Goal: Task Accomplishment & Management: Complete application form

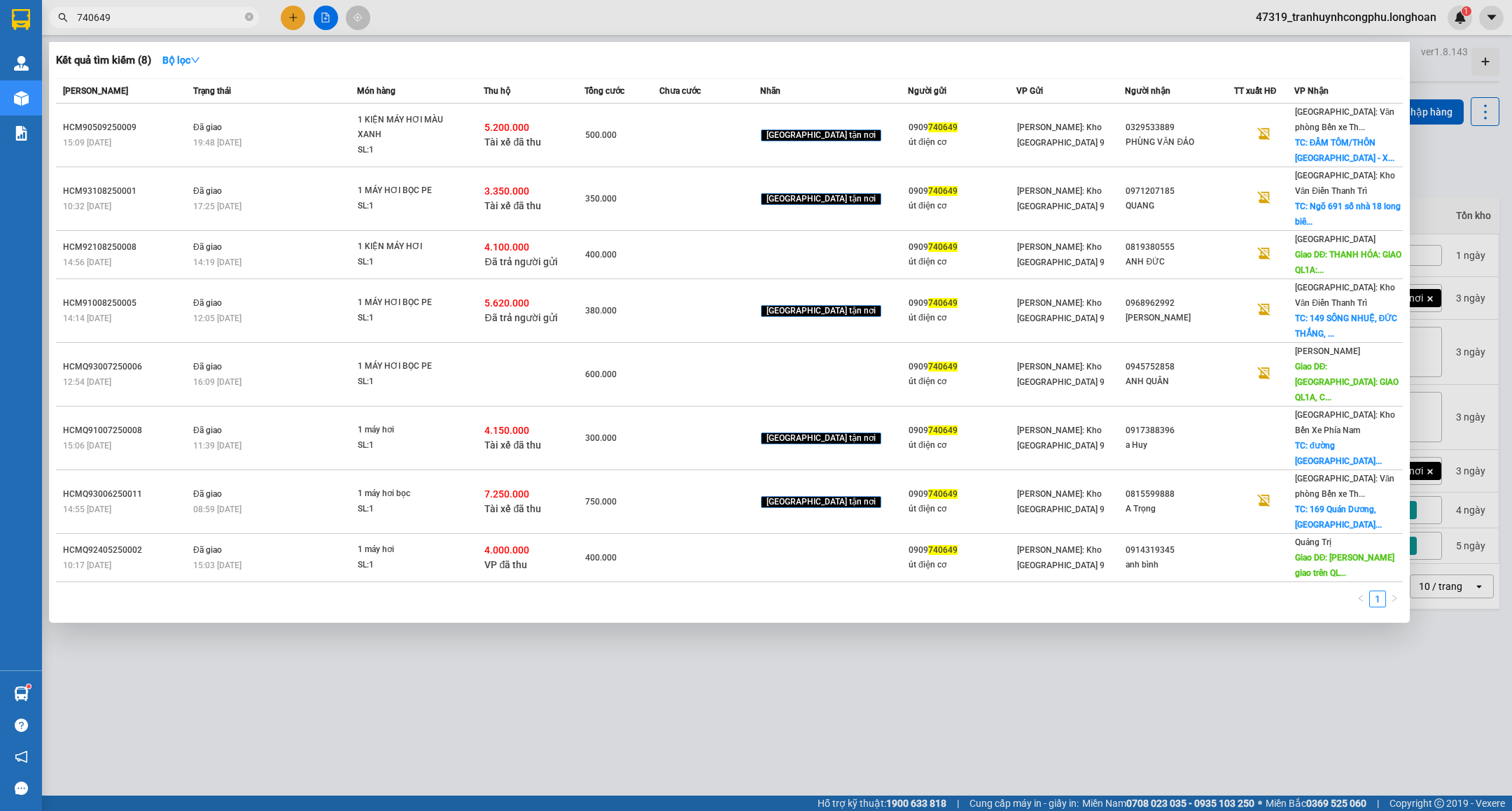
click at [729, 670] on div at bounding box center [756, 406] width 1512 height 811
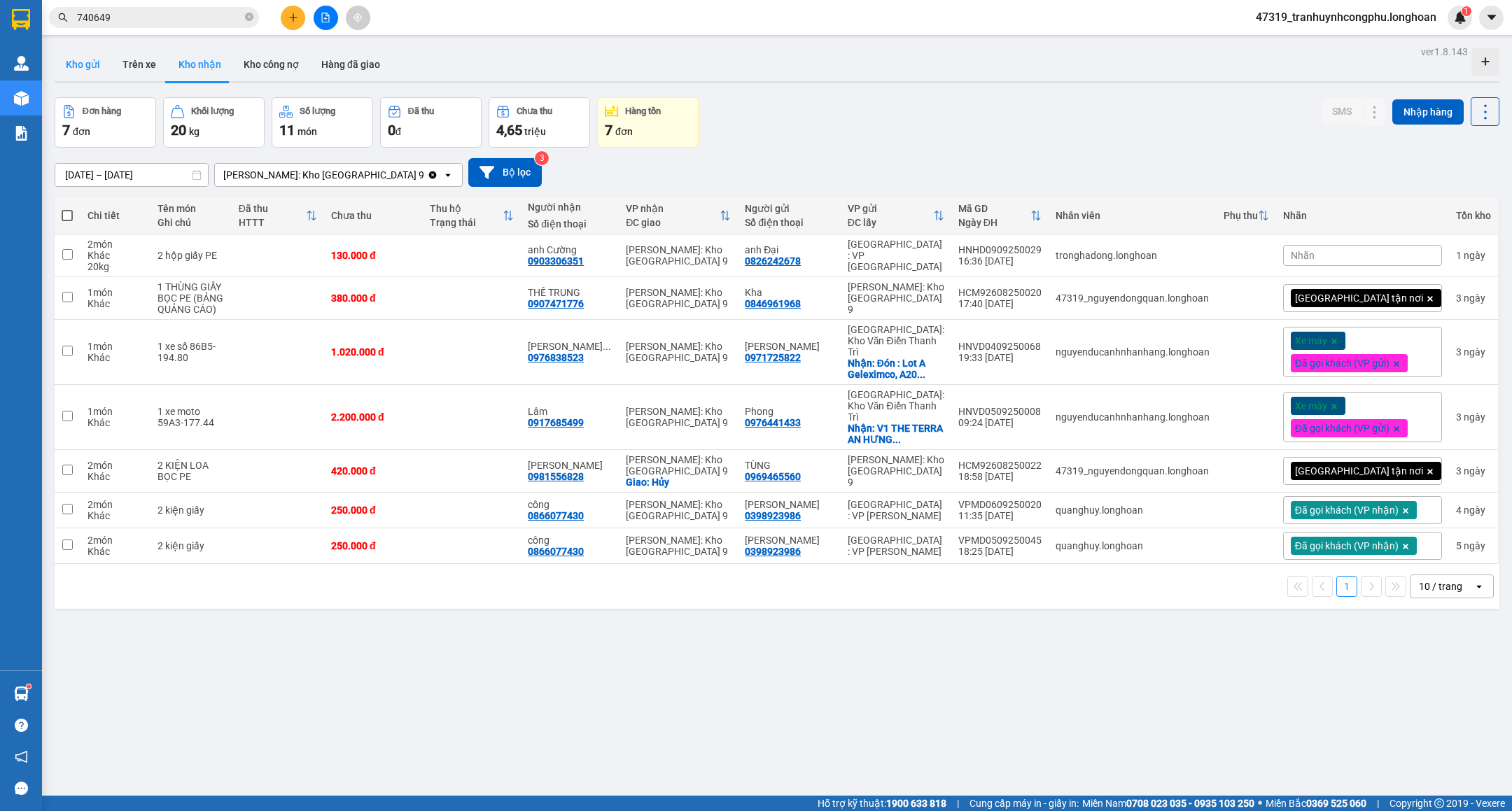
click at [87, 72] on button "Kho gửi" at bounding box center [83, 64] width 56 height 34
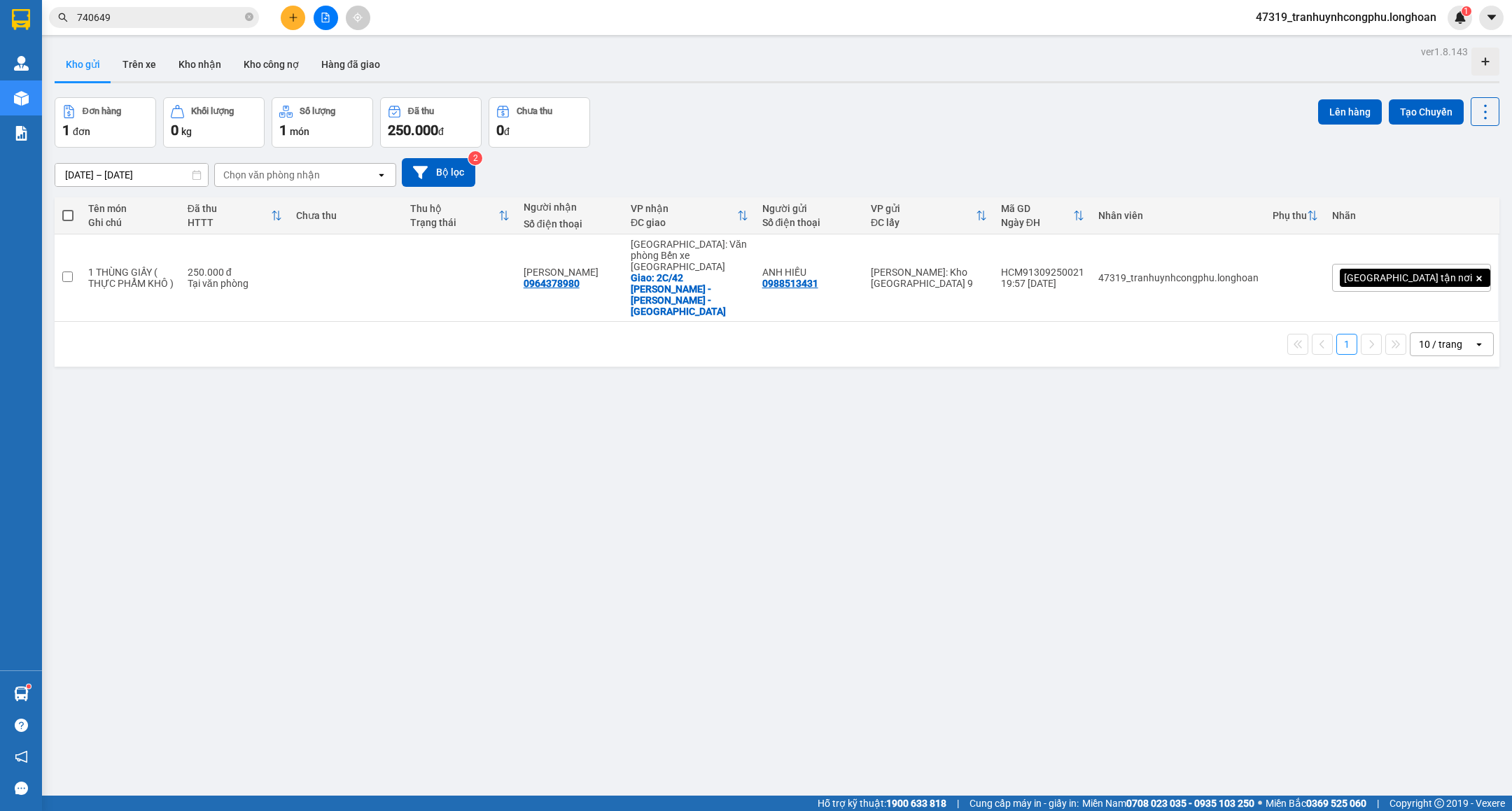
click at [297, 15] on icon "plus" at bounding box center [293, 17] width 10 height 10
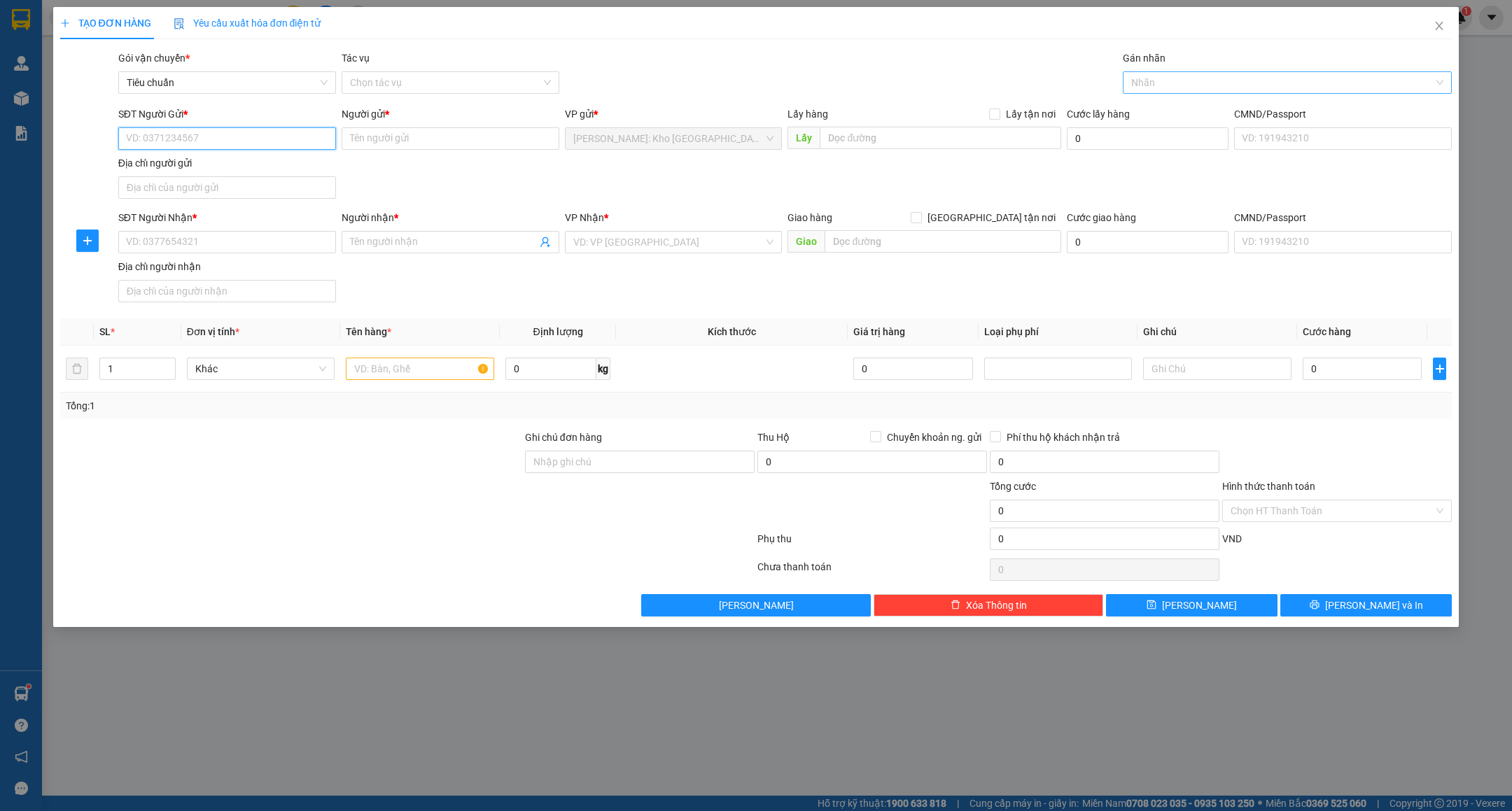
click at [1170, 72] on div "Nhãn" at bounding box center [1287, 83] width 329 height 23
type input "gtn"
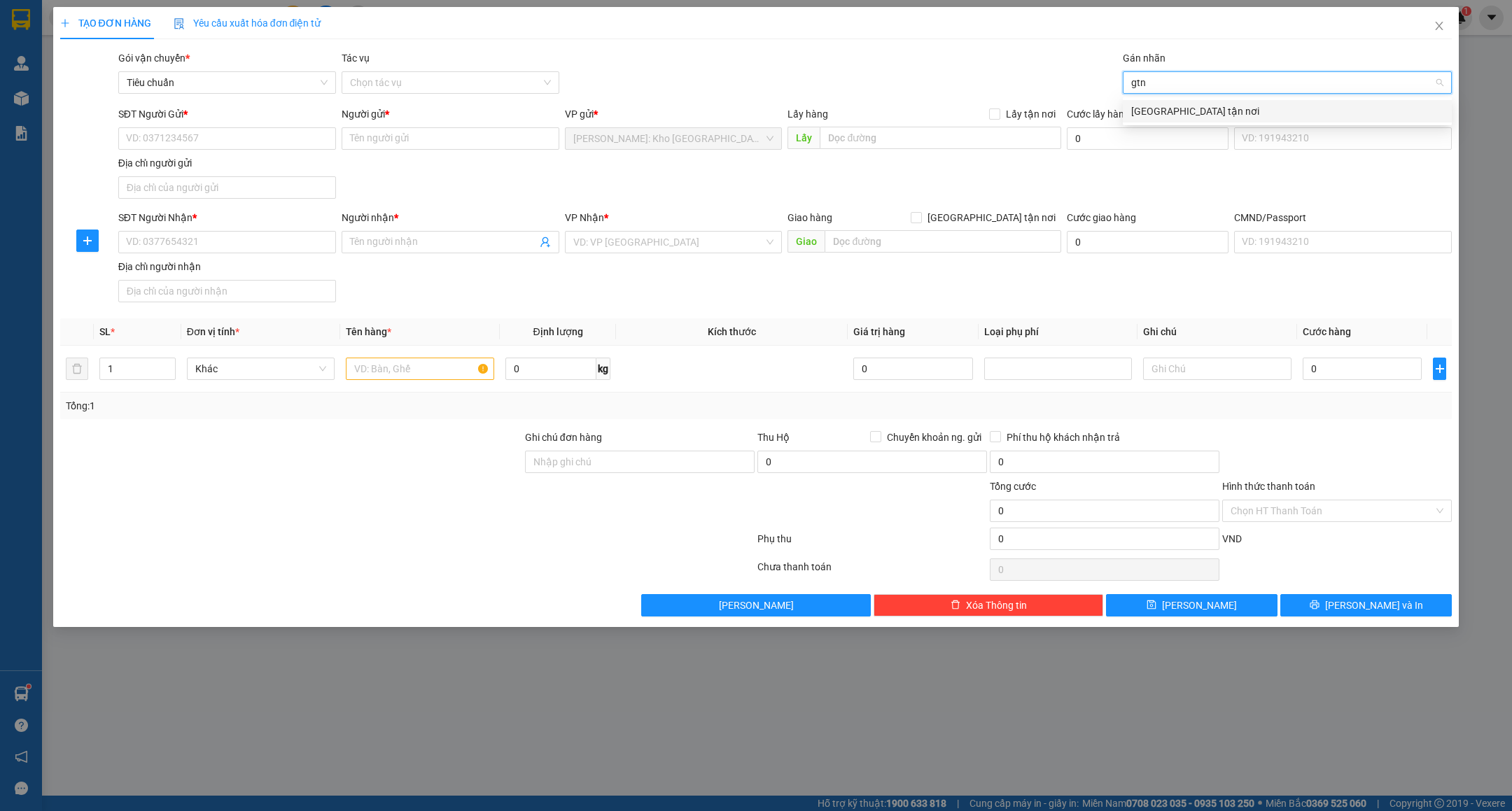
click at [1166, 107] on div "[GEOGRAPHIC_DATA] tận nơi" at bounding box center [1288, 111] width 312 height 15
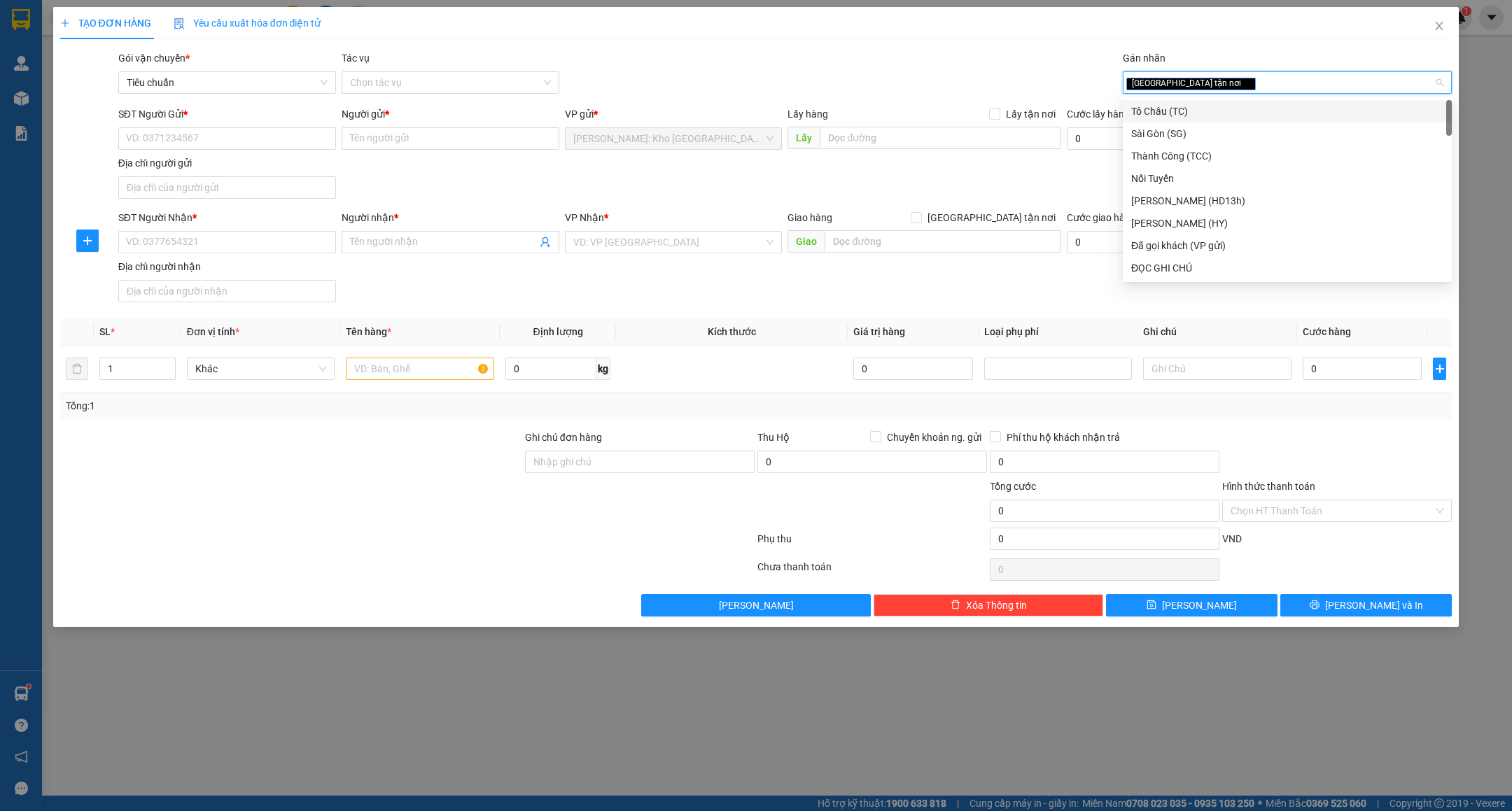
click at [1027, 229] on div "Giao hàng Giao tận nơi" at bounding box center [925, 220] width 274 height 21
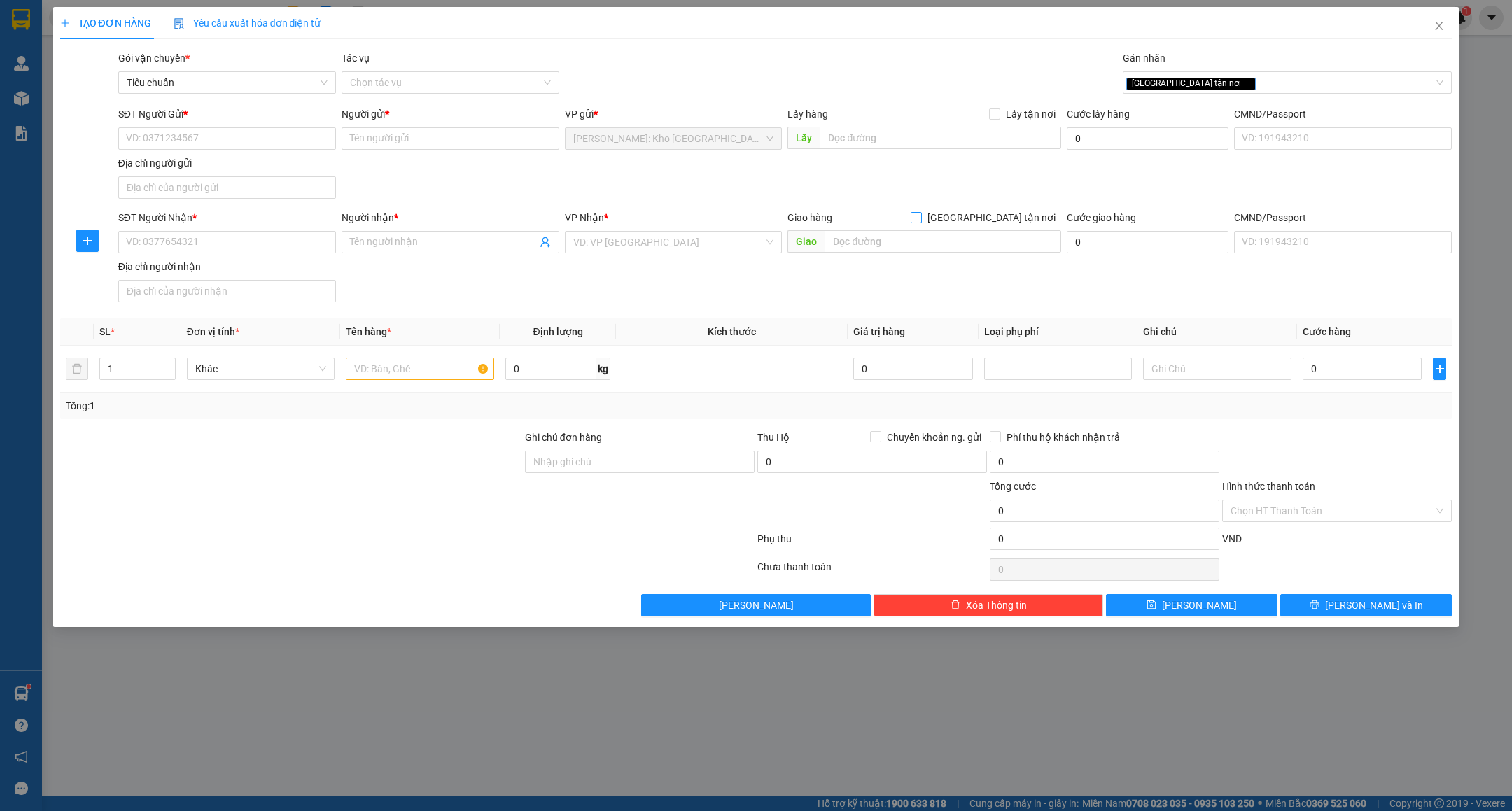
click at [1017, 217] on span "[GEOGRAPHIC_DATA] tận nơi" at bounding box center [992, 217] width 140 height 15
click at [920, 217] on input "[GEOGRAPHIC_DATA] tận nơi" at bounding box center [916, 217] width 10 height 10
checkbox input "true"
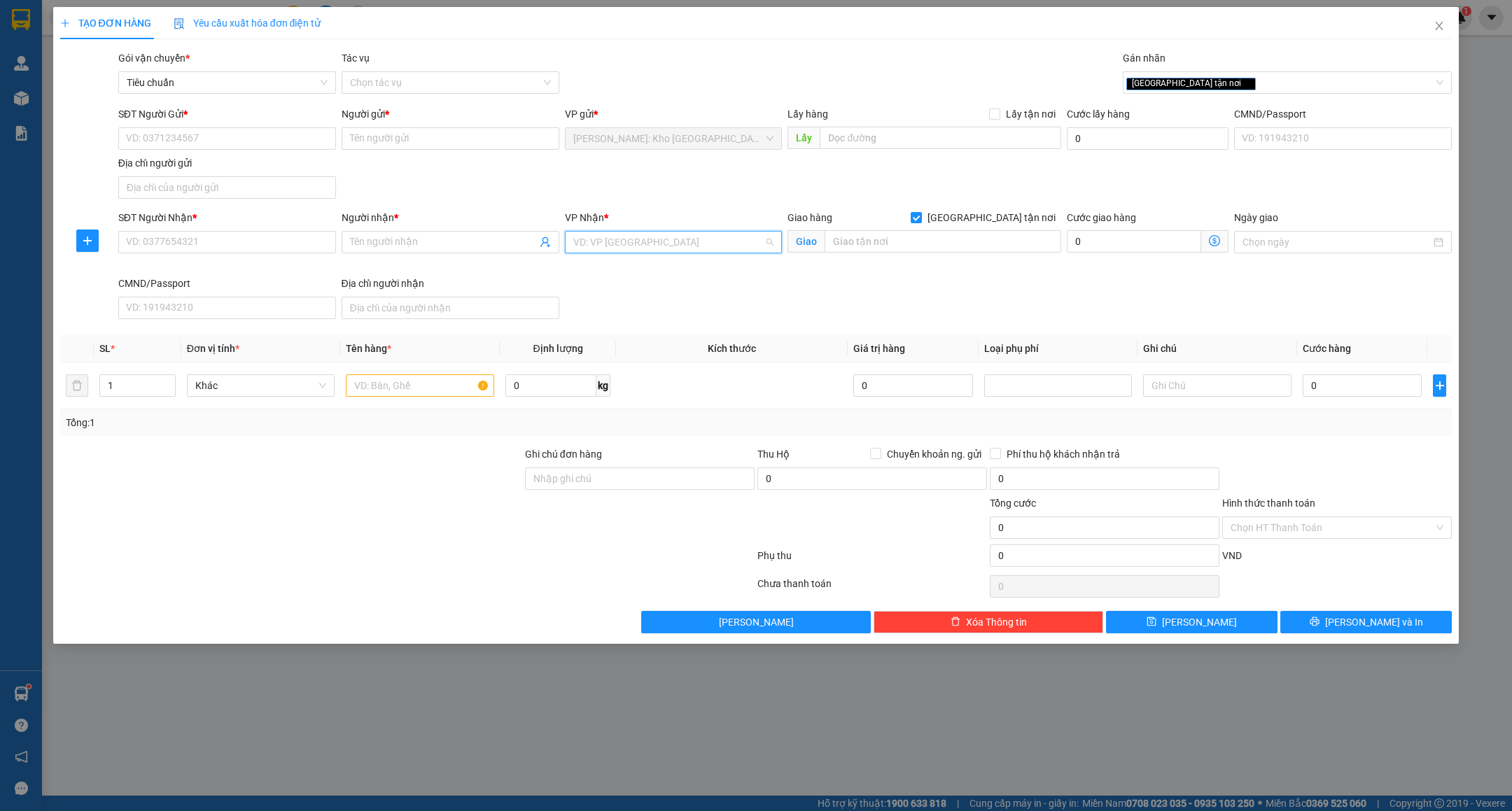
click at [718, 237] on input "search" at bounding box center [669, 241] width 191 height 21
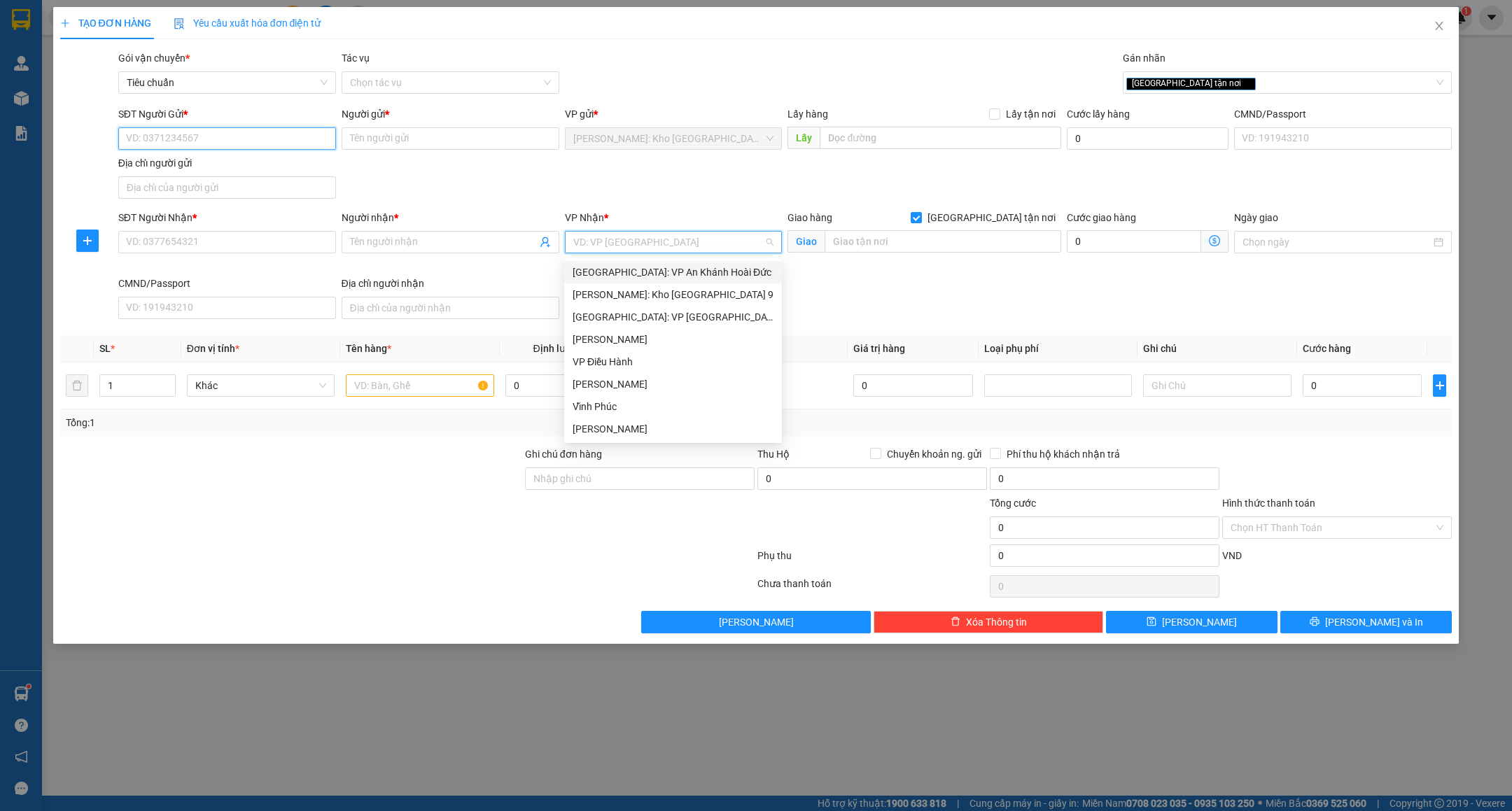
click at [221, 140] on input "SĐT Người Gửi *" at bounding box center [227, 138] width 218 height 23
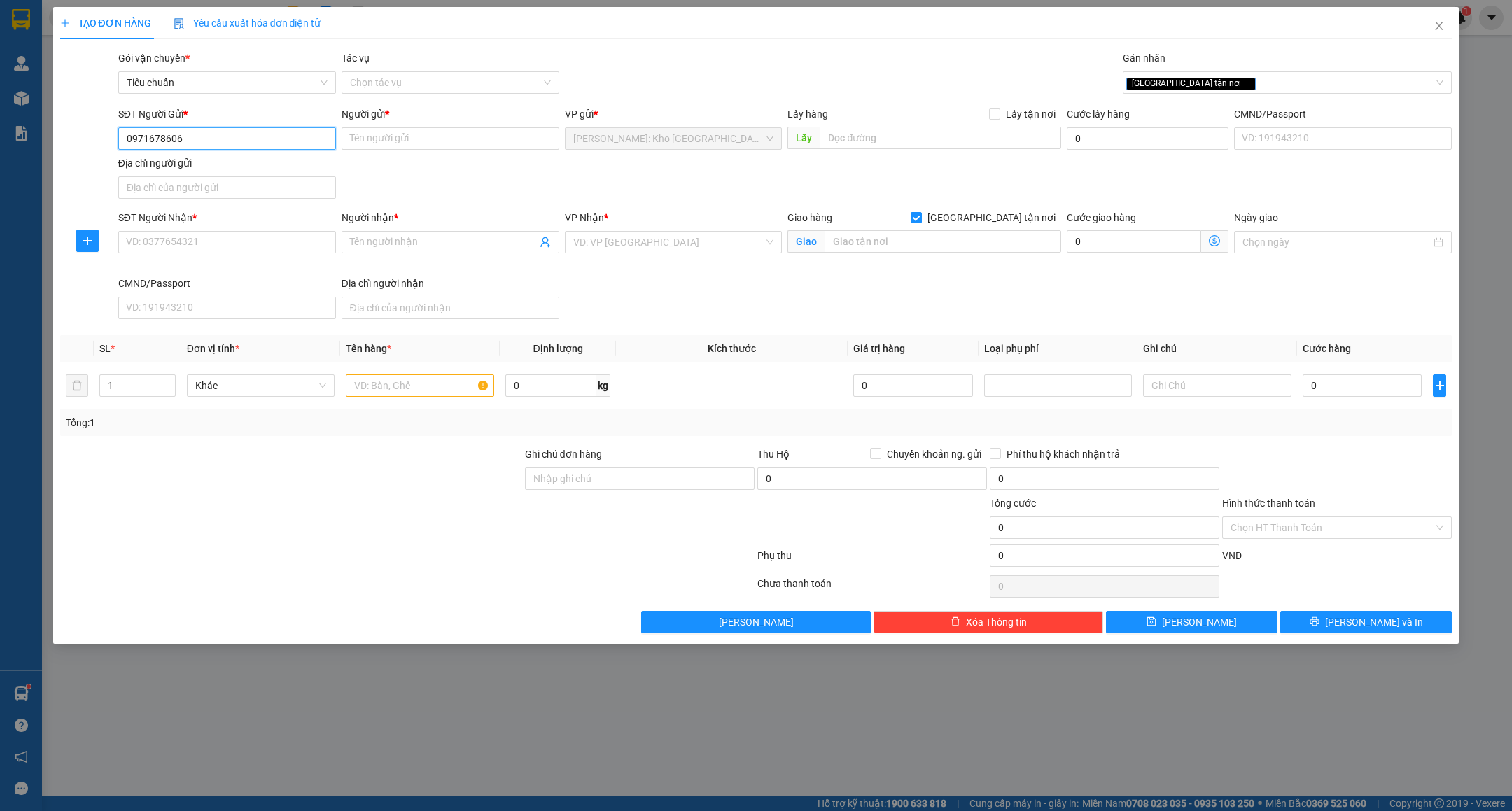
click at [235, 139] on input "0971678606" at bounding box center [227, 138] width 218 height 23
type input "0971678606"
click at [469, 143] on input "Người gửi *" at bounding box center [450, 138] width 218 height 23
type input "t"
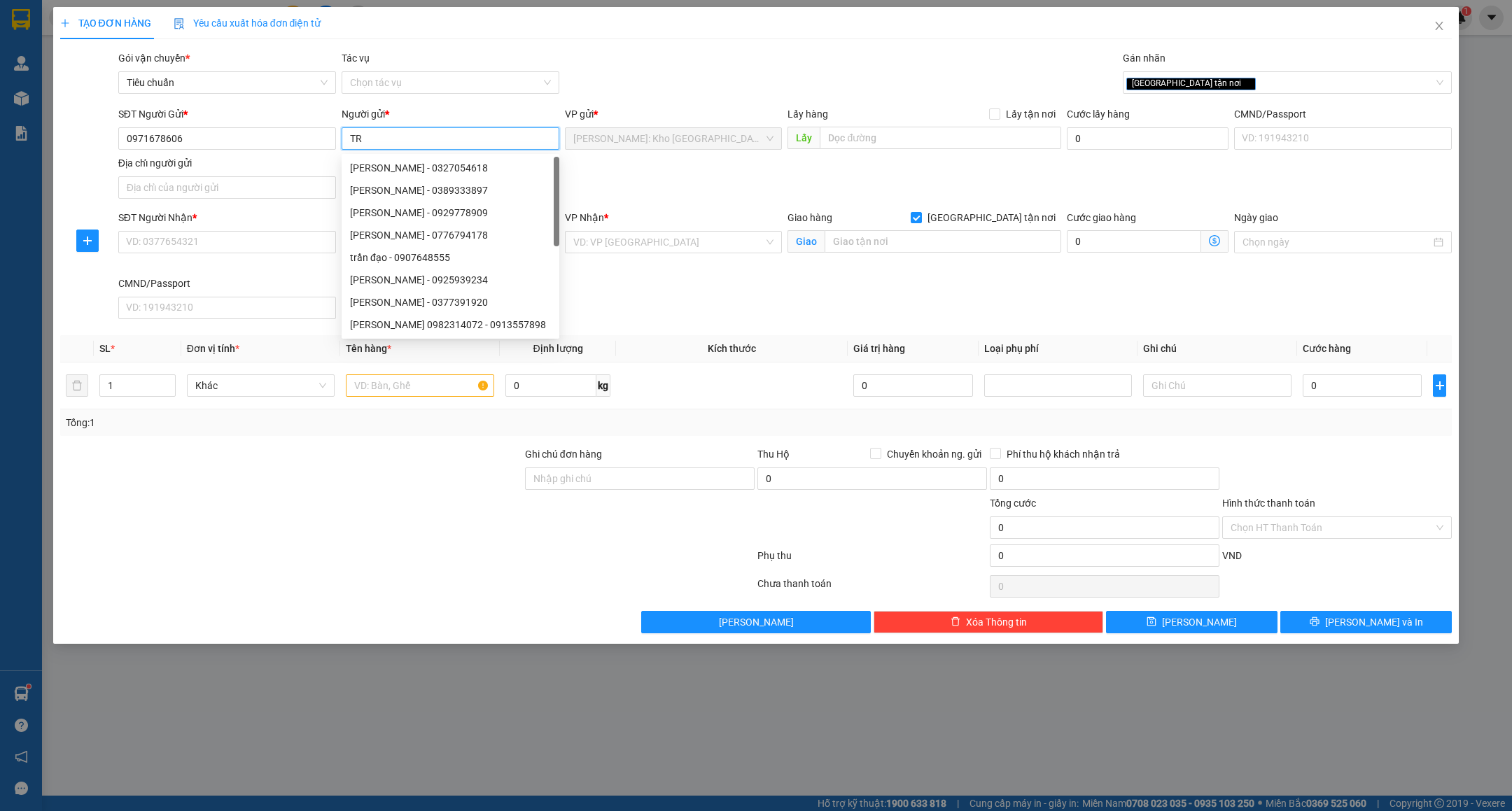
type input "T"
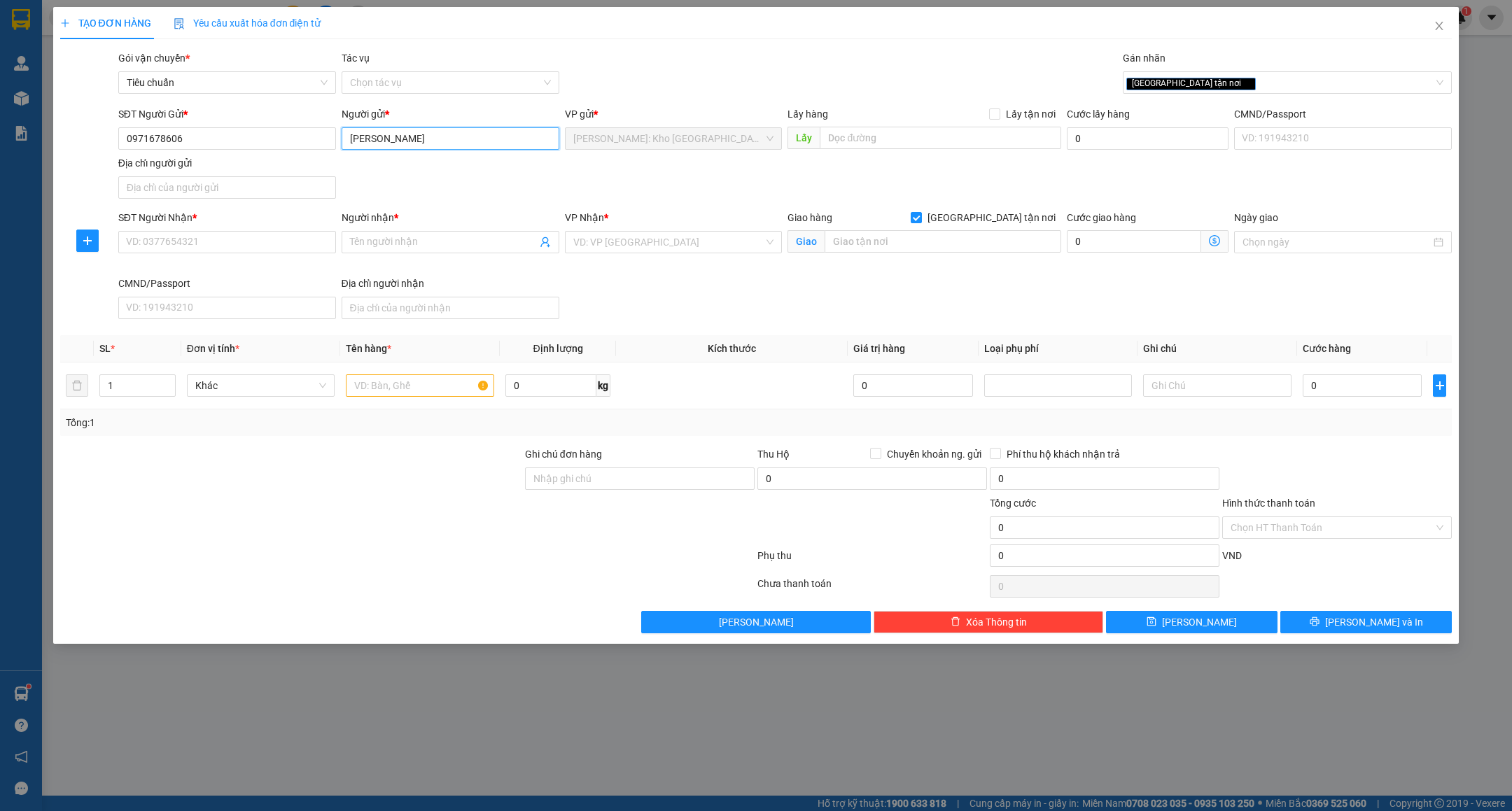
type input "TRẦN HỮU BÁ"
click at [666, 62] on div "Gói vận chuyển * Tiêu chuẩn Tác vụ Chọn tác vụ Gán nhãn Giao tận nơi" at bounding box center [785, 75] width 1340 height 49
click at [241, 248] on input "SĐT Người Nhận *" at bounding box center [227, 242] width 218 height 23
click at [215, 240] on input "SĐT Người Nhận *" at bounding box center [227, 242] width 218 height 23
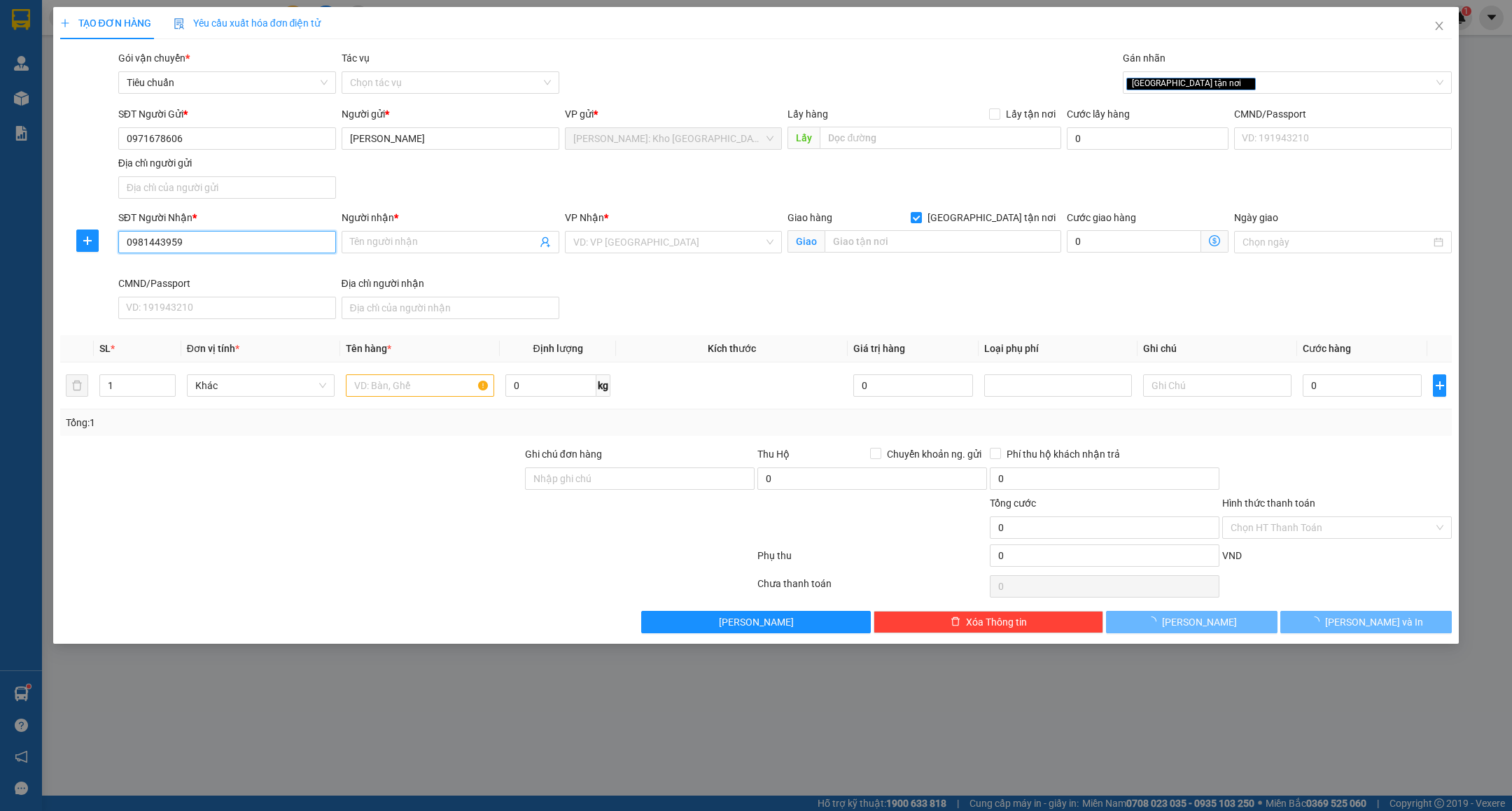
click at [215, 240] on input "0981443959" at bounding box center [227, 242] width 218 height 23
type input "0981443959"
click at [387, 244] on input "Người nhận *" at bounding box center [444, 241] width 187 height 15
click at [397, 237] on input "Người nhận *" at bounding box center [444, 241] width 187 height 15
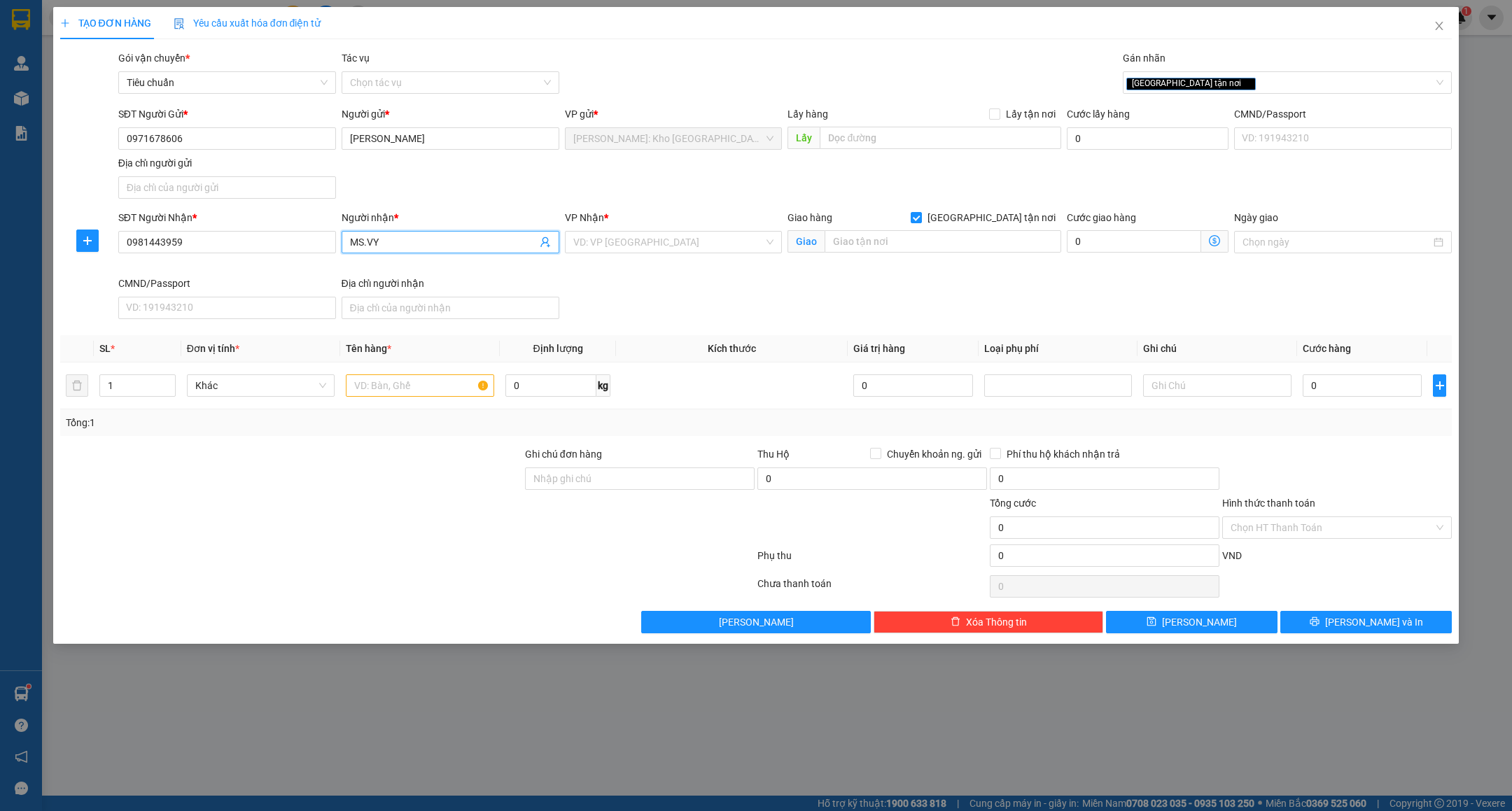
type input "MS.VY"
click at [669, 181] on div "SĐT Người Gửi * 0971678606 Người gửi * TRẦN HỮU BÁ VP gửi * Hồ Chí Minh: Kho Th…" at bounding box center [785, 155] width 1340 height 98
click at [427, 243] on input "MS.VY" at bounding box center [444, 241] width 187 height 15
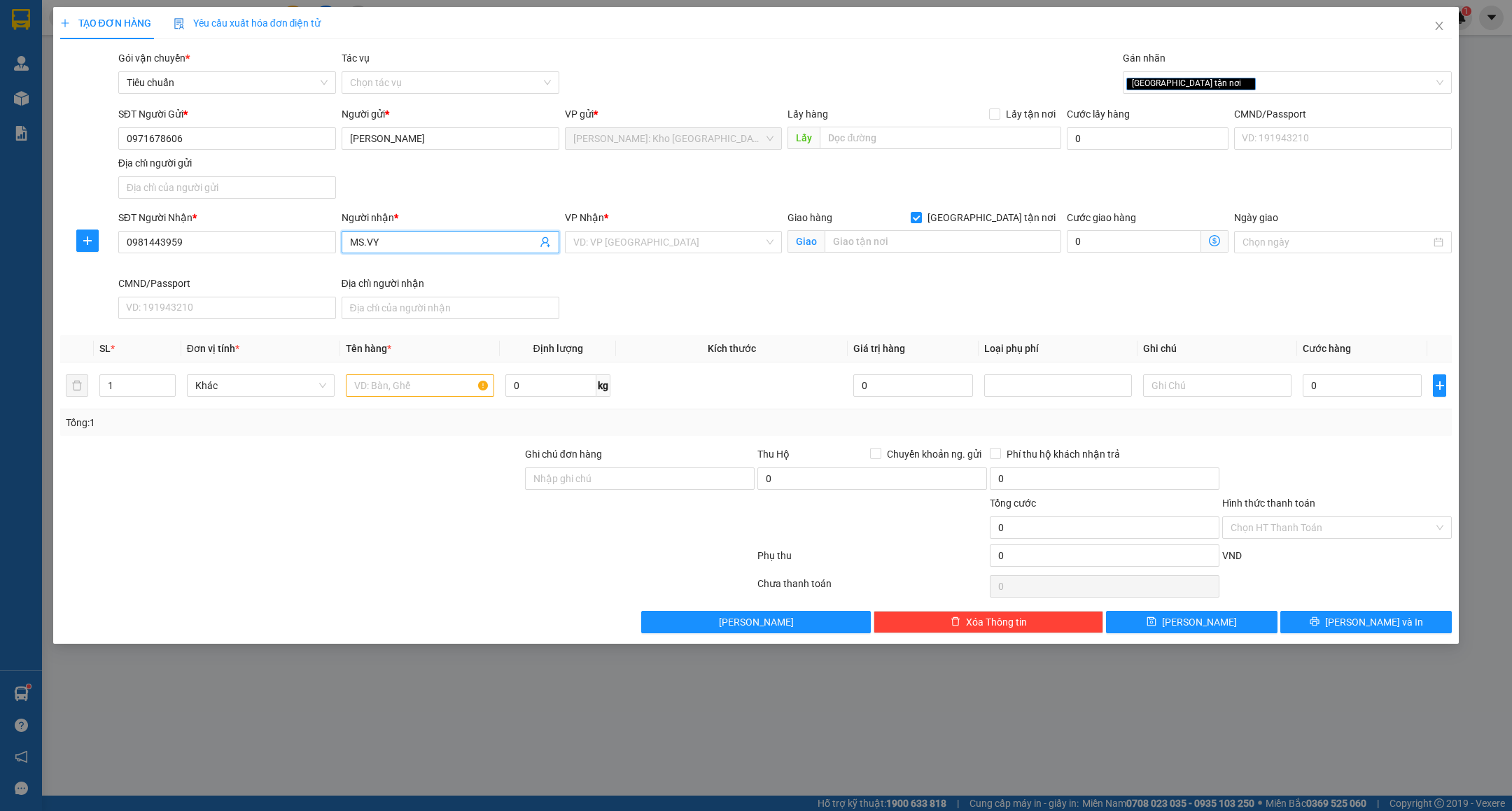
click at [427, 243] on input "MS.VY" at bounding box center [444, 241] width 187 height 15
click at [228, 237] on input "0981443959" at bounding box center [227, 242] width 218 height 23
click at [491, 188] on div "SĐT Người Gửi * 0971678606 Người gửi * TRẦN HỮU BÁ VP gửi * Hồ Chí Minh: Kho Th…" at bounding box center [785, 155] width 1340 height 98
click at [433, 249] on input "Người nhận *" at bounding box center [444, 241] width 187 height 15
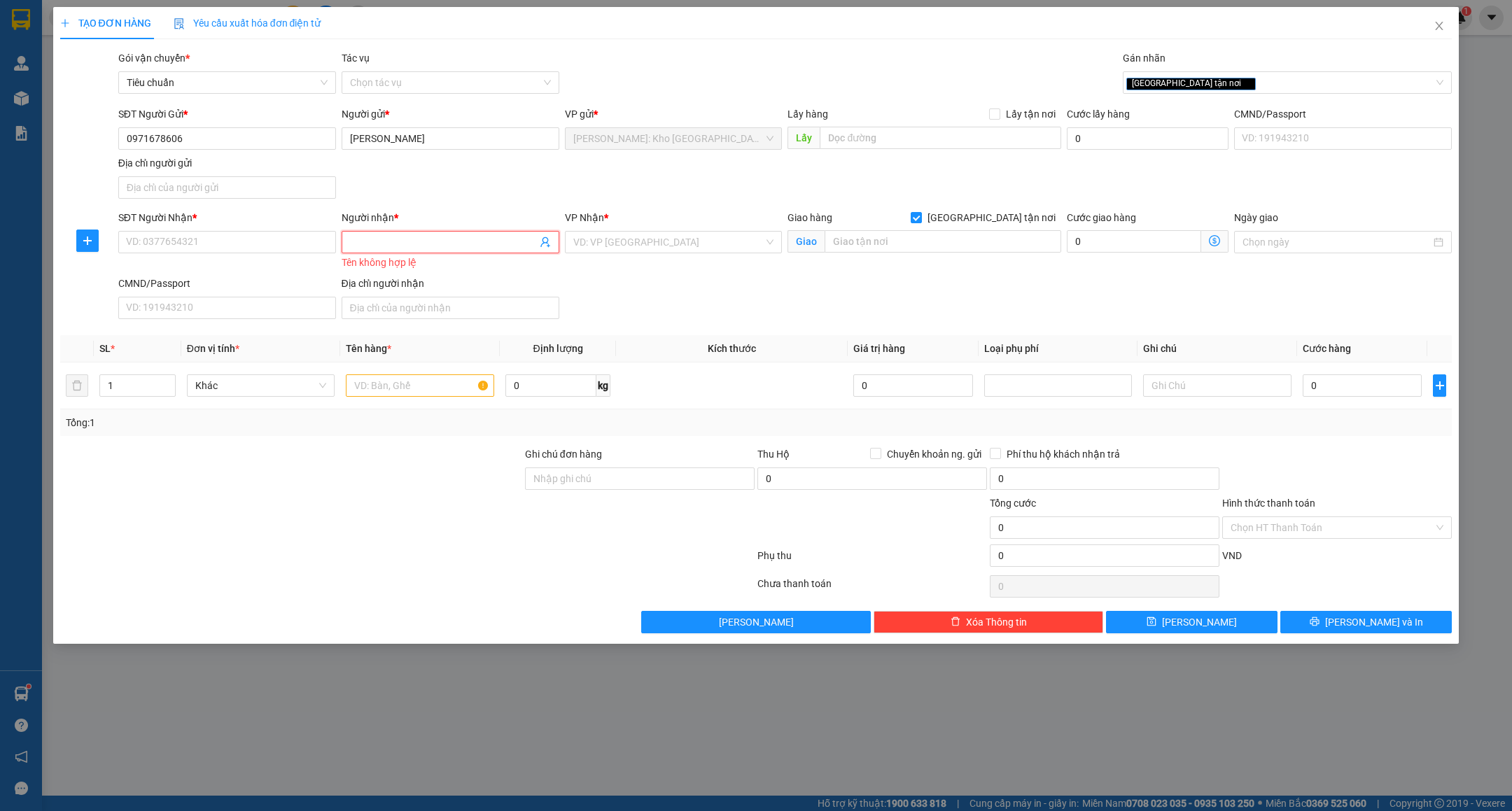
click at [443, 182] on div "SĐT Người Gửi * 0971678606 Người gửi * TRẦN HỮU BÁ VP gửi * Hồ Chí Minh: Kho Th…" at bounding box center [785, 155] width 1340 height 98
click at [126, 389] on input "1" at bounding box center [137, 385] width 74 height 21
type input "50"
click at [447, 396] on input "text" at bounding box center [420, 386] width 149 height 23
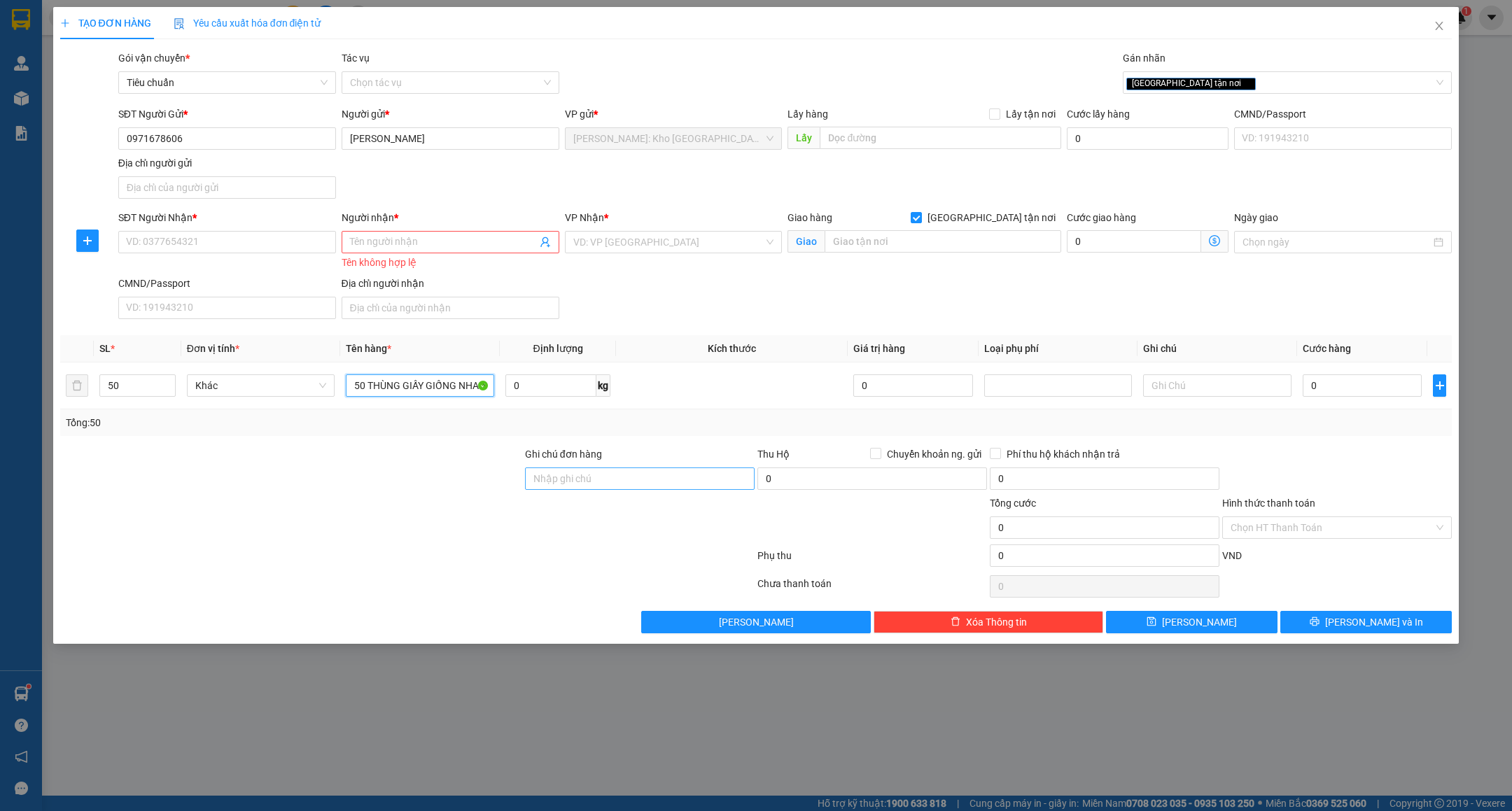
type input "50 THÙNG GIẤY GIỐNG NHAU"
click at [553, 474] on input "Ghi chú đơn hàng" at bounding box center [640, 478] width 230 height 23
type input "NHẬN NGUYÊN KIỆN GIAO NGUYÊN KIỆN"
click at [234, 143] on input "0971678606" at bounding box center [227, 138] width 218 height 23
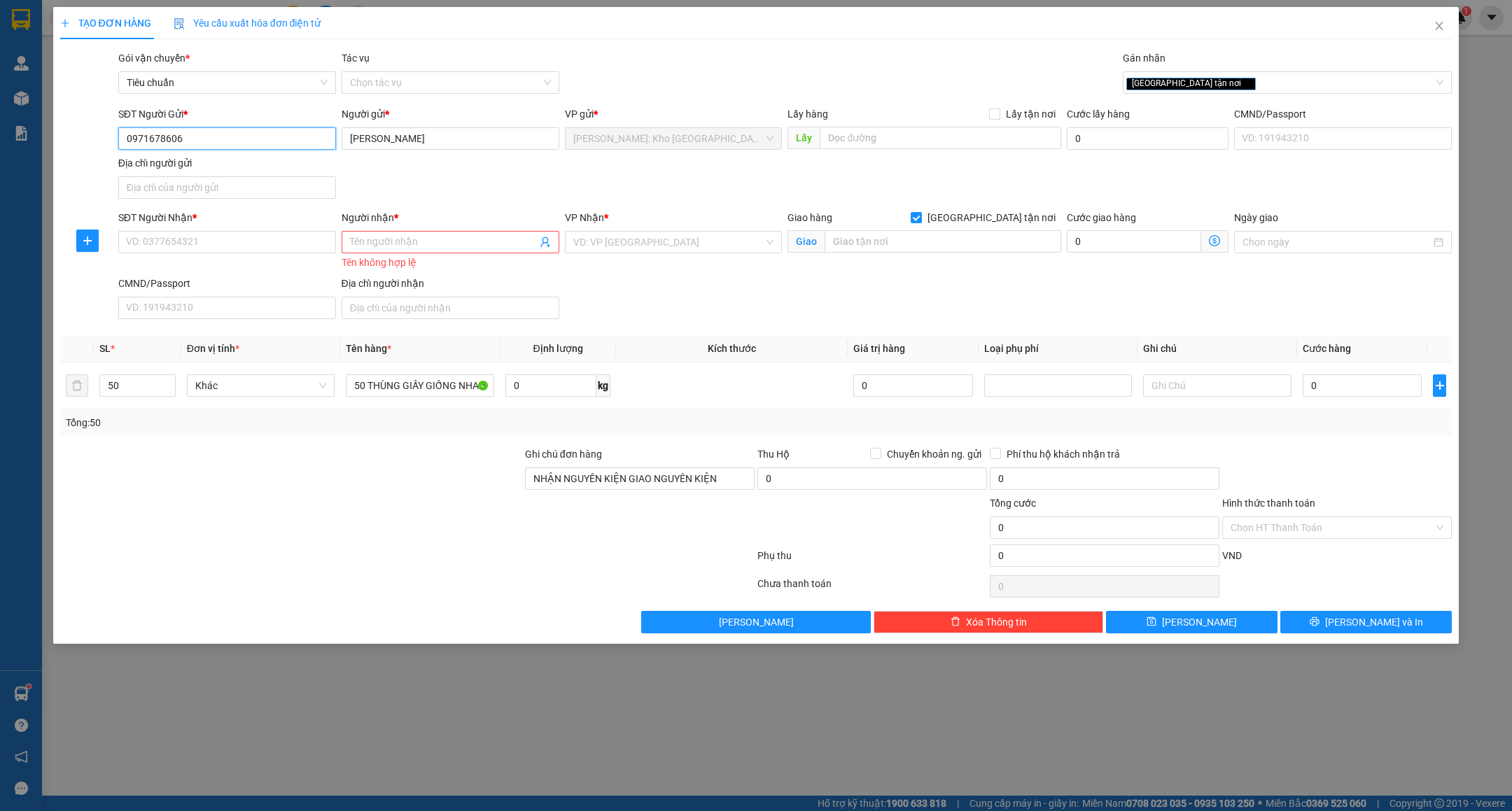
click at [234, 143] on input "0971678606" at bounding box center [227, 138] width 218 height 23
type input "0984676429"
click at [491, 150] on input "TRẦN HỮU BÁ" at bounding box center [450, 138] width 218 height 23
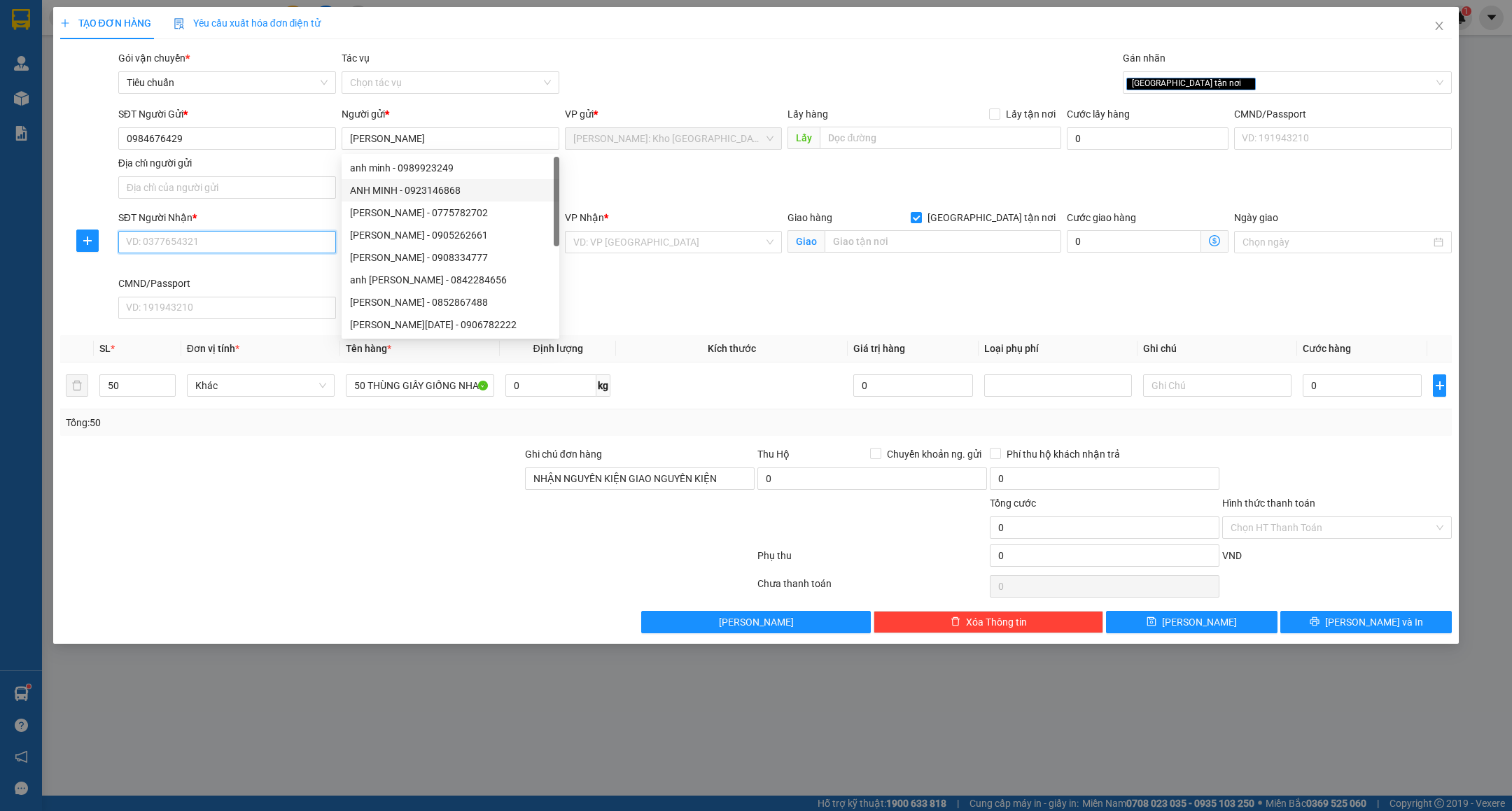
click at [191, 236] on input "SĐT Người Nhận *" at bounding box center [227, 242] width 218 height 23
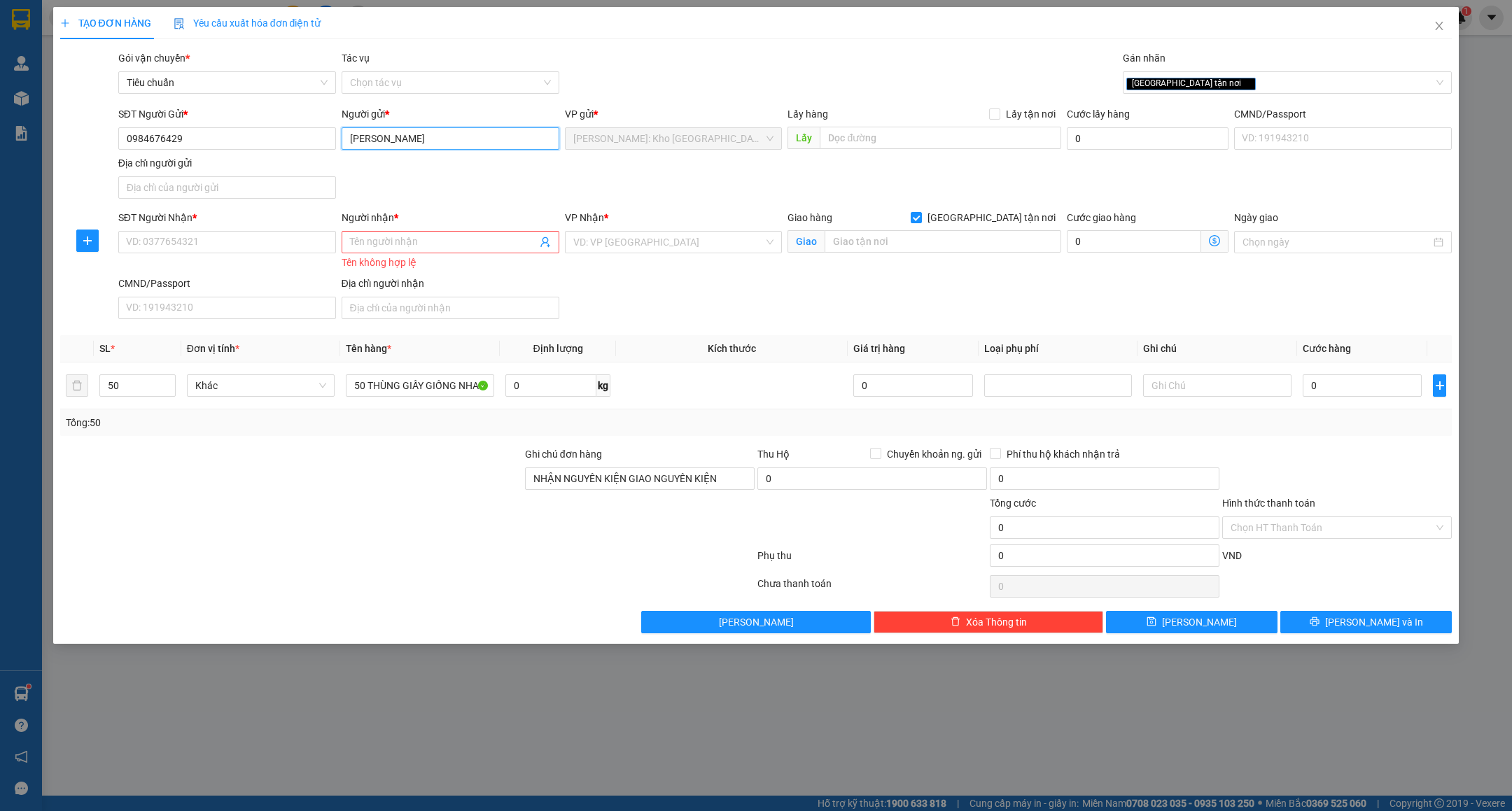
click at [460, 137] on input "anh minh" at bounding box center [450, 138] width 218 height 23
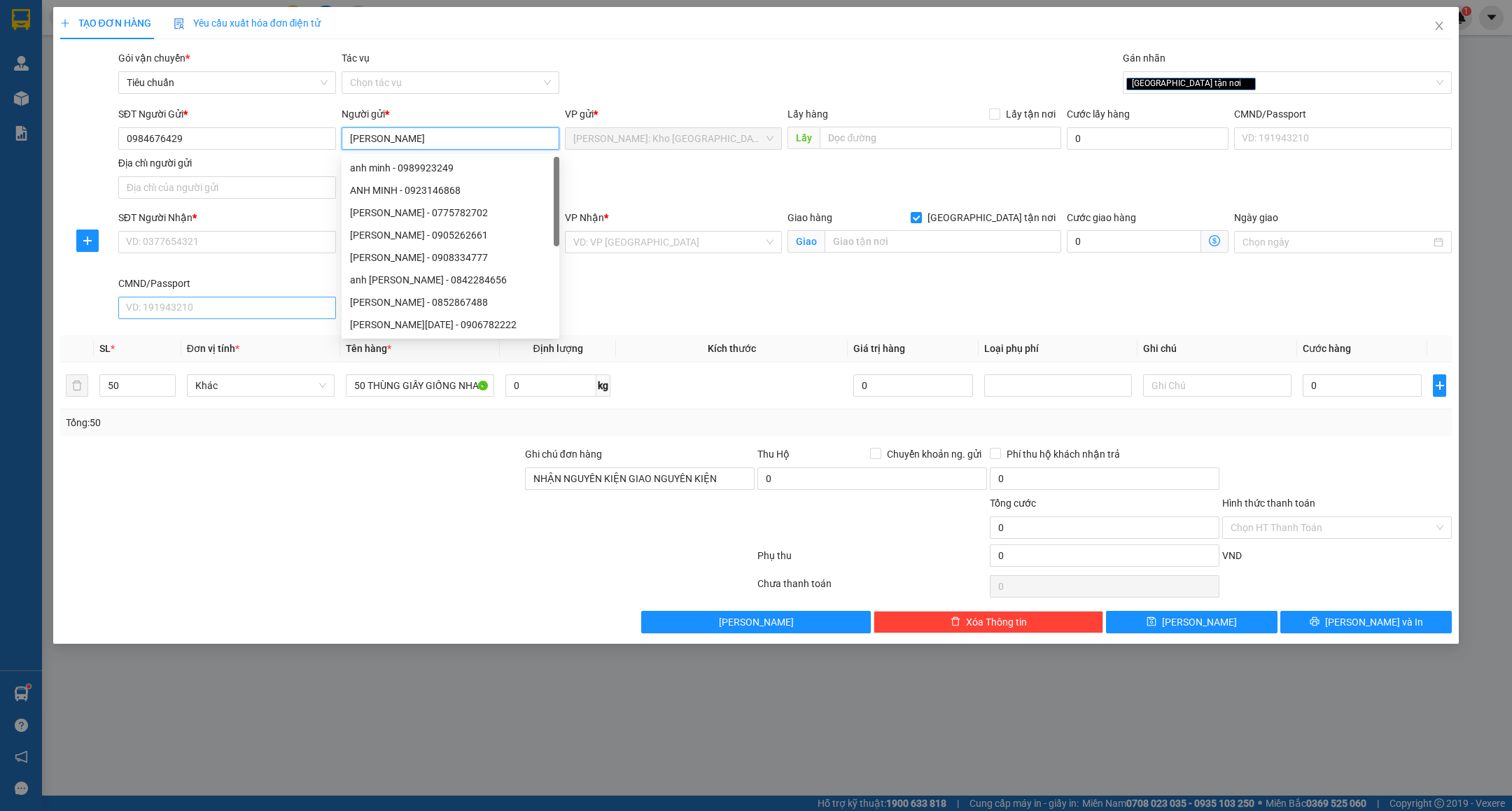
type input "ANH MINH"
click at [217, 301] on input "CMND/Passport" at bounding box center [227, 308] width 218 height 23
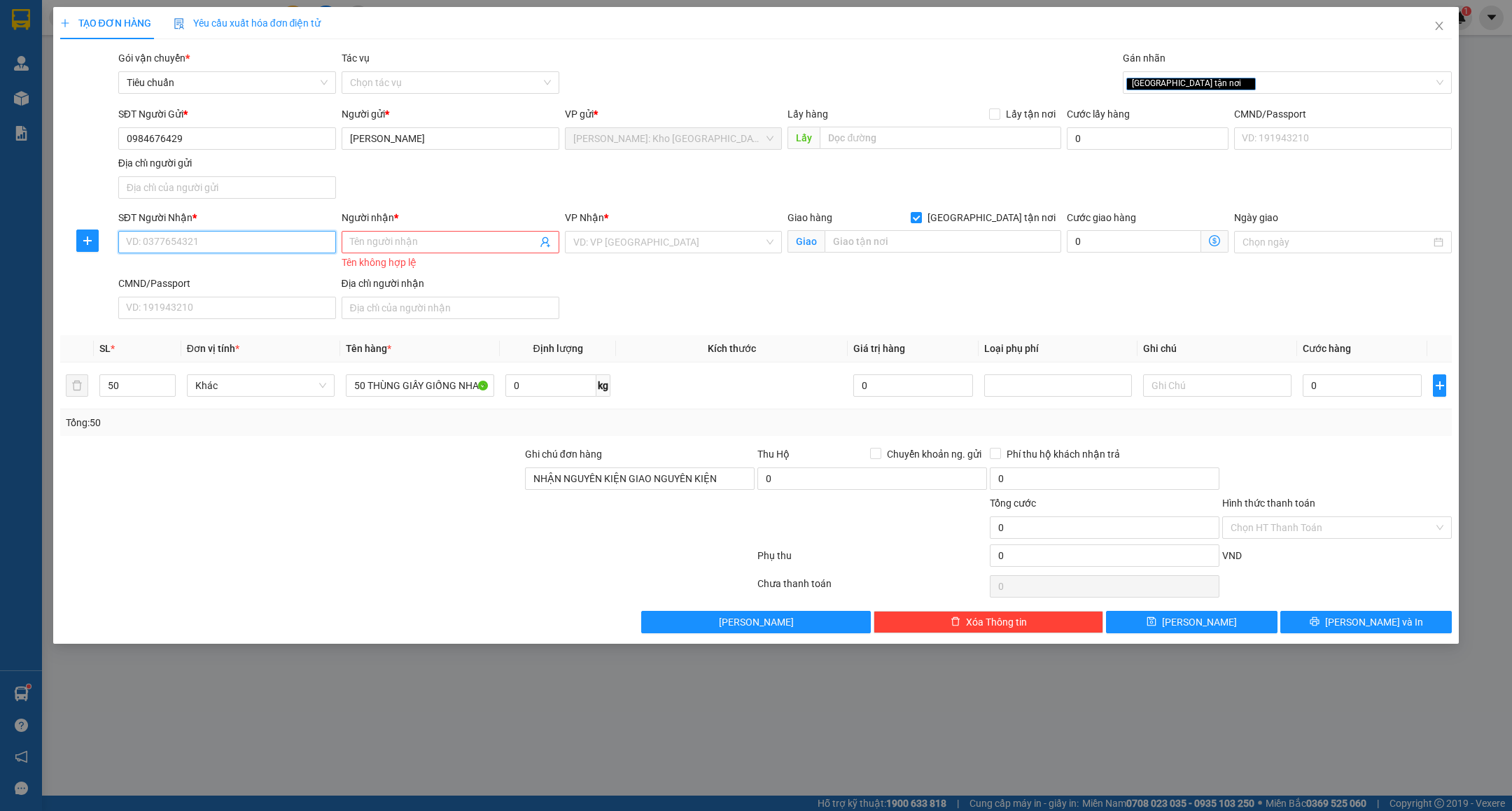
click at [204, 249] on input "SĐT Người Nhận *" at bounding box center [227, 242] width 218 height 23
click at [206, 249] on input "0938382946" at bounding box center [227, 242] width 218 height 23
type input "0938382946"
click at [390, 231] on div "Người nhận *" at bounding box center [450, 220] width 218 height 21
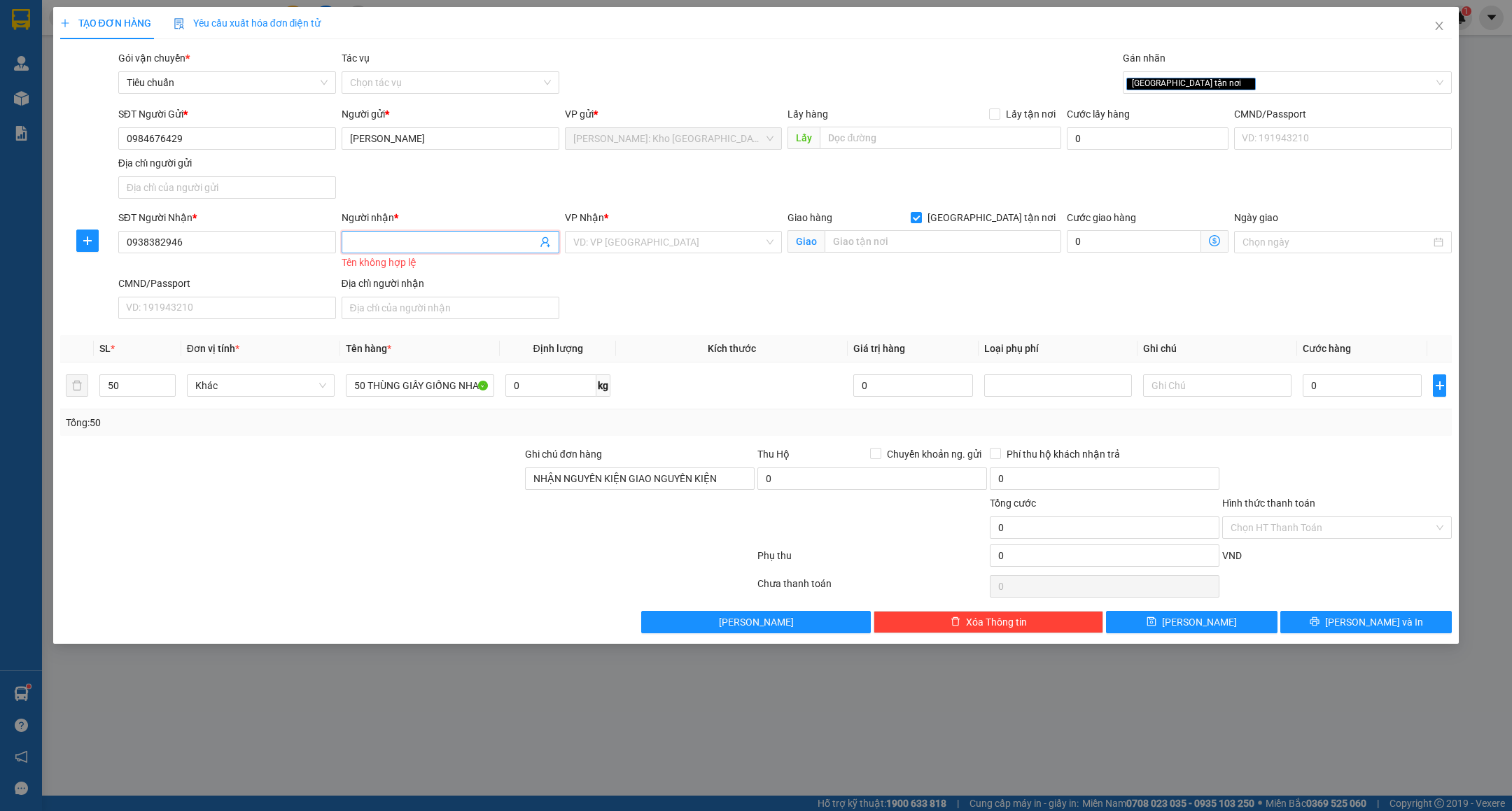
click at [391, 237] on input "Người nhận *" at bounding box center [444, 241] width 187 height 15
type input "VÕ ANH TÚ"
click at [648, 243] on input "search" at bounding box center [669, 241] width 191 height 21
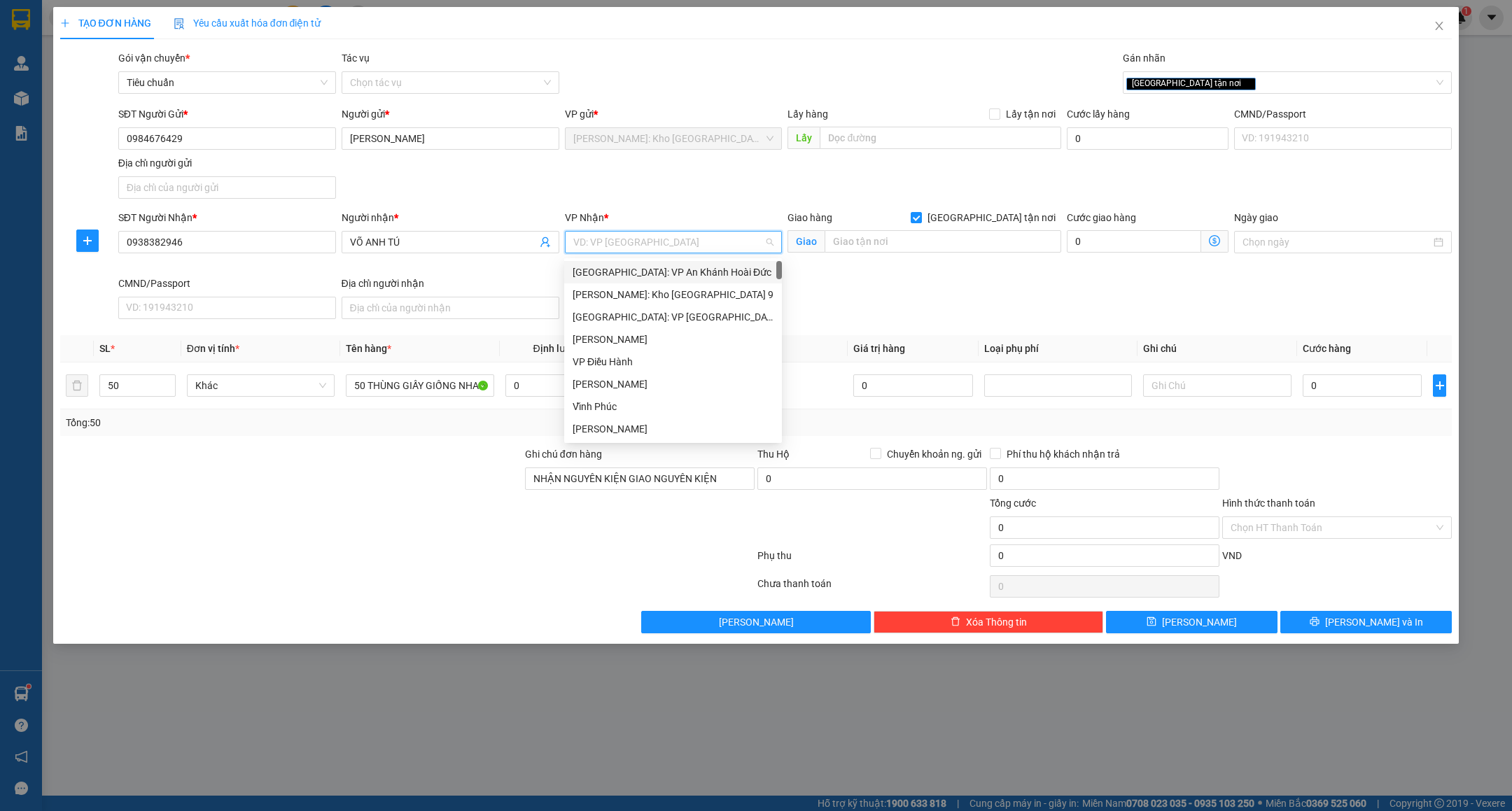
type input "D"
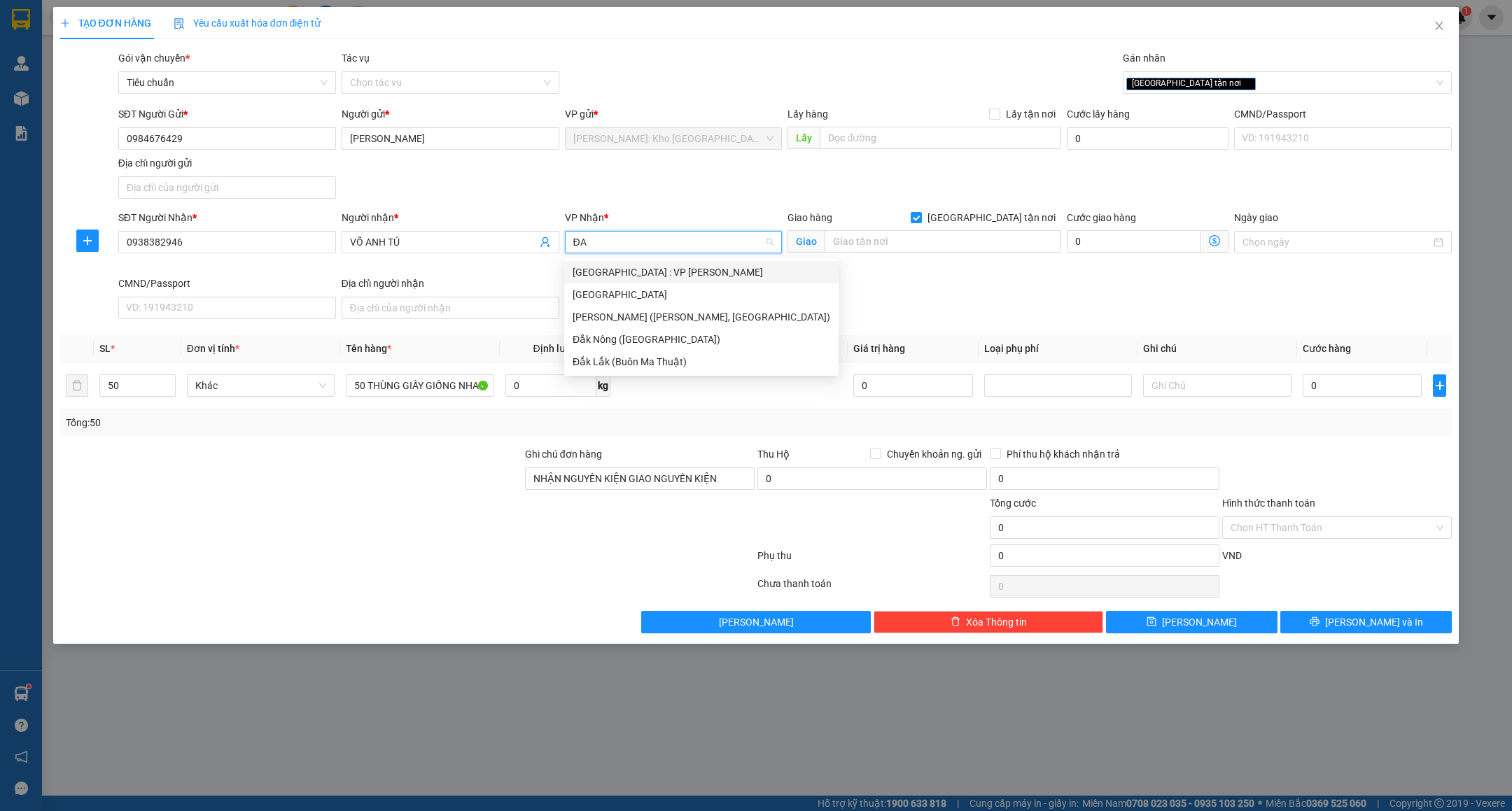
click at [706, 241] on input "ĐA" at bounding box center [669, 241] width 191 height 21
type input "Đ"
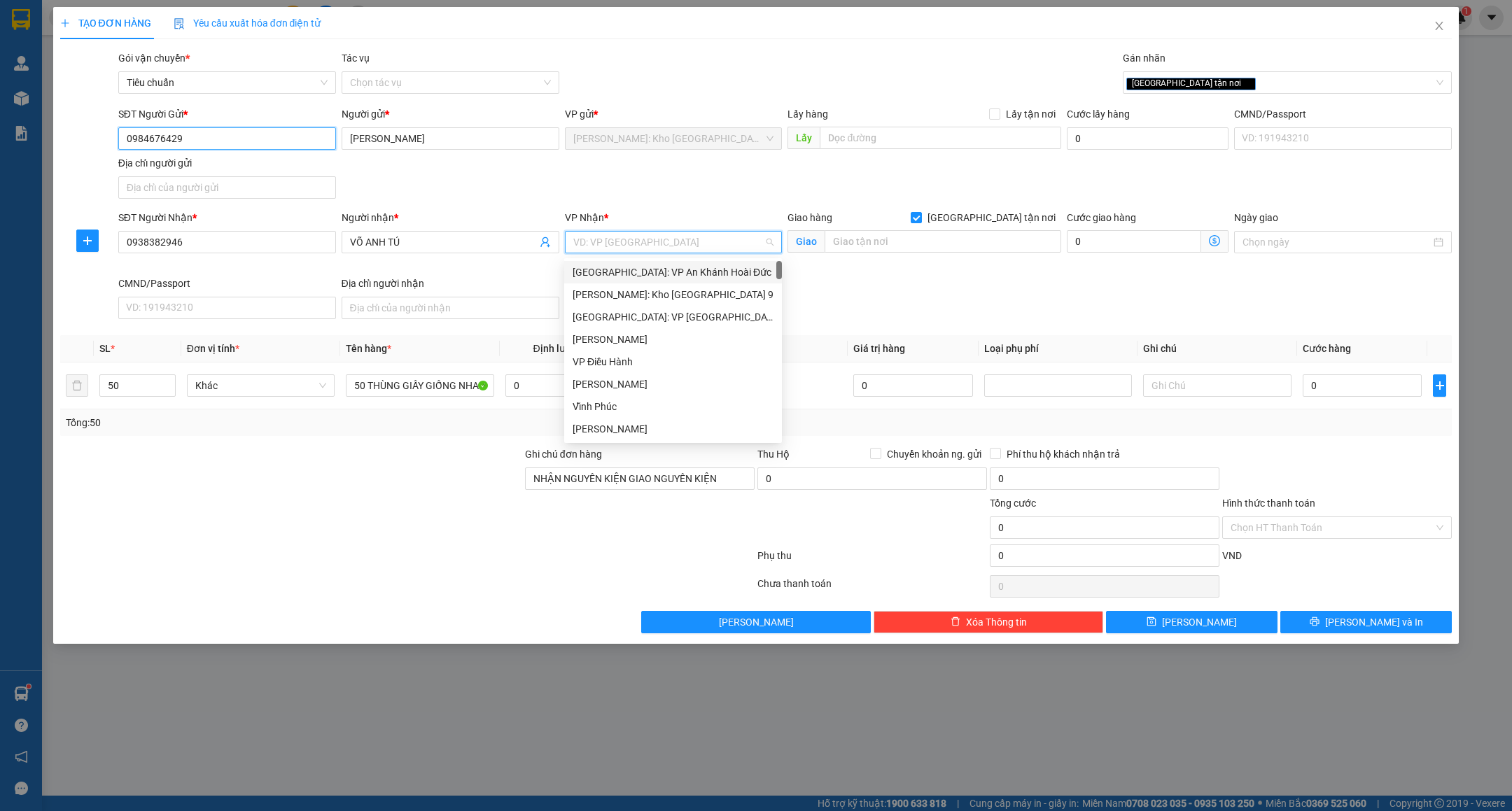
click at [212, 140] on input "0984676429" at bounding box center [227, 138] width 218 height 23
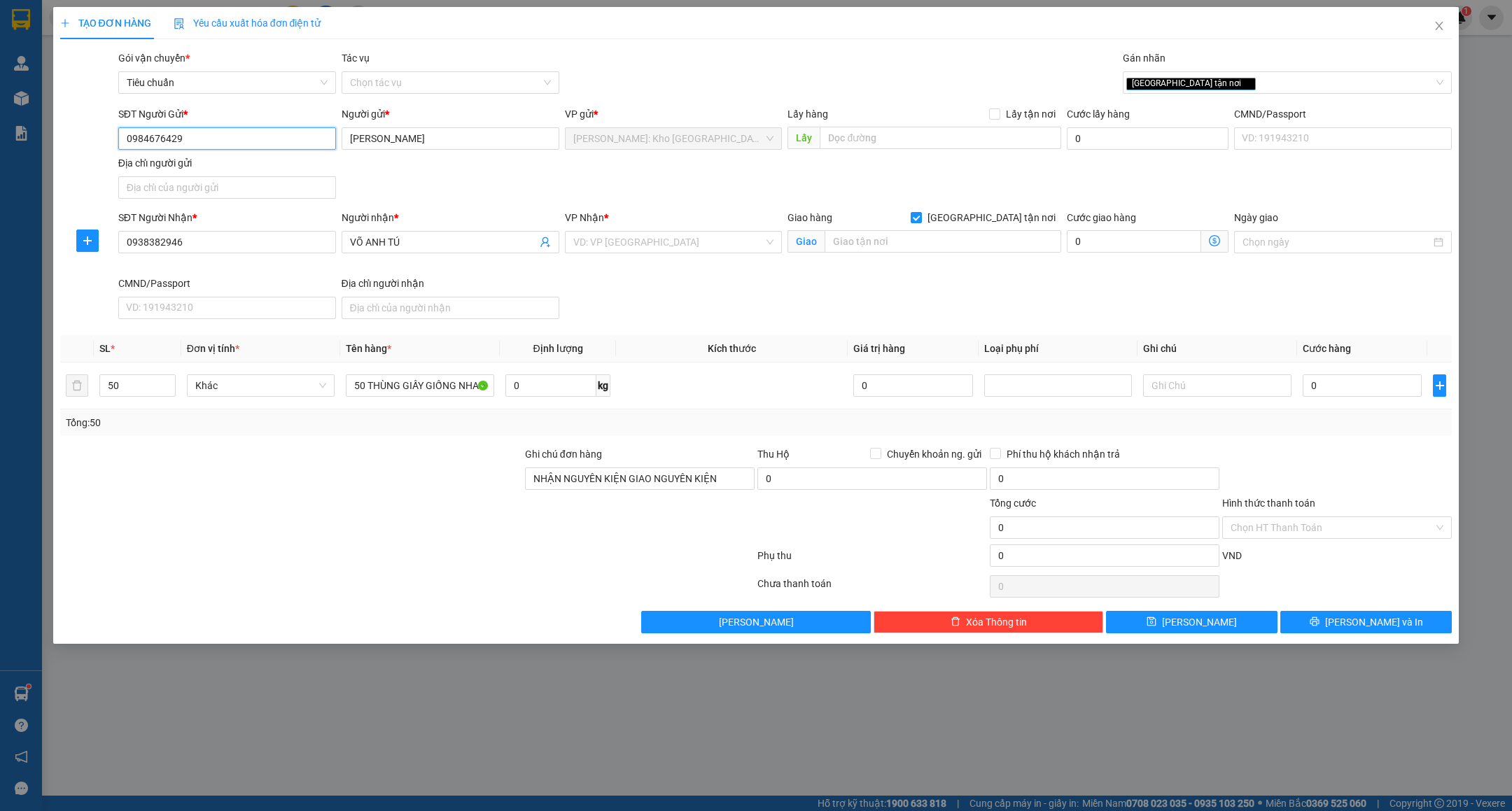
click at [212, 140] on input "0984676429" at bounding box center [227, 138] width 218 height 23
click at [662, 487] on input "NHẬN NGUYÊN KIỆN GIAO NGUYÊN KIỆN" at bounding box center [640, 478] width 230 height 23
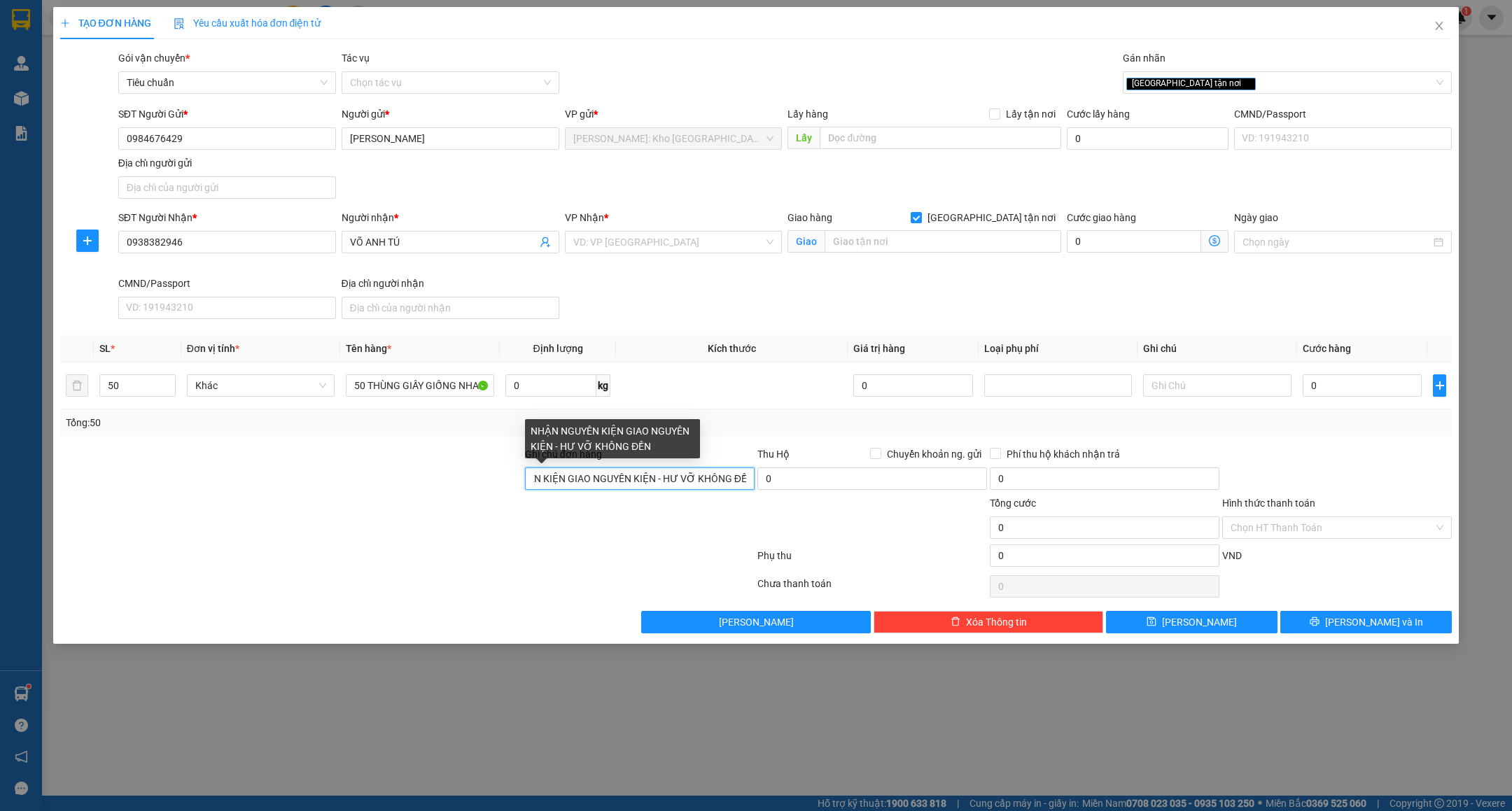
scroll to position [0, 72]
type input "NHẬN NGUYÊN KIỆN GIAO NGUYÊN KIỆN - HƯ VỠ KHÔNG ĐỀN"
drag, startPoint x: 525, startPoint y: 564, endPoint x: 517, endPoint y: 571, distance: 10.6
click at [524, 567] on div at bounding box center [407, 558] width 697 height 28
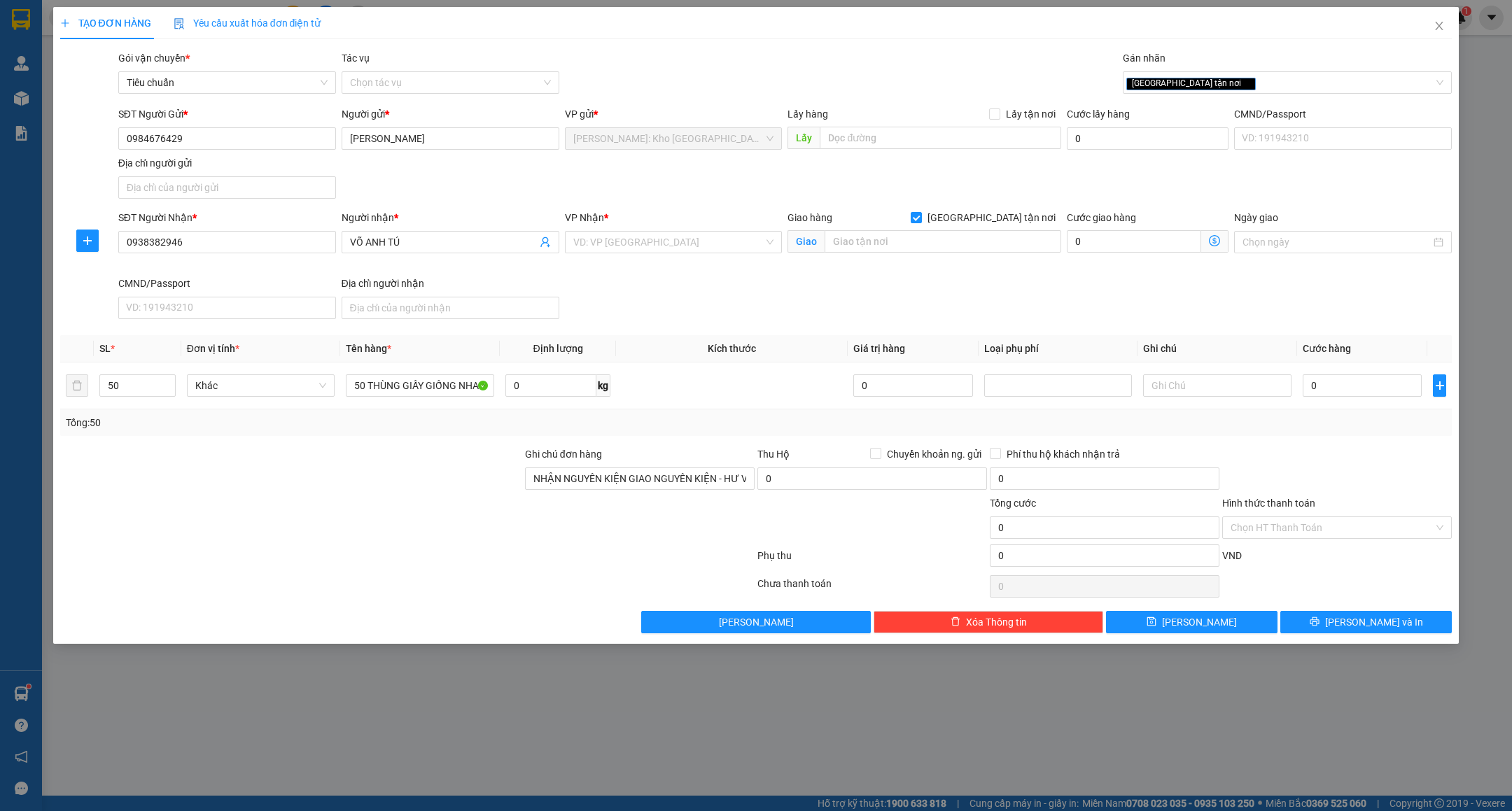
click at [461, 586] on div at bounding box center [407, 586] width 697 height 28
click at [574, 390] on input "0" at bounding box center [551, 386] width 91 height 23
type input "1000"
click at [671, 409] on td at bounding box center [731, 386] width 231 height 47
click at [666, 423] on div "Tổng: 50" at bounding box center [757, 422] width 1381 height 15
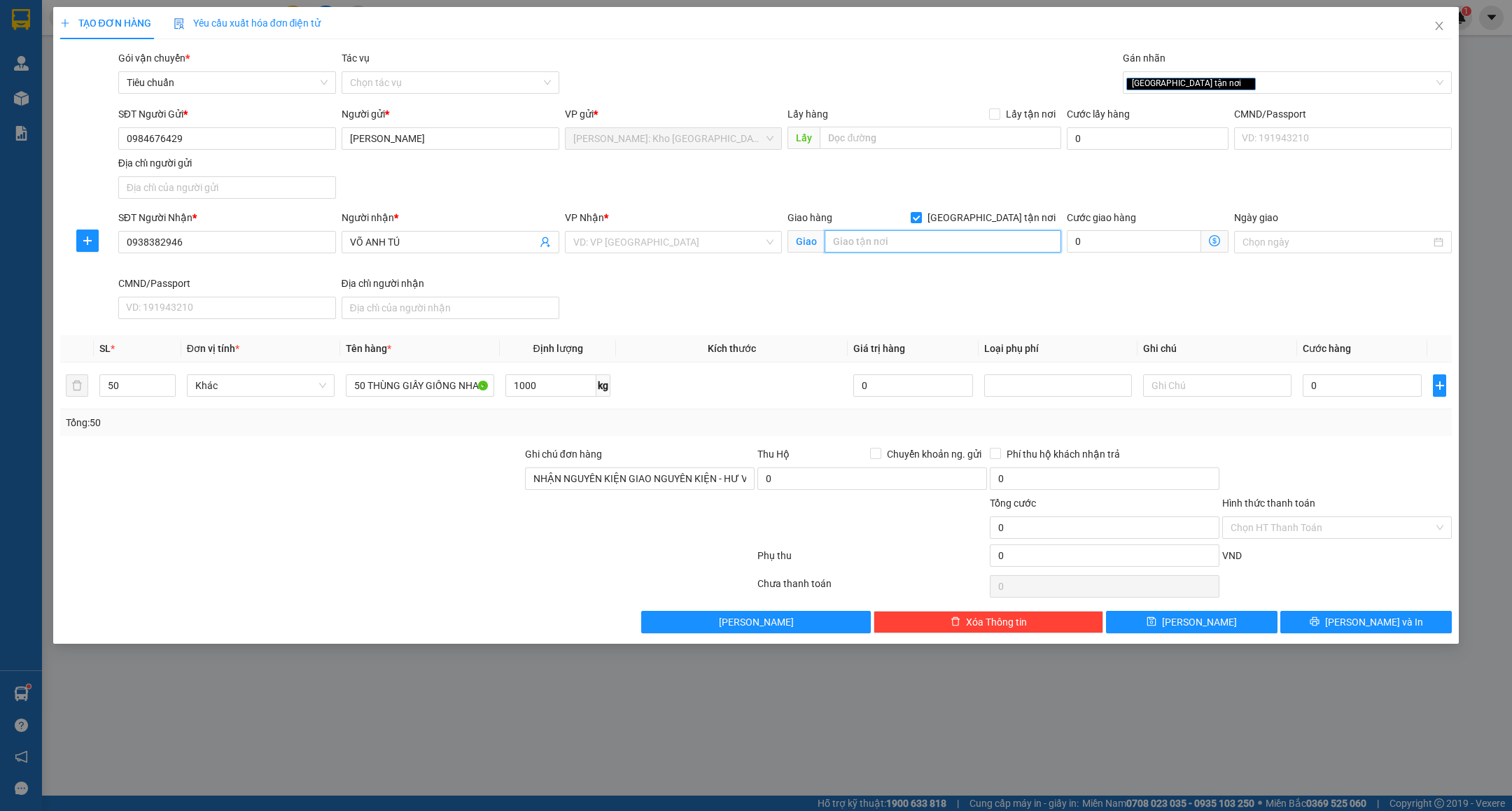
click at [862, 236] on input "text" at bounding box center [943, 241] width 237 height 23
paste input "Khu Căn Hộ Thương Mại Du Lịch Sun Costa Residence"
click at [908, 246] on input "Khu Căn Hộ Thương Mại Du Lịch Sun Costa Residence" at bounding box center [943, 241] width 237 height 23
click at [691, 323] on div "SĐT Người Nhận * 0938382946 Người nhận * VÕ ANH TÚ VP Nhận * VD: VP Sài Gòn Gia…" at bounding box center [785, 267] width 1340 height 115
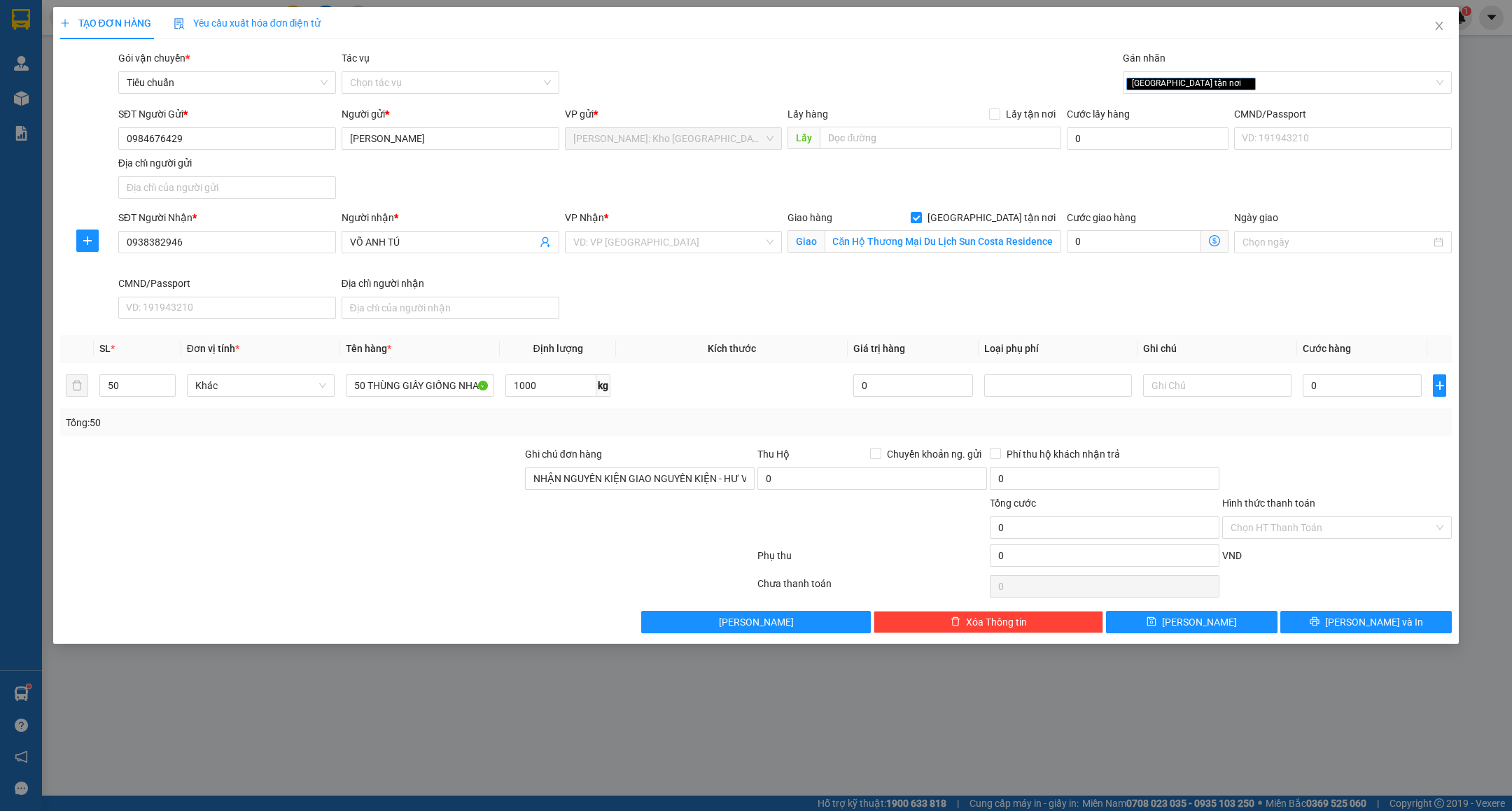
scroll to position [0, 0]
click at [936, 246] on input "Khu Căn Hộ Thương Mại Du Lịch Sun Costa Residence" at bounding box center [943, 241] width 237 height 23
click at [938, 242] on input "Khu Căn Hộ Thương Mại Du Lịch Sun Costa Residence" at bounding box center [943, 241] width 237 height 23
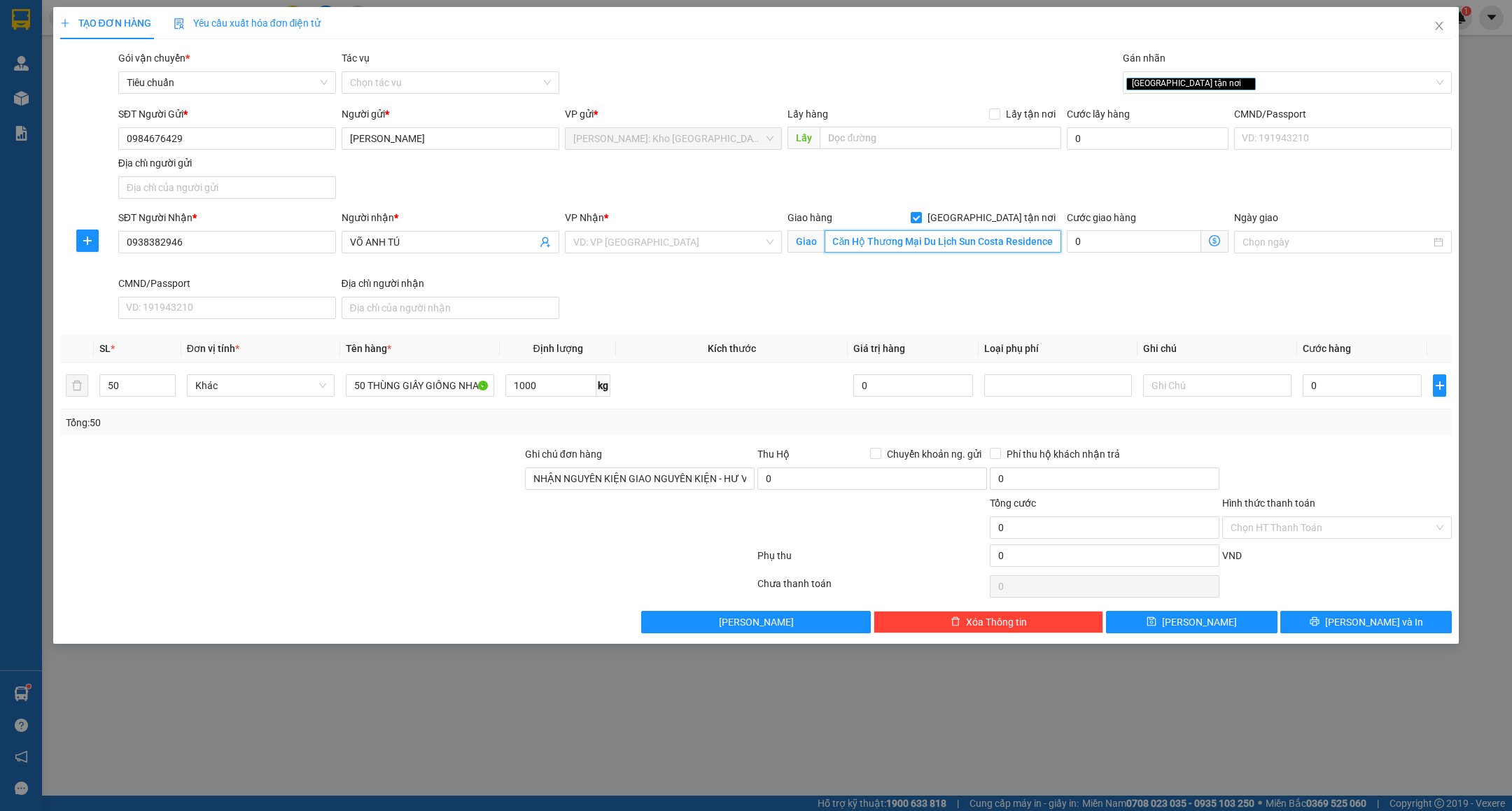
paste input "Vương Thừa Vũ - Phước Mỹ - Sơn Trà - Đà Nẵng"
type input "Khu Căn Hộ Thương Mại Du Lịch Sun Costa Residence Vương Thừa Vũ - Phước Mỹ - Sơ…"
click at [918, 317] on div "SĐT Người Nhận * 0938382946 Người nhận * VÕ ANH TÚ VP Nhận * VD: VP Sài Gòn Gia…" at bounding box center [785, 267] width 1340 height 115
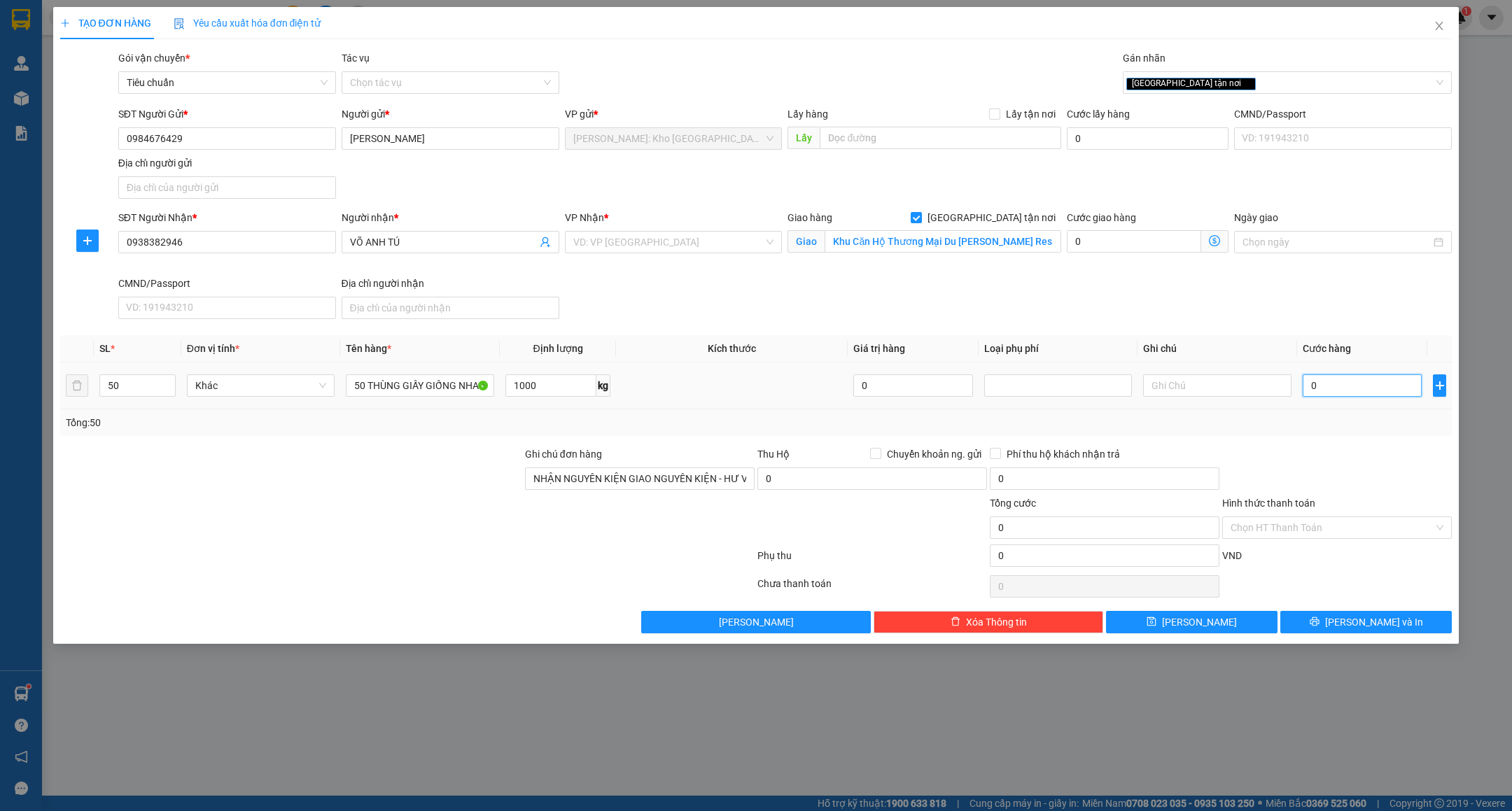
click at [1380, 394] on input "0" at bounding box center [1361, 386] width 119 height 23
type input "3"
type input "33"
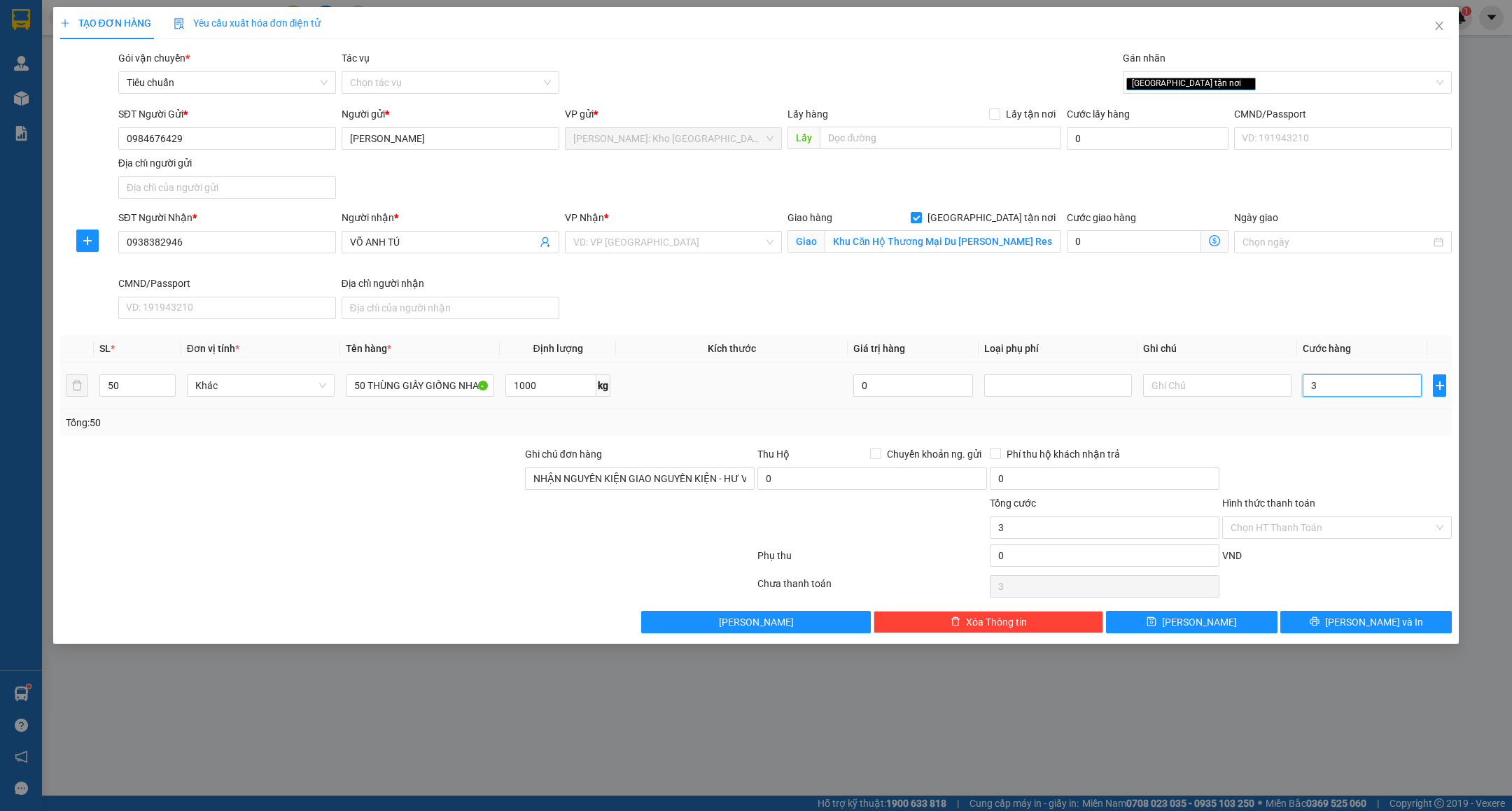
type input "33"
type input "330"
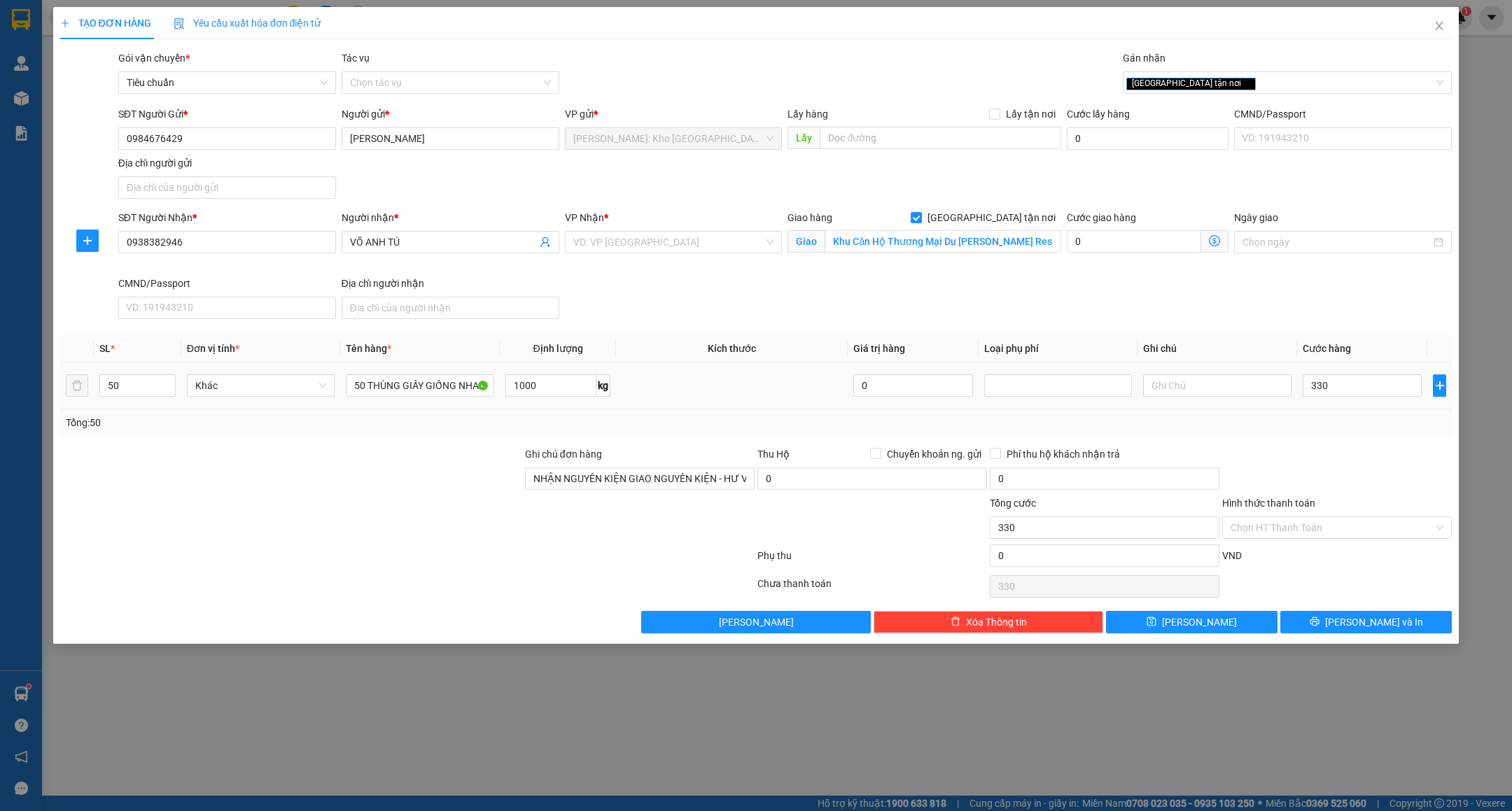
click at [1376, 461] on div at bounding box center [1337, 471] width 232 height 49
type input "330.000"
click at [1390, 393] on input "330.000" at bounding box center [1361, 386] width 119 height 23
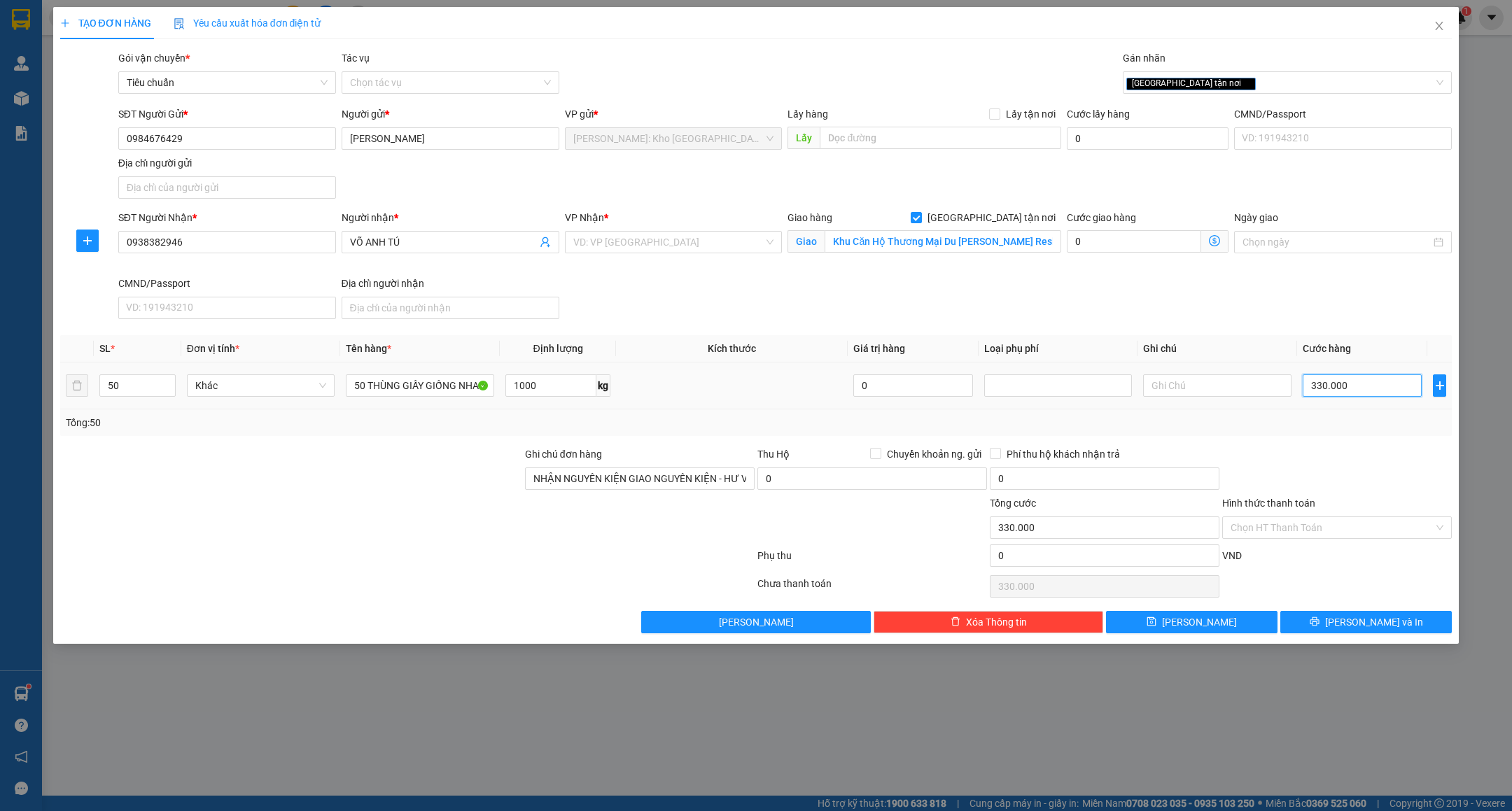
type input "0"
type input "03"
type input "3"
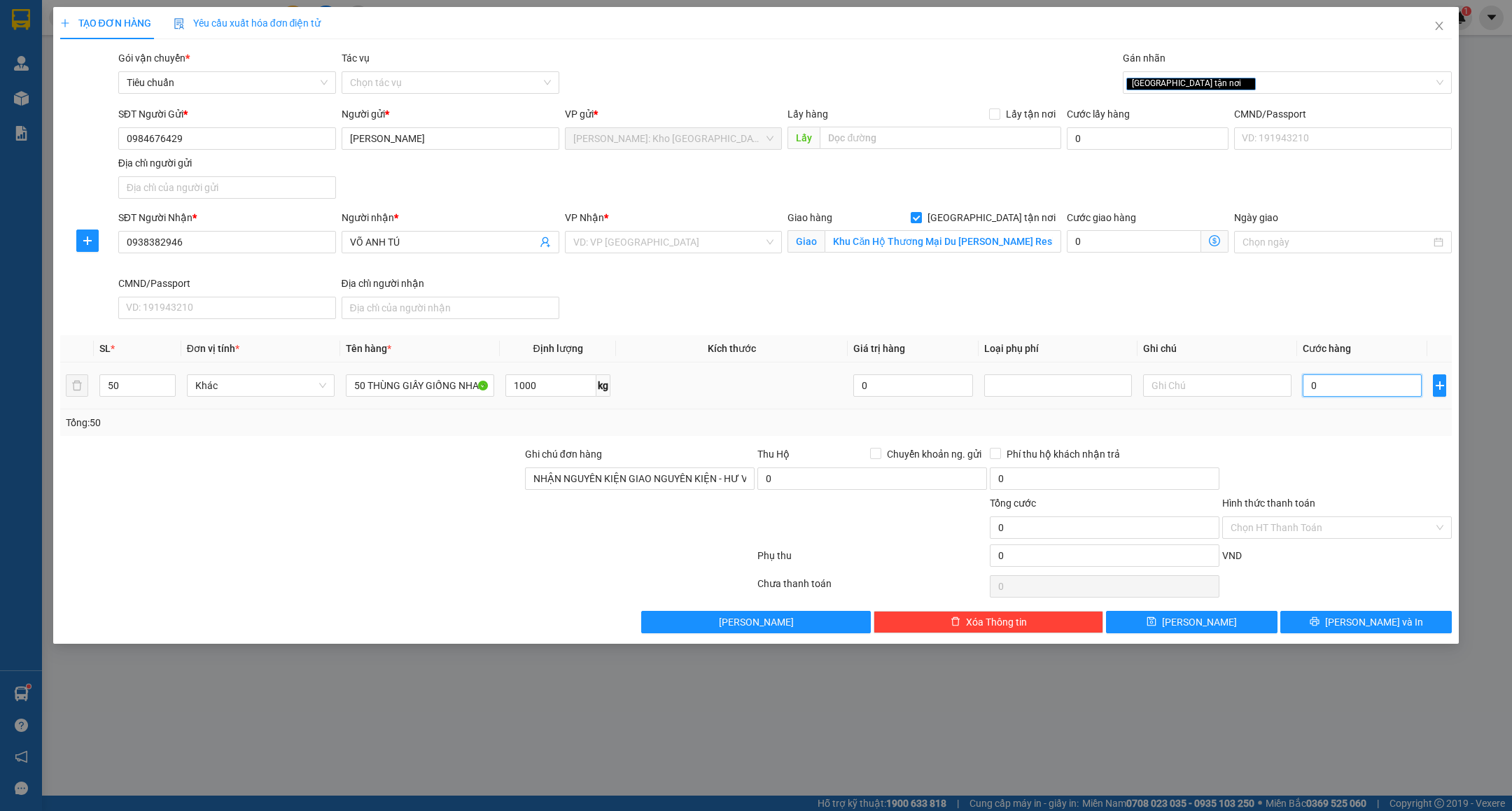
type input "3"
type input "033"
type input "33"
type input "0.330"
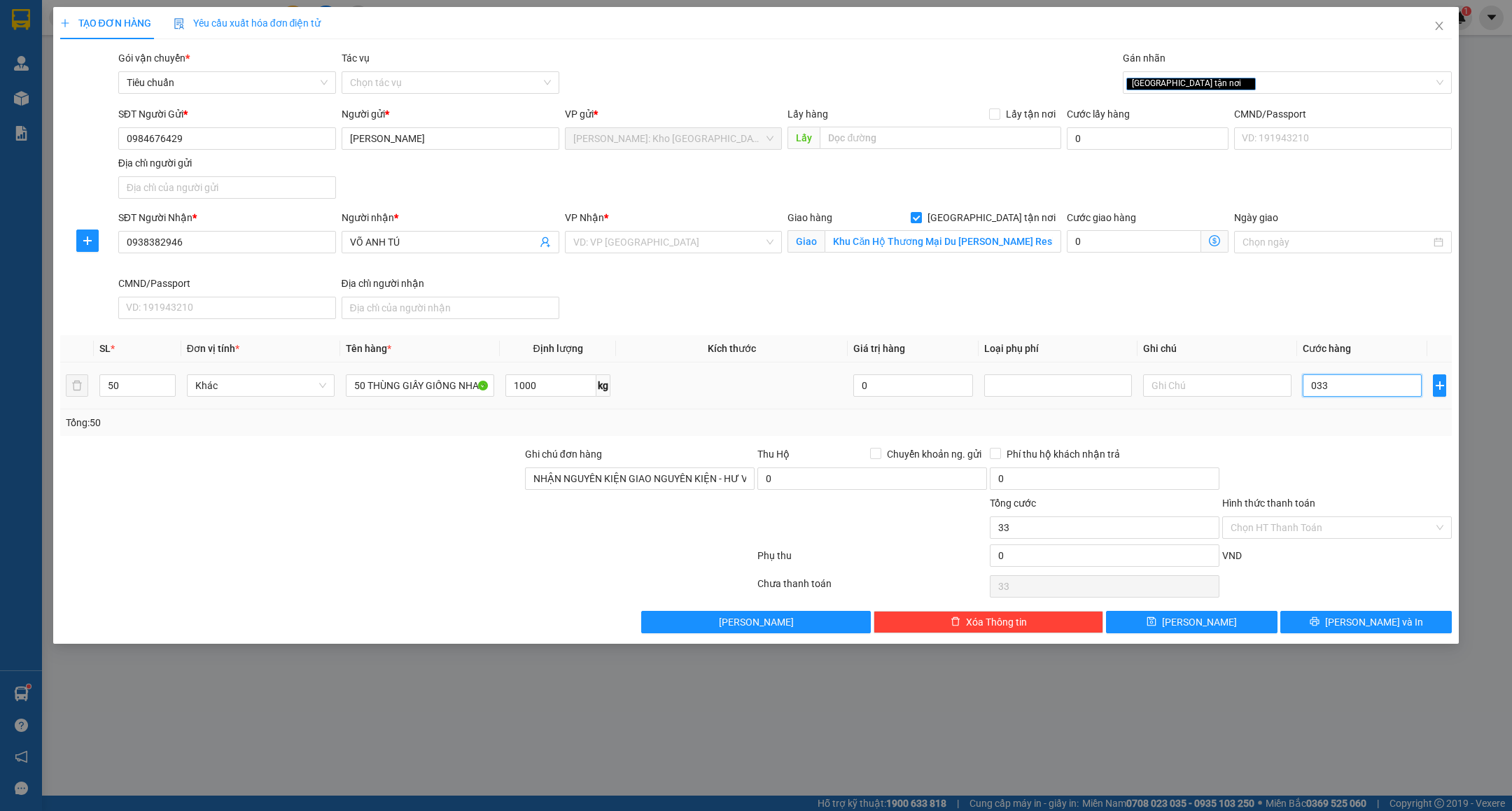
type input "330"
type input "03.300"
type input "3.300"
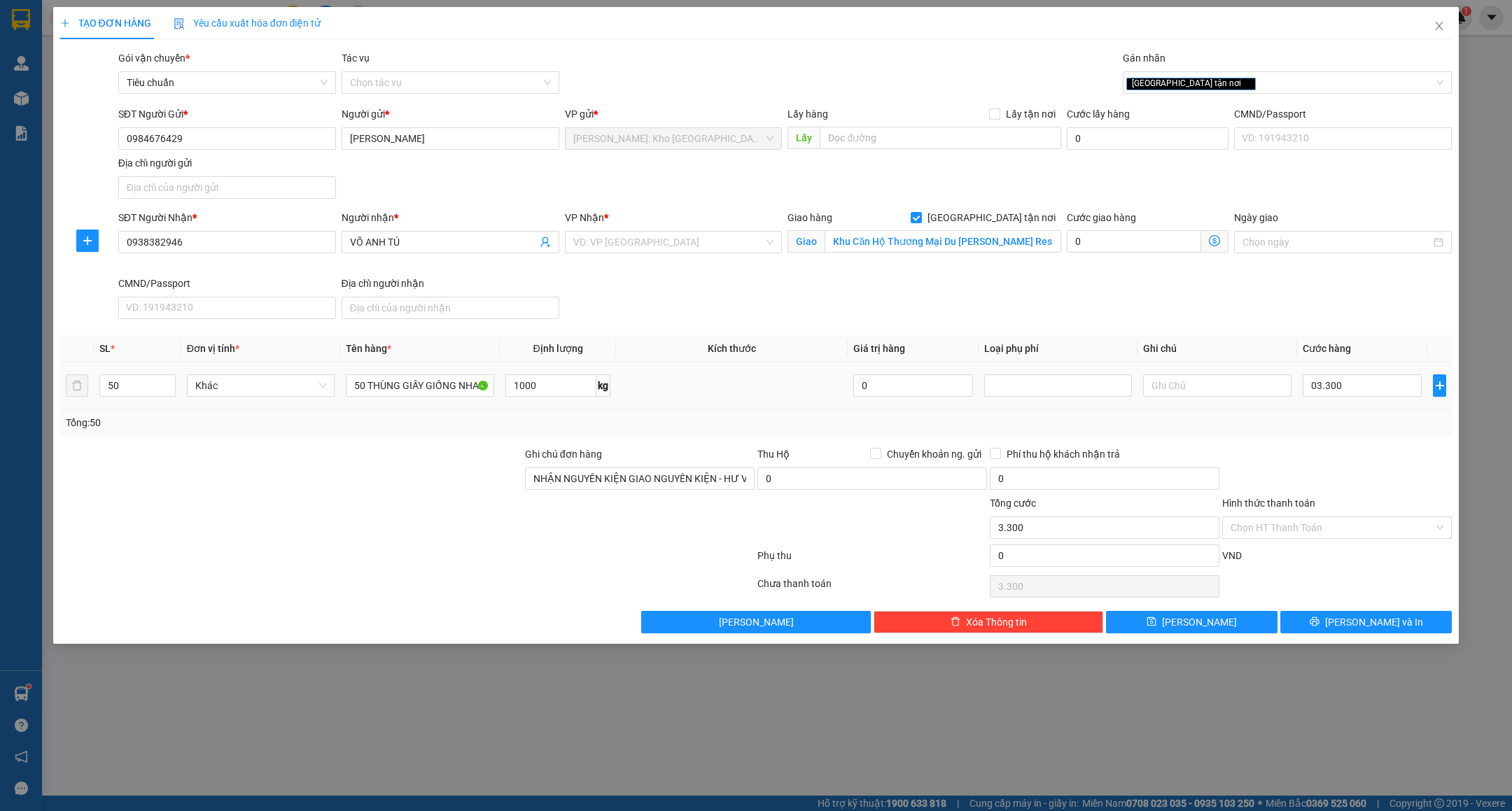
type input "3.300.000"
click at [1376, 426] on div "Tổng: 50" at bounding box center [757, 422] width 1381 height 15
click at [901, 240] on input "Khu Căn Hộ Thương Mại Du Lịch Sun Costa Residence Vương Thừa Vũ - Phước Mỹ - Sơ…" at bounding box center [943, 241] width 237 height 23
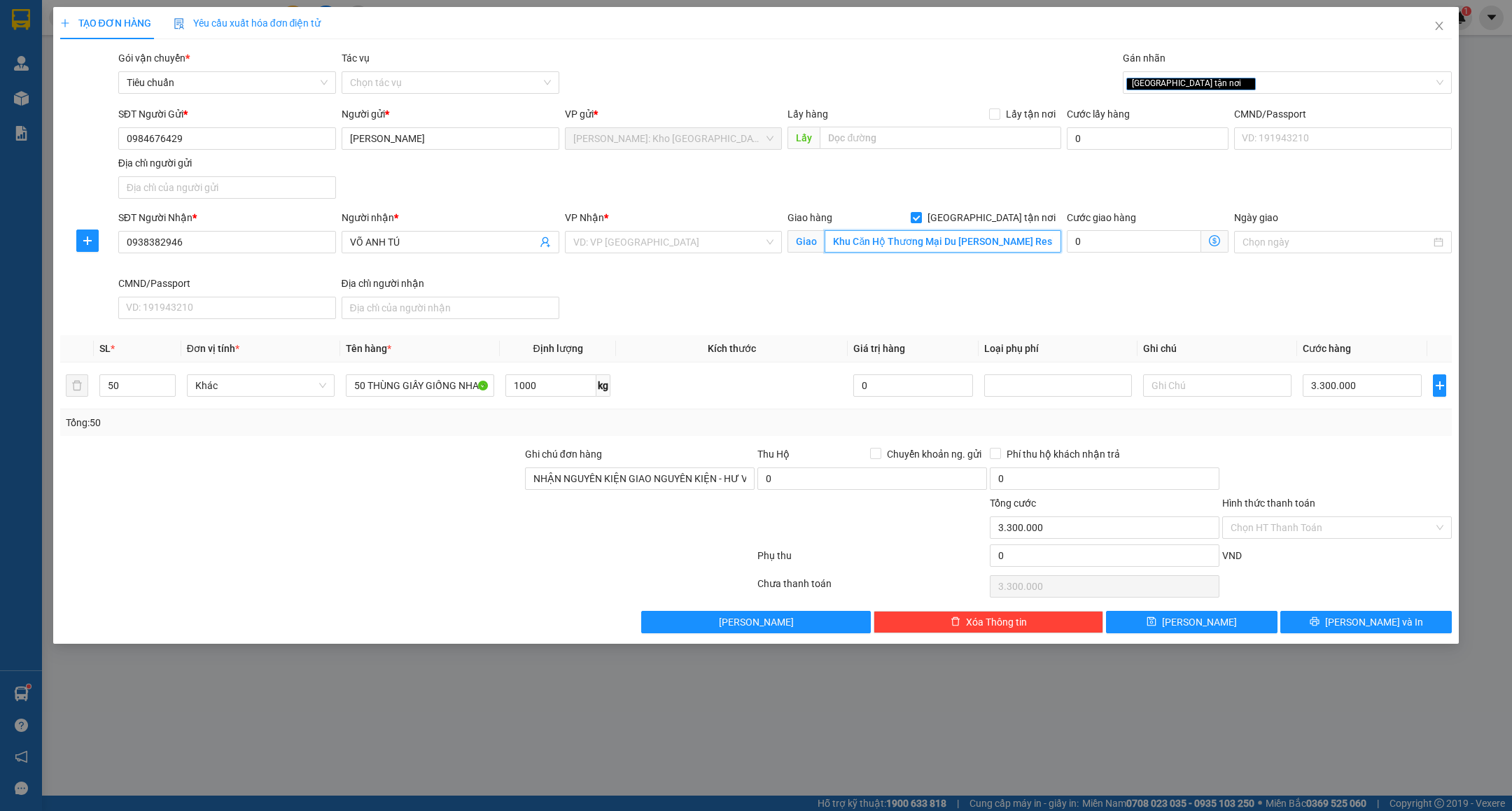
scroll to position [0, 237]
click at [1331, 387] on input "3.300.000" at bounding box center [1361, 386] width 119 height 23
type input "0"
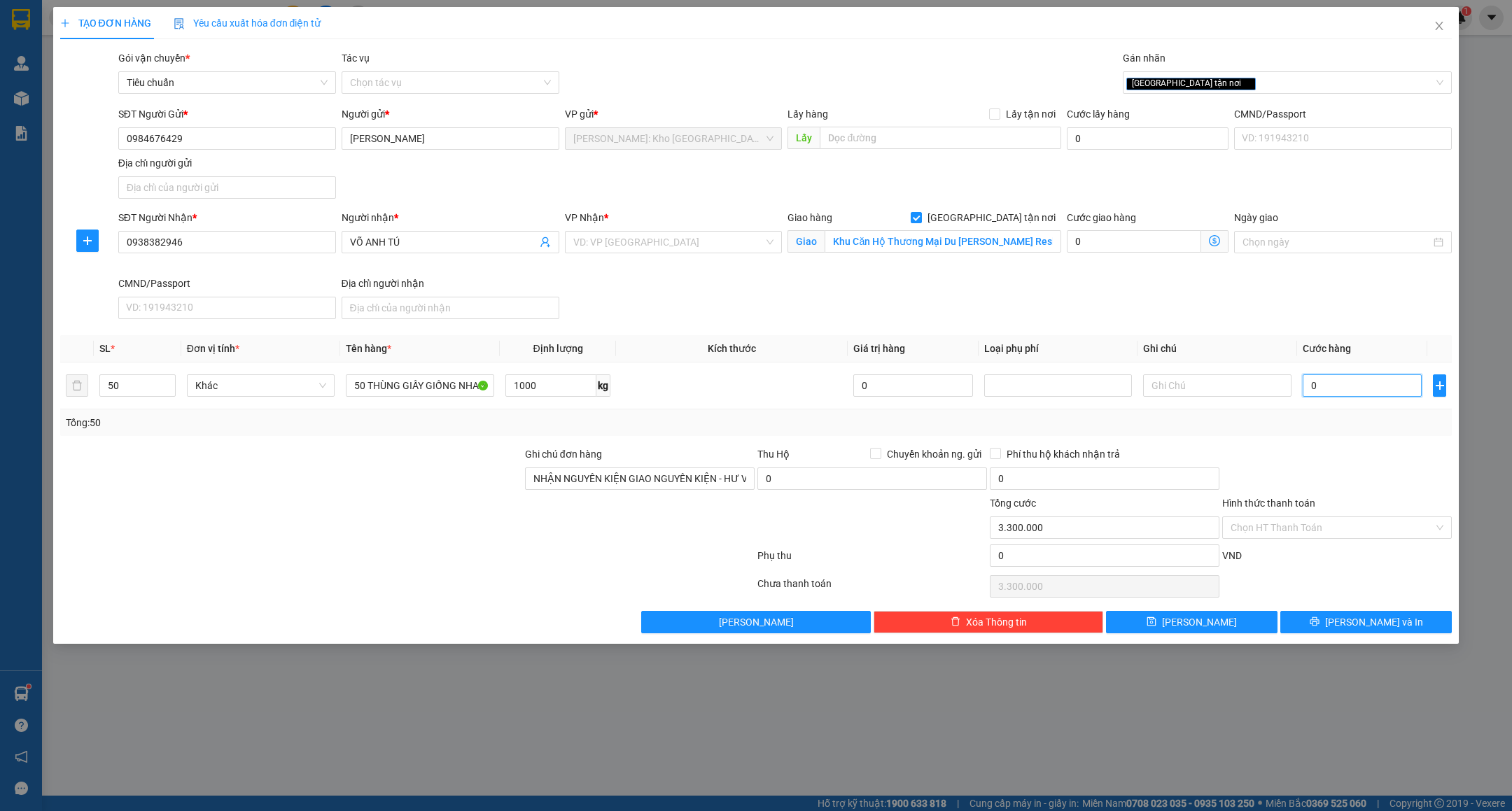
type input "0"
click at [1361, 396] on input "0" at bounding box center [1361, 386] width 119 height 23
click at [1355, 386] on input "0" at bounding box center [1361, 386] width 119 height 23
click at [1390, 441] on div "Transit Pickup Surcharge Ids Transit Deliver Surcharge Ids Transit Deliver Surc…" at bounding box center [756, 342] width 1392 height 583
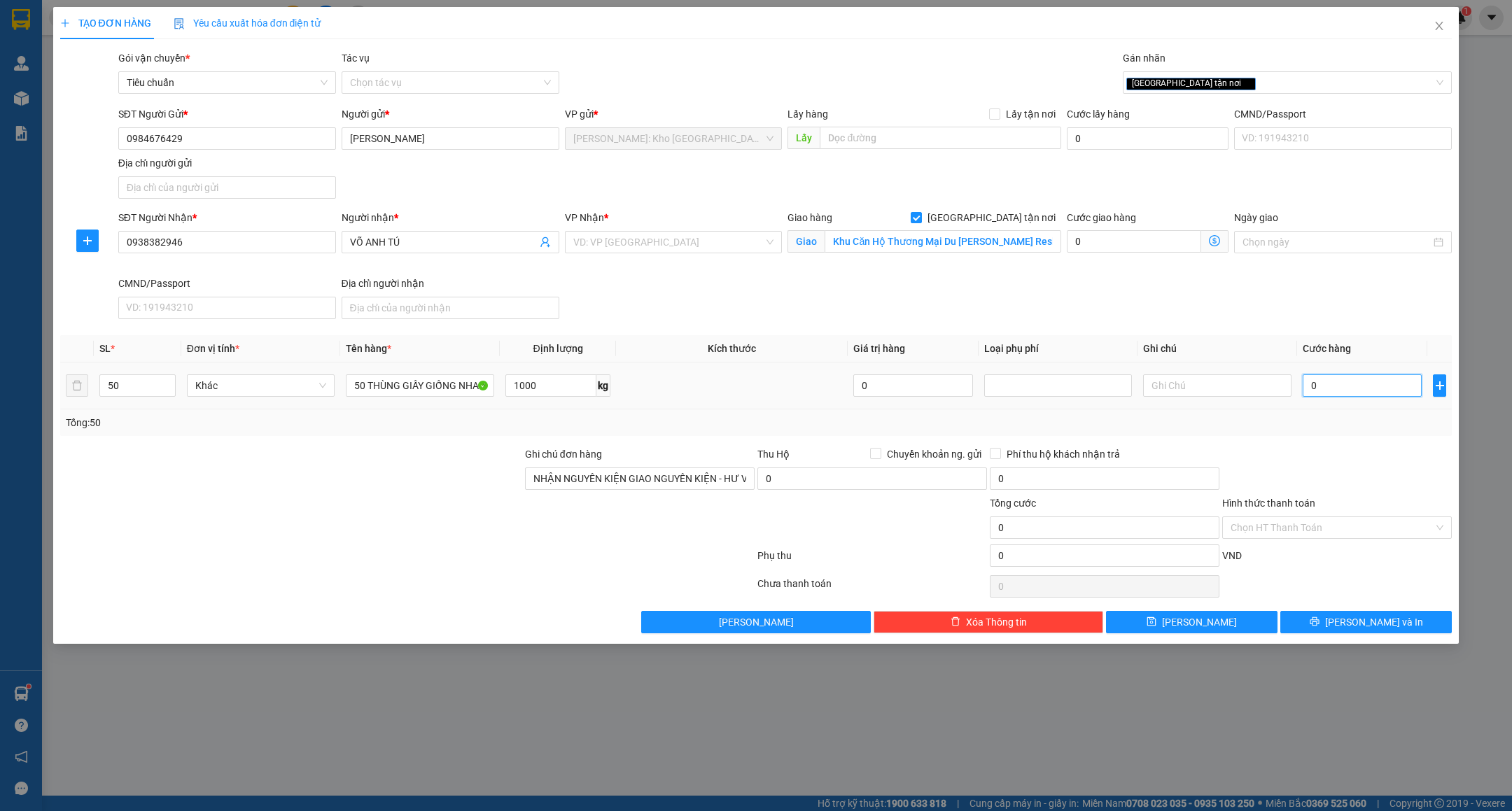
click at [1353, 391] on input "0" at bounding box center [1361, 386] width 119 height 23
type input "03"
type input "3"
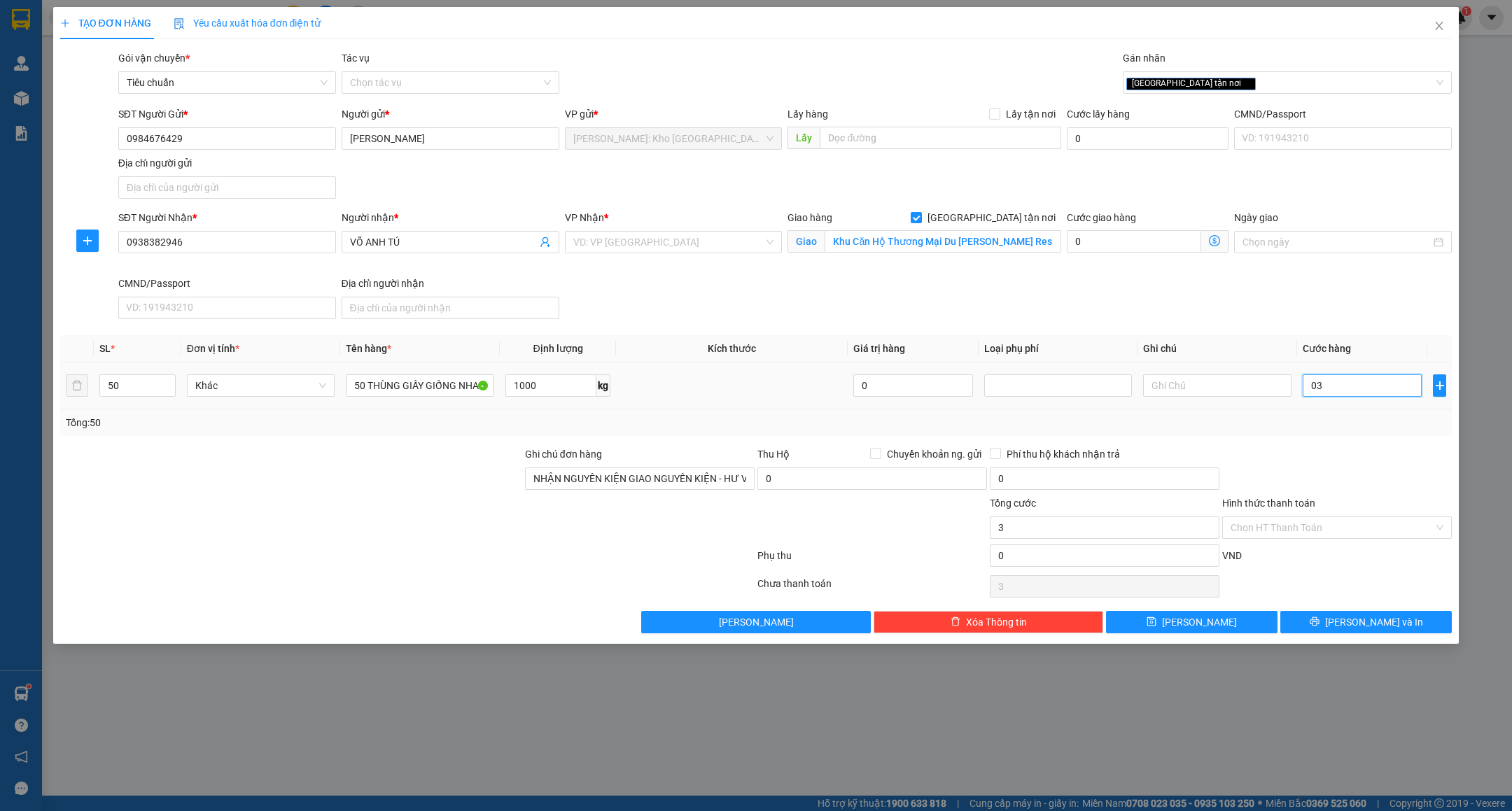
type input "032"
type input "32"
type input "0.320"
type input "320"
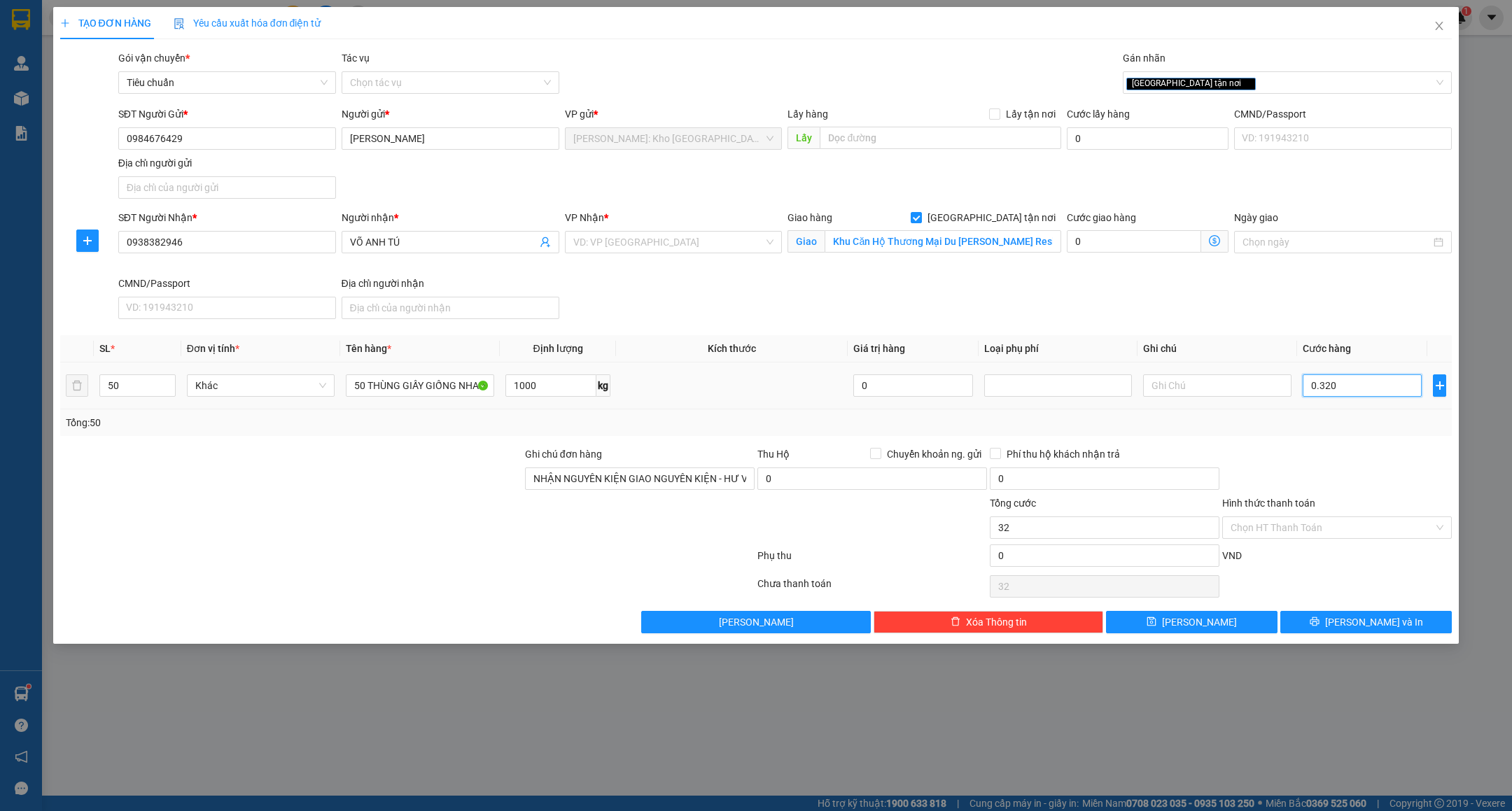
type input "320"
type input "03.200"
type input "3.200"
type input "3.200.000"
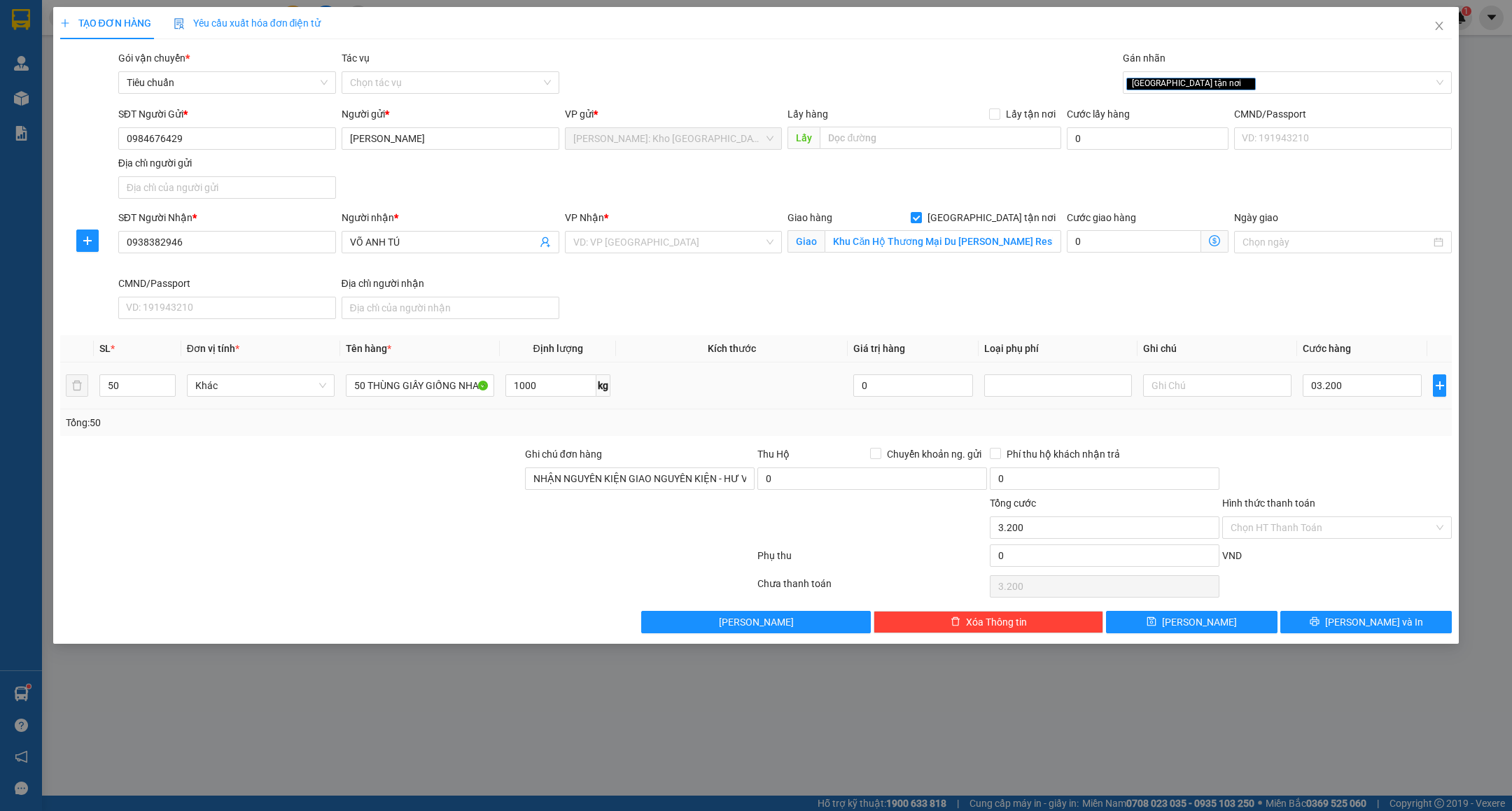
type input "3.200.000"
click at [1320, 449] on div at bounding box center [1337, 471] width 232 height 49
click at [639, 247] on input "search" at bounding box center [669, 241] width 191 height 21
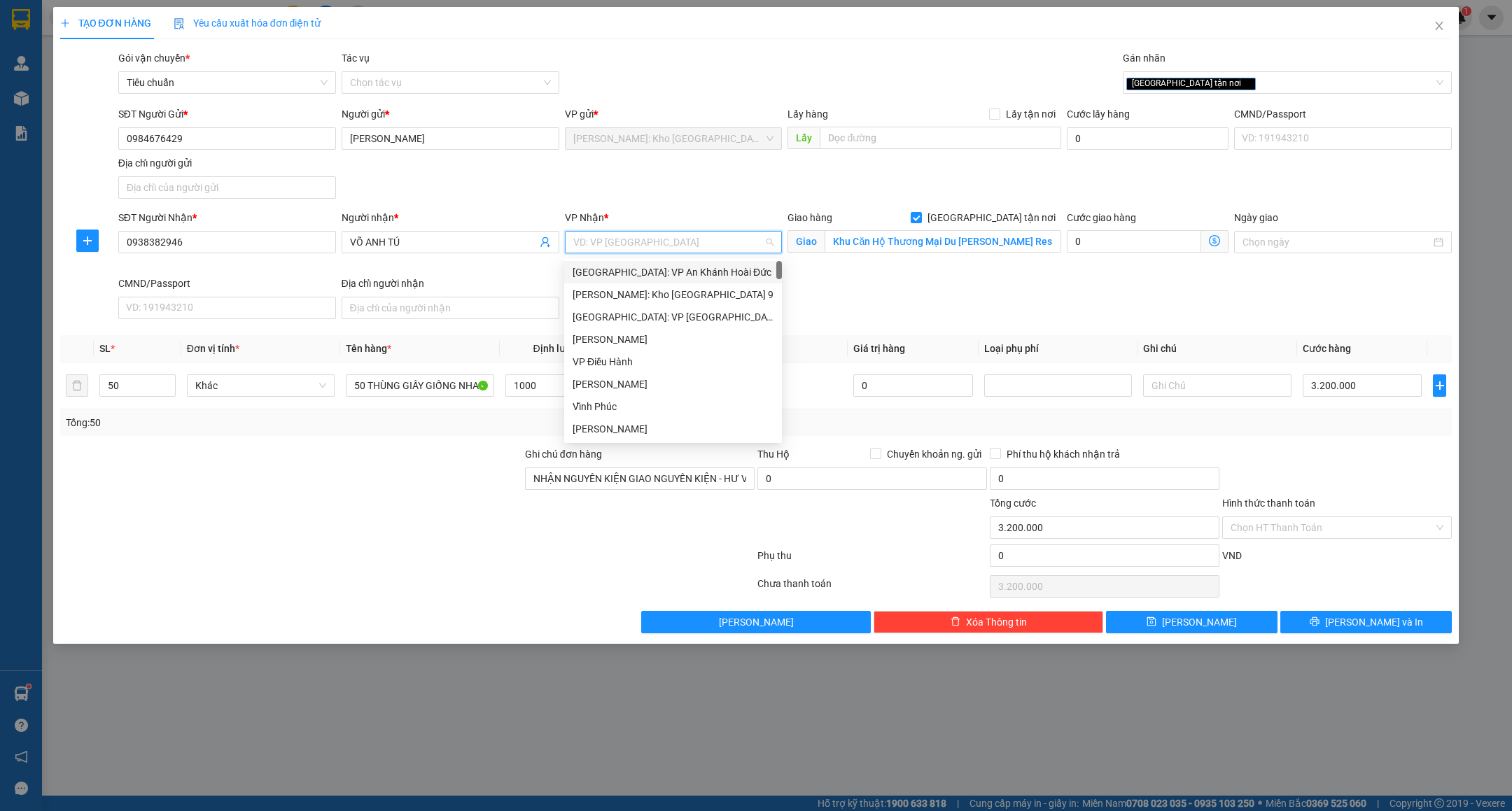
type input "d"
type input "đa"
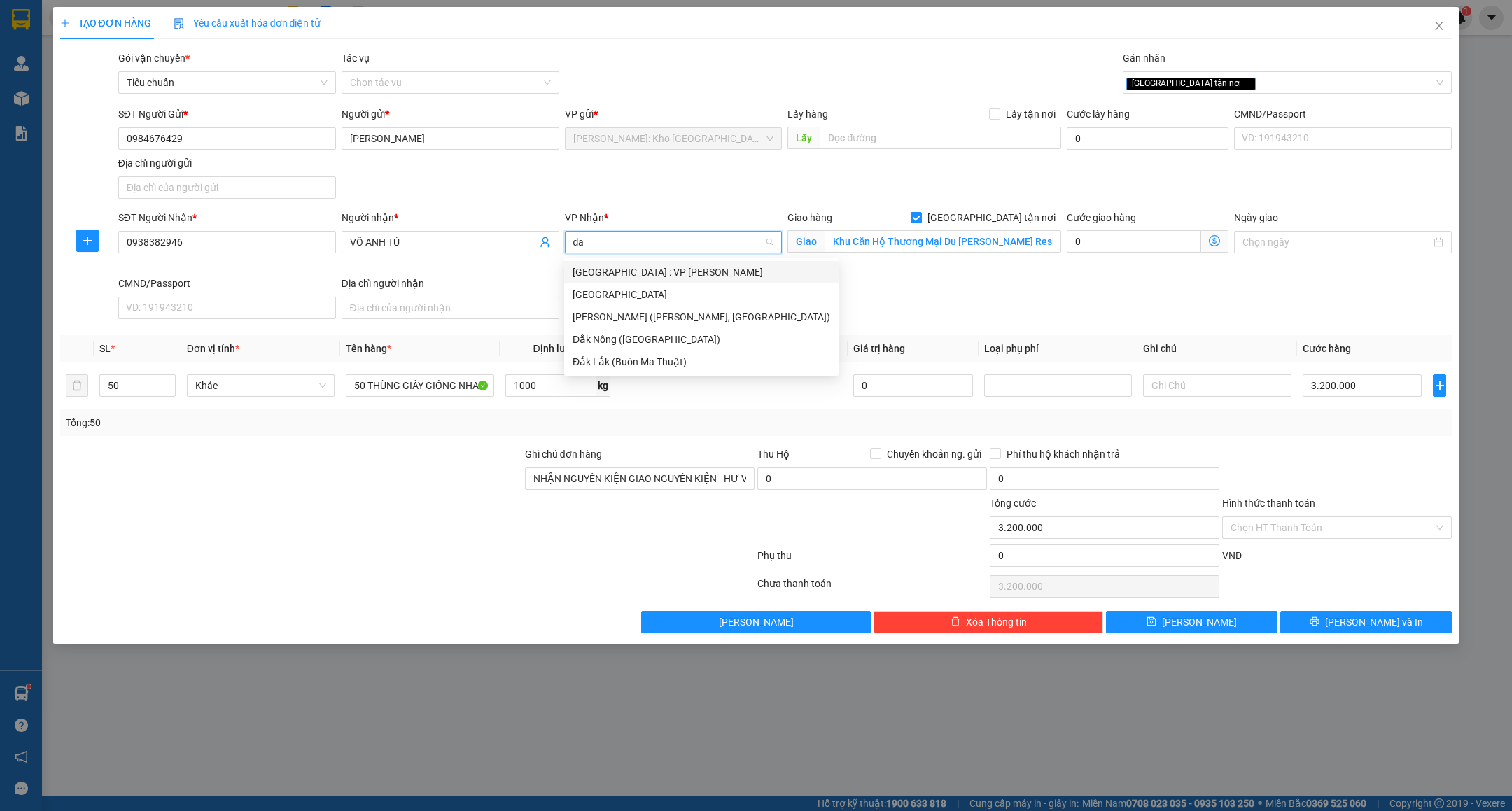
click at [633, 276] on div "[GEOGRAPHIC_DATA] : VP [PERSON_NAME]" at bounding box center [702, 272] width 258 height 15
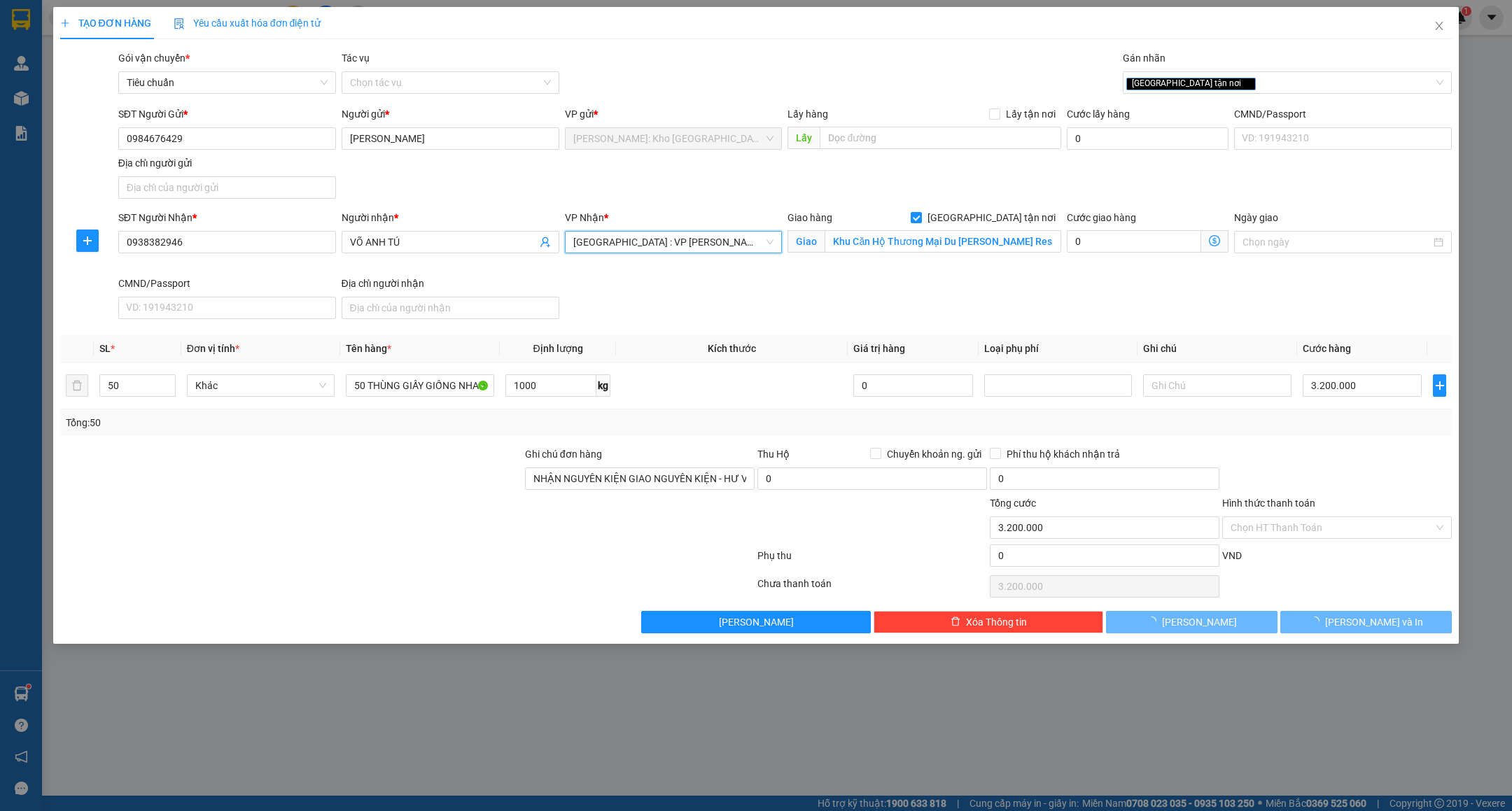
click at [896, 286] on div "SĐT Người Nhận * 0938382946 Người nhận * VÕ ANH TÚ VP Nhận * Đà Nẵng : VP Thanh…" at bounding box center [785, 267] width 1340 height 115
click at [410, 145] on input "[PERSON_NAME]" at bounding box center [450, 138] width 218 height 23
click at [910, 249] on input "Khu Căn Hộ Thương Mại Du Lịch Sun Costa Residence Vương Thừa Vũ - Phước Mỹ - Sơ…" at bounding box center [943, 241] width 237 height 23
click at [898, 237] on input "Khu Căn Hộ Thương Mại Du Lịch Sun Costa Residence Vương Thừa Vũ - Phước Mỹ - Sơ…" at bounding box center [943, 241] width 237 height 23
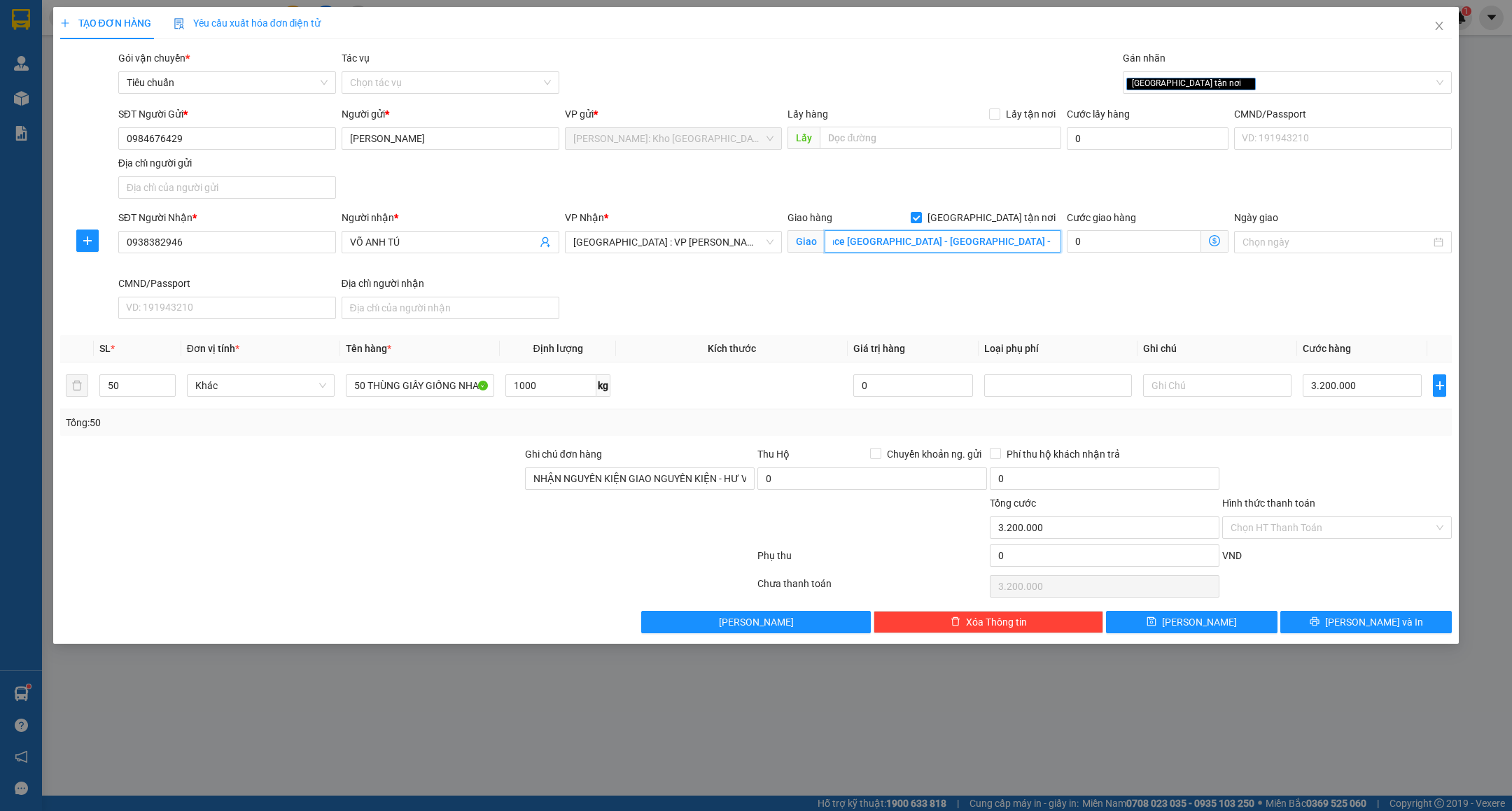
click at [904, 247] on input "Khu Căn Hộ Thương Mại Du Lịch Sun Costa Residence Vương Thừa Vũ - Phước Mỹ - Sơ…" at bounding box center [943, 241] width 237 height 23
click at [693, 314] on div "SĐT Người Nhận * 0938382946 Người nhận * VÕ ANH TÚ VP Nhận * Đà Nẵng : VP Thanh…" at bounding box center [785, 267] width 1340 height 115
click at [543, 744] on div "TẠO ĐƠN HÀNG Yêu cầu xuất hóa đơn điện tử Transit Pickup Surcharge Ids Transit …" at bounding box center [756, 406] width 1512 height 811
click at [487, 739] on div "TẠO ĐƠN HÀNG Yêu cầu xuất hóa đơn điện tử Transit Pickup Surcharge Ids Transit …" at bounding box center [756, 406] width 1512 height 811
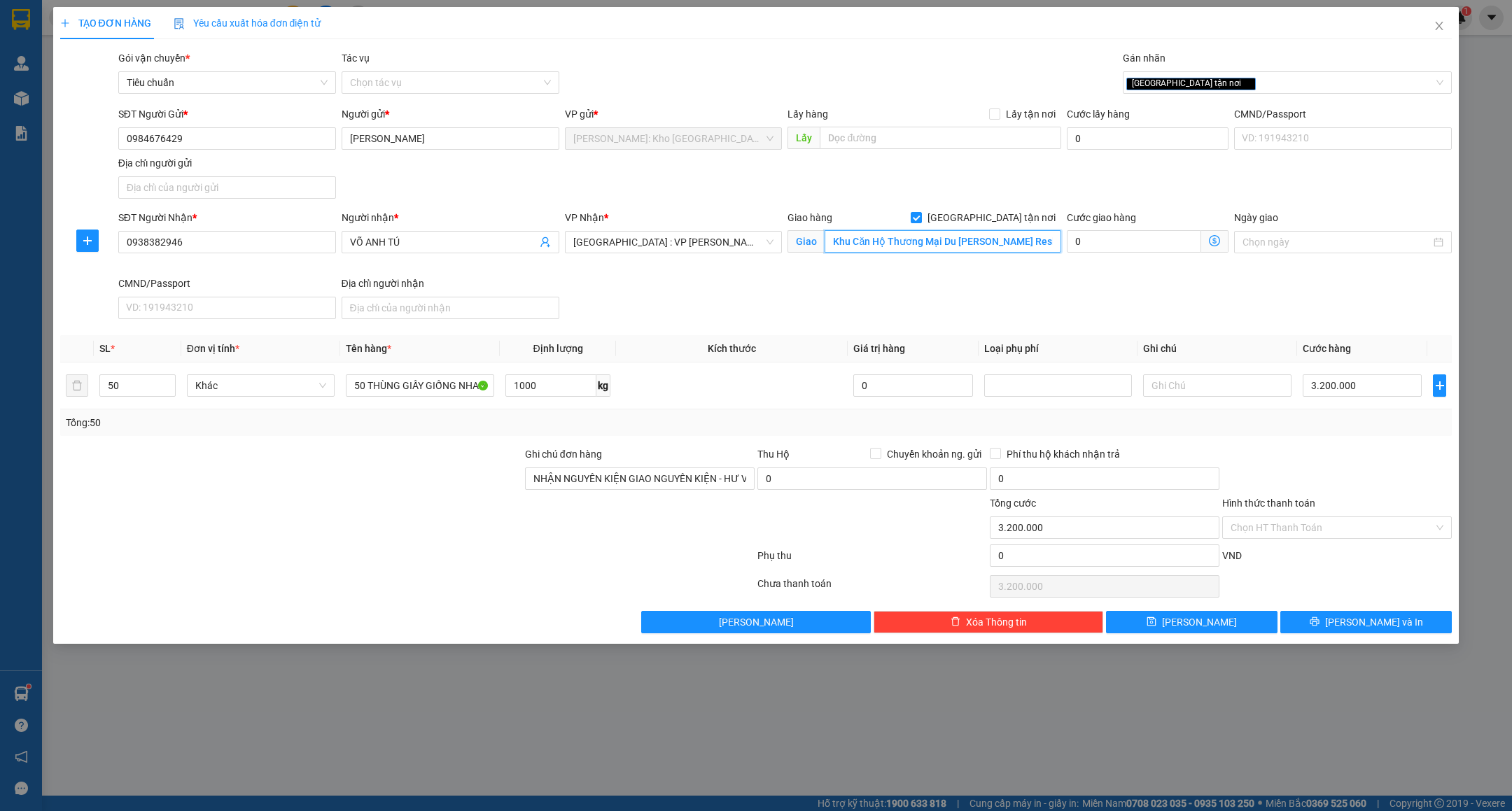
click at [901, 240] on input "Khu Căn Hộ Thương Mại Du Lịch Sun Costa Residence Vương Thừa Vũ - Phước Mỹ - Sơ…" at bounding box center [943, 241] width 237 height 23
drag, startPoint x: 844, startPoint y: 243, endPoint x: 931, endPoint y: 242, distance: 87.0
click at [931, 242] on input "Khu Căn Hộ Thương Mại Du Lịch Sun Costa Residence Vương Thừa Vũ - Phước Mỹ - Sơ…" at bounding box center [943, 241] width 237 height 23
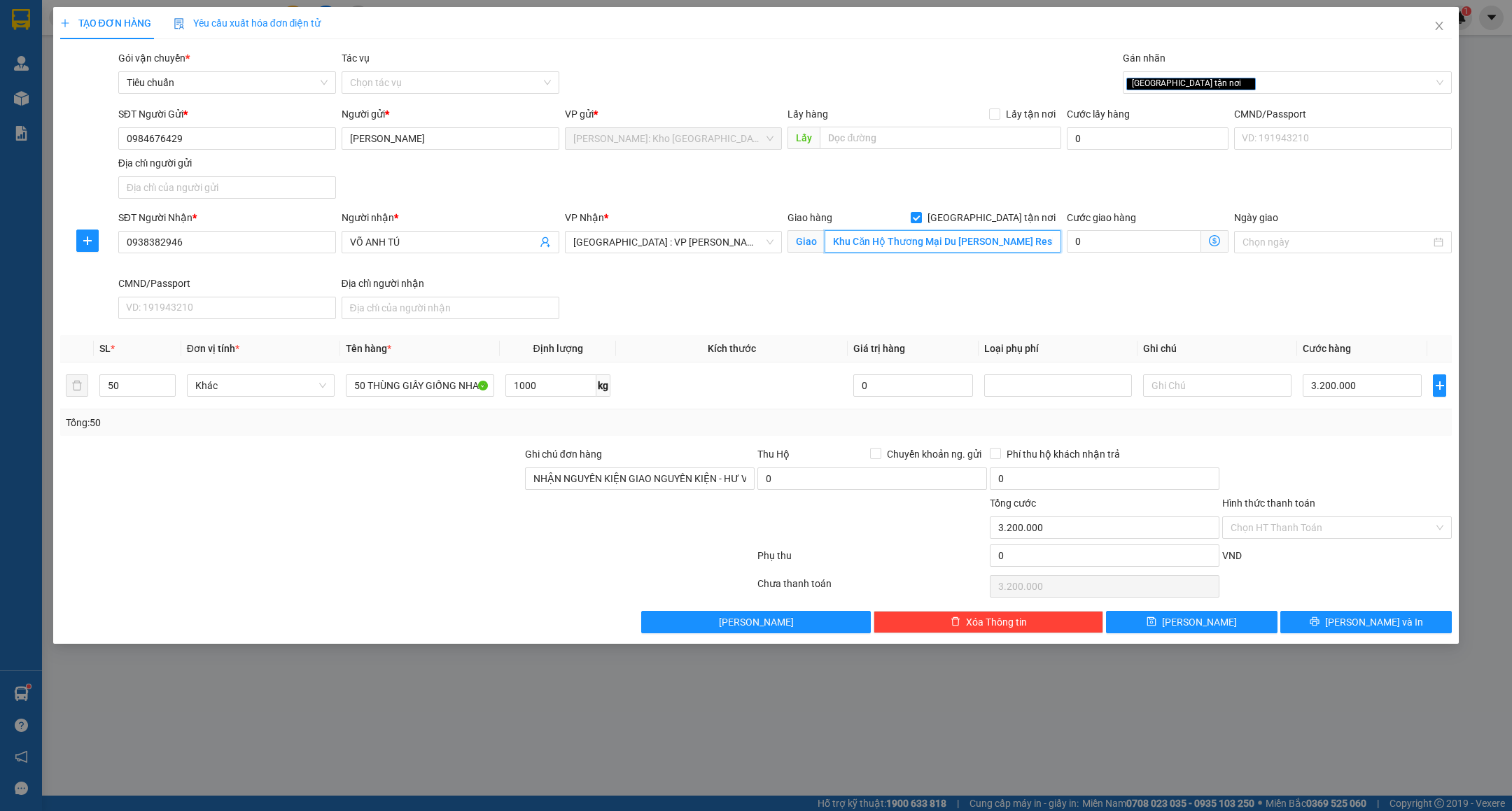
click at [883, 242] on input "Khu Căn Hộ Thương Mại Du Lịch Sun Costa Residence Vương Thừa Vũ - Phước Mỹ - Sơ…" at bounding box center [943, 241] width 237 height 23
click at [946, 234] on input "Khu Căn Hộ Thương Mại Du Lịch Sun Costa Residence Vương Thừa Vũ - Phước Mỹ - Sơ…" at bounding box center [943, 241] width 237 height 23
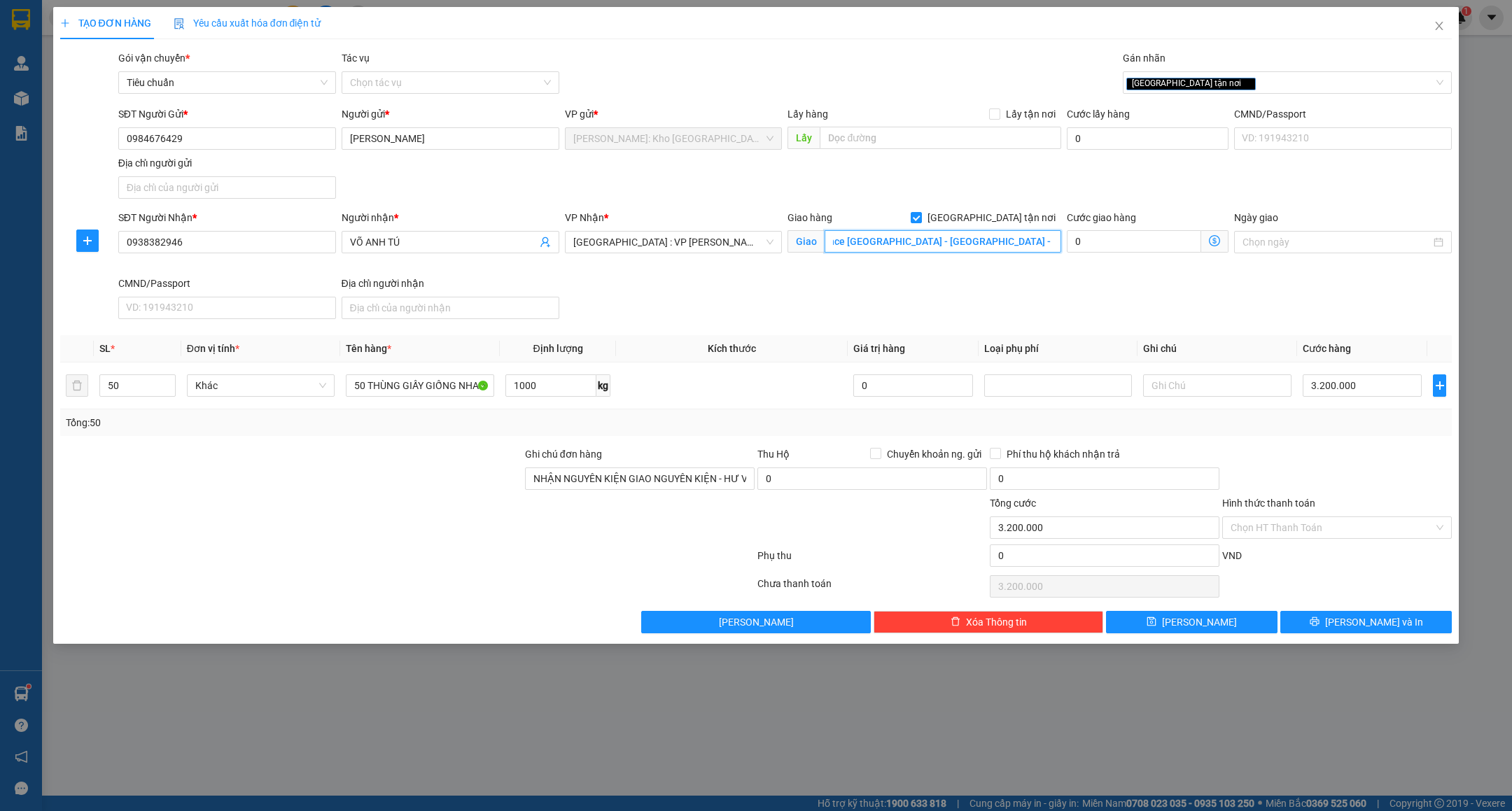
click at [945, 237] on input "Khu Căn Hộ Thương Mại Du Lịch Sun Costa Residence Vương Thừa Vũ - Phước Mỹ - Sơ…" at bounding box center [943, 241] width 237 height 23
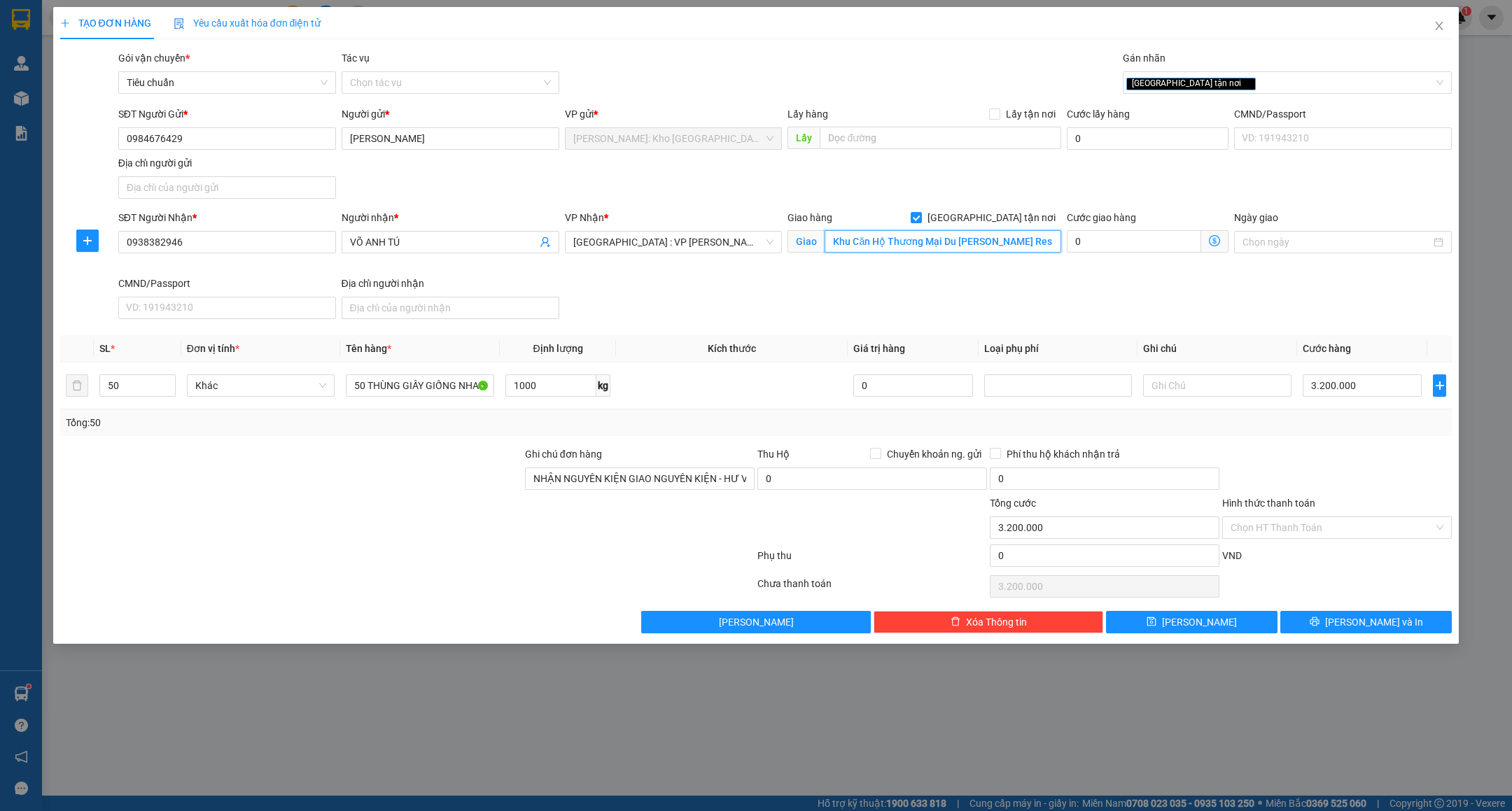
click at [898, 238] on input "Khu Căn Hộ Thương Mại Du Lịch Sun Costa Residence Vương Thừa Vũ - Phước Mỹ - Sơ…" at bounding box center [943, 241] width 237 height 23
click at [898, 237] on input "Khu Căn Hộ Thương Mại Du Lịch Sun Costa Residence Vương Thừa Vũ - Phước Mỹ - Sơ…" at bounding box center [943, 241] width 237 height 23
paste input "Ngã 4 Vương Thừa Vũ - Hồ Nghinh ( Cổng Số 5 Dự Án SunCosta Residence )"
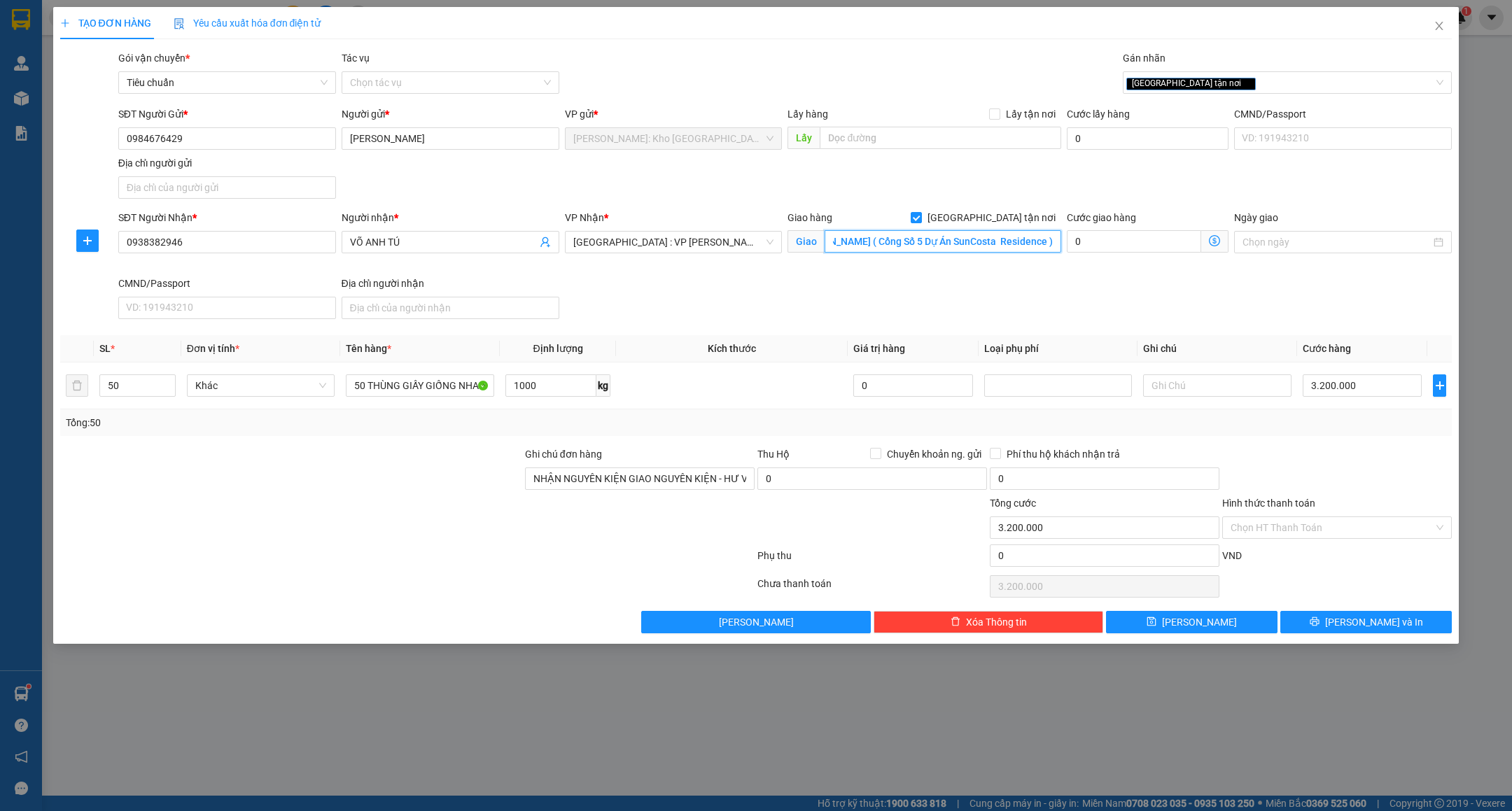
click at [899, 240] on input "Ngã 4 Vương Thừa Vũ - Hồ Nghinh ( Cổng Số 5 Dự Án SunCosta Residence )" at bounding box center [943, 241] width 237 height 23
type input "Ngã 4 [PERSON_NAME] ( Cổng Số 5 Dự Án SunCosta Residence ) [GEOGRAPHIC_DATA] - …"
click at [1085, 289] on div "SĐT Người Nhận * 0938382946 Người nhận * VÕ ANH TÚ VP Nhận * Đà Nẵng : VP Thanh…" at bounding box center [785, 267] width 1340 height 115
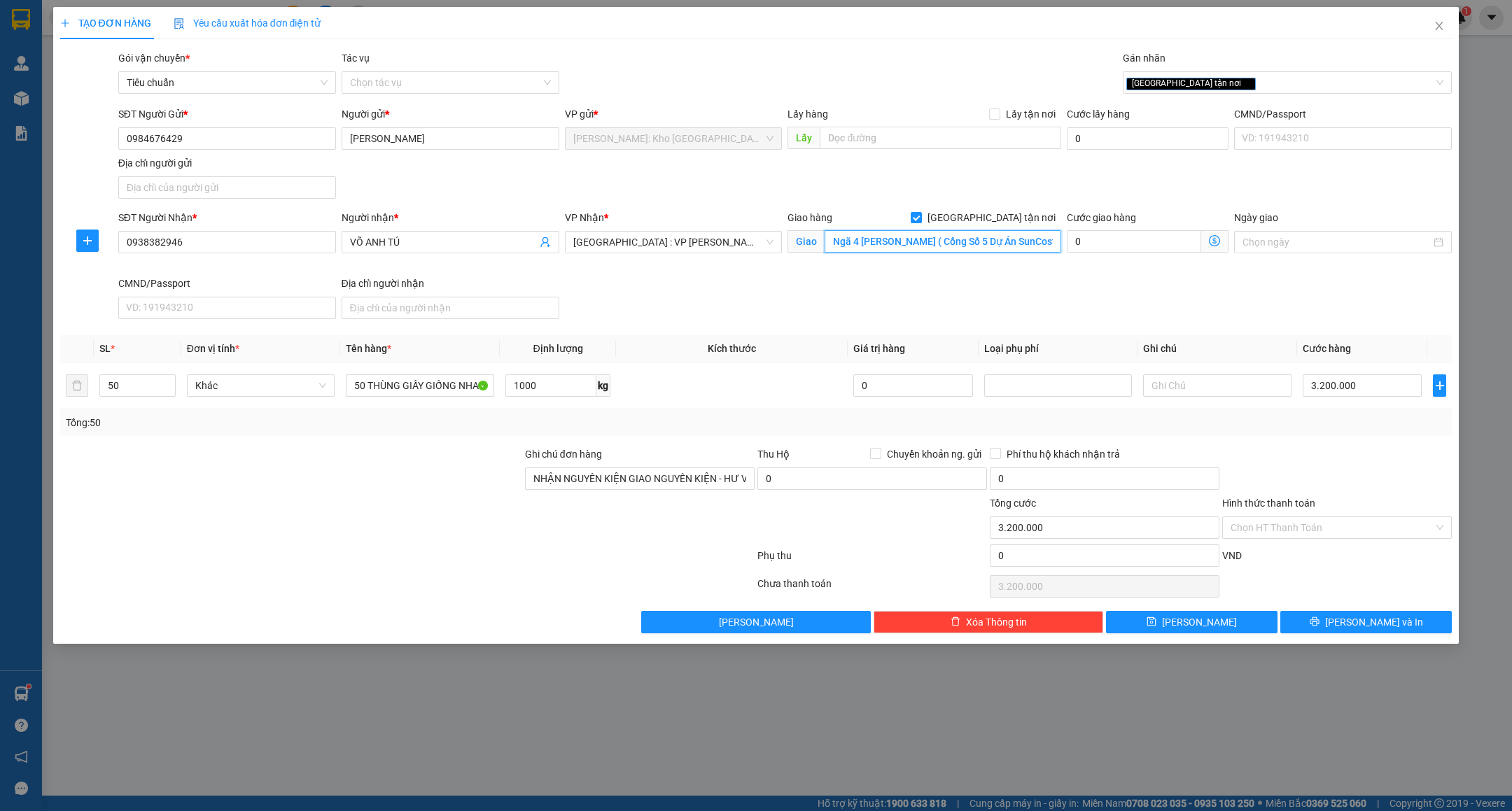
click at [989, 250] on input "Ngã 4 [PERSON_NAME] ( Cổng Số 5 Dự Án SunCosta Residence ) [GEOGRAPHIC_DATA] - …" at bounding box center [943, 241] width 237 height 23
click at [947, 239] on input "Ngã 4 [PERSON_NAME] ( Cổng Số 5 Dự Án SunCosta Residence ) [GEOGRAPHIC_DATA] - …" at bounding box center [943, 241] width 237 height 23
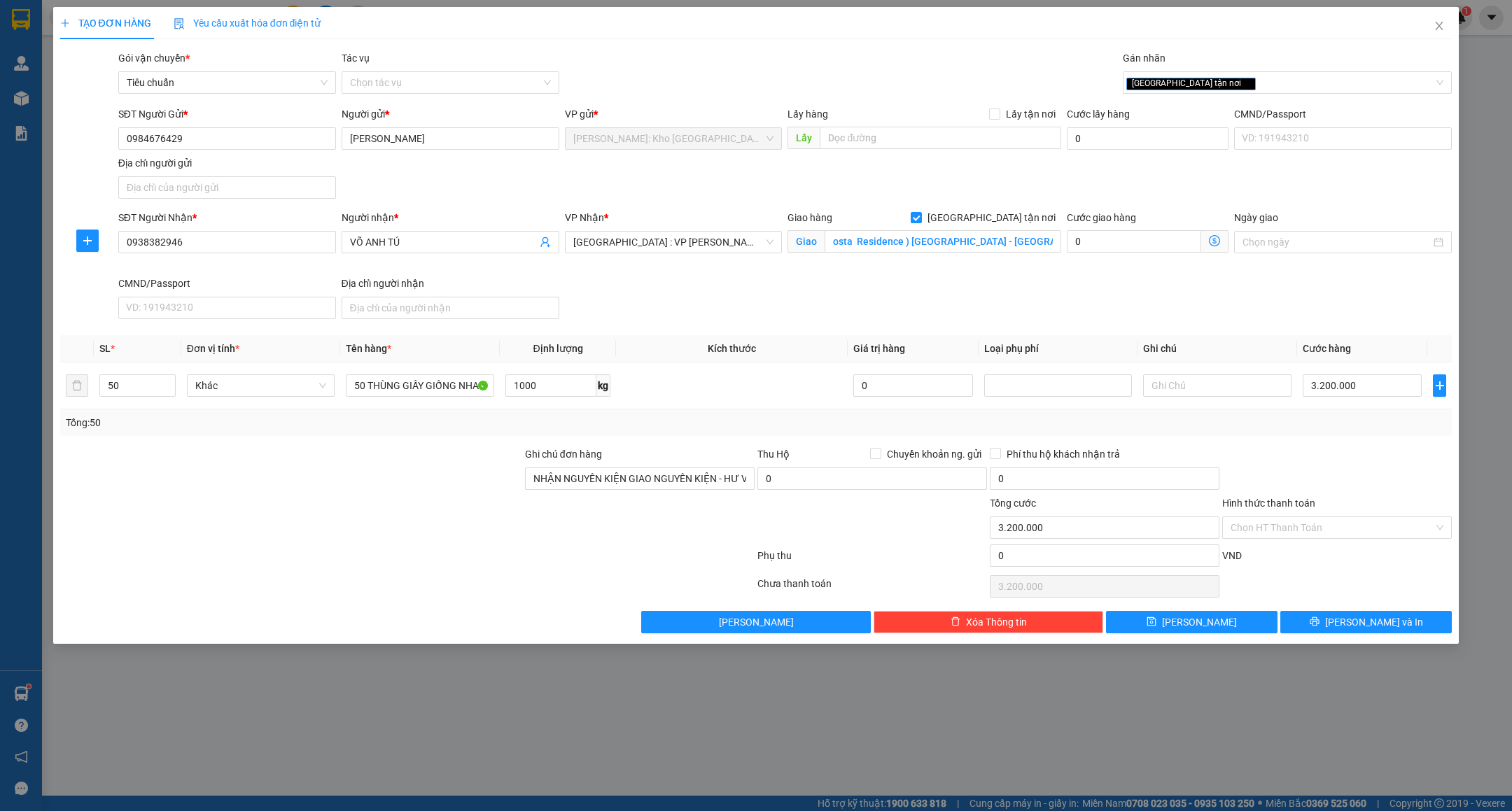
click at [928, 305] on div "SĐT Người Nhận * 0938382946 Người nhận * VÕ ANH TÚ VP Nhận * Đà Nẵng : VP Thanh…" at bounding box center [785, 267] width 1340 height 115
click at [468, 239] on input "VÕ ANH TÚ" at bounding box center [444, 241] width 187 height 15
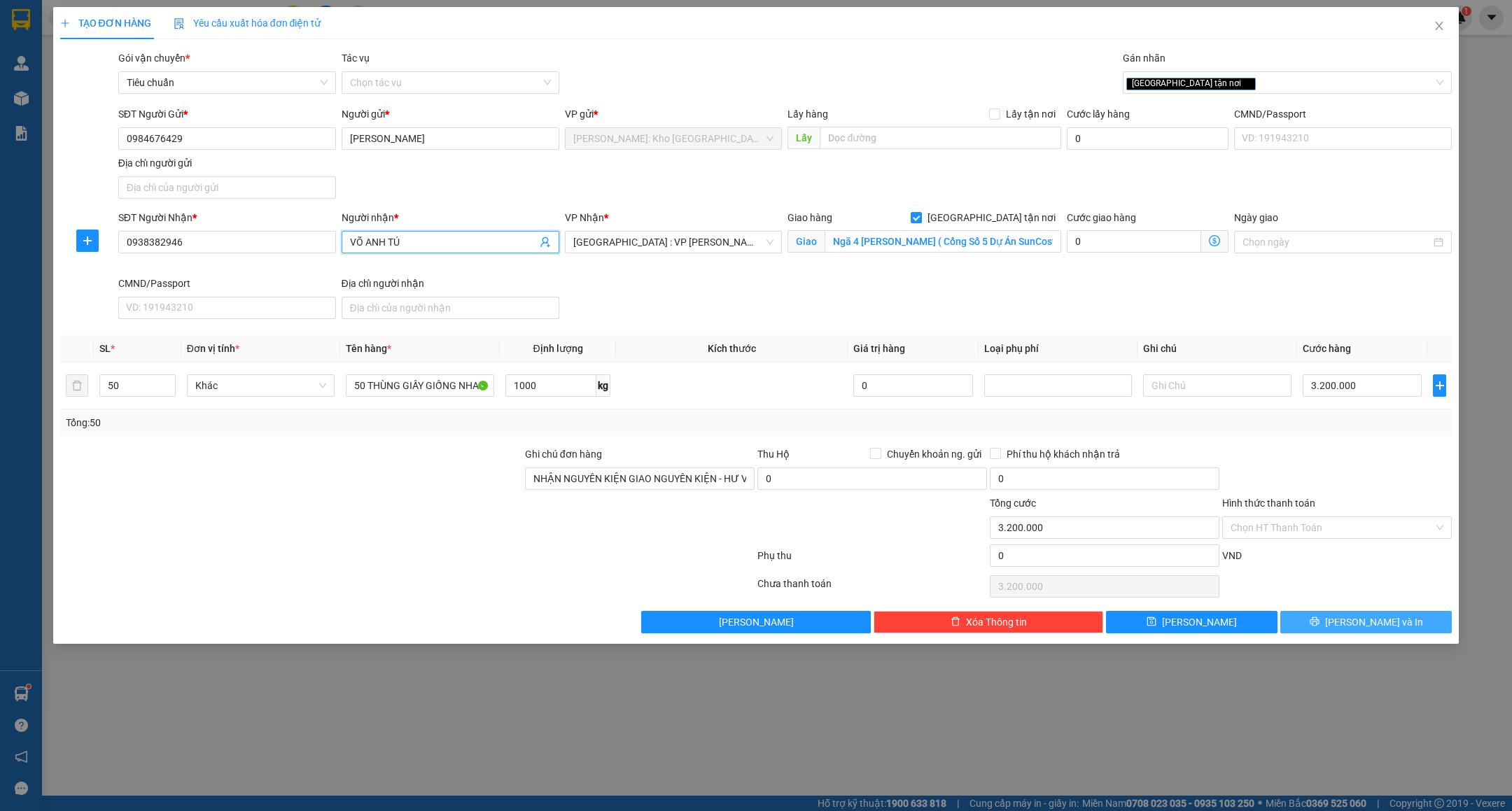
click at [1321, 624] on button "[PERSON_NAME] và In" at bounding box center [1366, 621] width 172 height 23
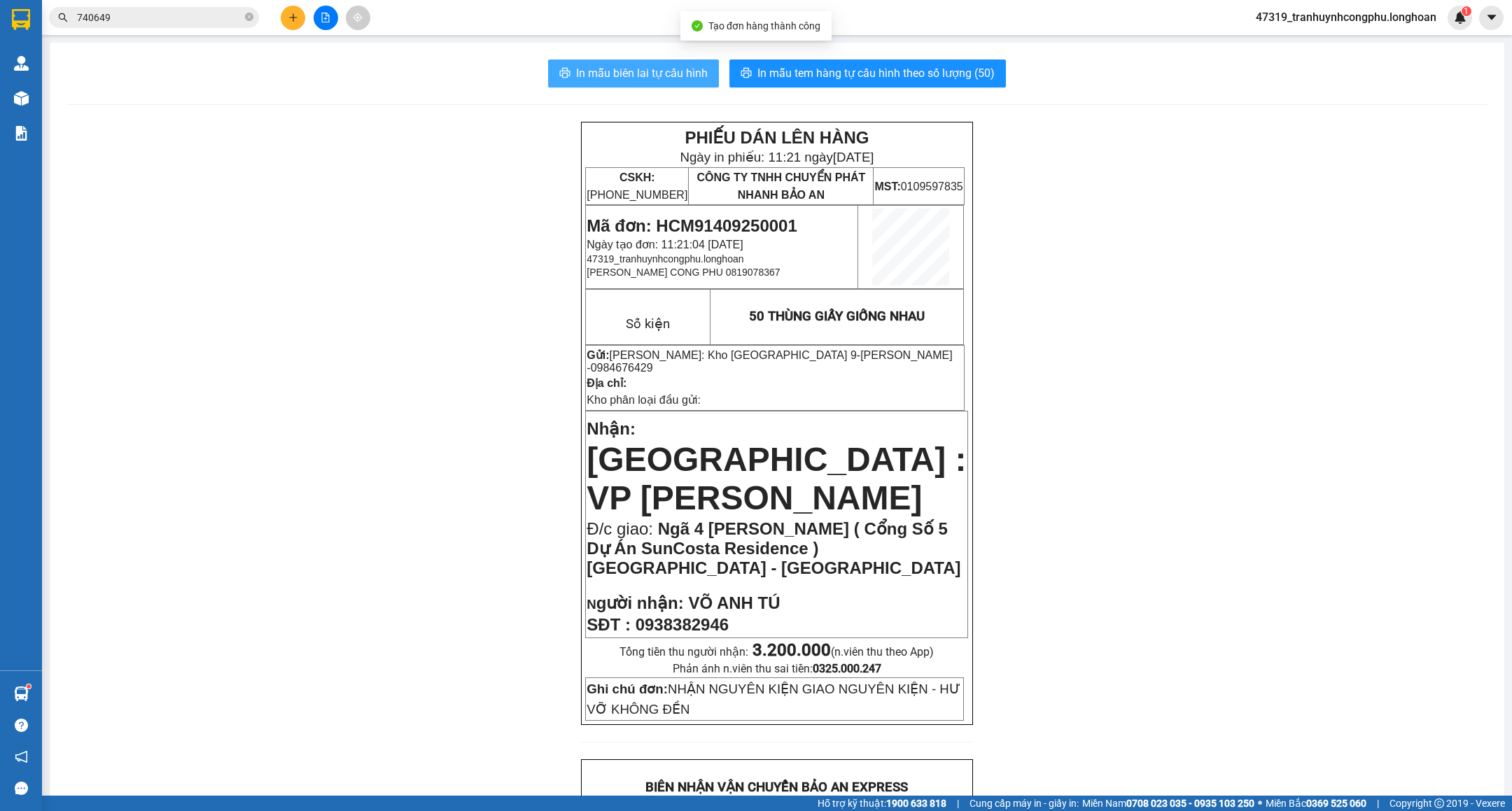
click at [687, 80] on span "In mẫu biên lai tự cấu hình" at bounding box center [642, 73] width 132 height 17
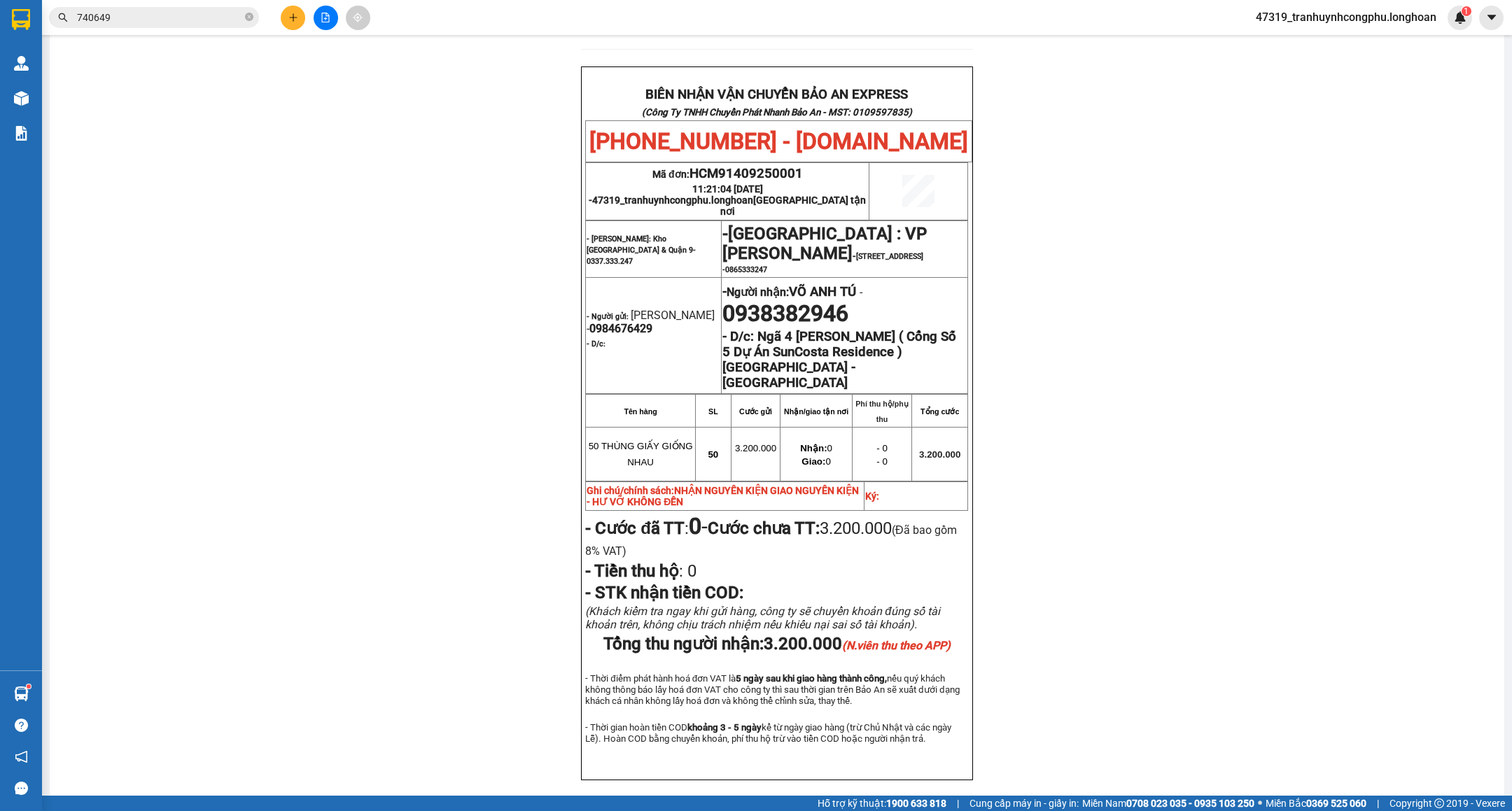
scroll to position [672, 0]
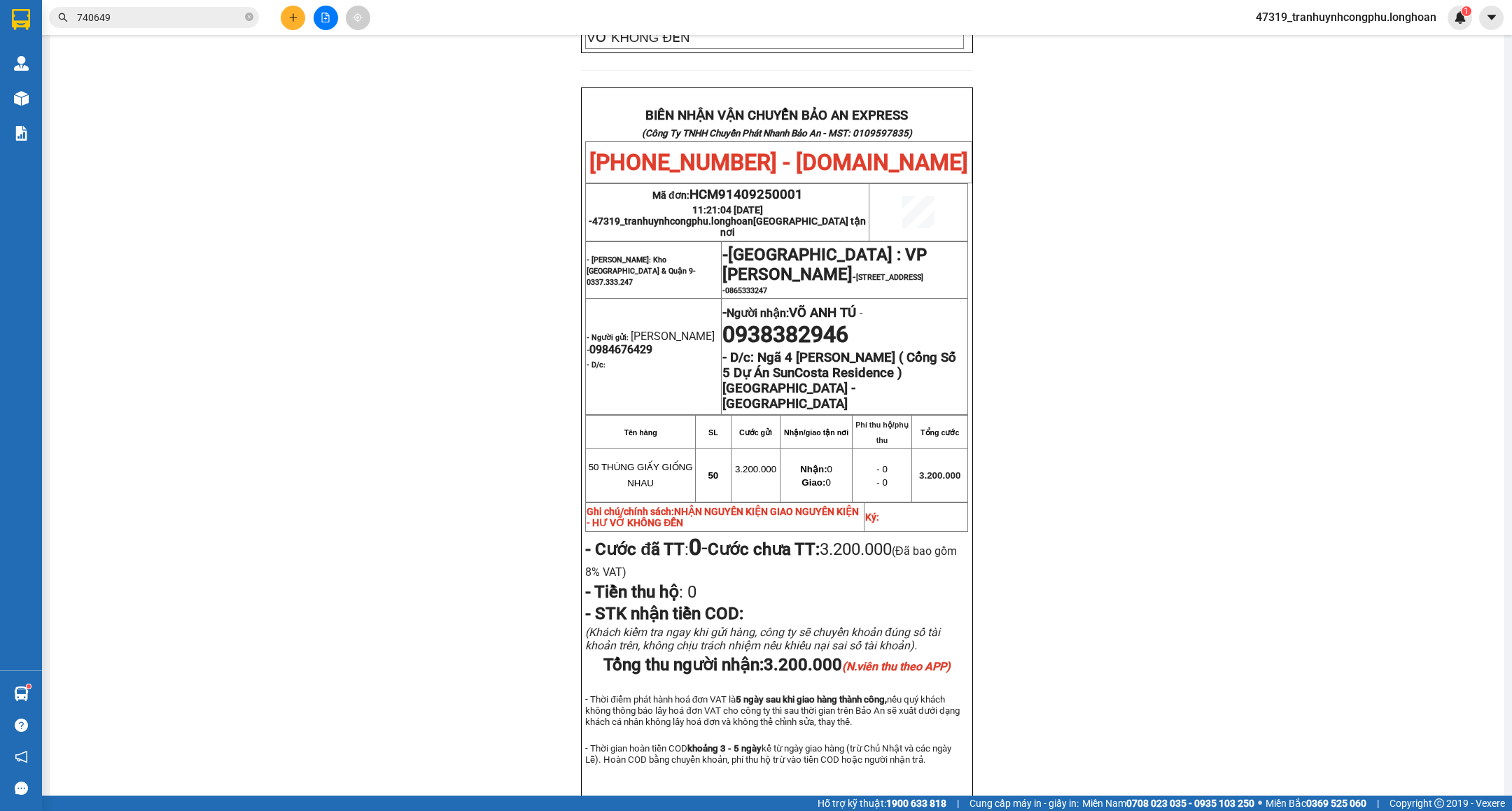
click at [410, 498] on div "PHIẾU DÁN LÊN HÀNG Ngày in phiếu: 11:21 ngày 14-09-2025 CSKH: 1900.06.88.33 CÔN…" at bounding box center [777, 142] width 1421 height 1385
click at [1163, 503] on div "PHIẾU DÁN LÊN HÀNG Ngày in phiếu: 11:21 ngày 14-09-2025 CSKH: 1900.06.88.33 CÔN…" at bounding box center [777, 142] width 1421 height 1385
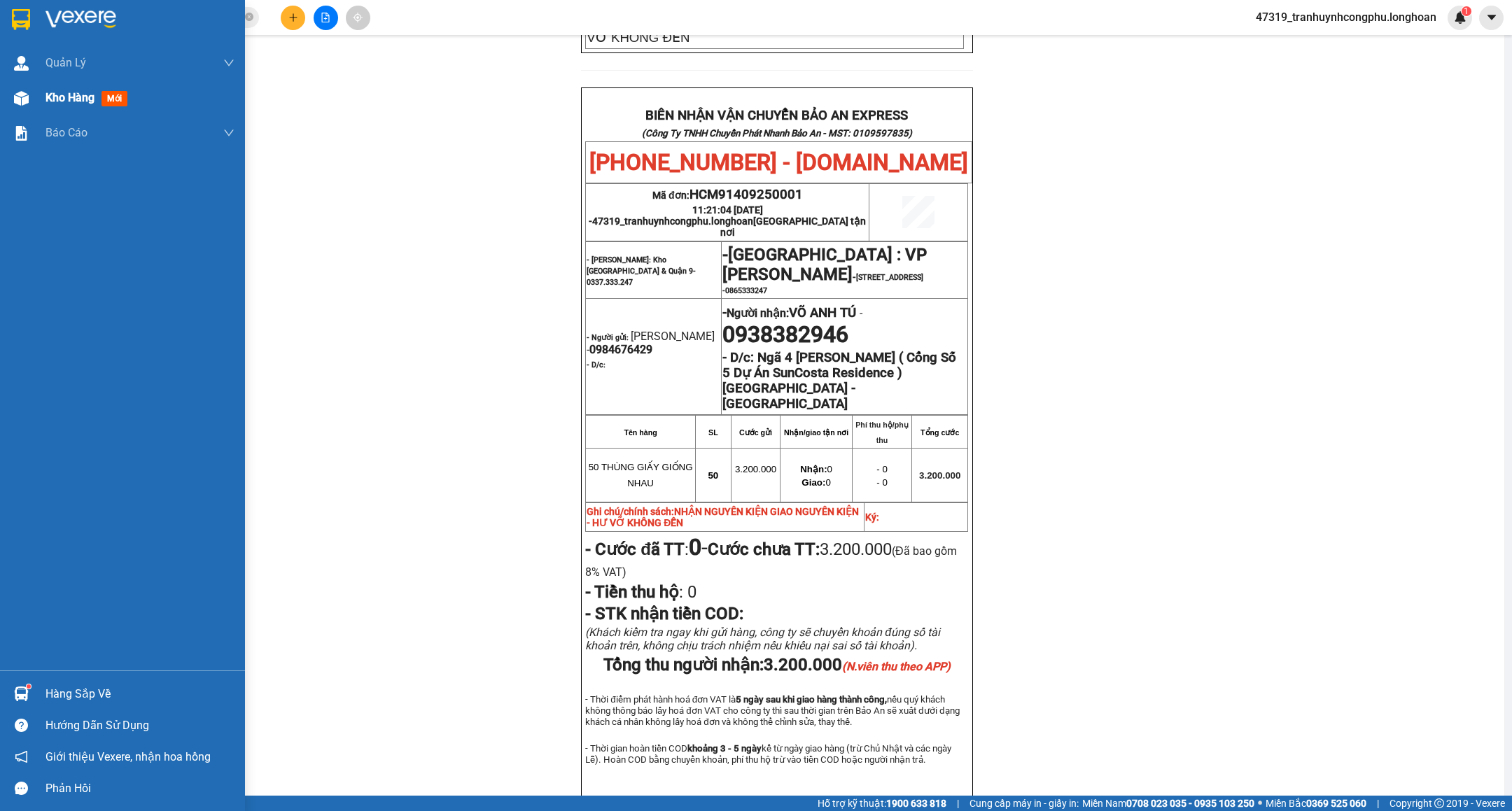
click at [32, 96] on div at bounding box center [21, 98] width 25 height 24
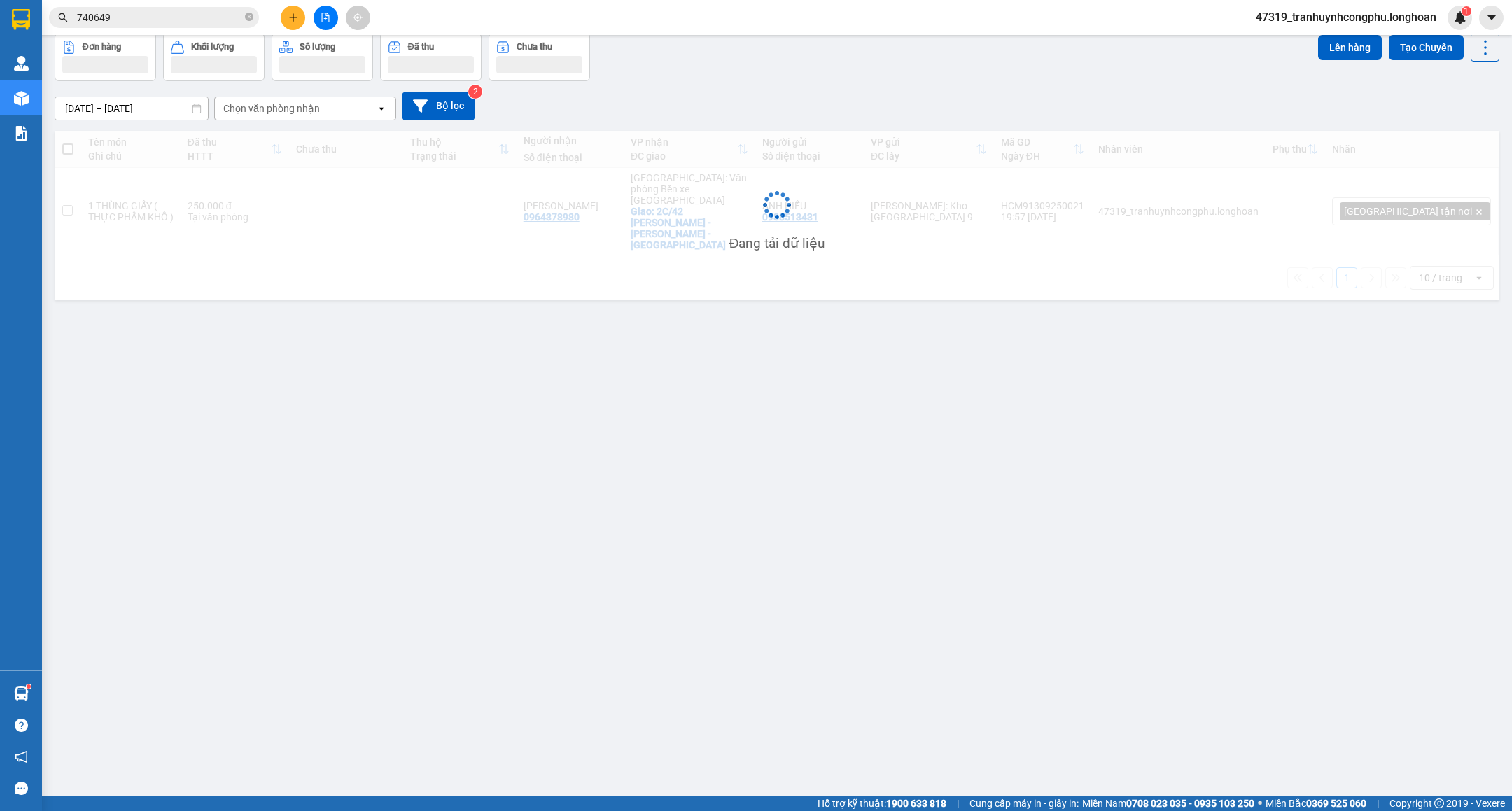
scroll to position [65, 0]
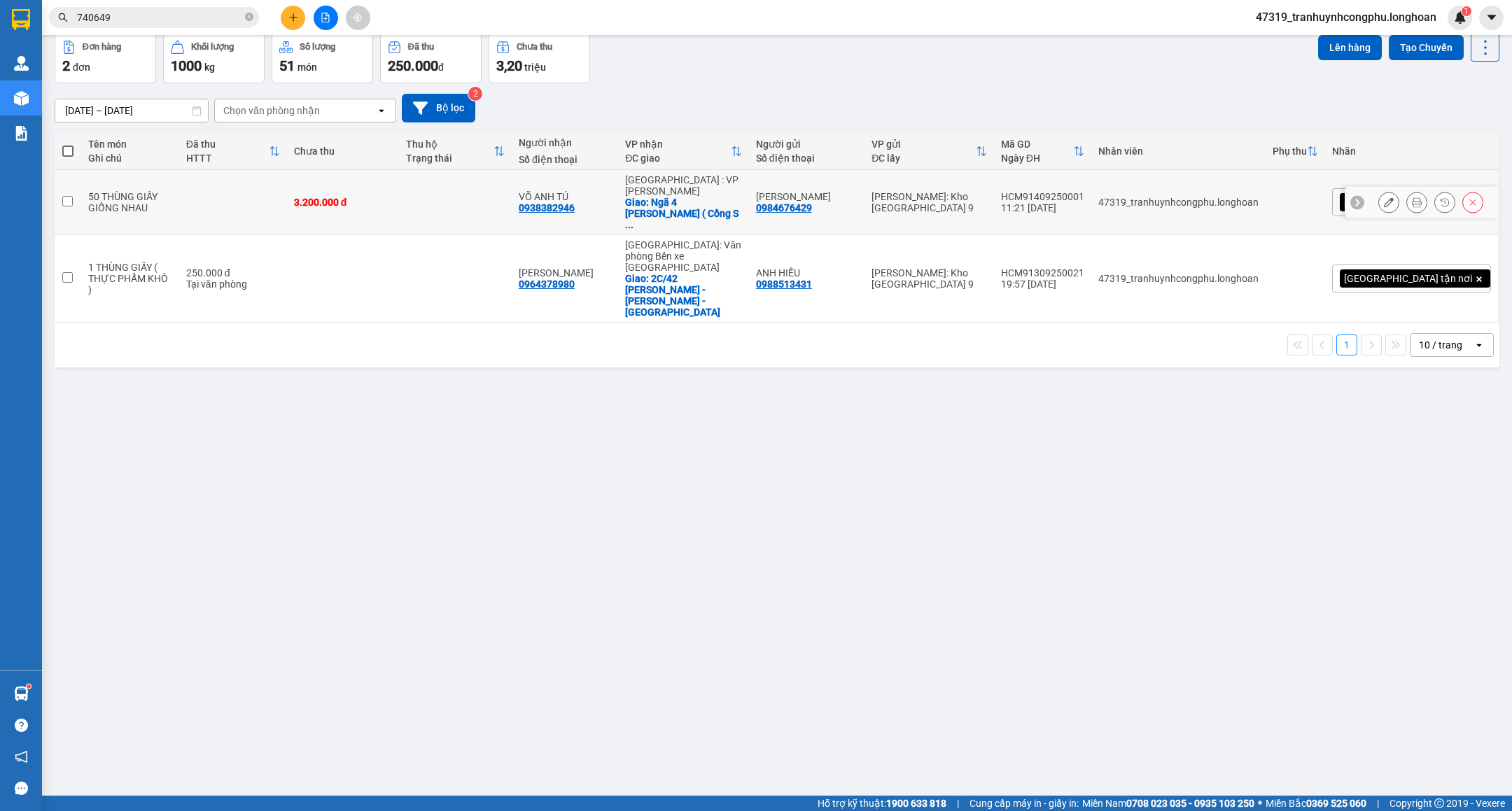
click at [1384, 198] on icon at bounding box center [1389, 202] width 10 height 10
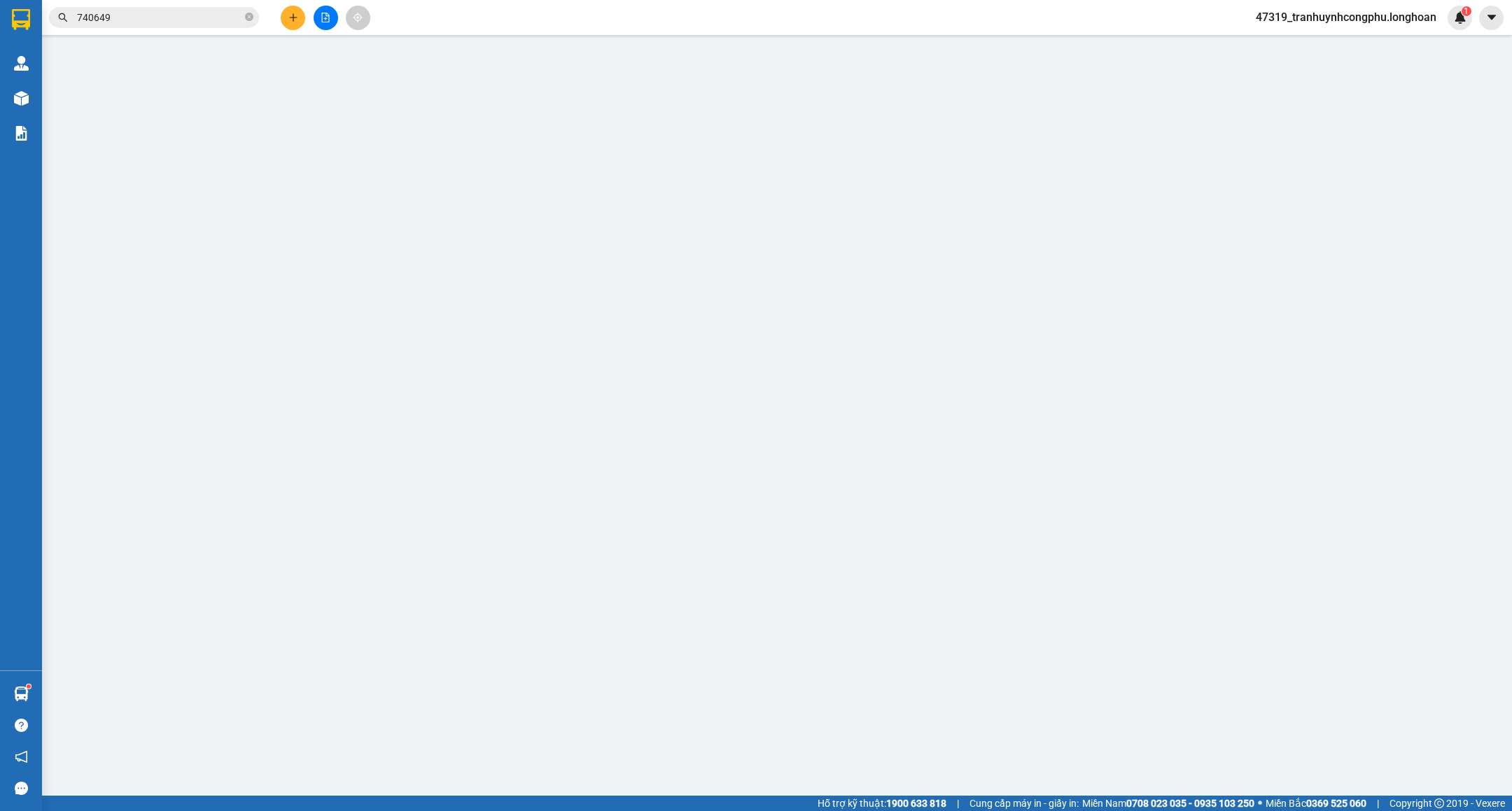
type input "0984676429"
type input "[PERSON_NAME]"
type input "0938382946"
type input "VÕ ANH TÚ"
checkbox input "true"
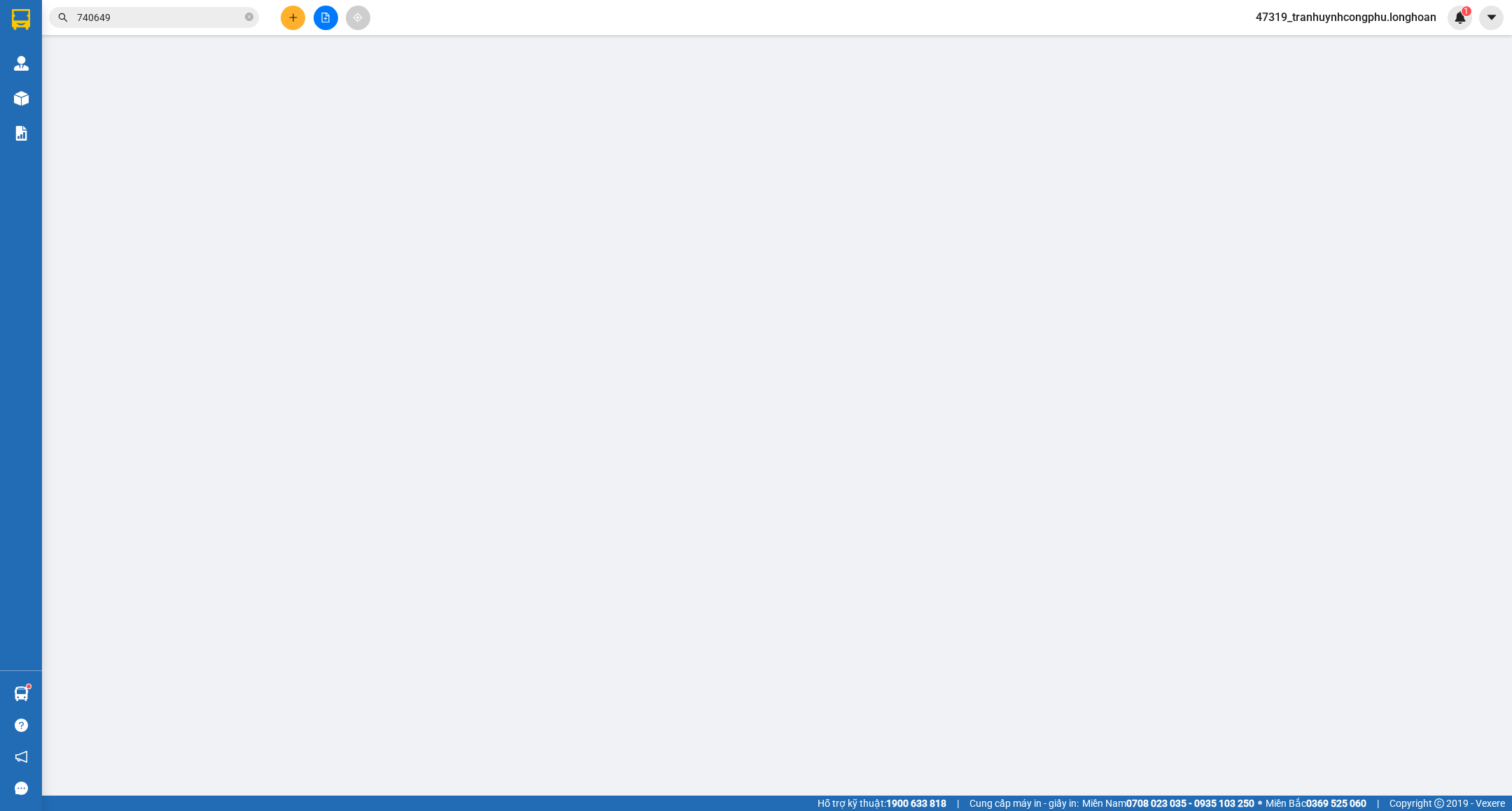
type input "Ngã 4 [PERSON_NAME] ( Cổng Số 5 Dự Án SunCosta Residence ) [GEOGRAPHIC_DATA] - …"
type input "NHẬN NGUYÊN KIỆN GIAO NGUYÊN KIỆN - HƯ VỠ KHÔNG ĐỀN"
type input "3.200.000"
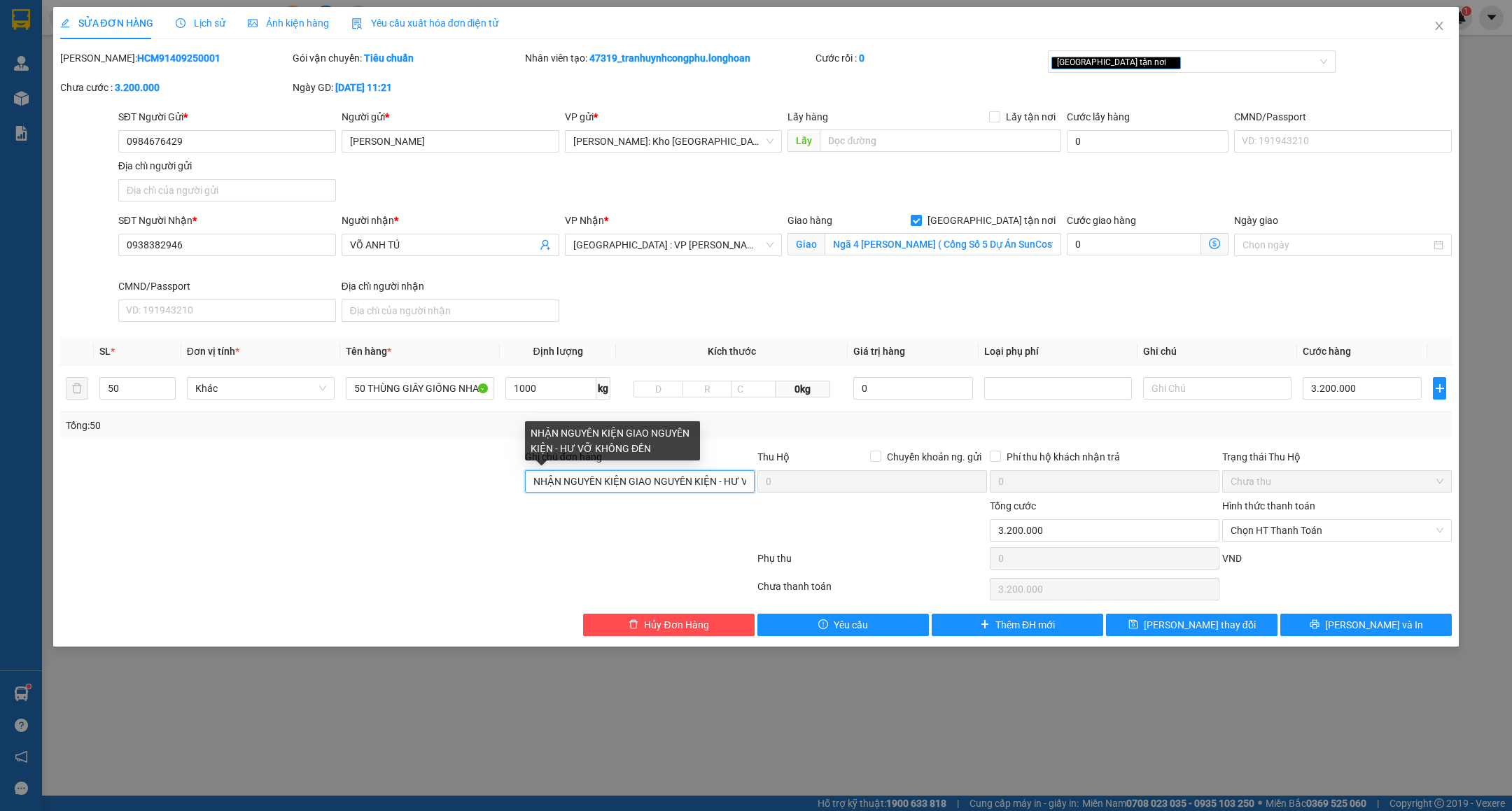
click at [571, 476] on input "NHẬN NGUYÊN KIỆN GIAO NGUYÊN KIỆN - HƯ VỠ KHÔNG ĐỀN" at bounding box center [640, 481] width 230 height 23
type input "( KÈM THEO BIÊN BẢN GIAO HÀNG ) NHẬN NGUYÊN KIỆN GIAO NGUYÊN KIỆN - HƯ VỠ KHÔNG…"
click at [602, 547] on div at bounding box center [640, 523] width 232 height 49
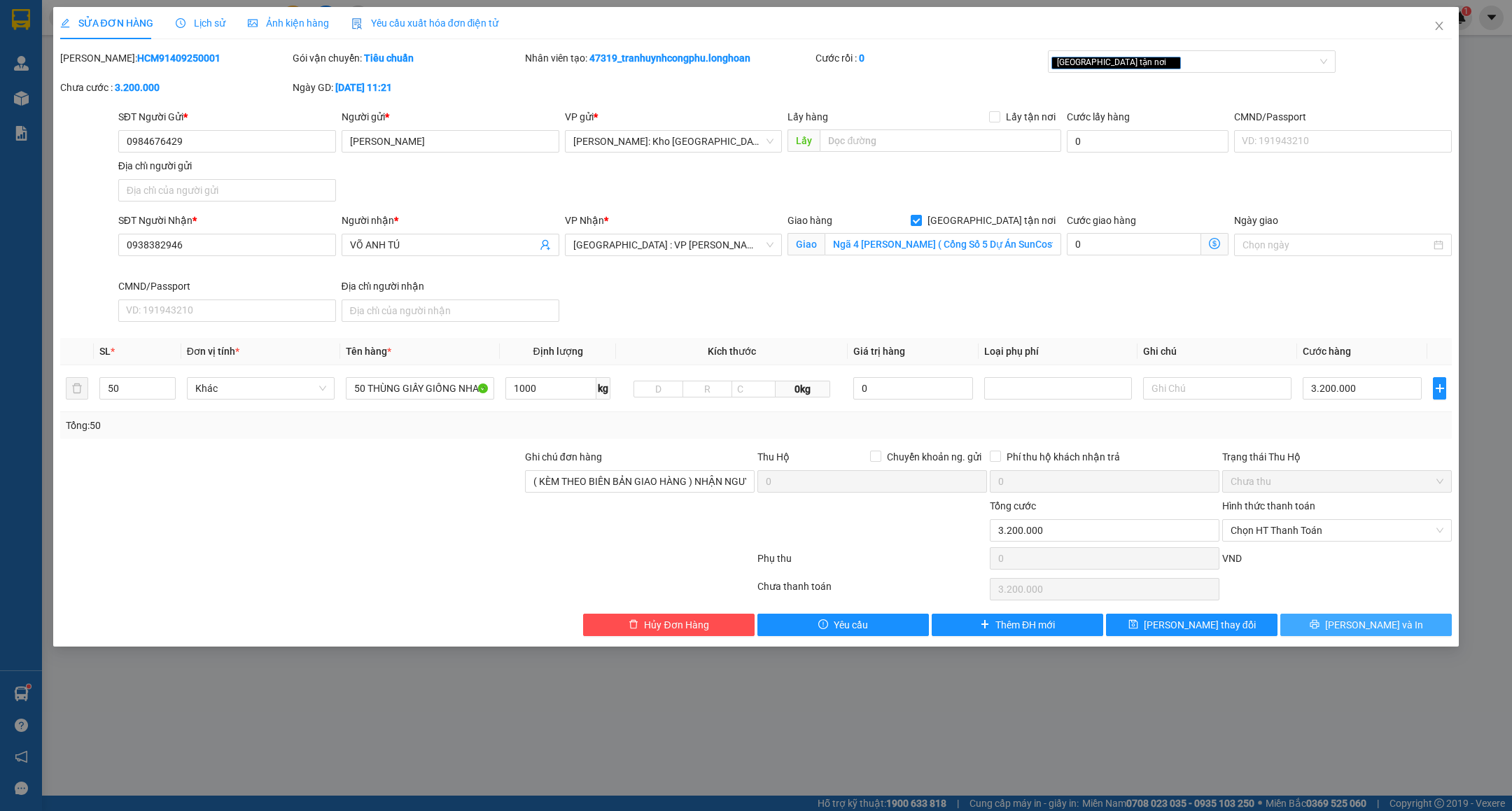
click at [1331, 626] on button "[PERSON_NAME] và In" at bounding box center [1366, 624] width 172 height 23
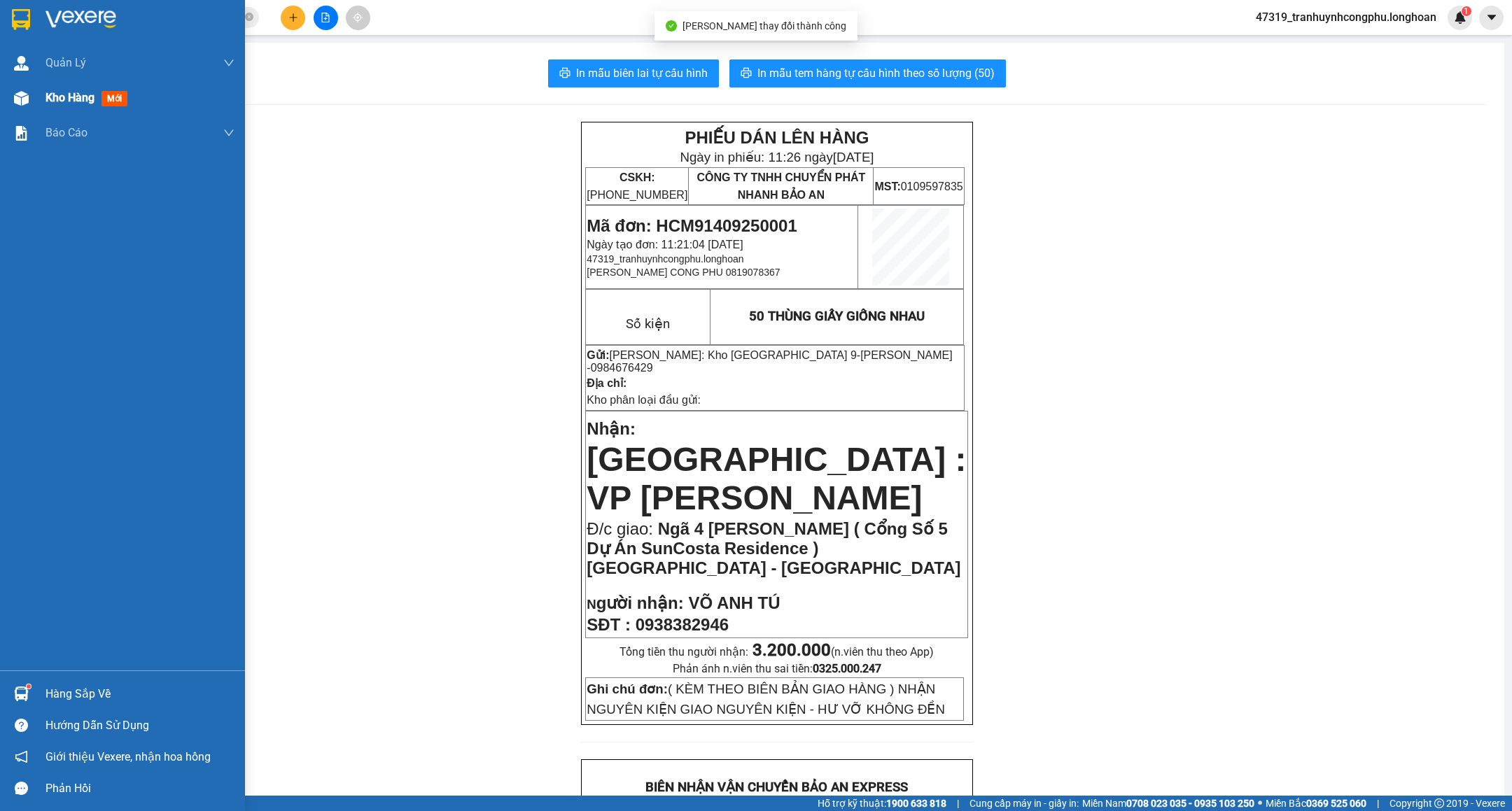
click at [53, 97] on span "Kho hàng" at bounding box center [70, 97] width 49 height 14
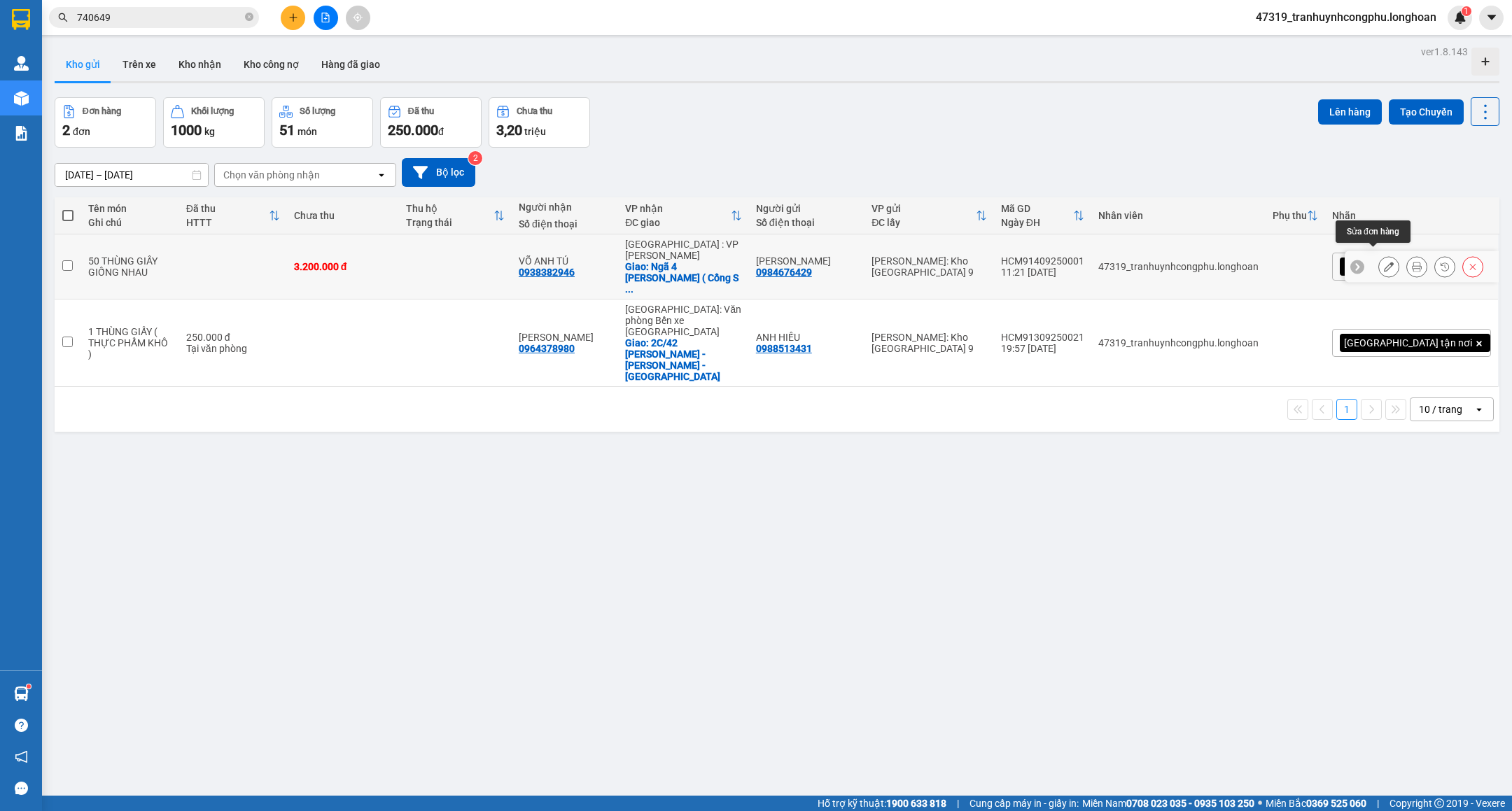
click at [1384, 262] on icon at bounding box center [1389, 266] width 10 height 10
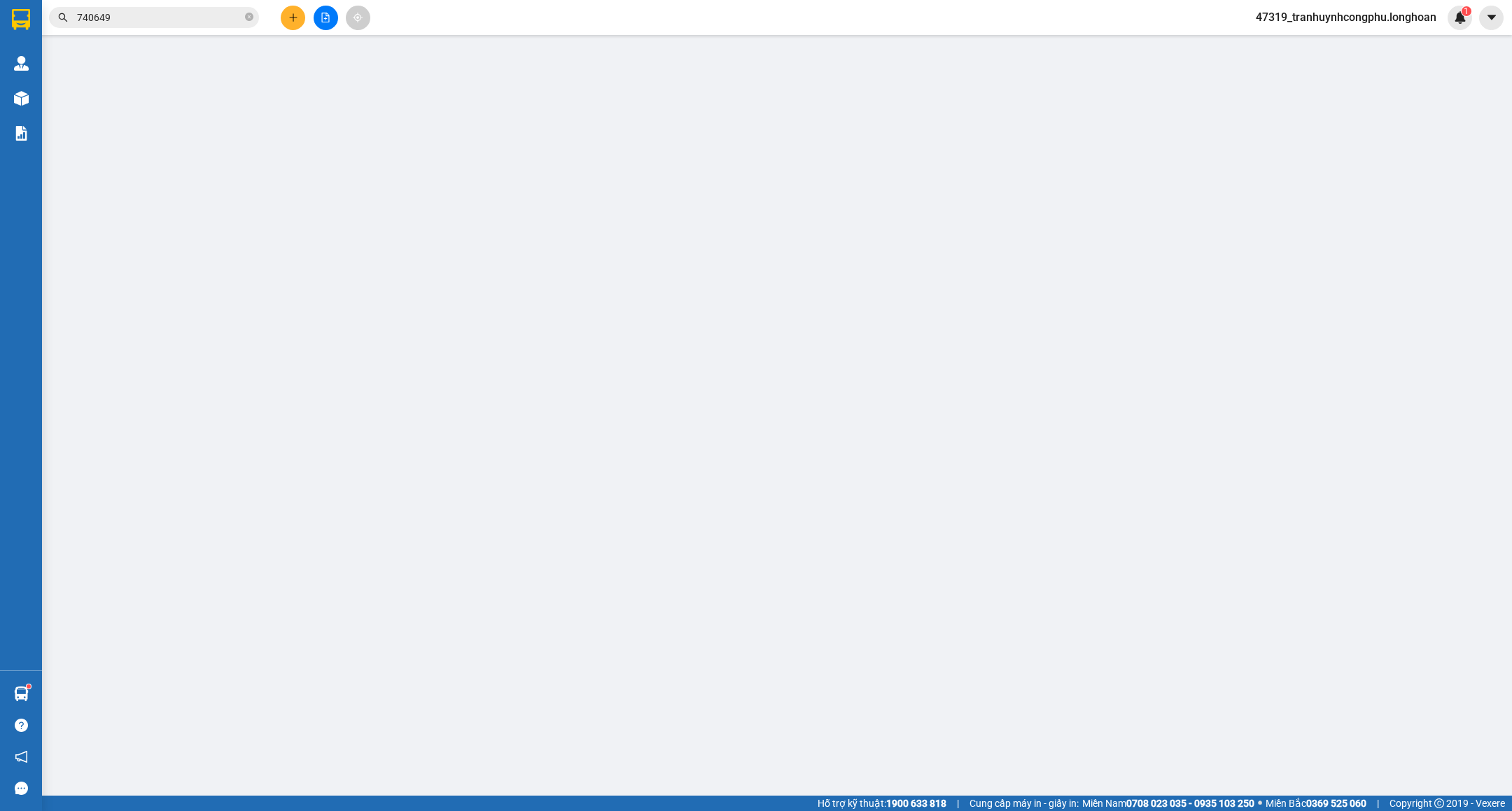
type input "0984676429"
type input "[PERSON_NAME]"
type input "0938382946"
type input "VÕ ANH TÚ"
checkbox input "true"
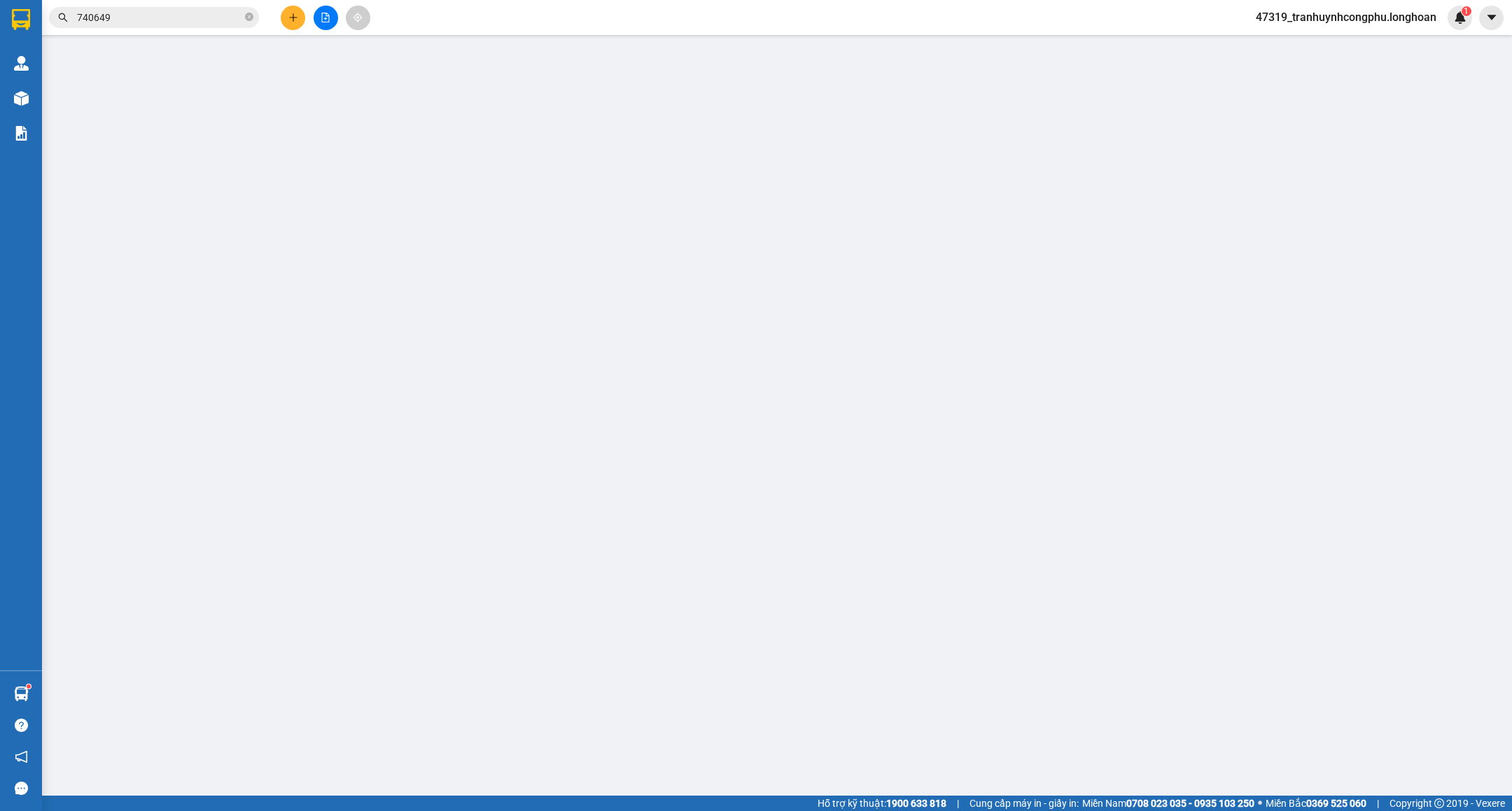
type input "Ngã 4 [PERSON_NAME] ( Cổng Số 5 Dự Án SunCosta Residence ) [GEOGRAPHIC_DATA] - …"
type input "( KÈM THEO BIÊN BẢN GIAO HÀNG ) NHẬN NGUYÊN KIỆN GIAO NGUYÊN KIỆN - HƯ VỠ KHÔNG…"
type input "3.200.000"
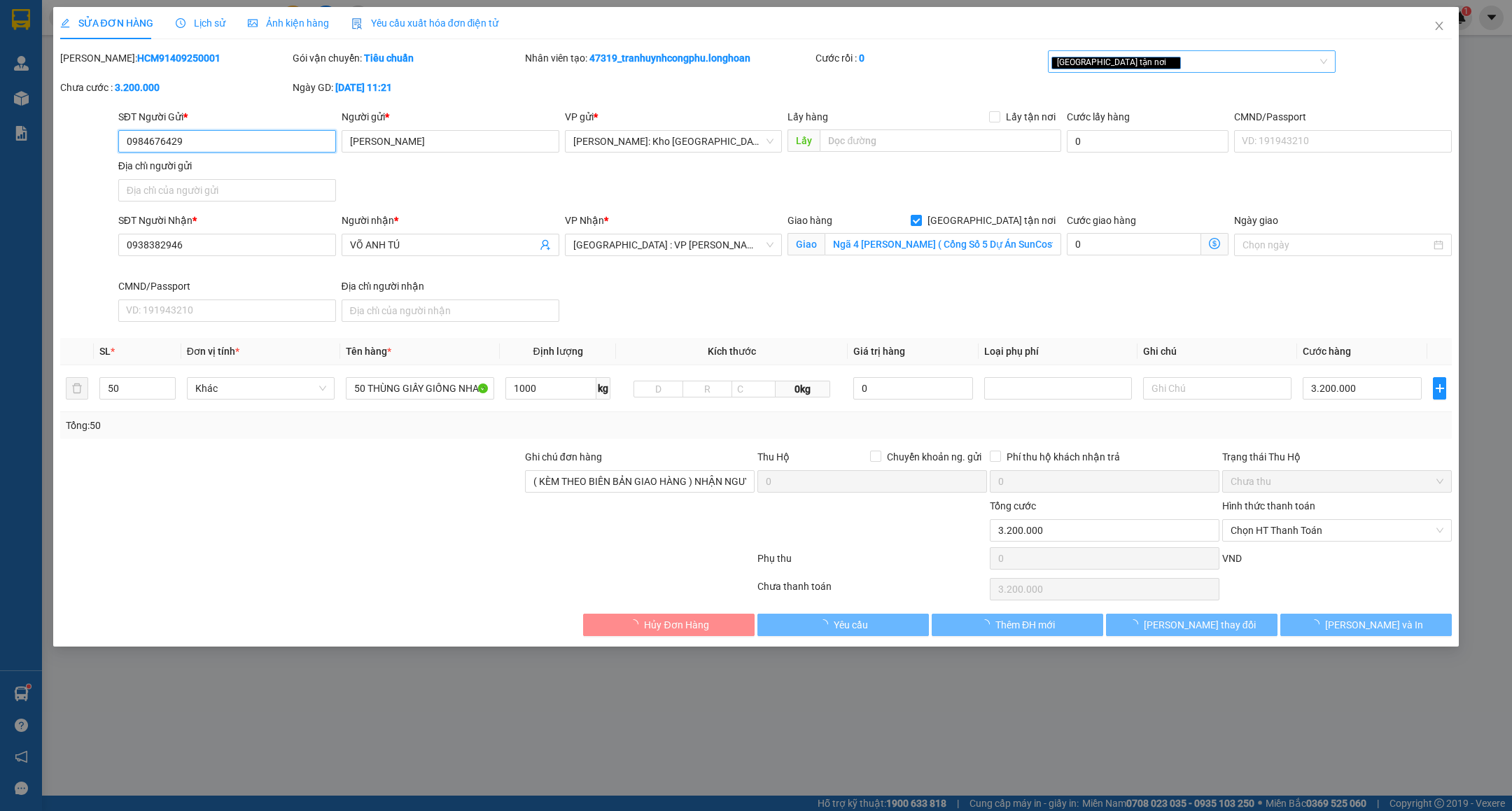
click at [1212, 70] on div "[GEOGRAPHIC_DATA] tận nơi" at bounding box center [1192, 62] width 288 height 23
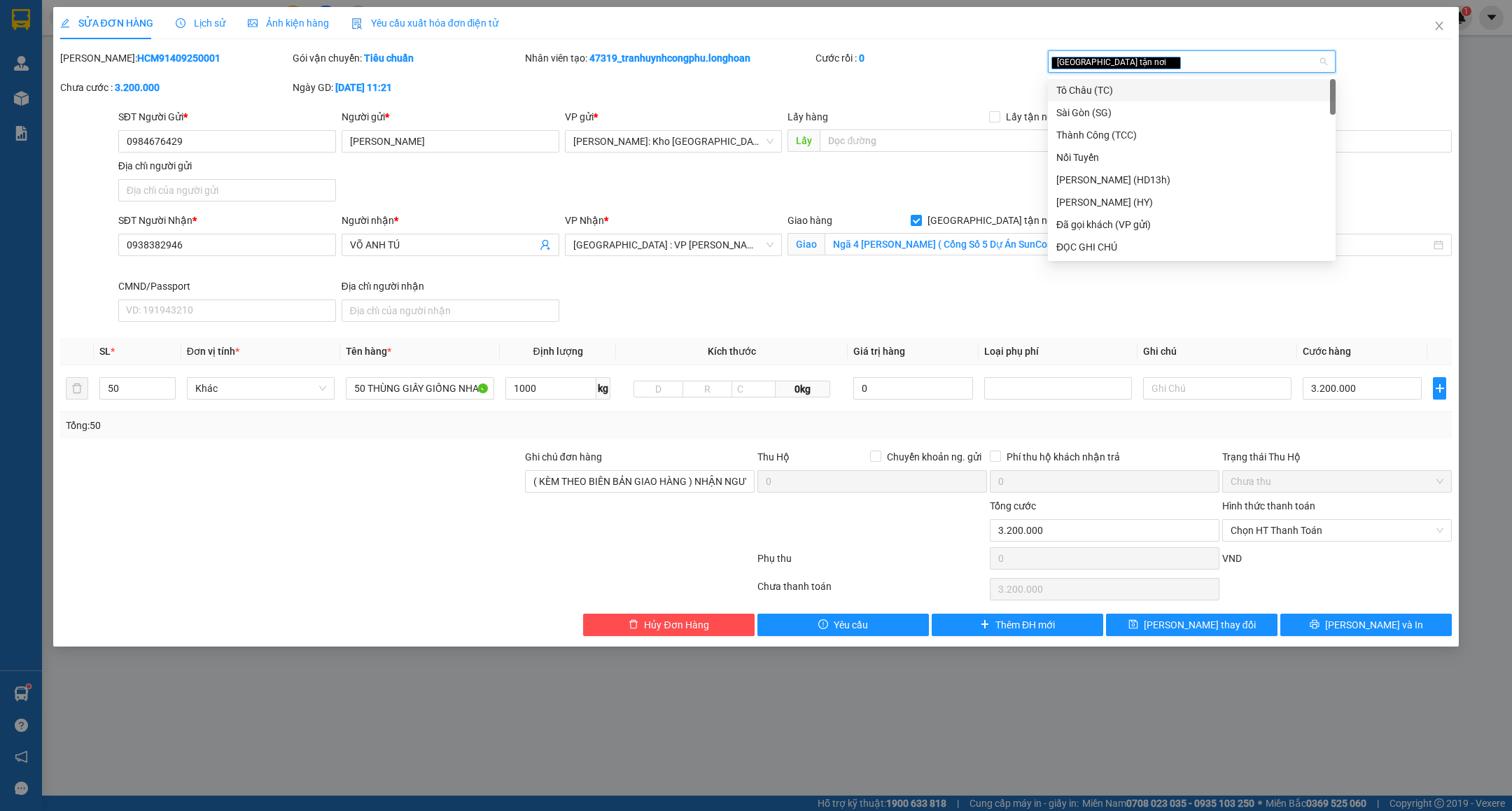
type input "D"
type input "ĐỌC"
click at [1117, 83] on div "ĐỌC GHI CHÚ" at bounding box center [1192, 90] width 271 height 15
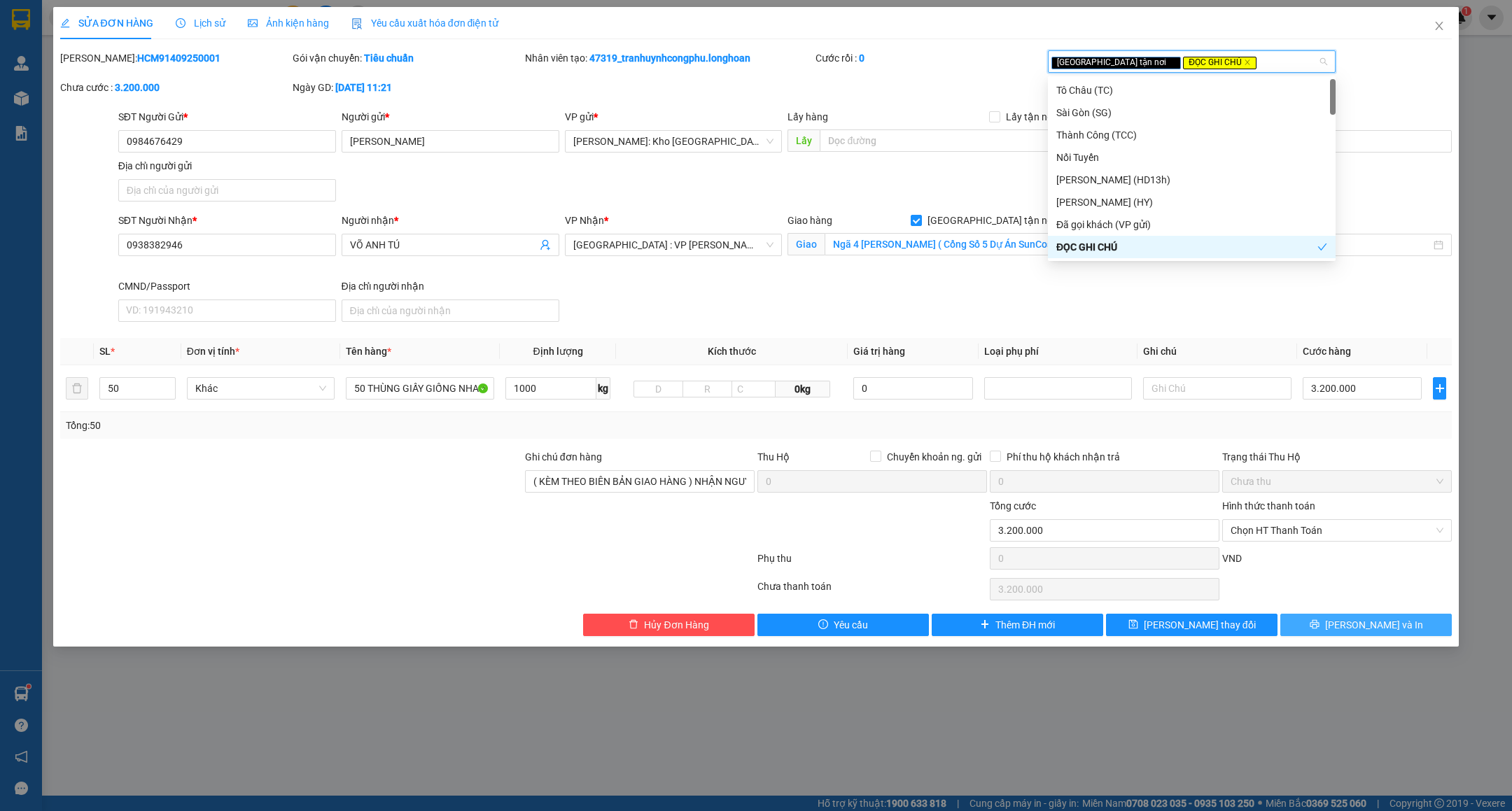
click at [1330, 635] on button "[PERSON_NAME] và In" at bounding box center [1366, 624] width 172 height 23
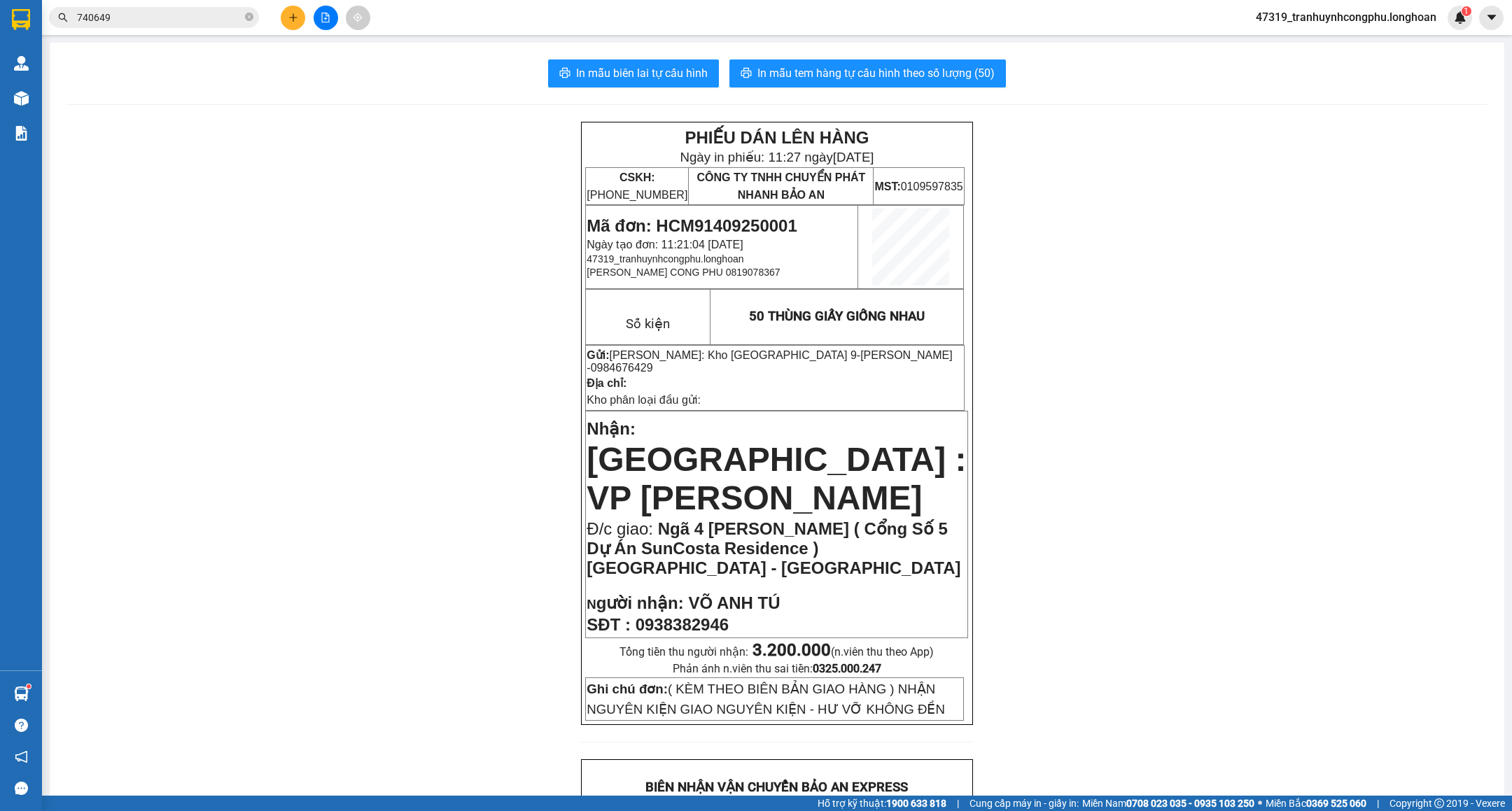
click at [762, 216] on span "Mã đơn: HCM91409250001" at bounding box center [691, 225] width 210 height 19
copy span "HCM91409250001"
drag, startPoint x: 347, startPoint y: 542, endPoint x: 626, endPoint y: 477, distance: 286.5
click at [348, 542] on div "PHIẾU DÁN LÊN HÀNG Ngày in phiếu: 11:27 [DATE] CSKH: [PHONE_NUMBER] CÔNG TY TNH…" at bounding box center [777, 820] width 1421 height 1397
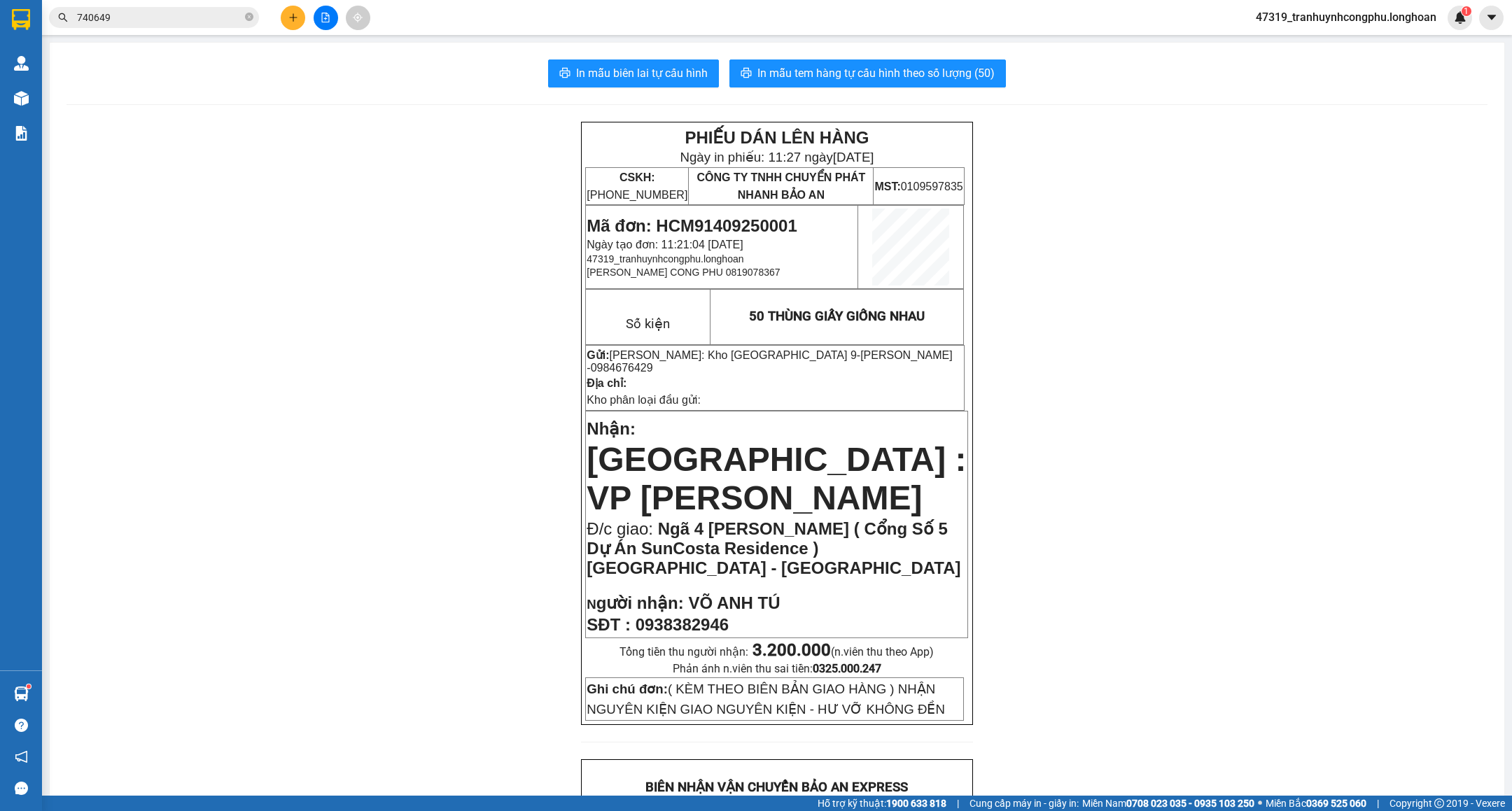
click at [345, 343] on div "PHIẾU DÁN LÊN HÀNG Ngày in phiếu: 11:27 [DATE] CSKH: [PHONE_NUMBER] CÔNG TY TNH…" at bounding box center [777, 820] width 1421 height 1397
click at [187, 21] on input "740649" at bounding box center [160, 17] width 165 height 15
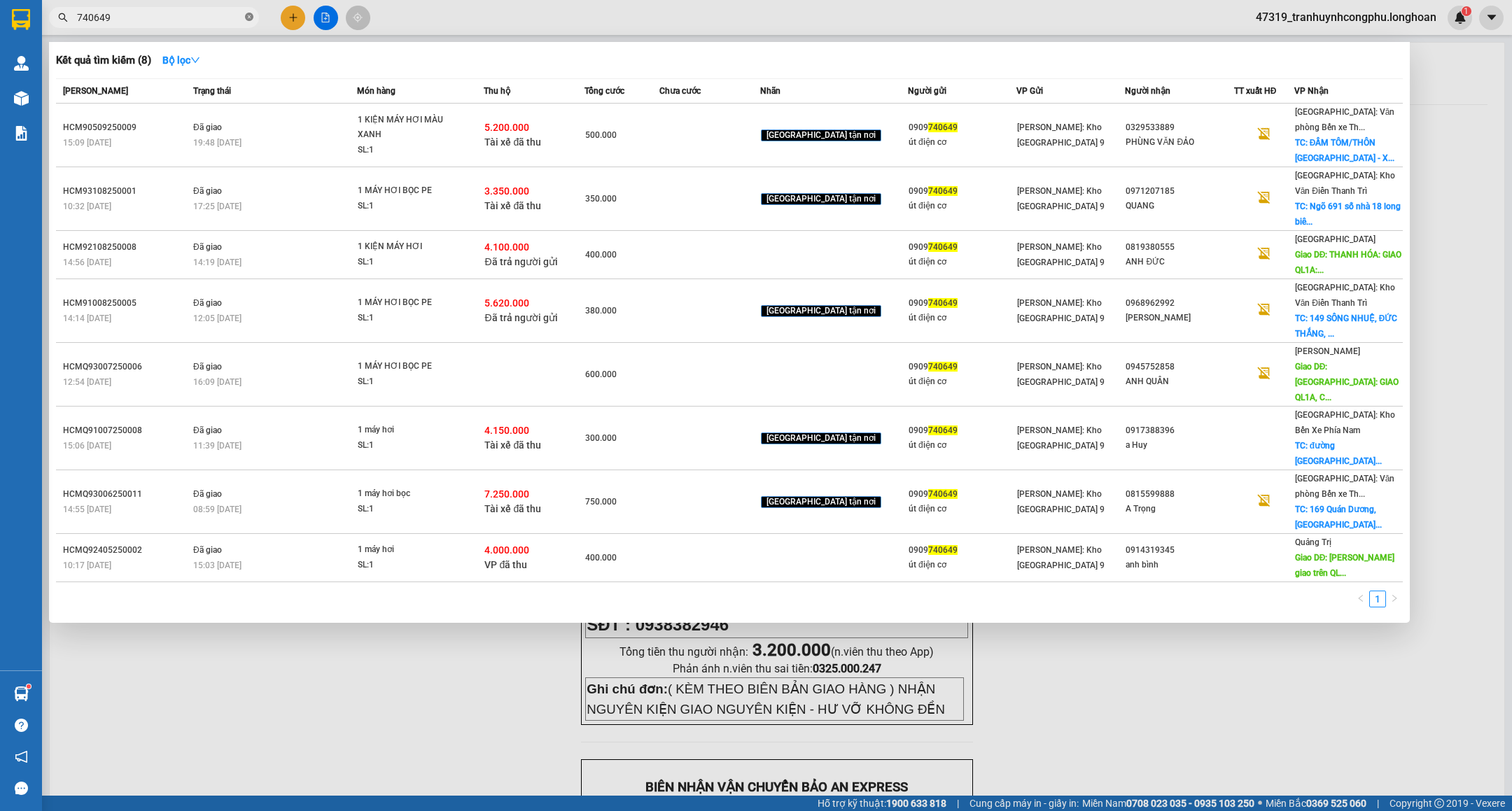
click at [249, 15] on icon "close-circle" at bounding box center [249, 16] width 8 height 8
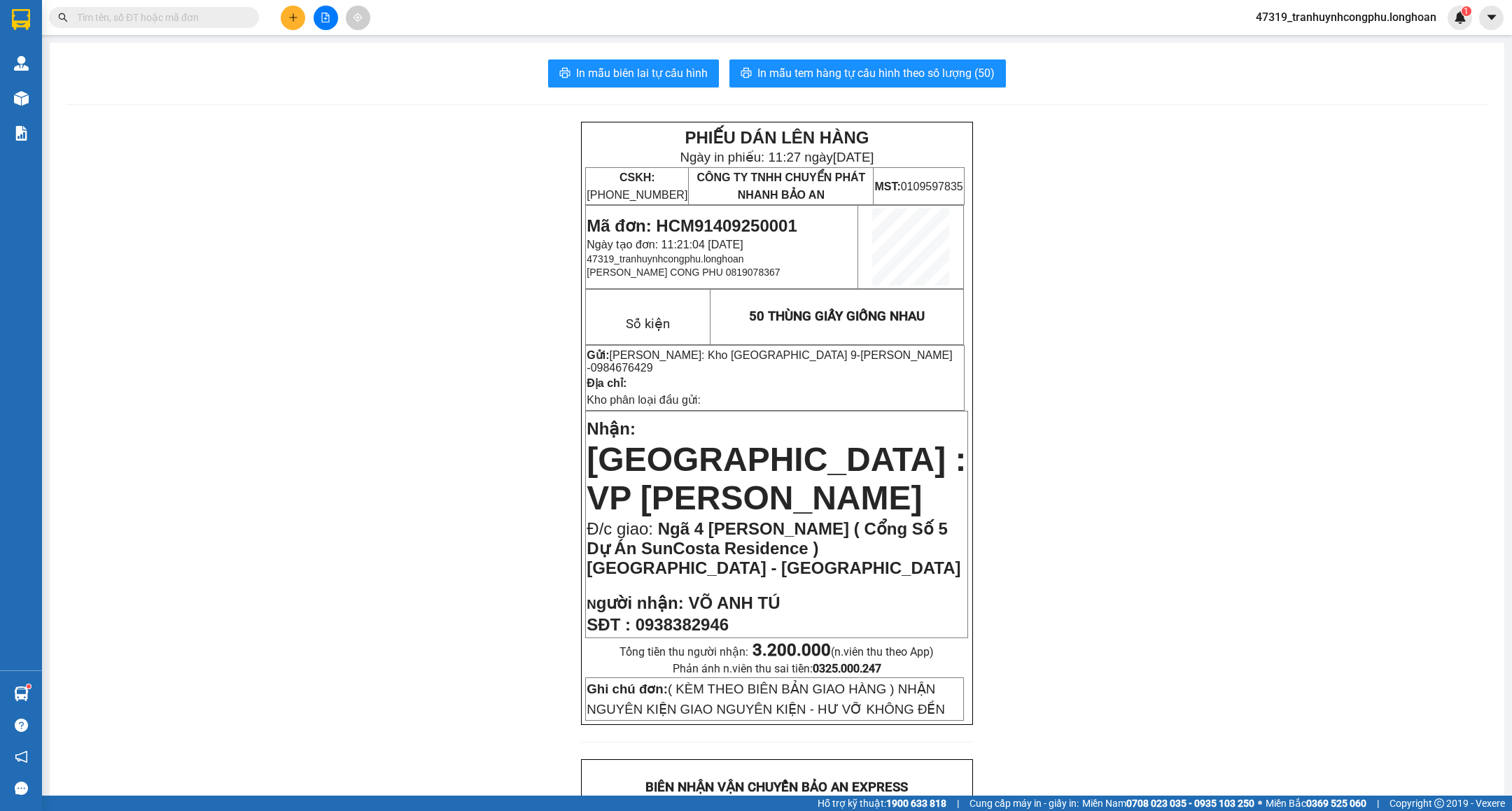
click at [229, 238] on div "PHIẾU DÁN LÊN HÀNG Ngày in phiếu: 11:27 [DATE] CSKH: [PHONE_NUMBER] CÔNG TY TNH…" at bounding box center [777, 820] width 1421 height 1397
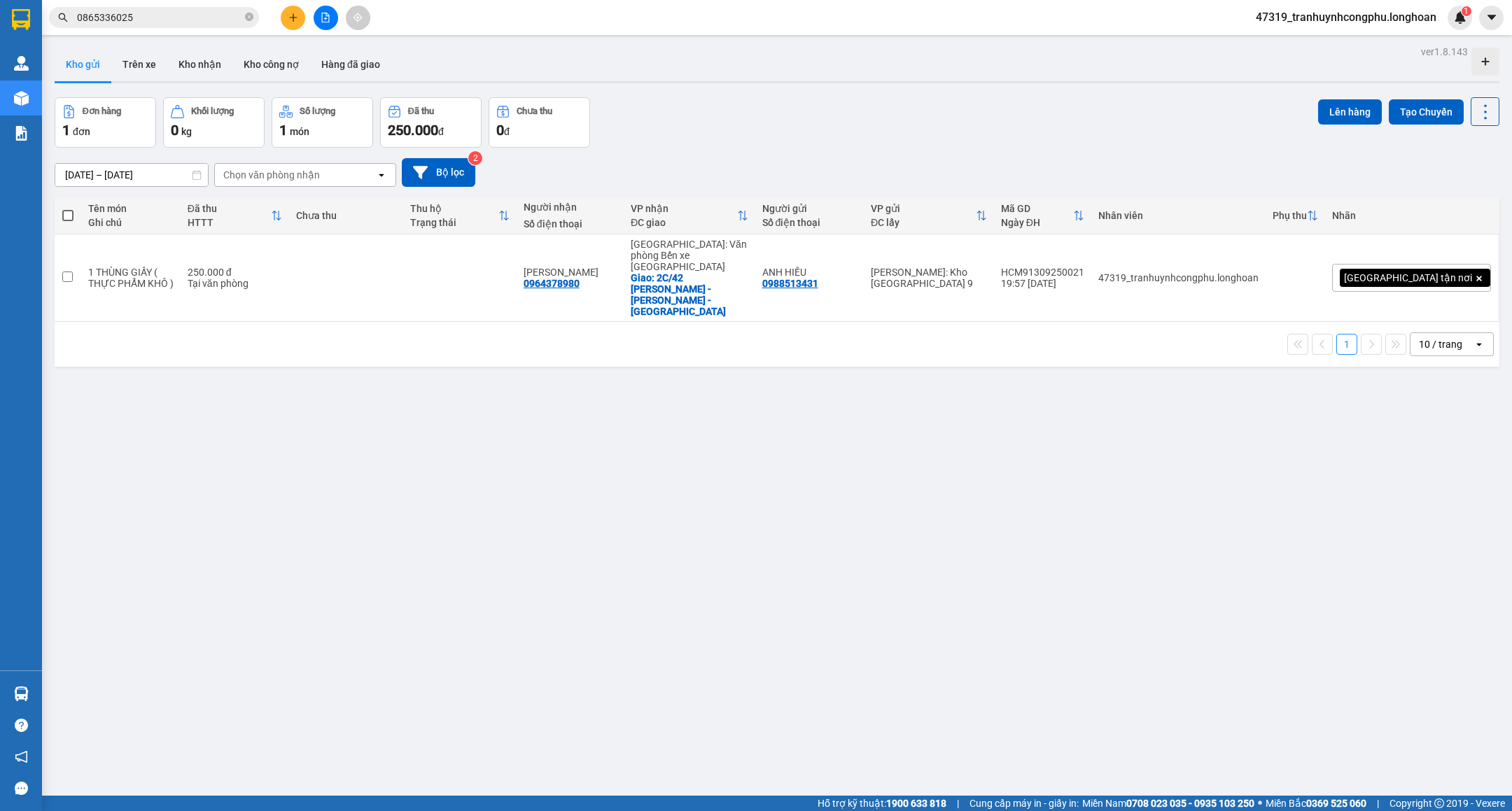
type input "0865336025"
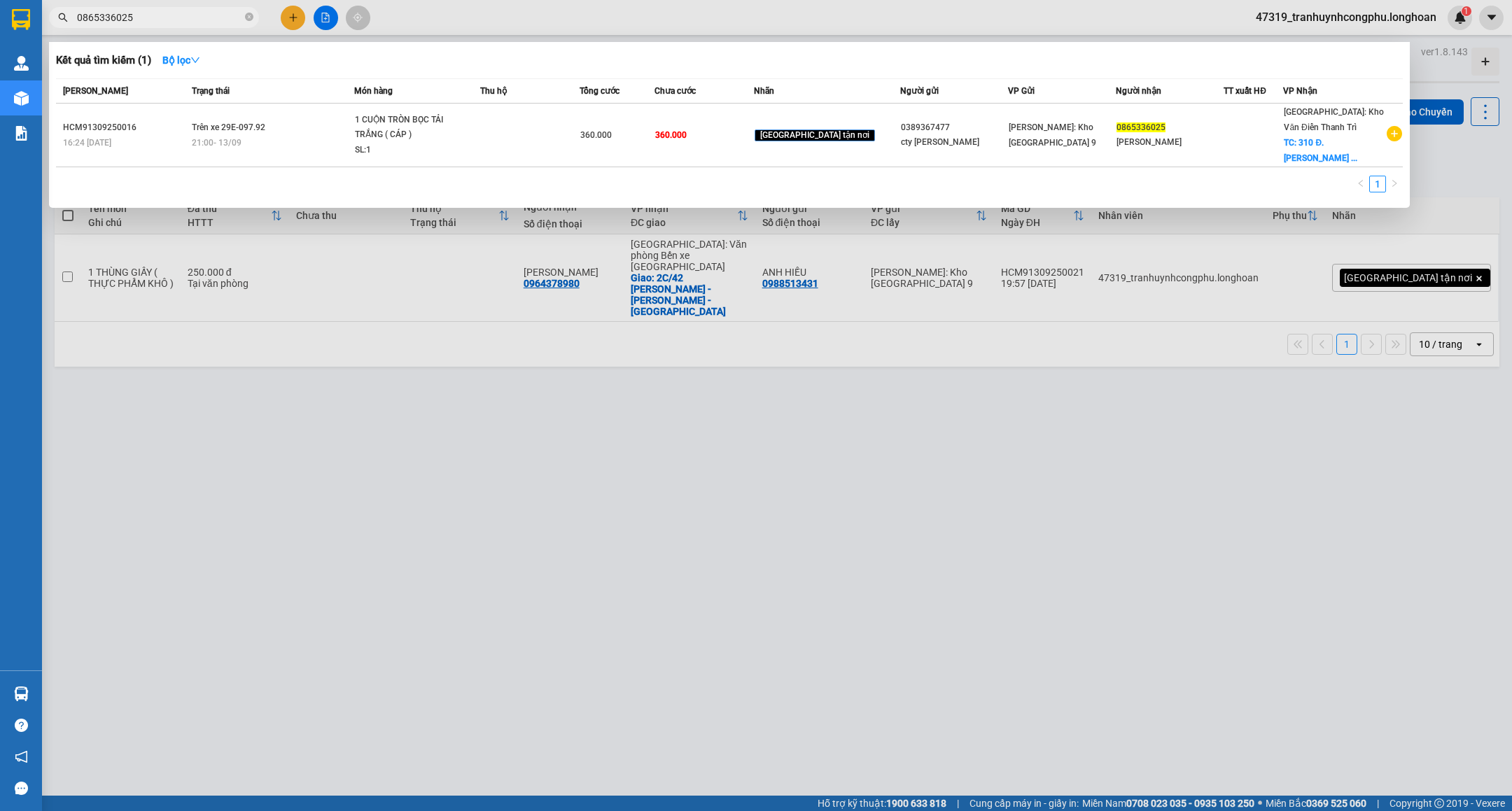
click at [737, 601] on div at bounding box center [756, 406] width 1512 height 811
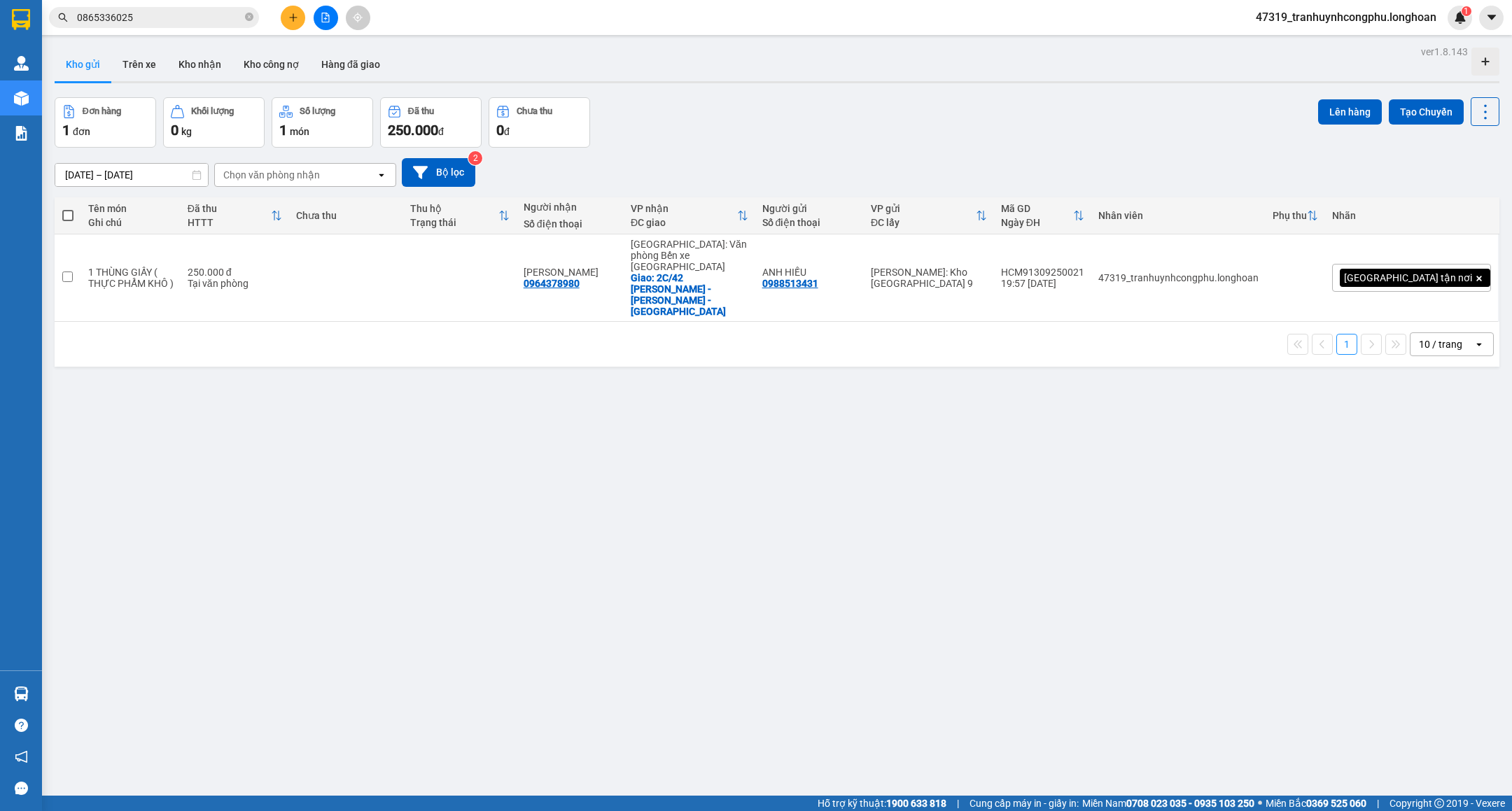
click at [145, 11] on input "0865336025" at bounding box center [160, 17] width 165 height 15
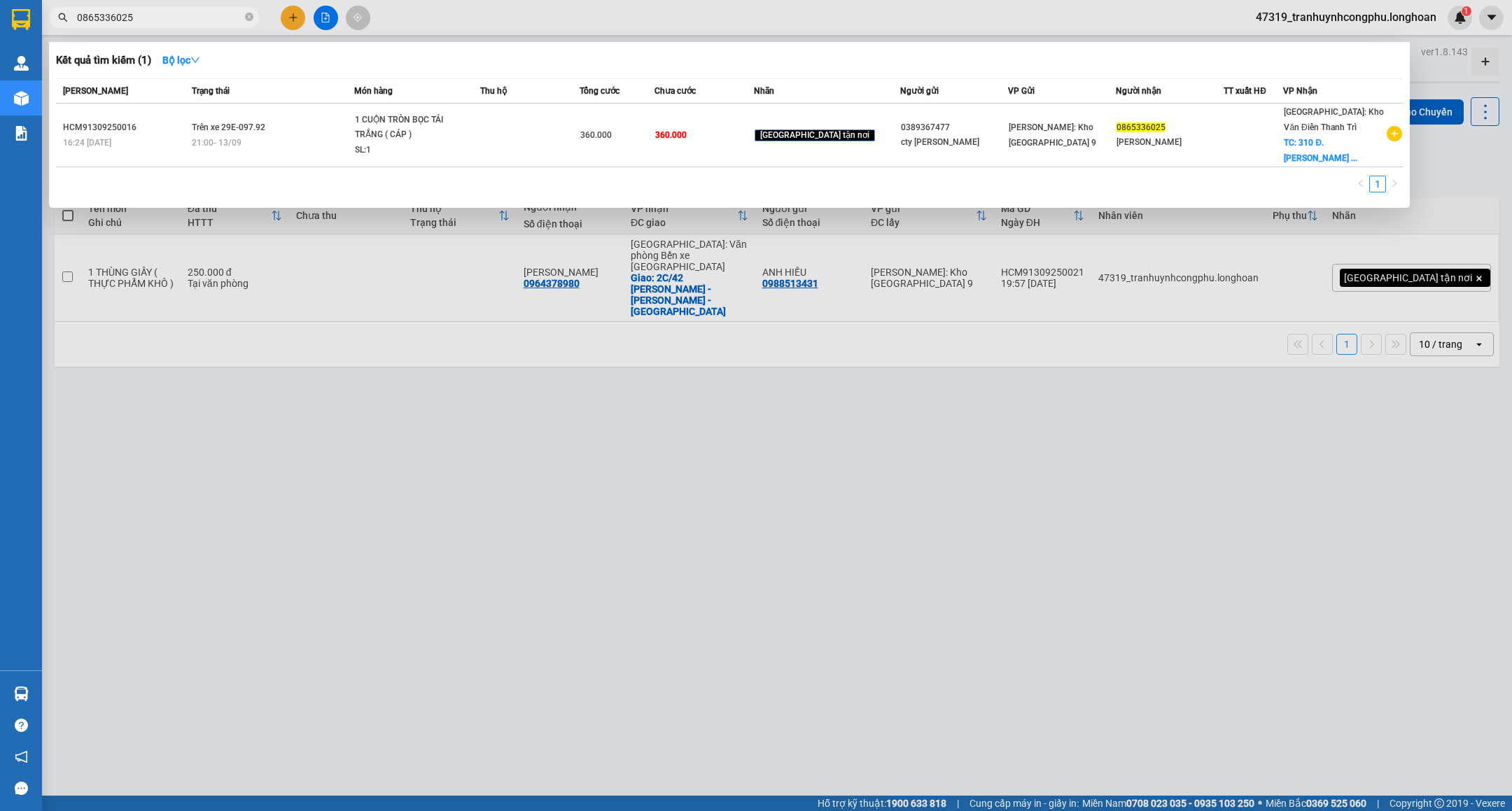
click at [145, 11] on input "0865336025" at bounding box center [160, 17] width 165 height 15
click at [525, 145] on td at bounding box center [530, 135] width 100 height 64
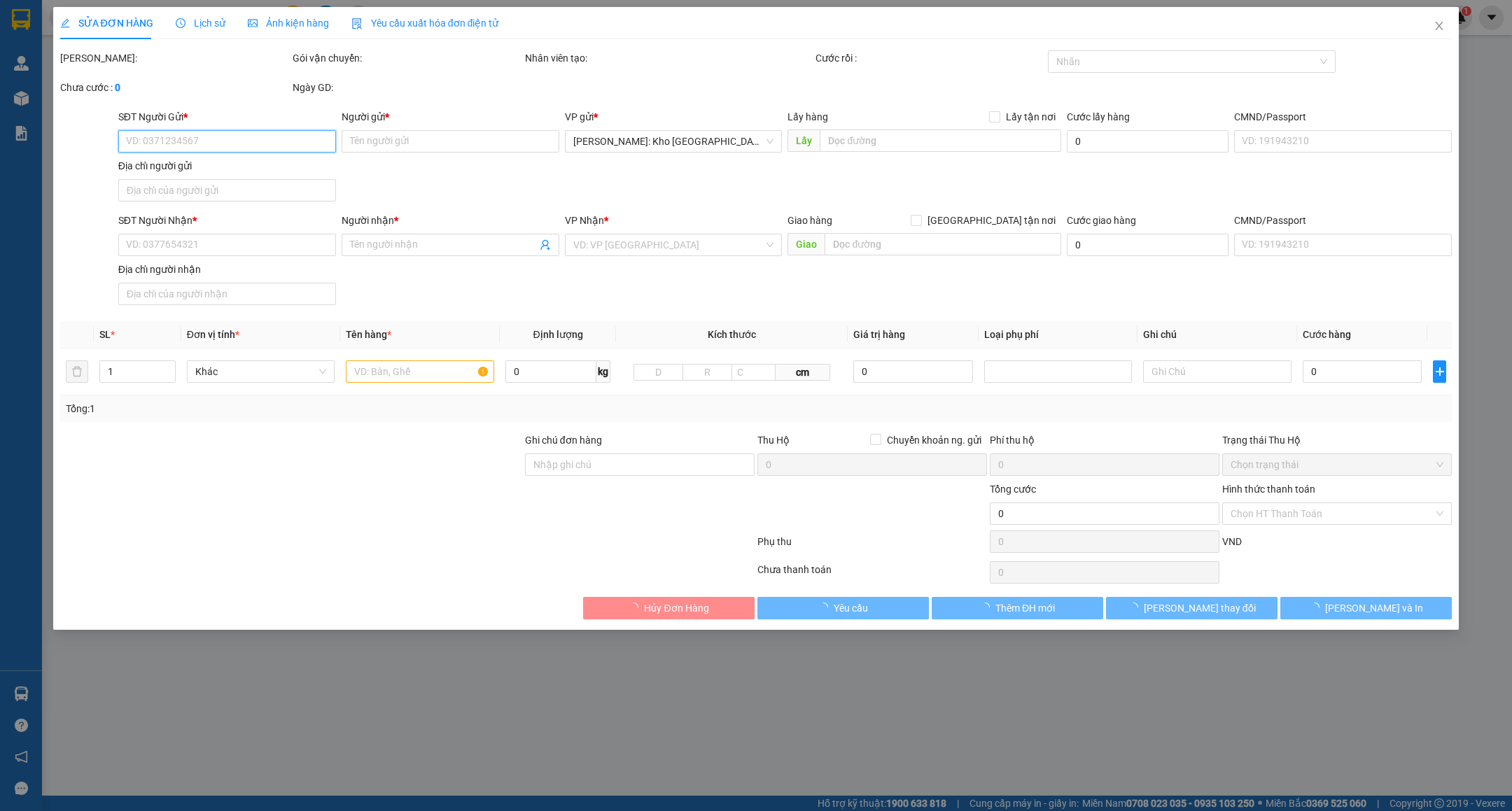
type input "0389367477"
type input "cty ĐẶNG GIA PHÁT"
type input "0865336025"
type input "VŨ VĂN KIÊN"
checkbox input "true"
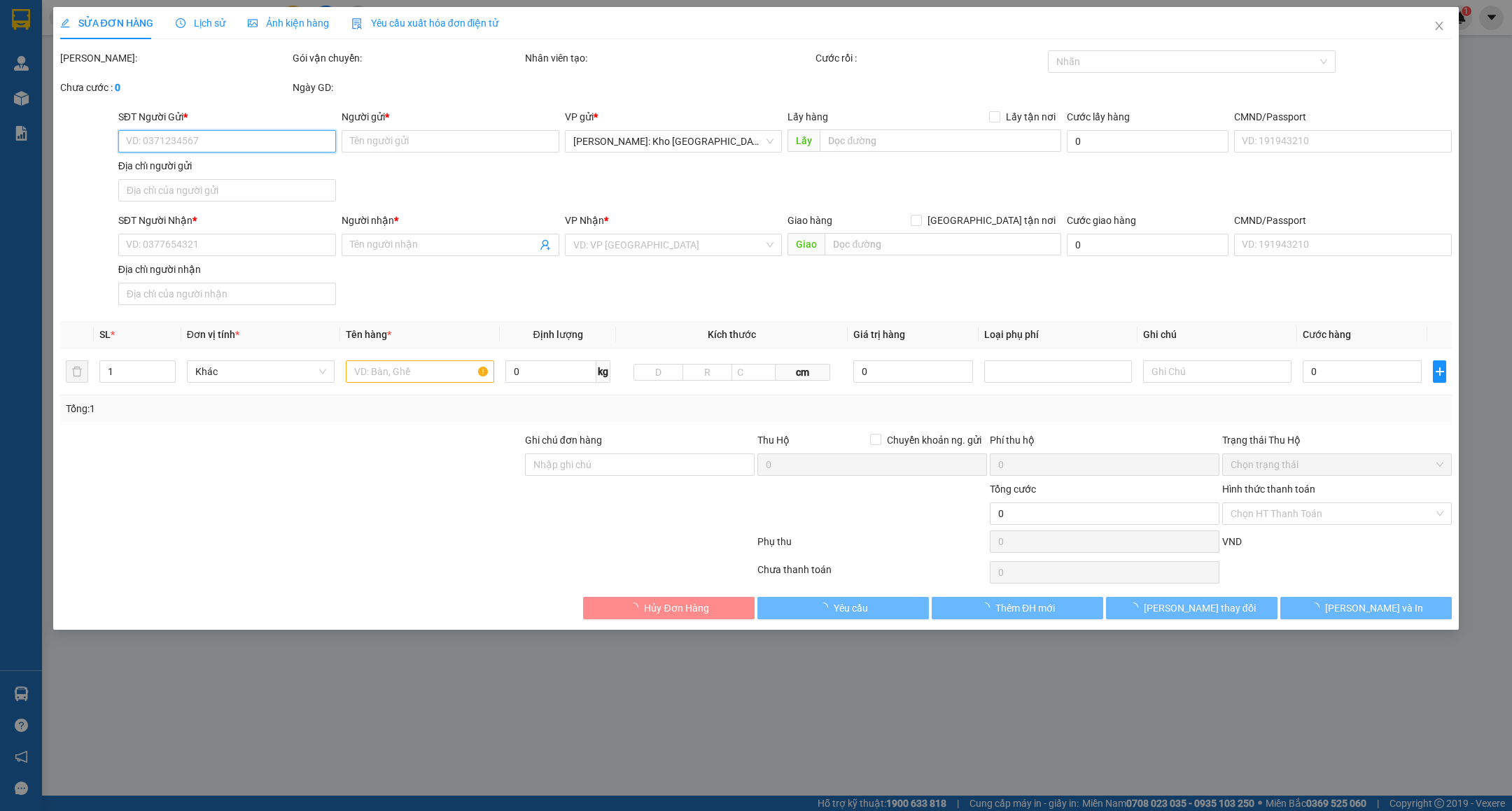
type input "310 Đ.PHẠM NGỌC NHỊ - DUY MINH - DUY TIÊN - HÀ NAM"
type input "VẬN CHUYỂN NHẸ TAY - HƯ VỠ KHÔNG ĐỀN"
type input "360.000"
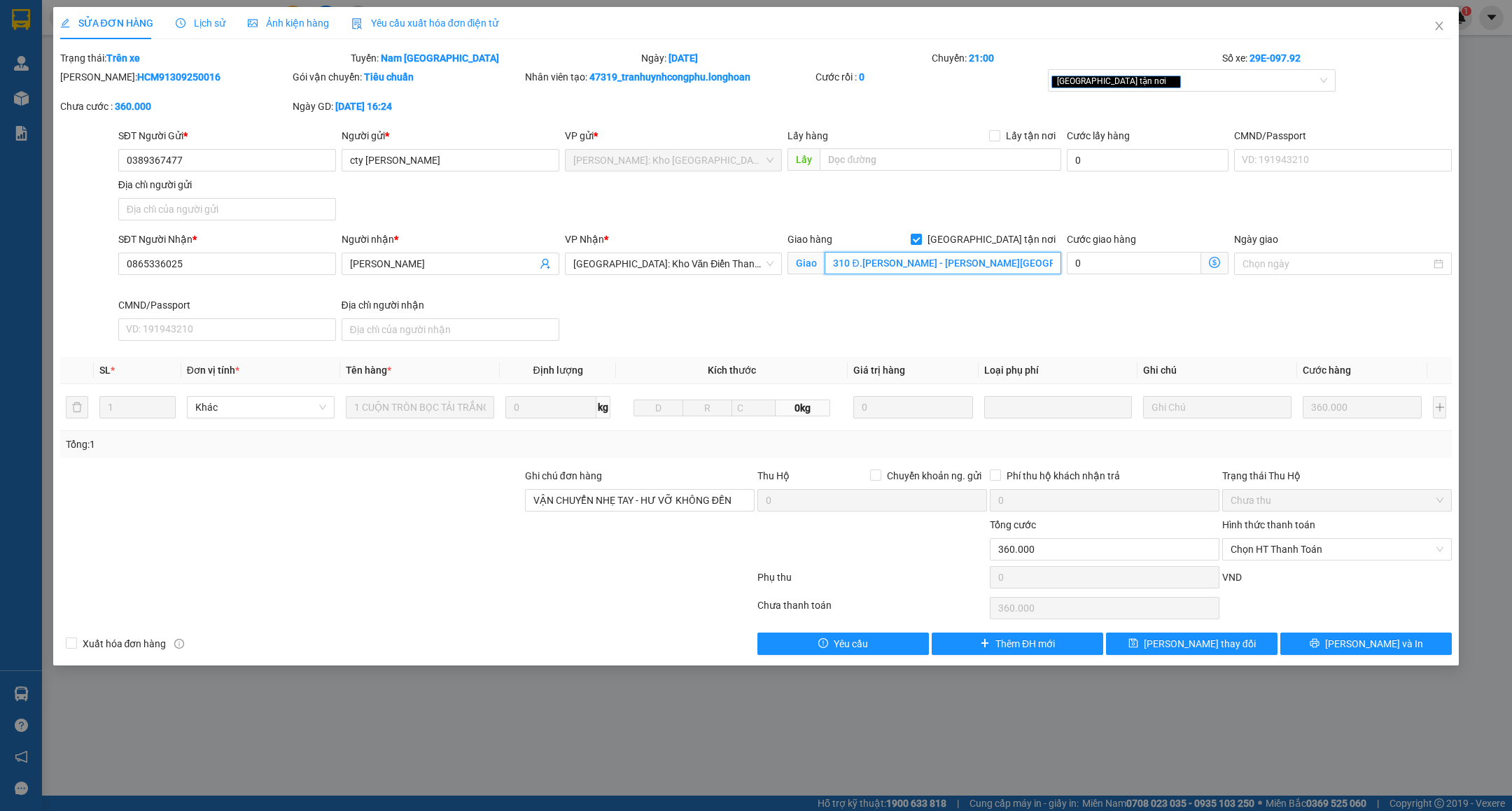
click at [941, 254] on input "310 Đ.PHẠM NGỌC NHỊ - DUY MINH - DUY TIÊN - HÀ NAM" at bounding box center [943, 263] width 237 height 23
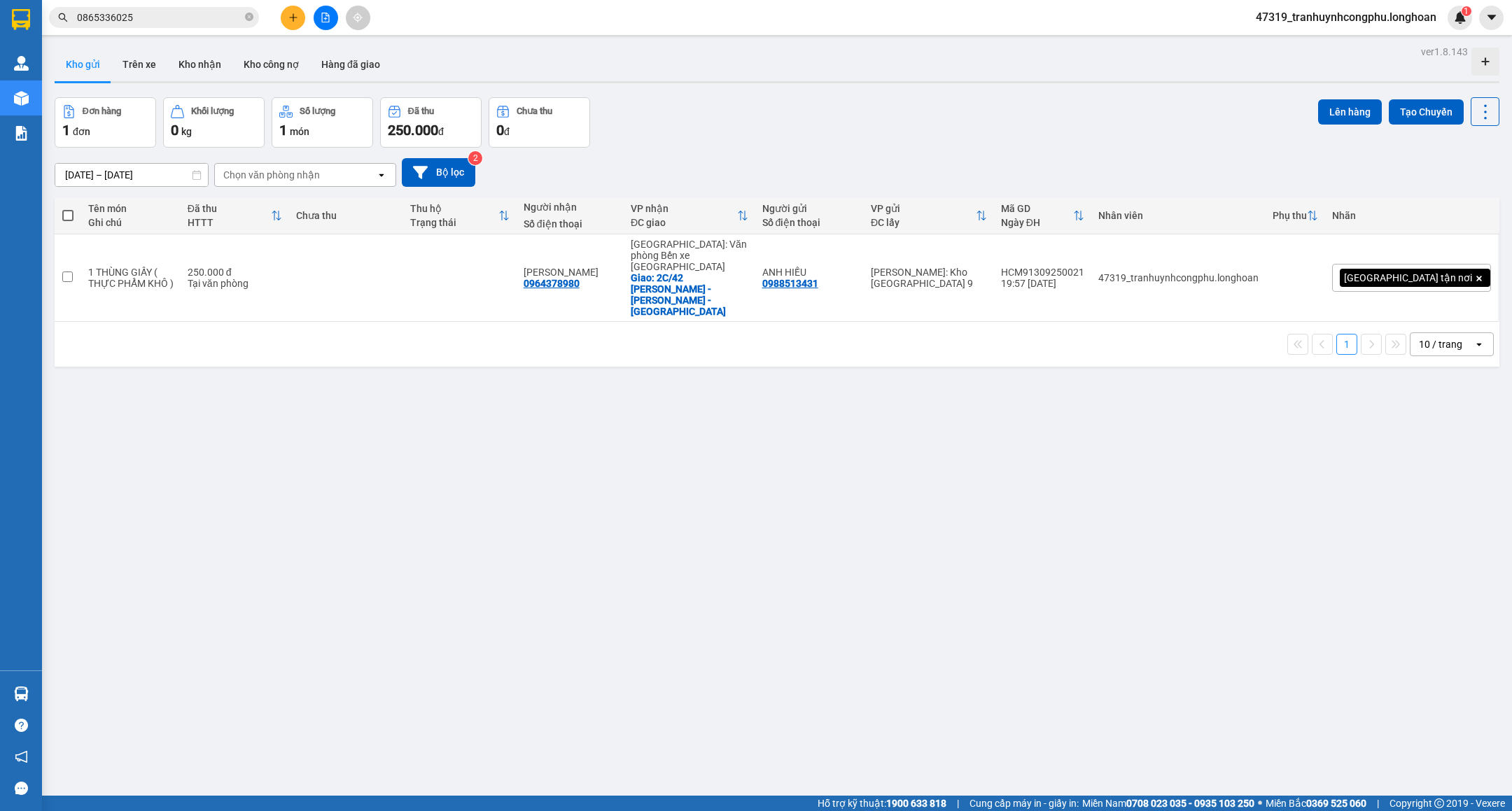
click at [252, 21] on icon "close-circle" at bounding box center [249, 16] width 8 height 8
click at [292, 23] on button at bounding box center [292, 17] width 25 height 24
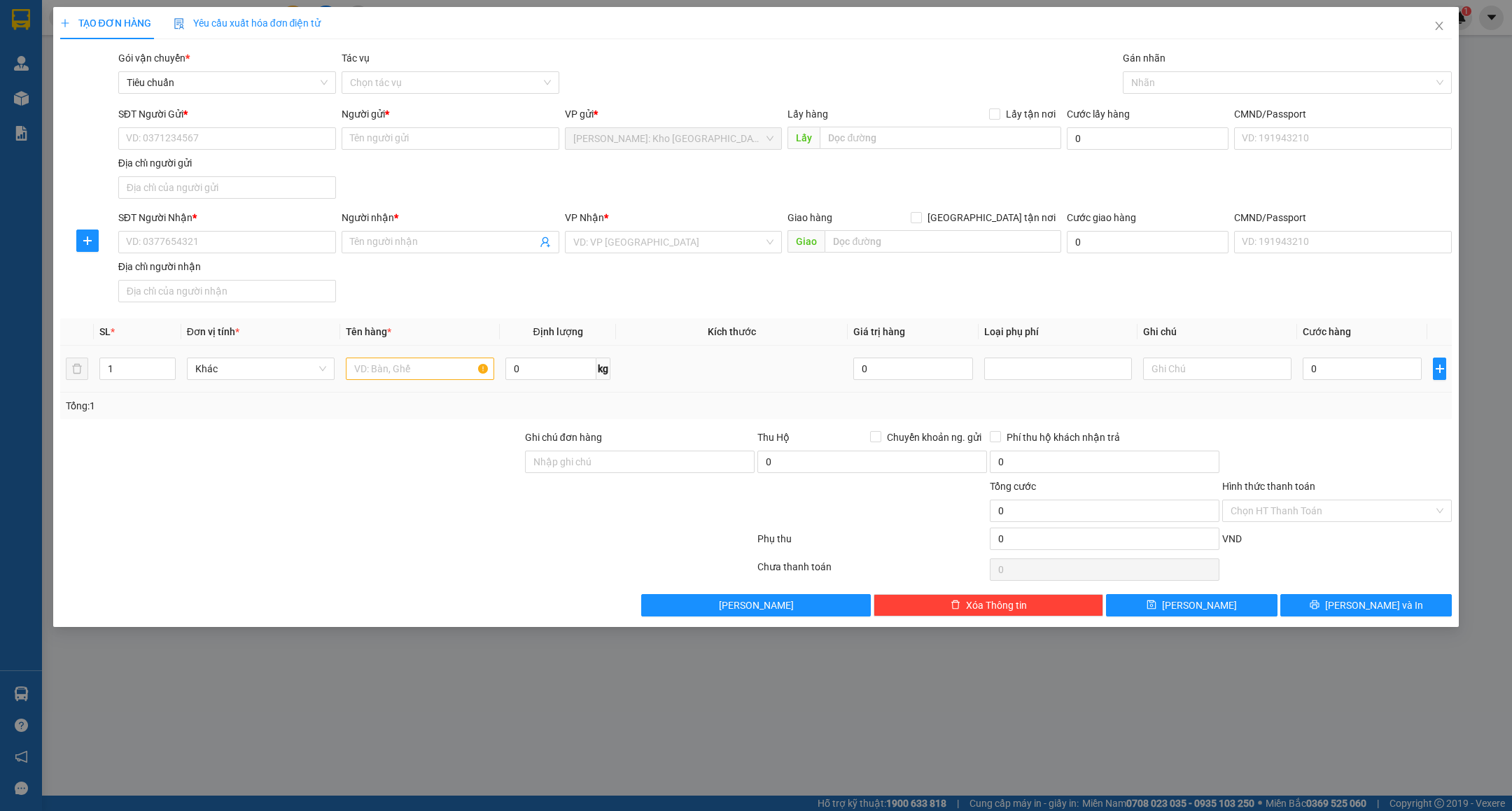
drag, startPoint x: 389, startPoint y: 388, endPoint x: 393, endPoint y: 378, distance: 10.8
click at [390, 385] on td at bounding box center [420, 369] width 160 height 47
click at [393, 376] on input "text" at bounding box center [420, 368] width 149 height 23
type input "1 XE MÁY VISION ( BS 76F1 - 434.87 )"
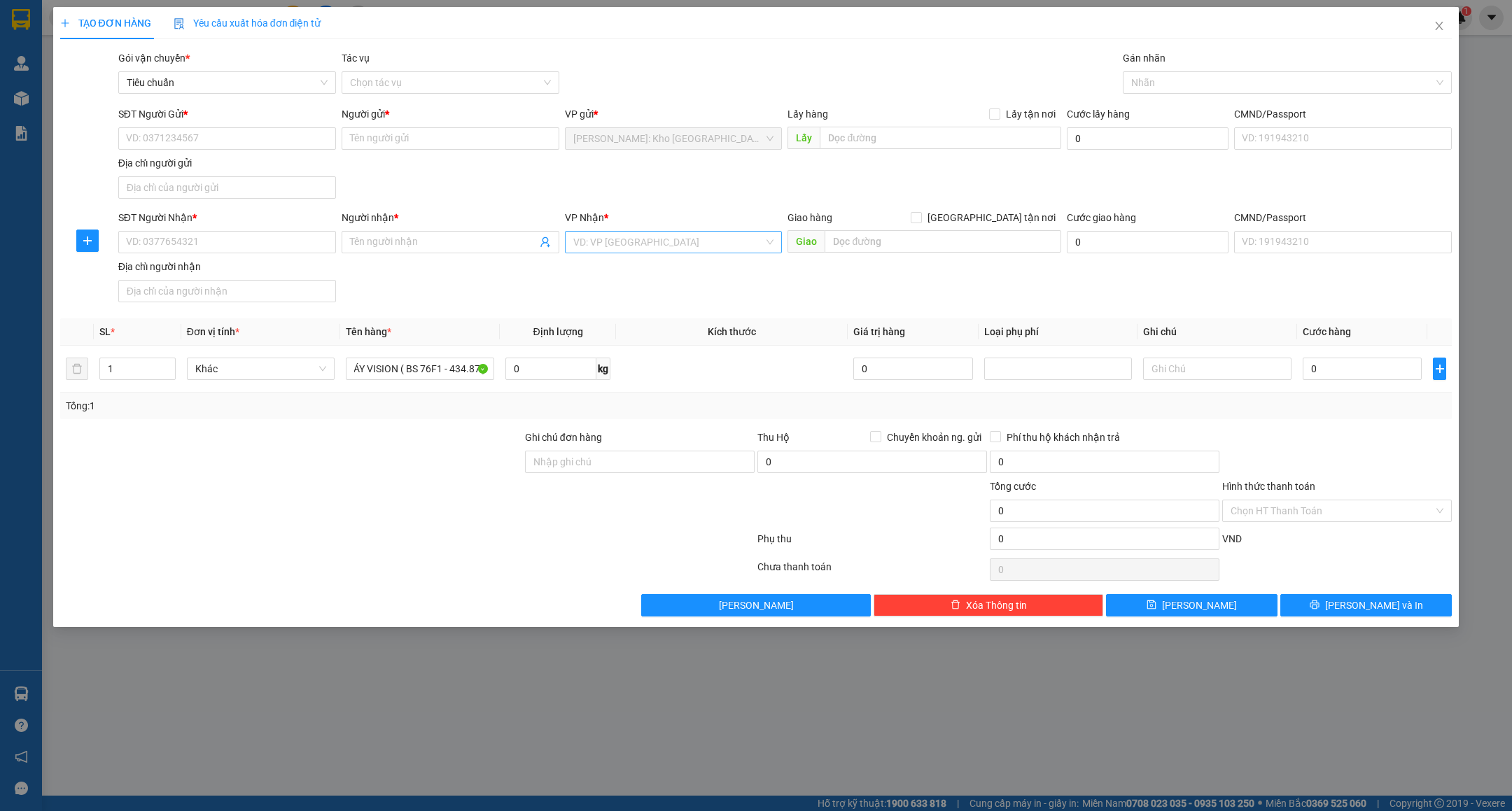
click at [702, 248] on input "search" at bounding box center [669, 241] width 191 height 21
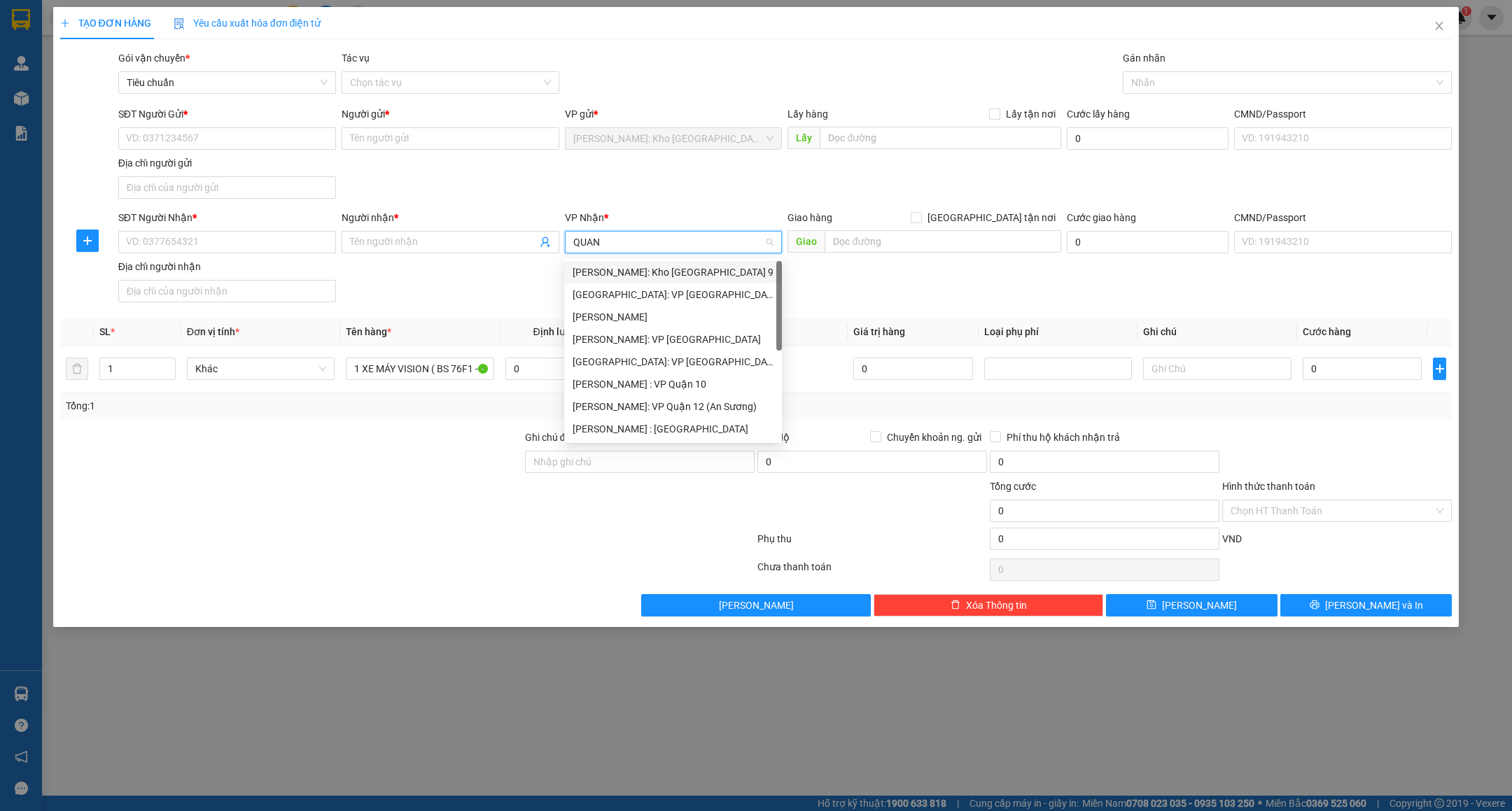
type input "QUANG"
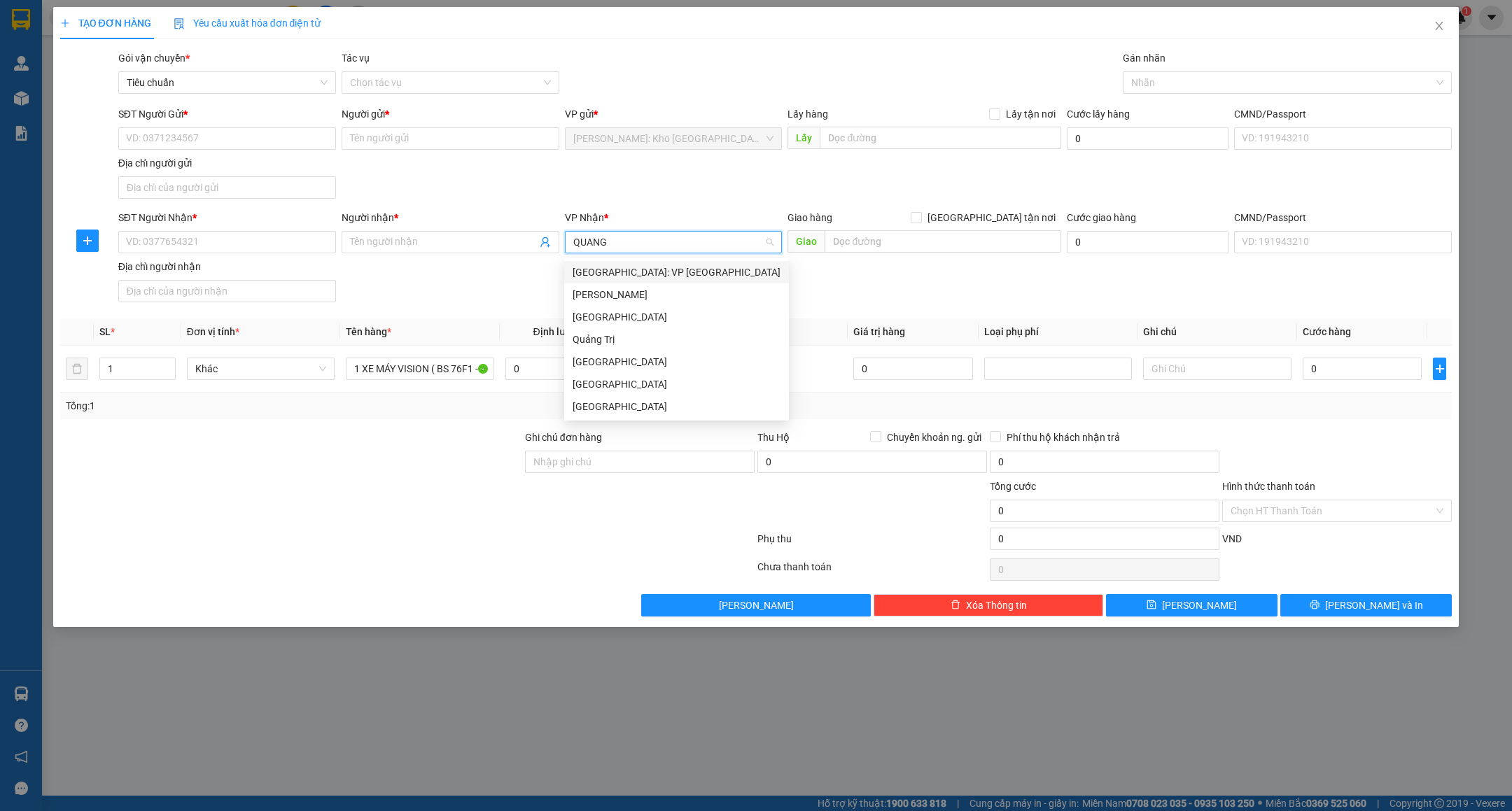
click at [642, 271] on div "[GEOGRAPHIC_DATA]: VP [GEOGRAPHIC_DATA]" at bounding box center [676, 272] width 208 height 15
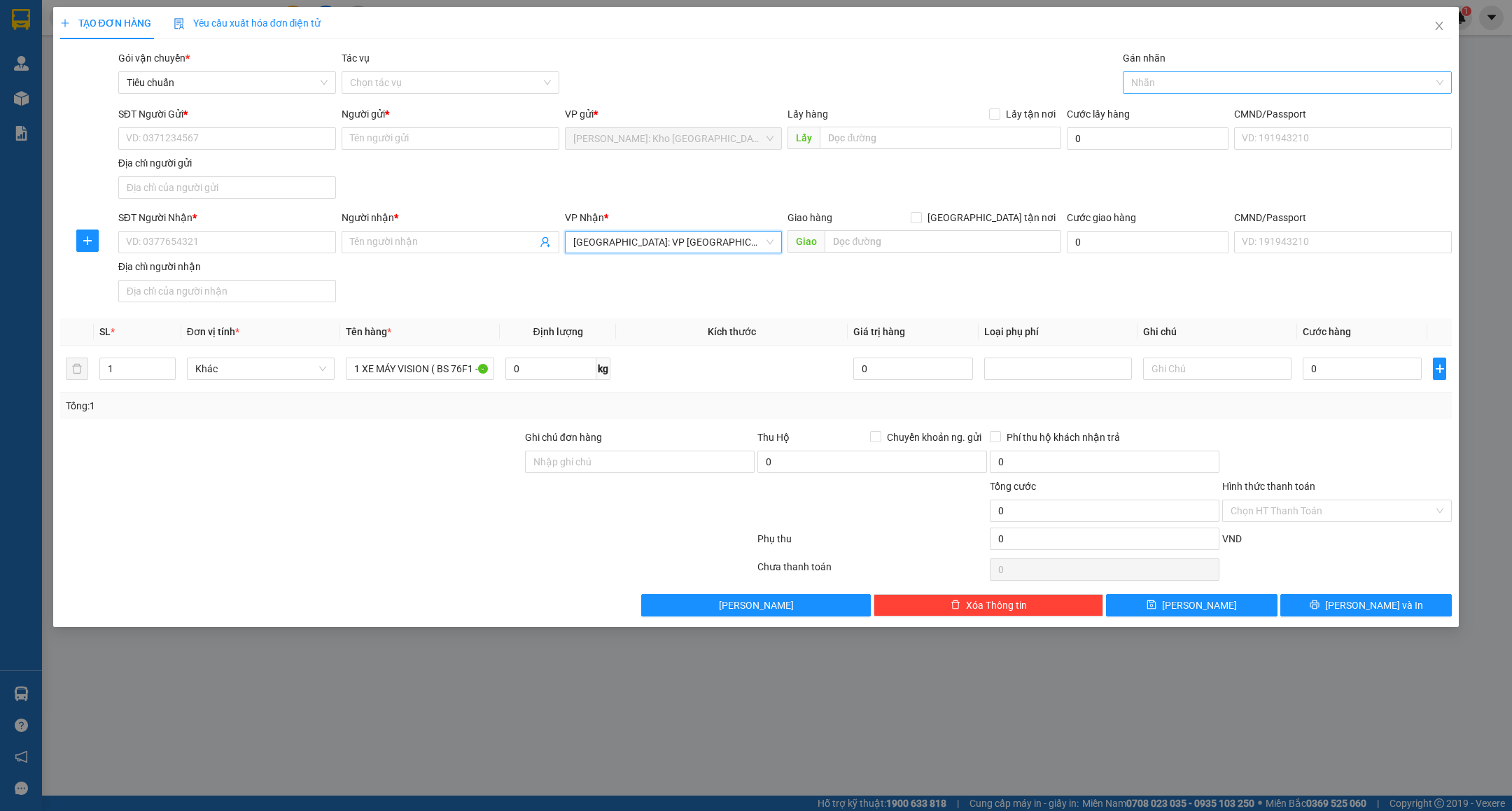
click at [1214, 80] on div at bounding box center [1280, 83] width 308 height 17
type input "XE"
click at [1170, 110] on div "Xe máy" at bounding box center [1288, 111] width 312 height 15
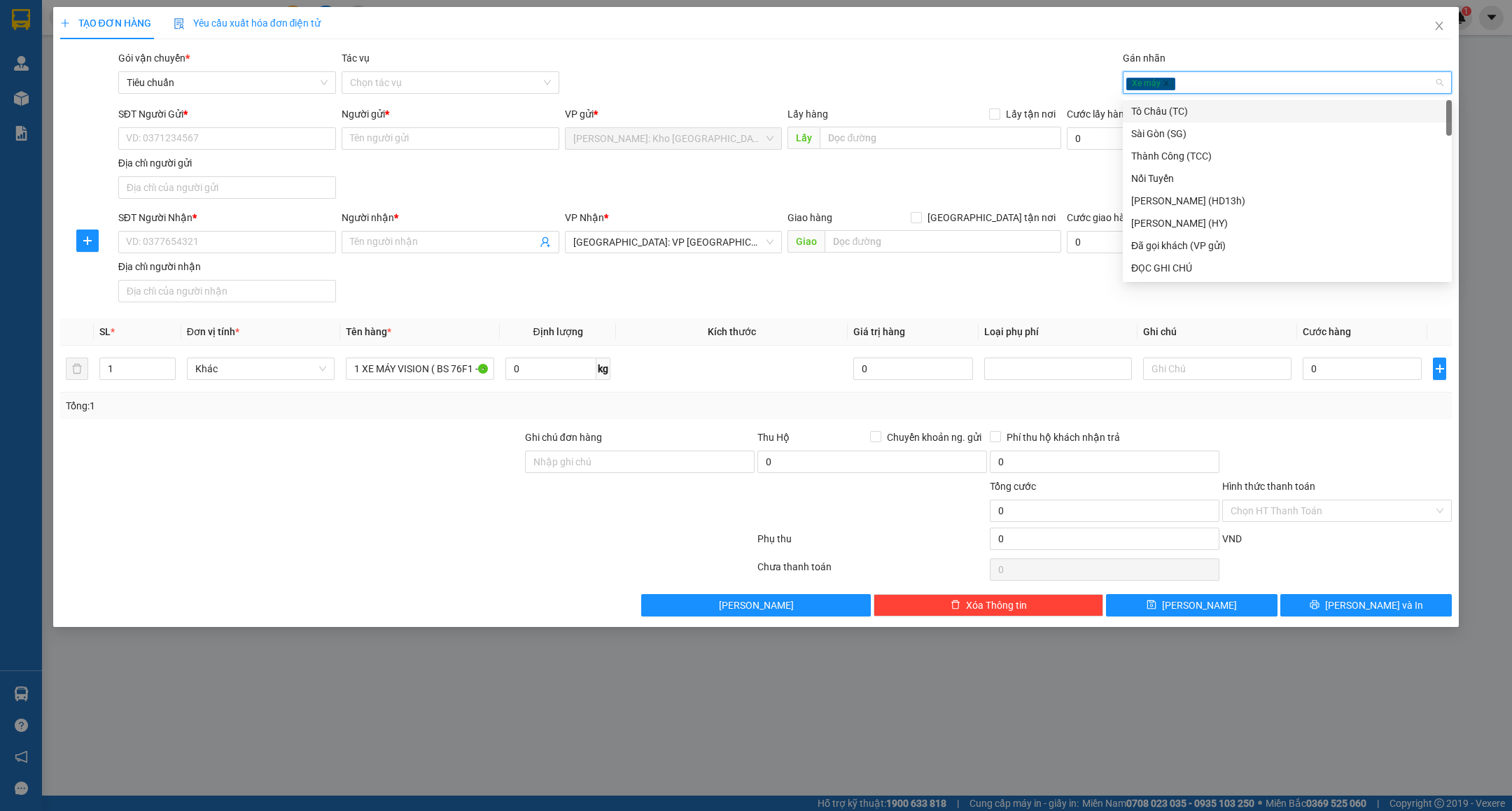
type input "D"
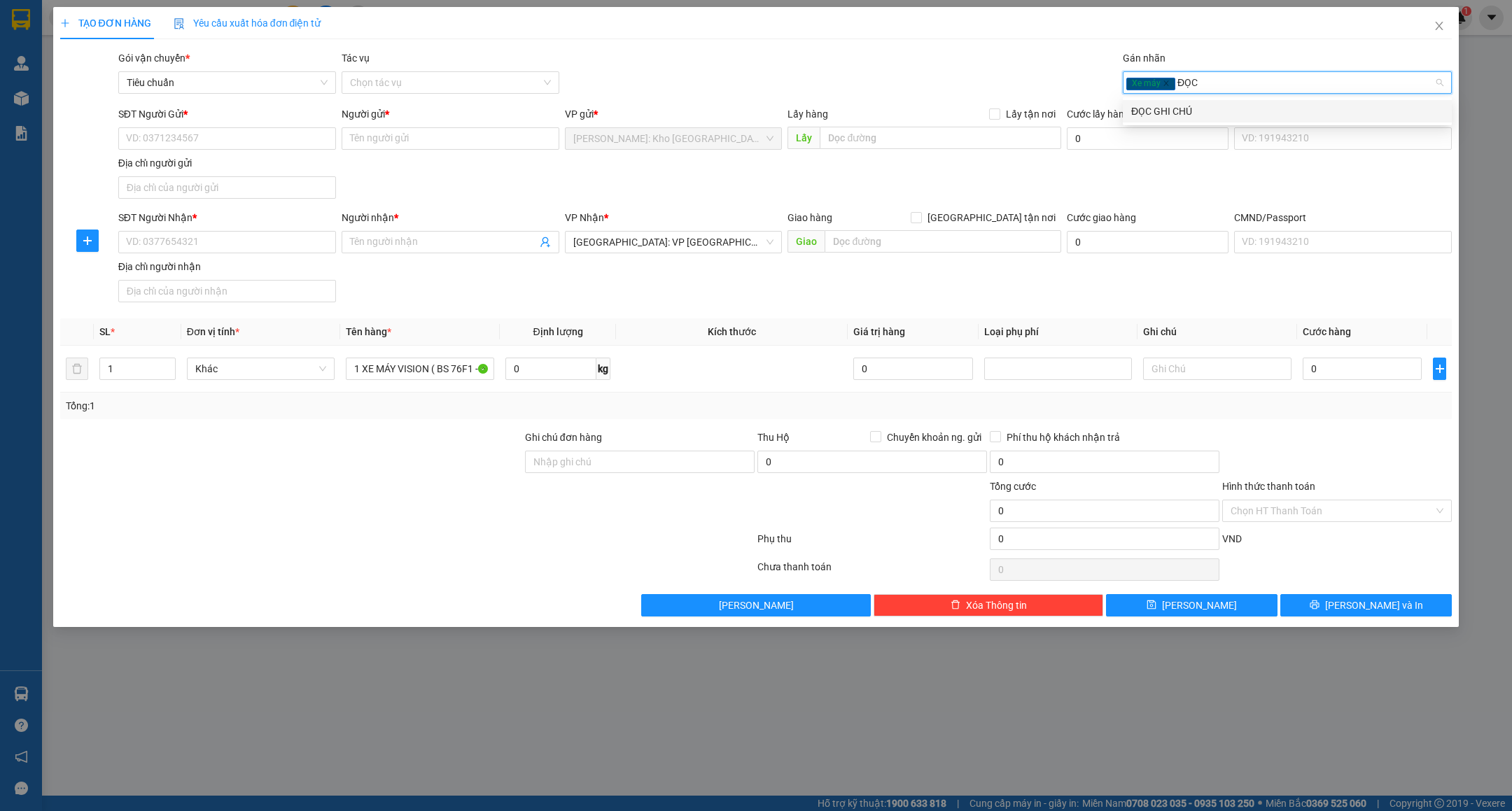
type input "ĐỌC"
click at [1178, 97] on body "Kết quả tìm kiếm ( 1 ) Bộ lọc Mã ĐH Trạng thái Món hàng Thu hộ Tổng cước Chưa c…" at bounding box center [756, 406] width 1512 height 811
click at [1199, 81] on div "Xe máy" at bounding box center [1280, 83] width 308 height 17
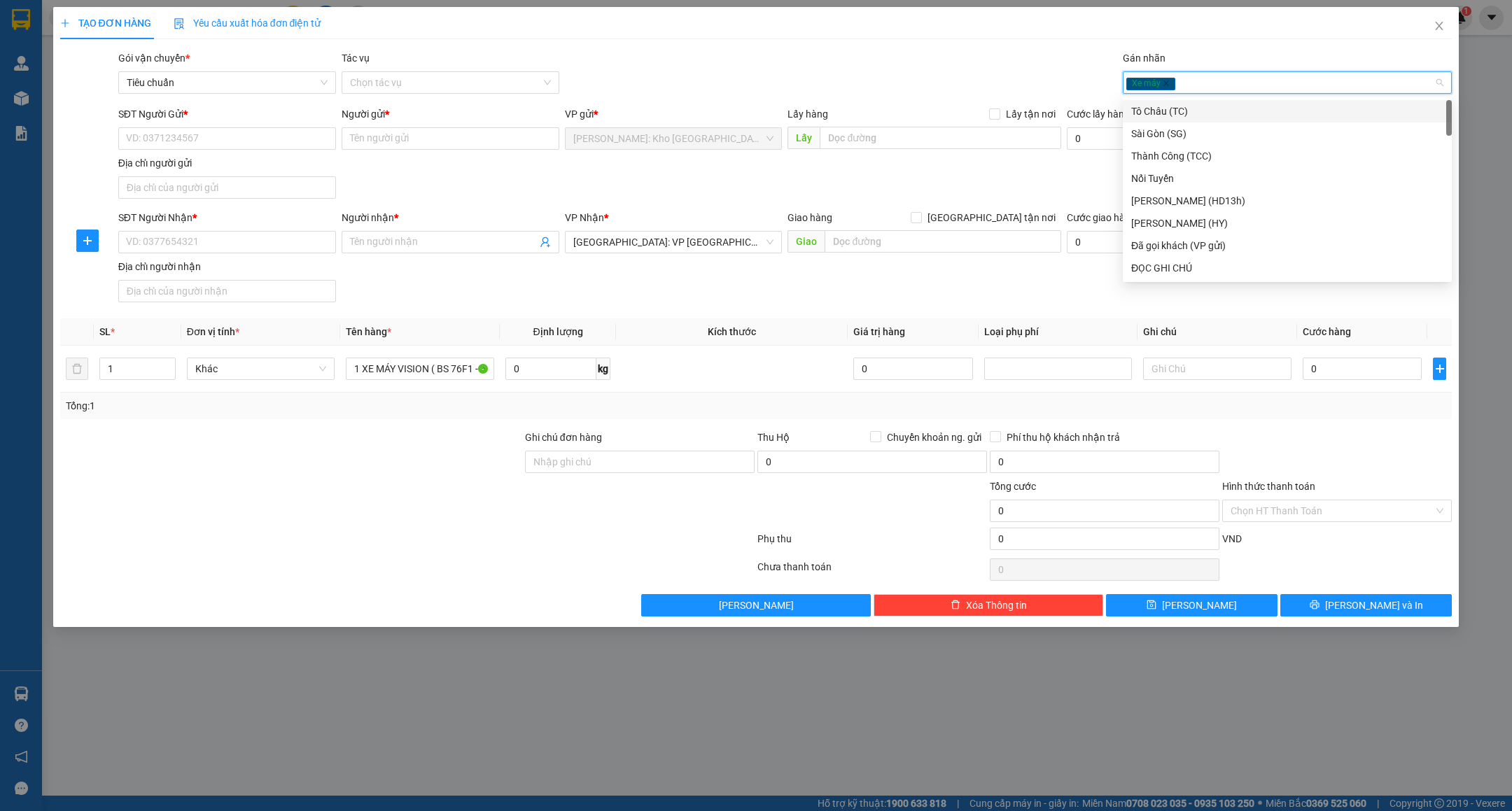
type input "D"
type input "ĐỌC"
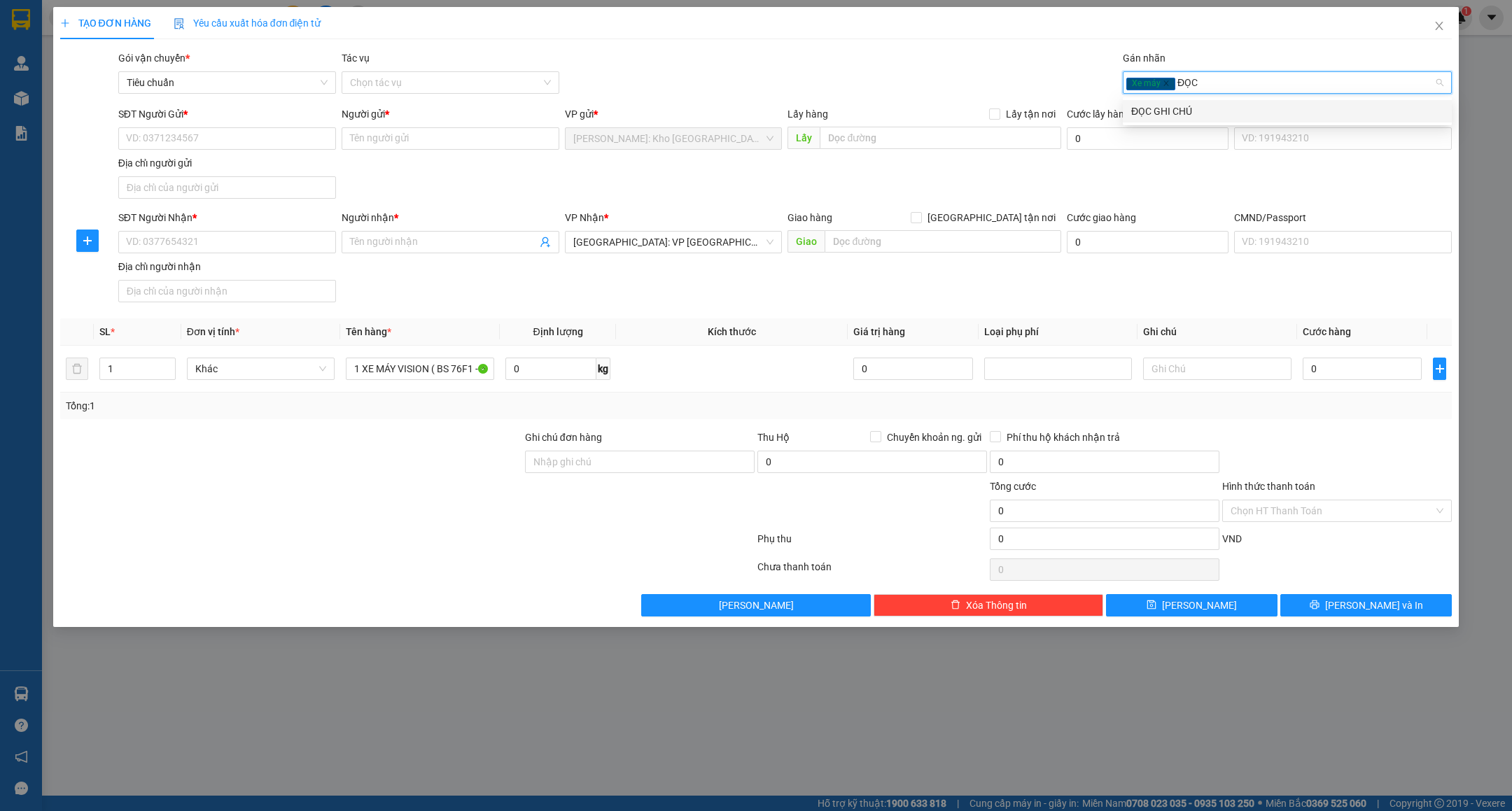
click at [1177, 103] on div "ĐỌC GHI CHÚ" at bounding box center [1288, 111] width 312 height 15
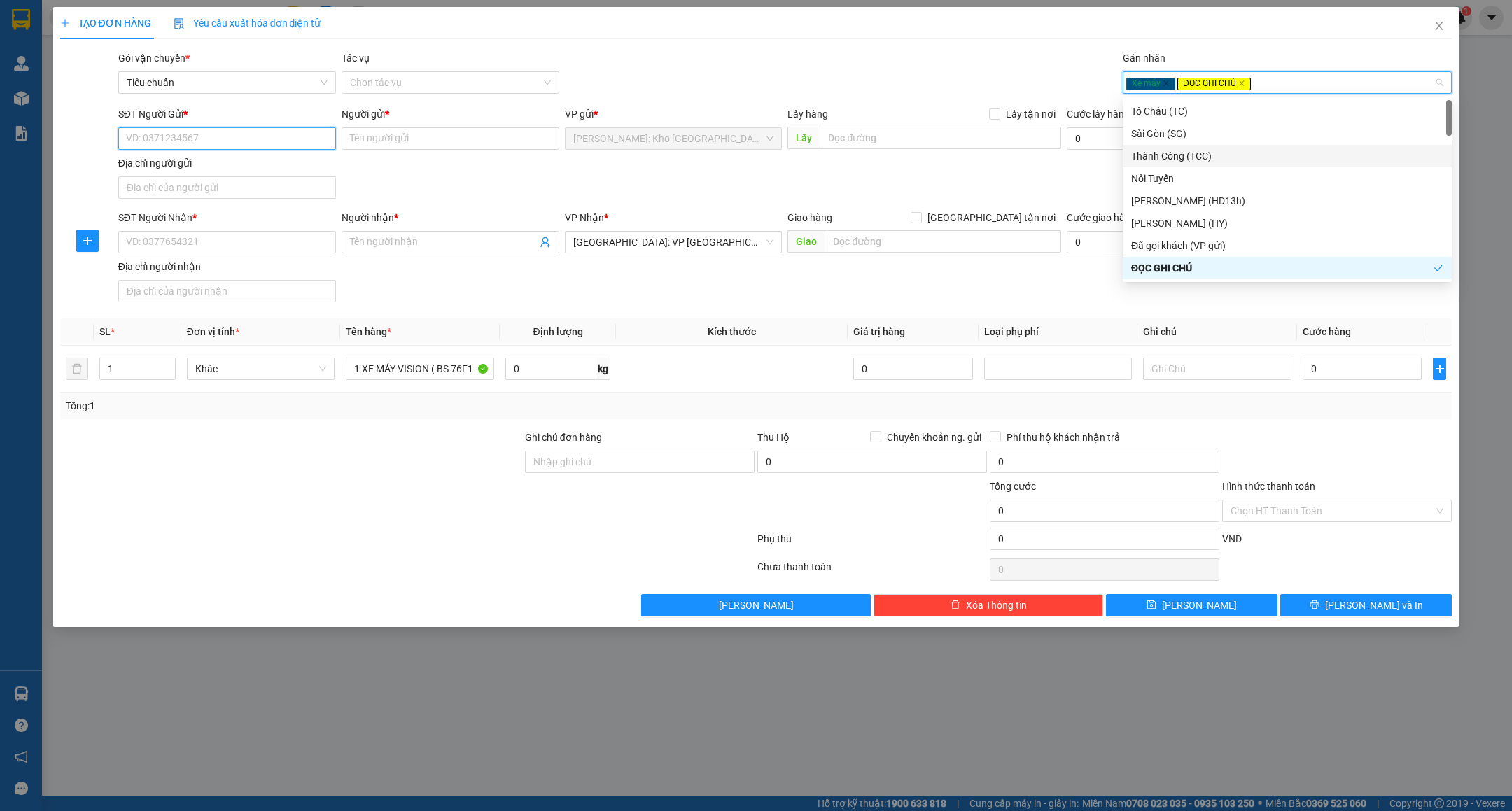
click at [301, 142] on input "SĐT Người Gửi *" at bounding box center [227, 138] width 218 height 23
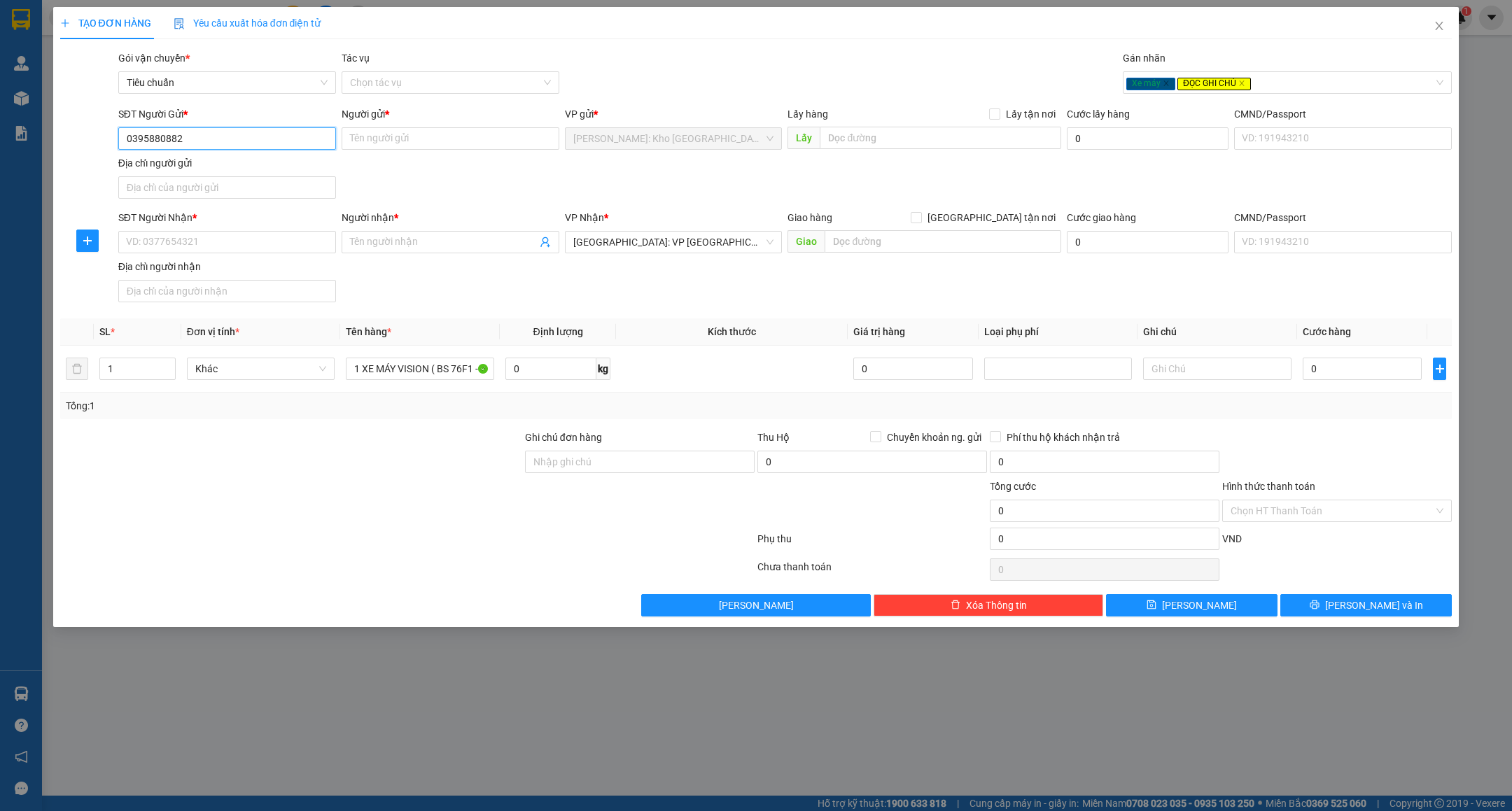
click at [211, 134] on input "0395880882" at bounding box center [227, 138] width 218 height 23
type input "0395880882"
click at [372, 140] on input "Người gửi *" at bounding box center [450, 138] width 218 height 23
type input "h"
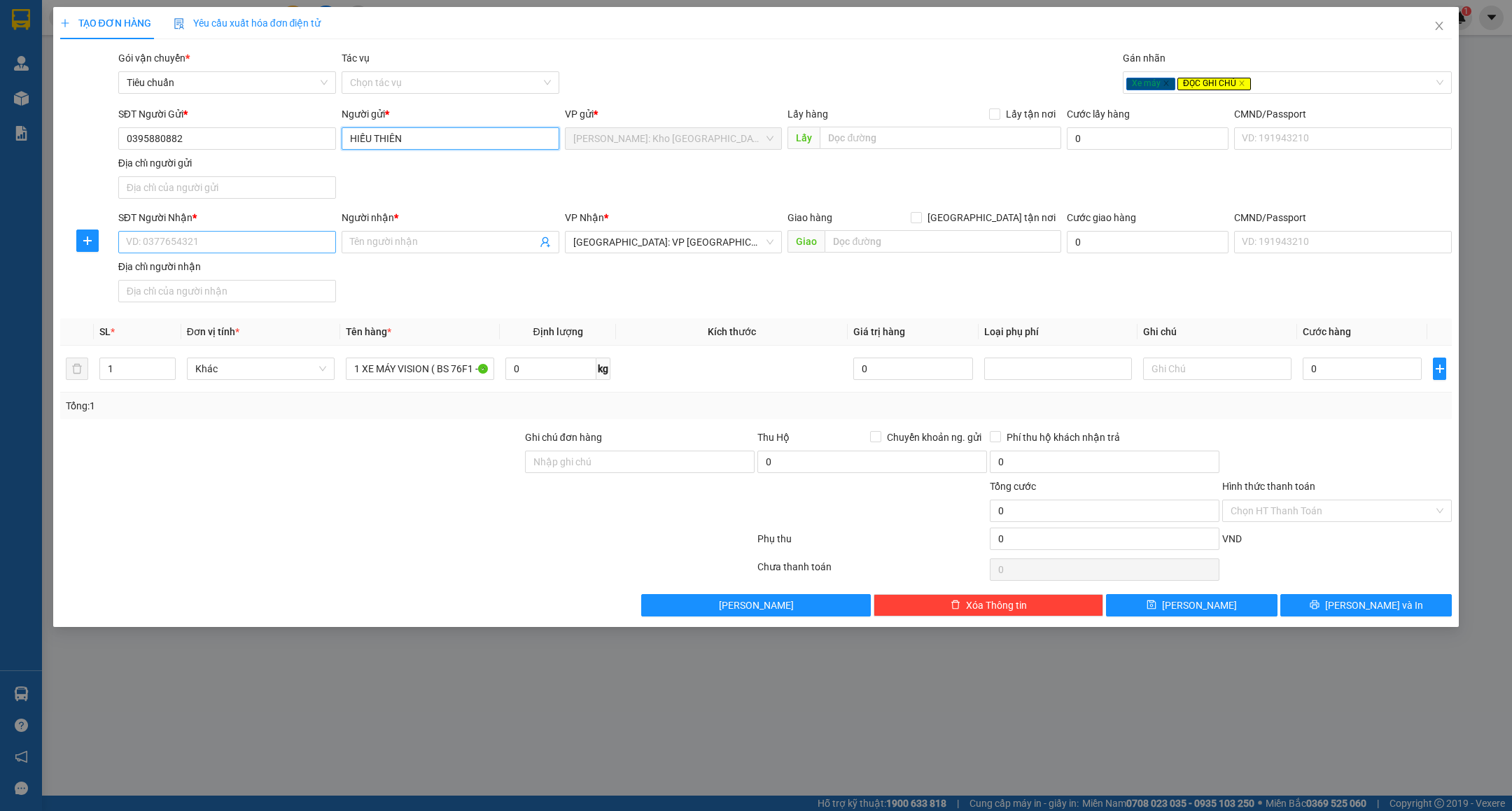
type input "HIẾU THIÊN"
click at [235, 246] on input "SĐT Người Nhận *" at bounding box center [227, 242] width 218 height 23
click at [236, 244] on input "0703988834" at bounding box center [227, 242] width 218 height 23
type input "0703988834"
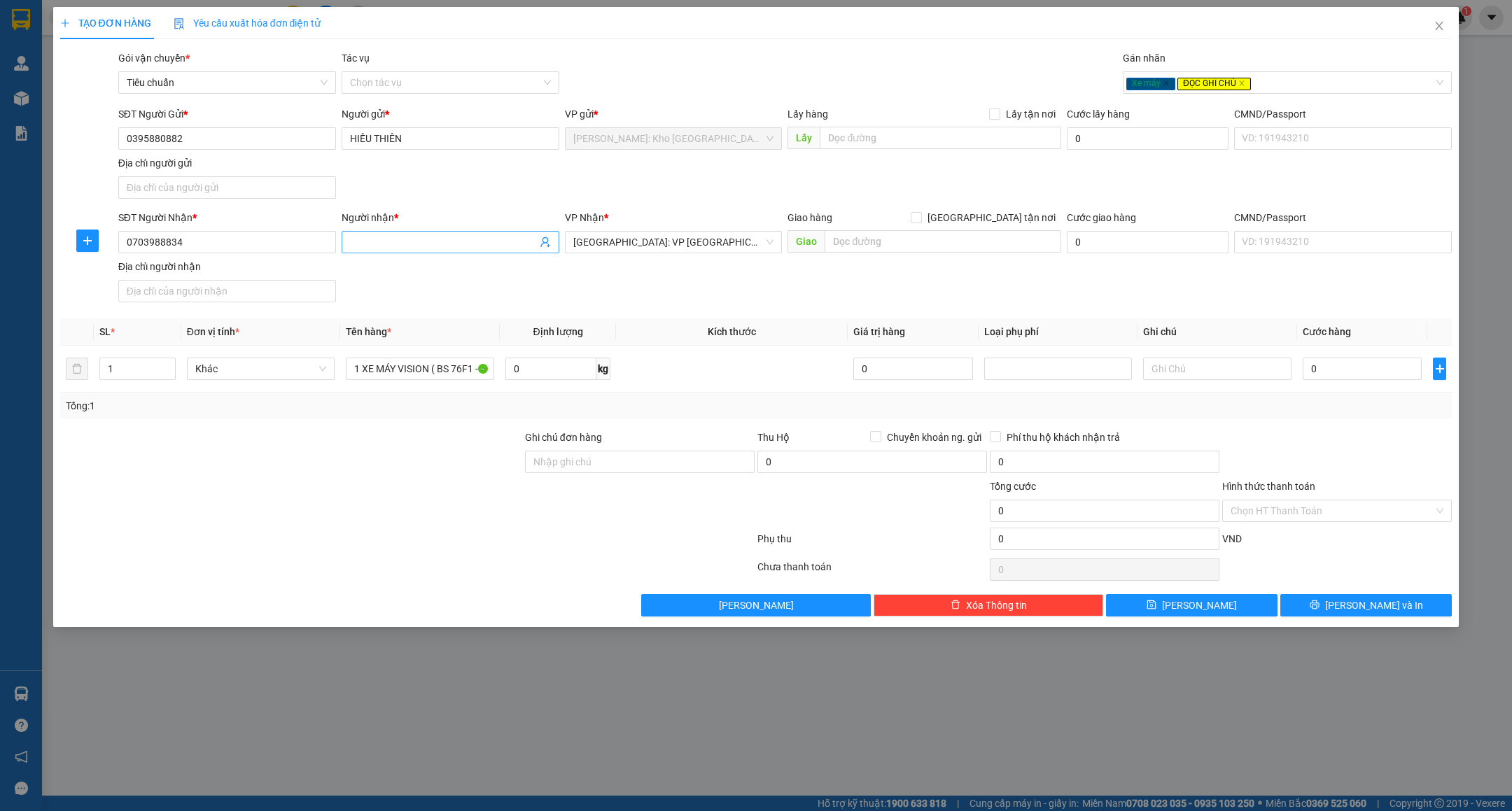
click at [416, 248] on input "Người nhận *" at bounding box center [444, 241] width 187 height 15
type input "NGUYỄN THIÊN HIỀN"
drag, startPoint x: 524, startPoint y: 185, endPoint x: 498, endPoint y: 200, distance: 30.0
click at [524, 185] on div "SĐT Người Gửi * 0395880882 Người gửi * HIẾU THIÊN VP gửi * Hồ Chí Minh: Kho Thủ…" at bounding box center [785, 155] width 1340 height 98
click at [599, 455] on input "Ghi chú đơn hàng" at bounding box center [640, 462] width 230 height 23
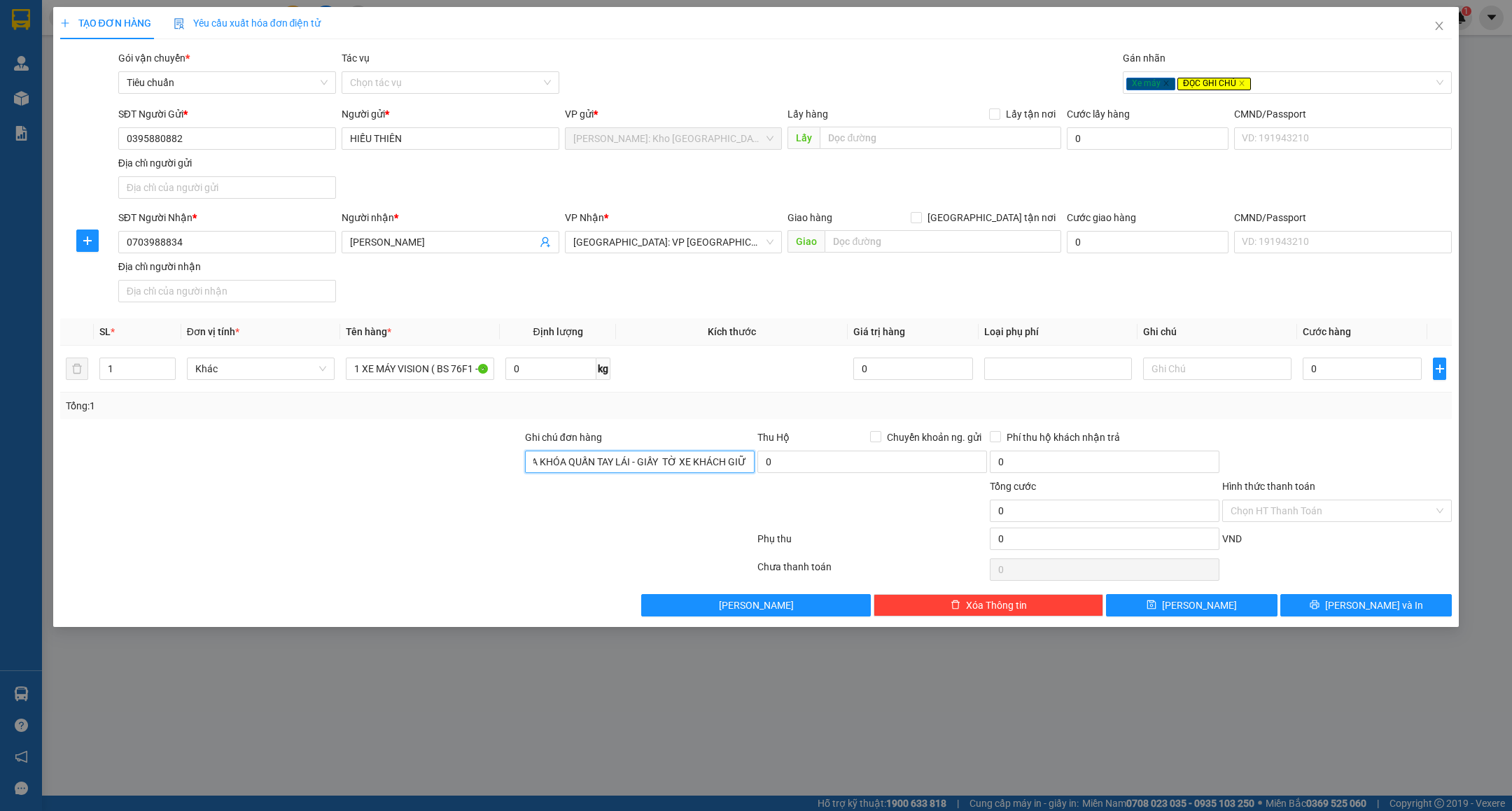
scroll to position [0, 22]
type input "CHÌA KHÓA QUẤN TAY LÁI - GIẤY TỜ XE KHÁCH GIỮ"
click at [1342, 357] on div "0" at bounding box center [1361, 368] width 119 height 28
click at [1349, 369] on input "0" at bounding box center [1361, 368] width 119 height 23
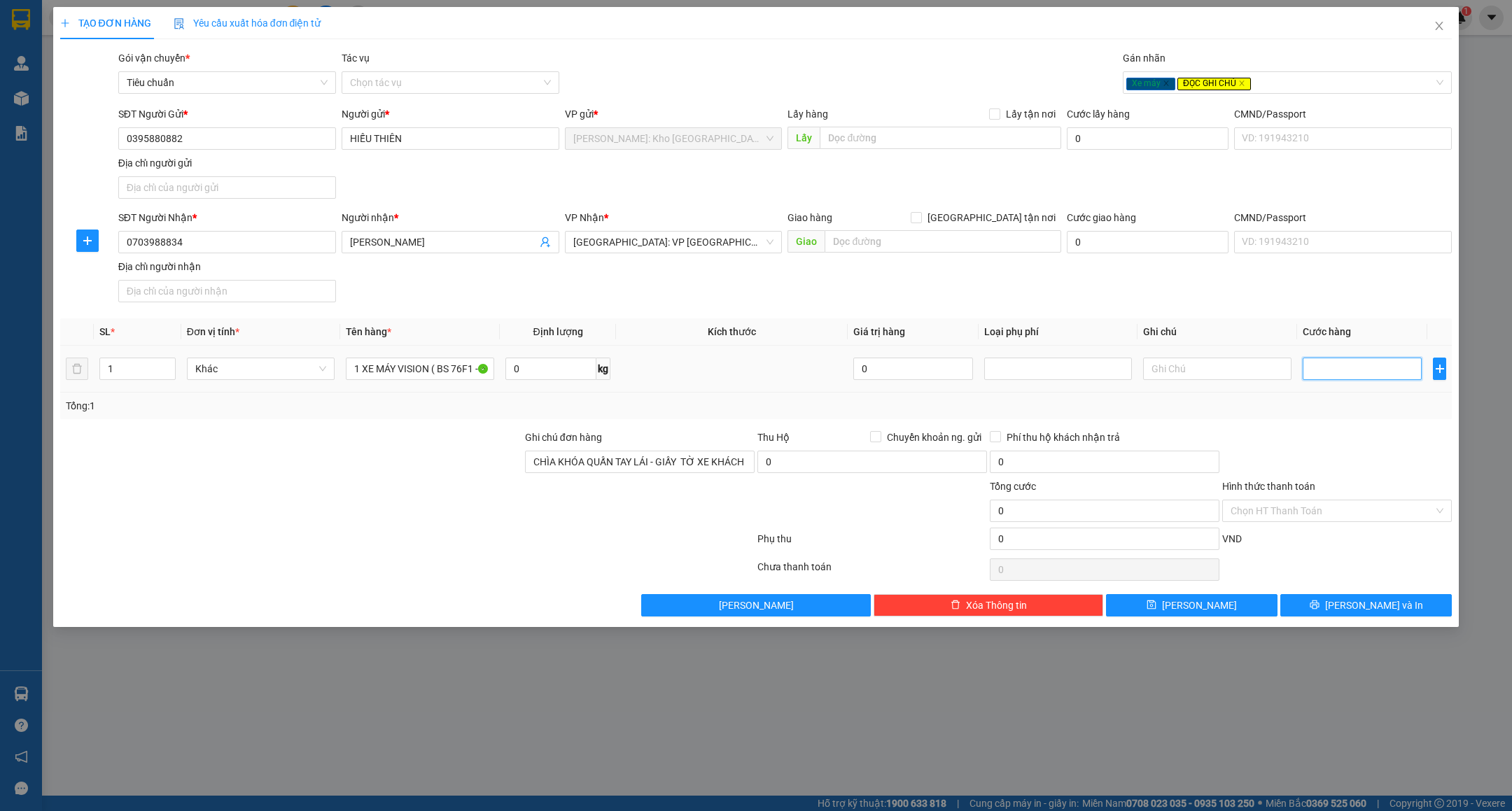
type input "6"
type input "68"
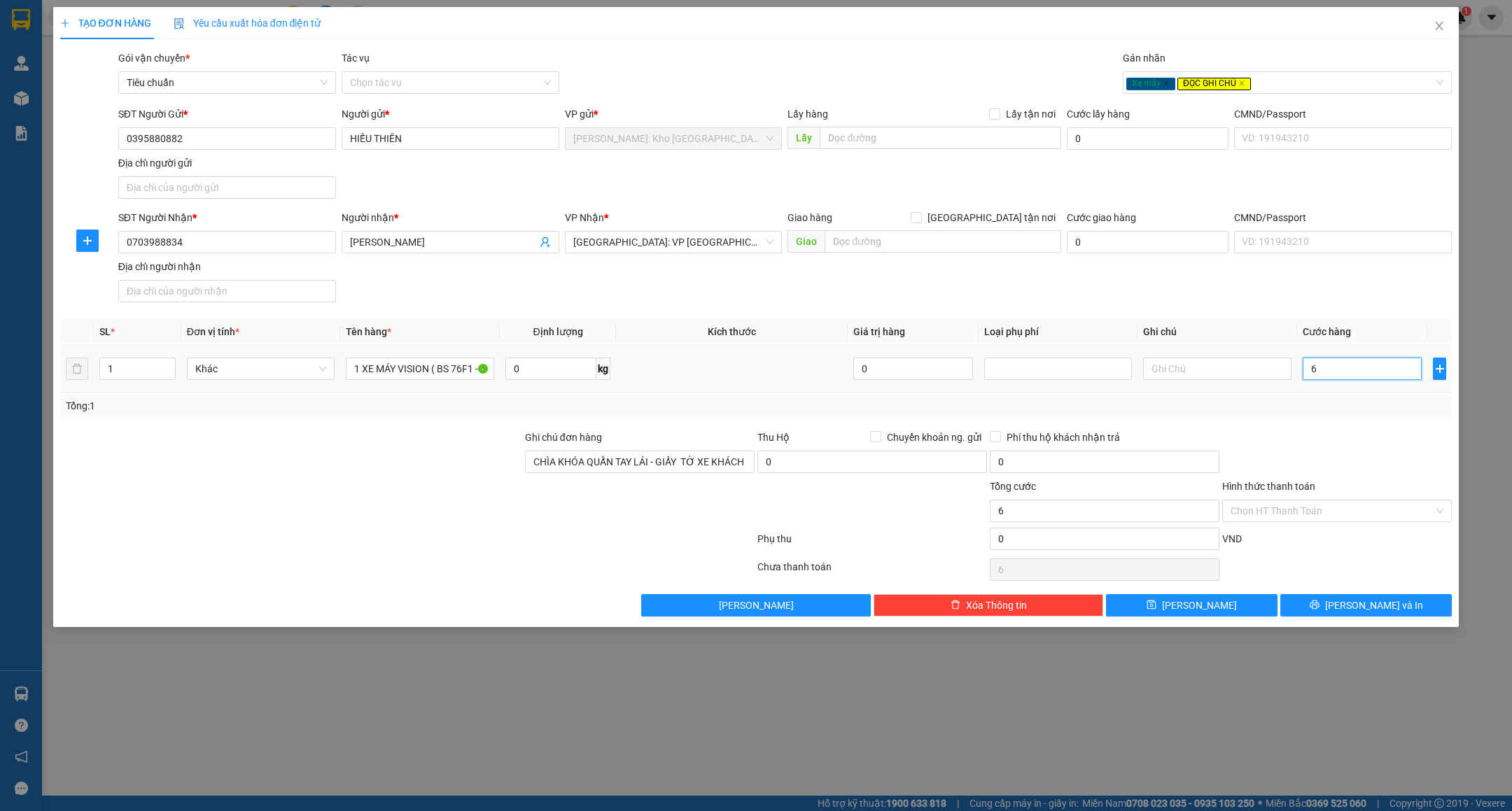
type input "68"
type input "680"
type input "680.000"
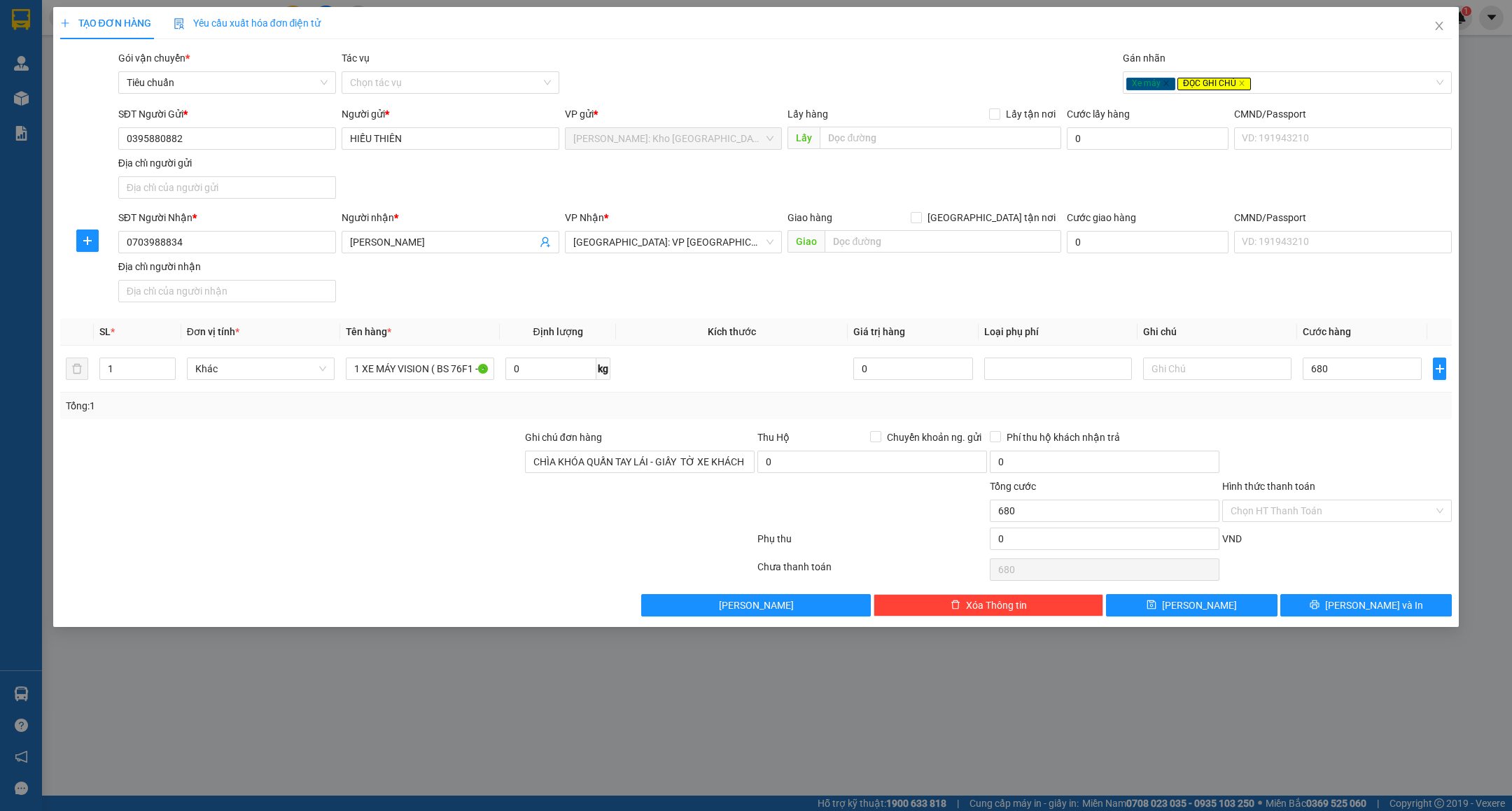
type input "680.000"
click at [1357, 428] on div "Transit Pickup Surcharge Ids Transit Deliver Surcharge Ids Transit Deliver Surc…" at bounding box center [756, 334] width 1392 height 566
click at [1355, 607] on span "[PERSON_NAME] và In" at bounding box center [1374, 605] width 98 height 15
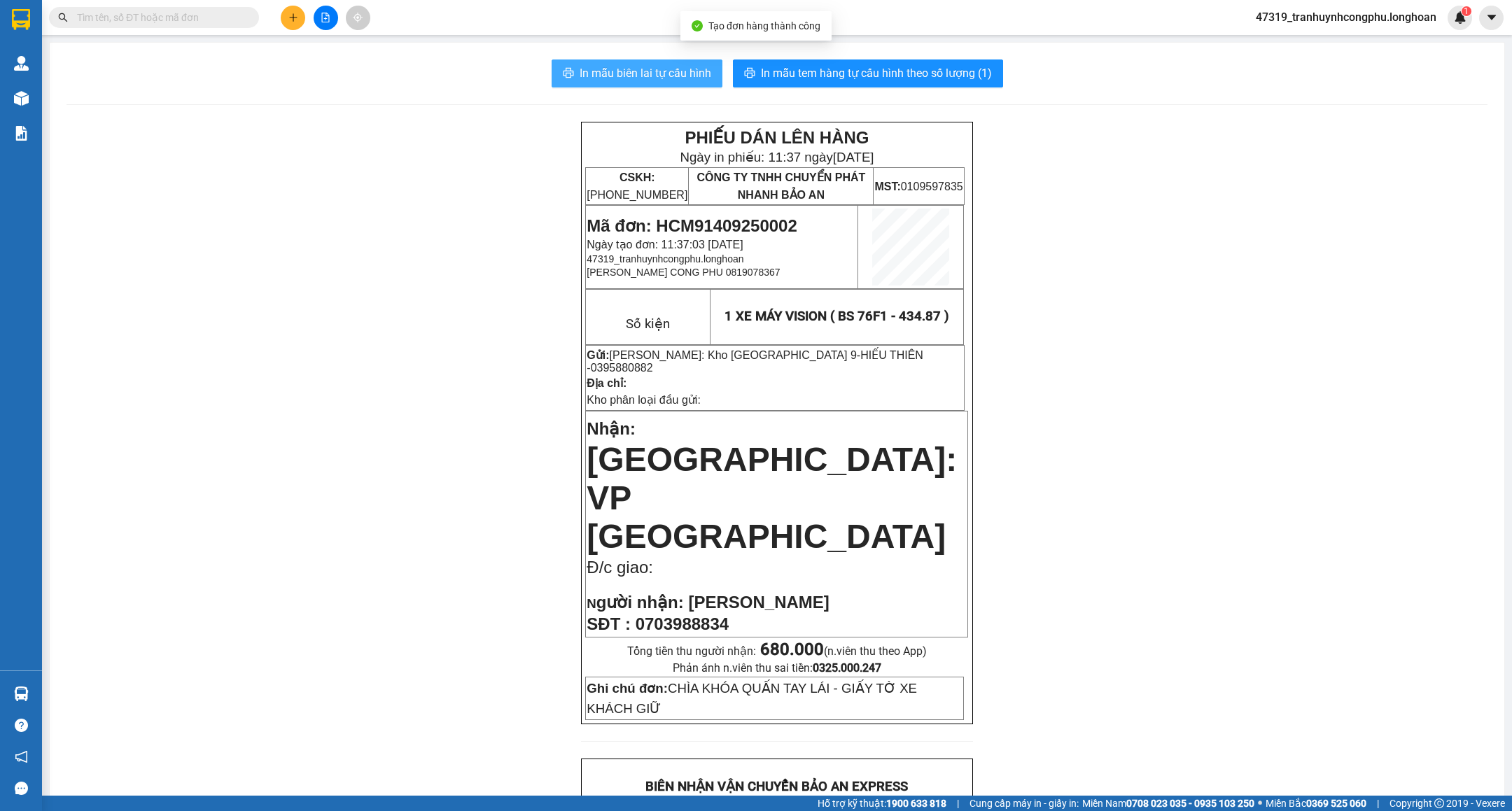
click at [685, 76] on span "In mẫu biên lai tự cấu hình" at bounding box center [645, 73] width 132 height 17
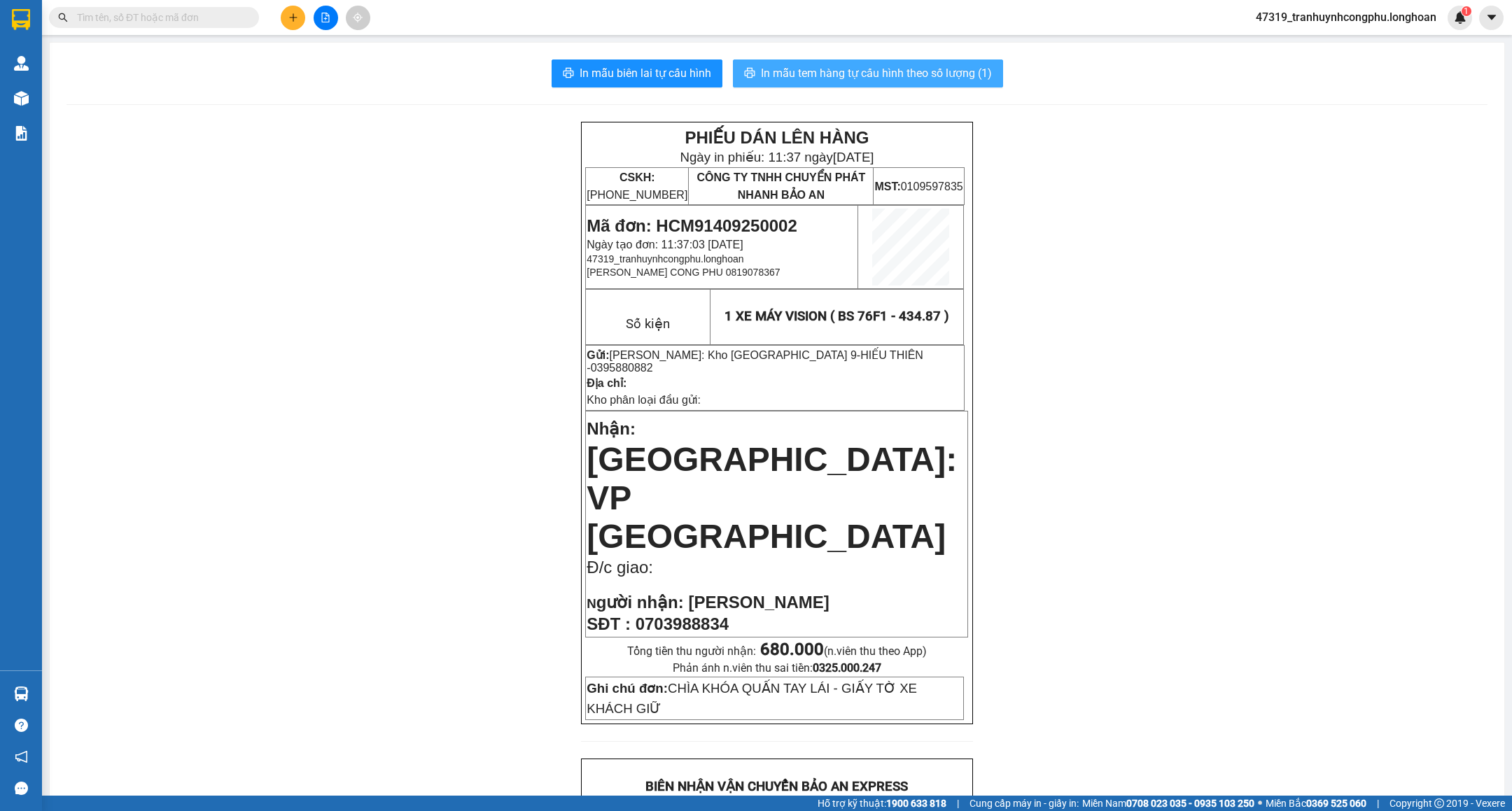
click at [909, 78] on span "In mẫu tem hàng tự cấu hình theo số lượng (1)" at bounding box center [876, 73] width 231 height 17
click at [698, 225] on span "Mã đơn: HCM91409250002" at bounding box center [691, 225] width 210 height 19
copy span "HCM91409250002"
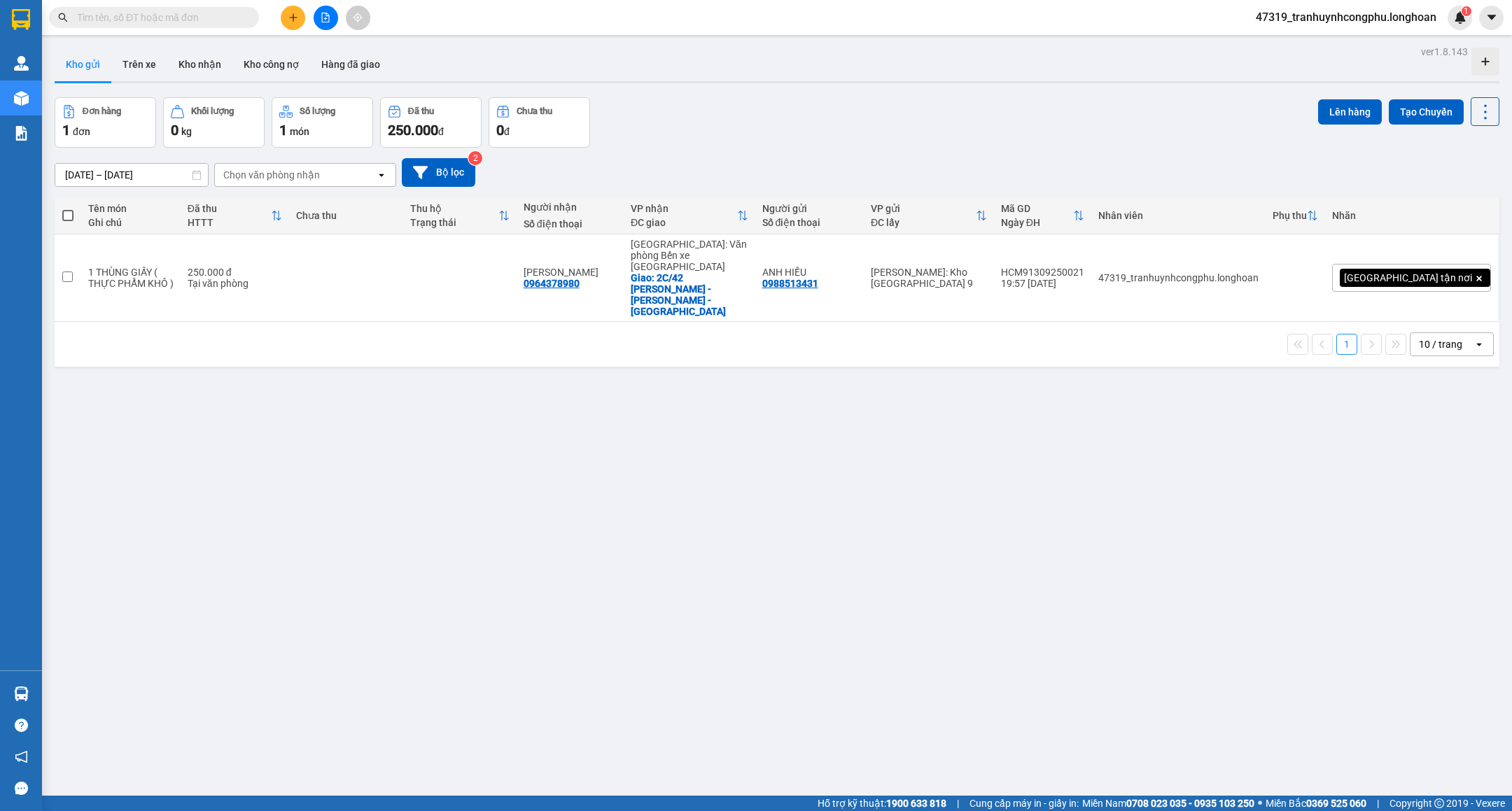
click at [295, 11] on button at bounding box center [292, 17] width 25 height 24
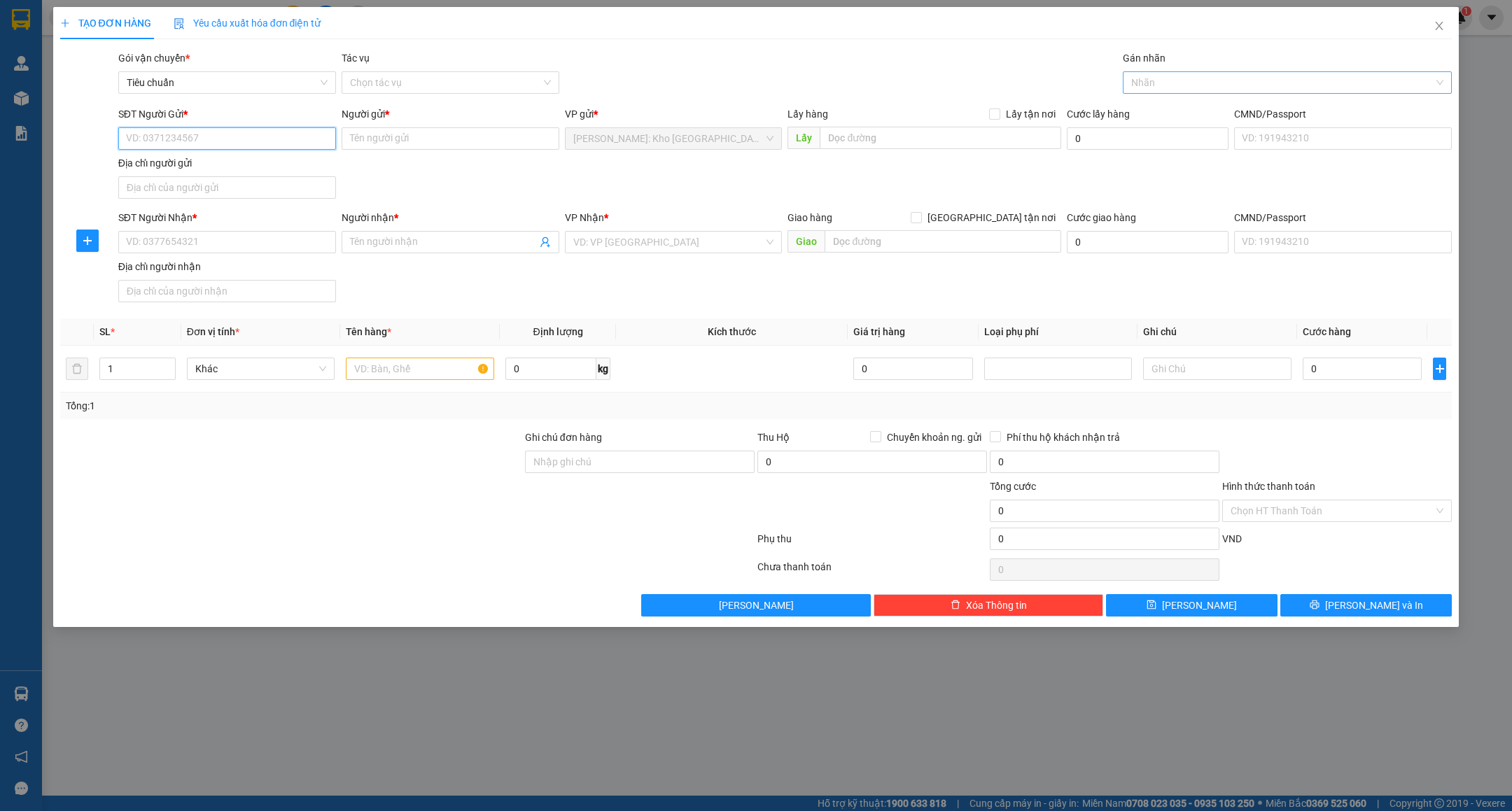
click at [1158, 80] on div at bounding box center [1280, 83] width 308 height 17
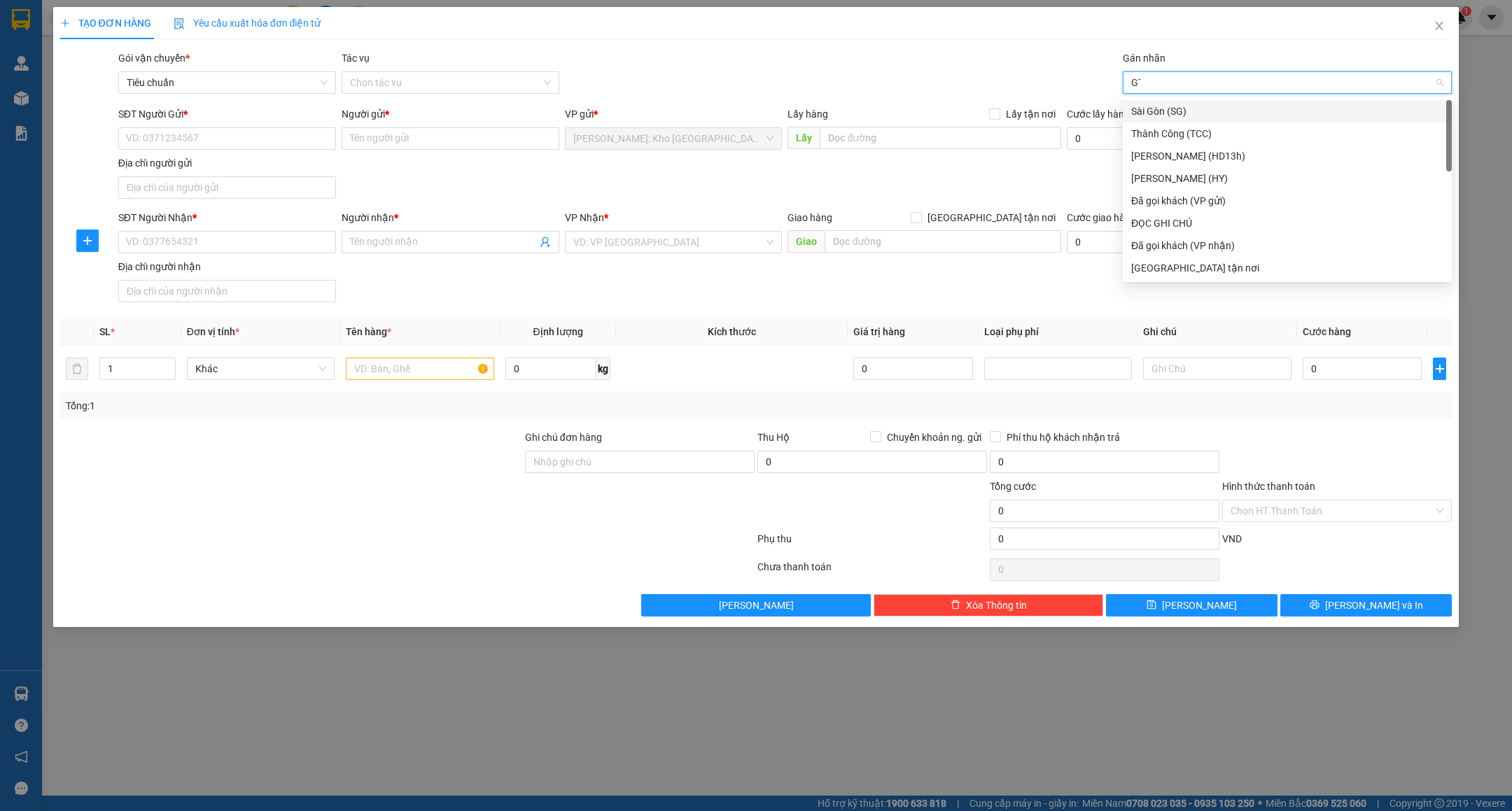
type input "GTN"
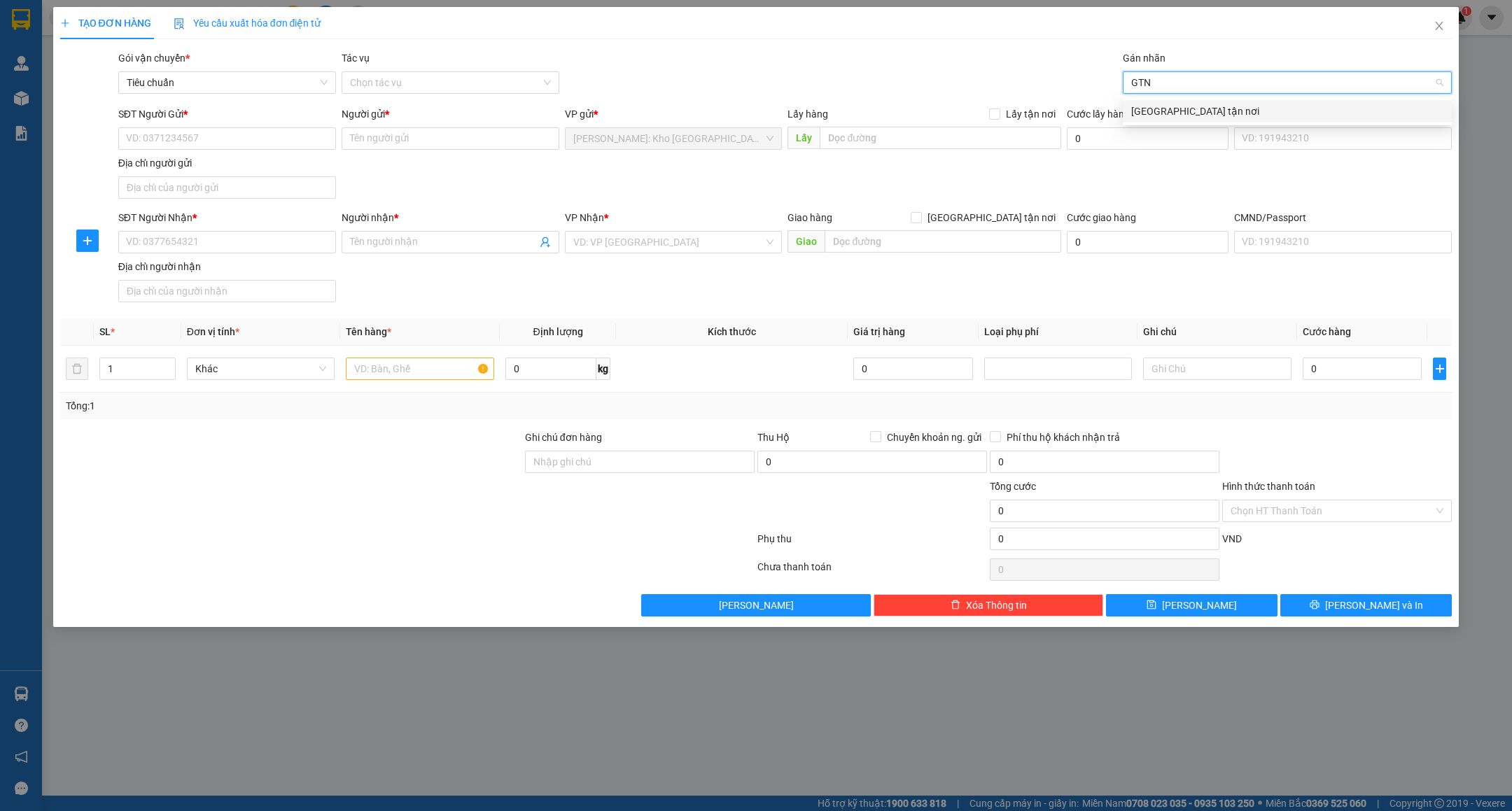
click at [1158, 113] on div "[GEOGRAPHIC_DATA] tận nơi" at bounding box center [1288, 111] width 312 height 15
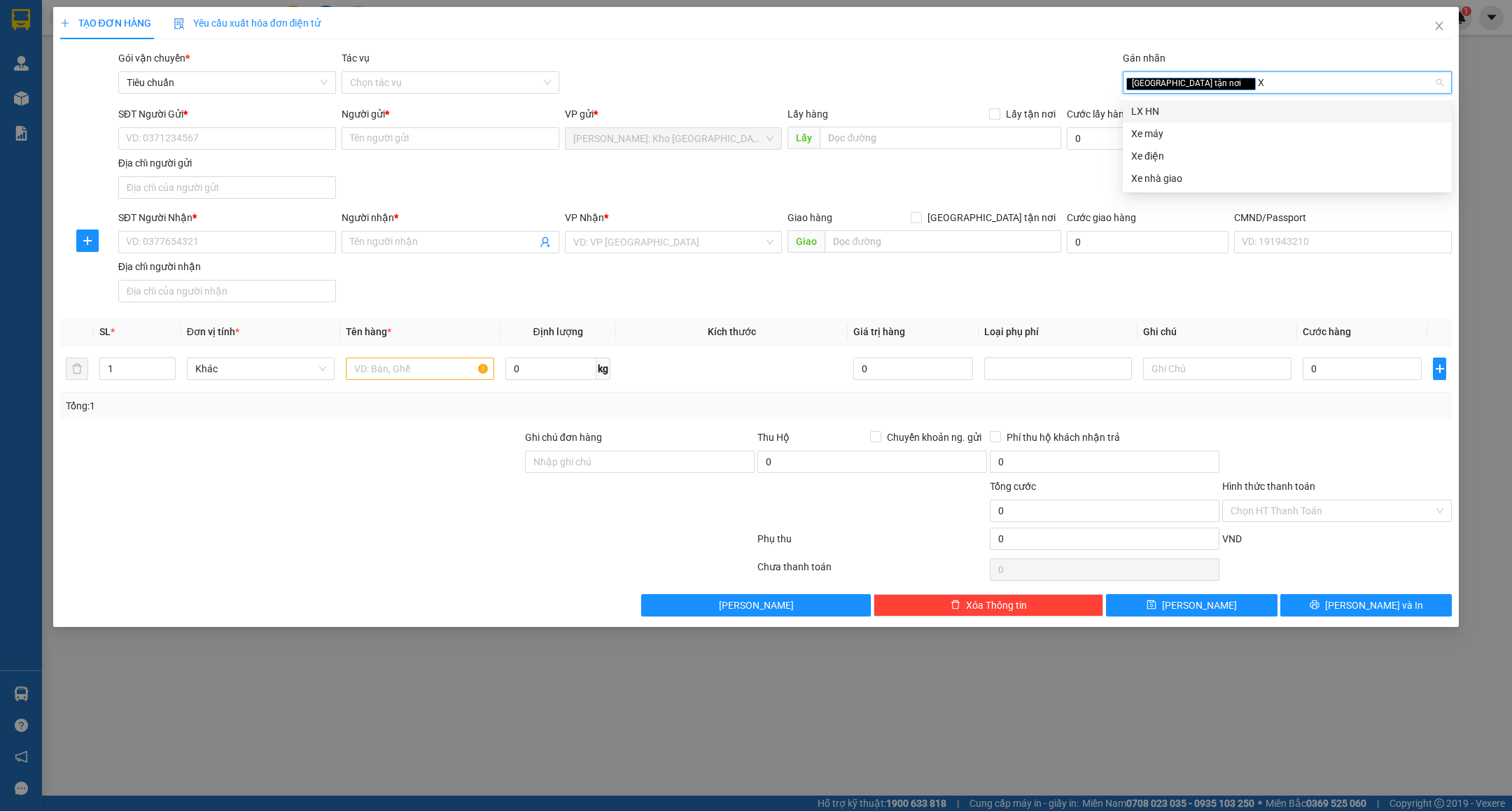
type input "XE"
click at [1168, 103] on div "Xe máy" at bounding box center [1288, 111] width 312 height 15
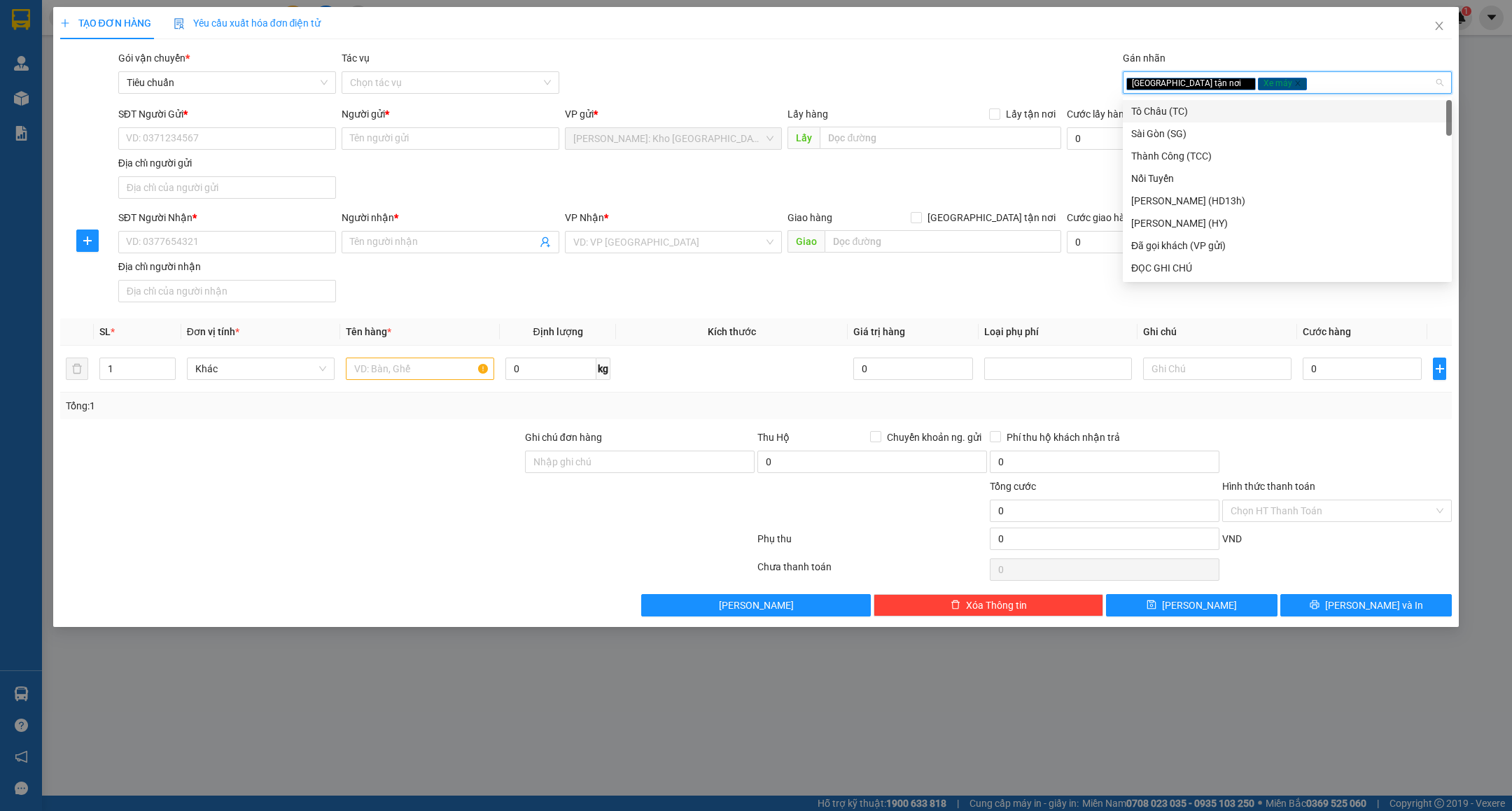
type input "D"
type input "ĐỌC"
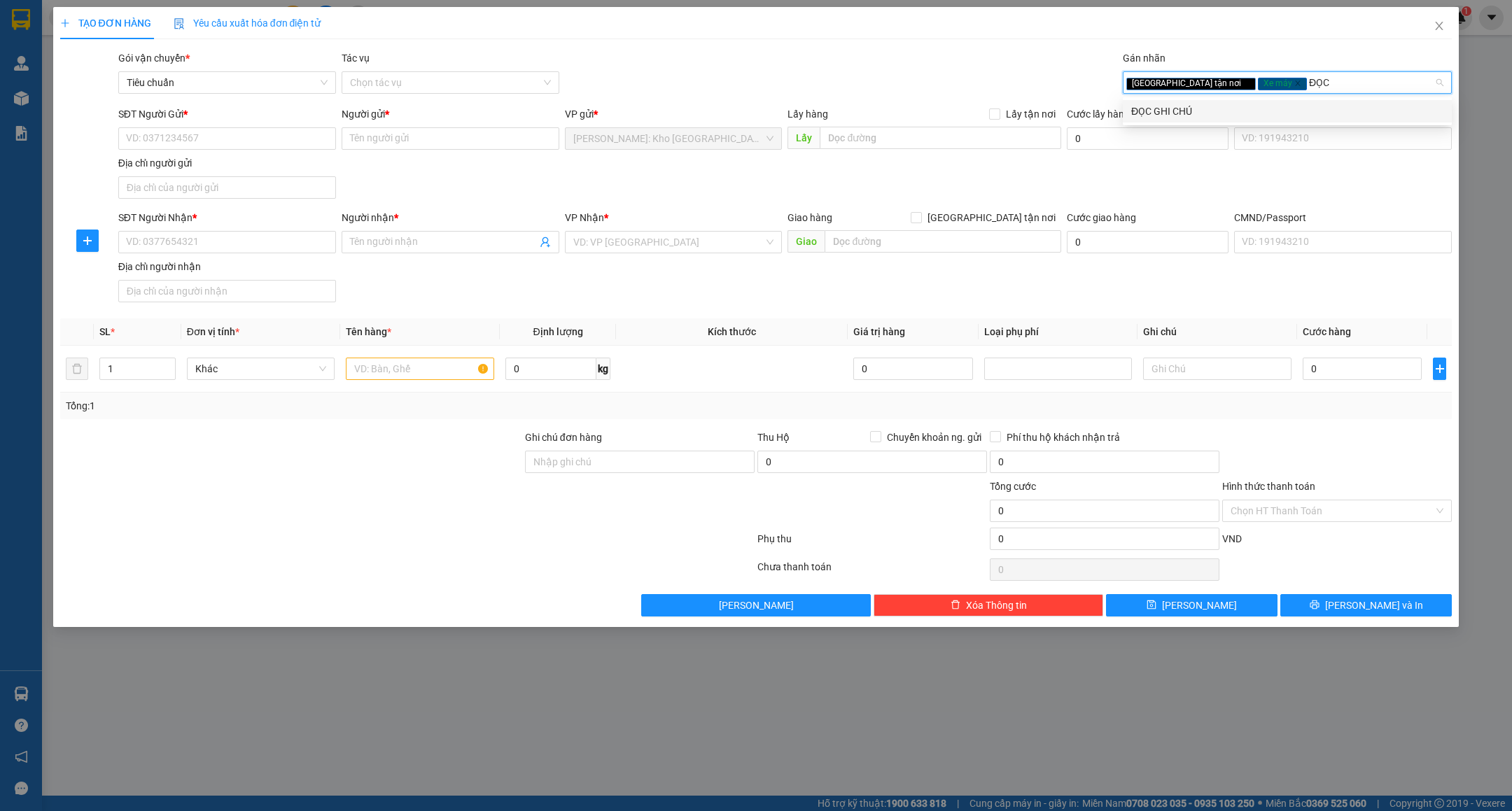
click at [1168, 103] on div "ĐỌC GHI CHÚ" at bounding box center [1288, 111] width 312 height 15
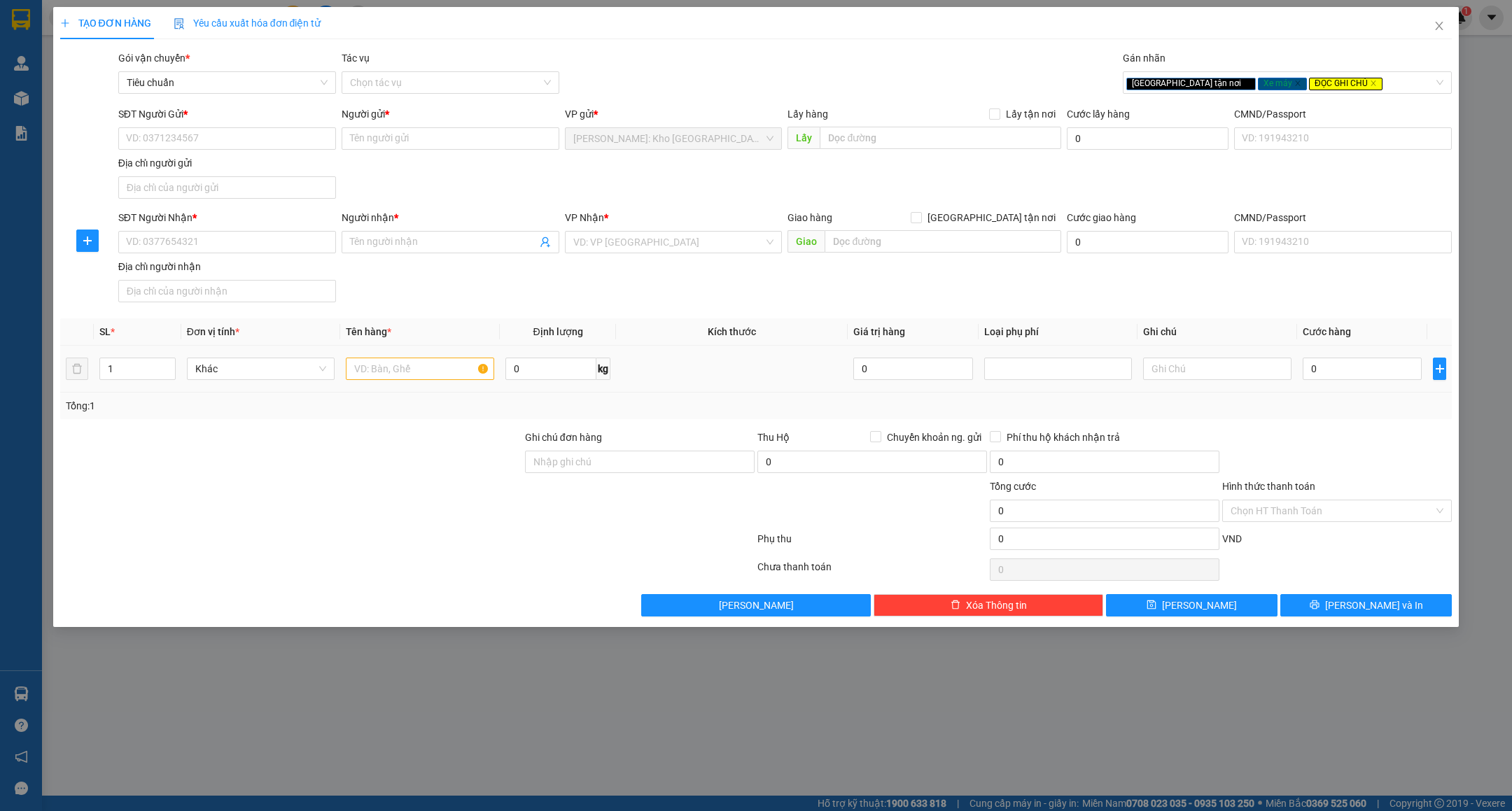
click at [437, 387] on td at bounding box center [420, 369] width 160 height 47
click at [433, 356] on td at bounding box center [420, 369] width 160 height 47
click at [439, 372] on input "text" at bounding box center [420, 368] width 149 height 23
type input "1 XE MÁY CUP ( BS"
click at [717, 250] on input "search" at bounding box center [669, 241] width 191 height 21
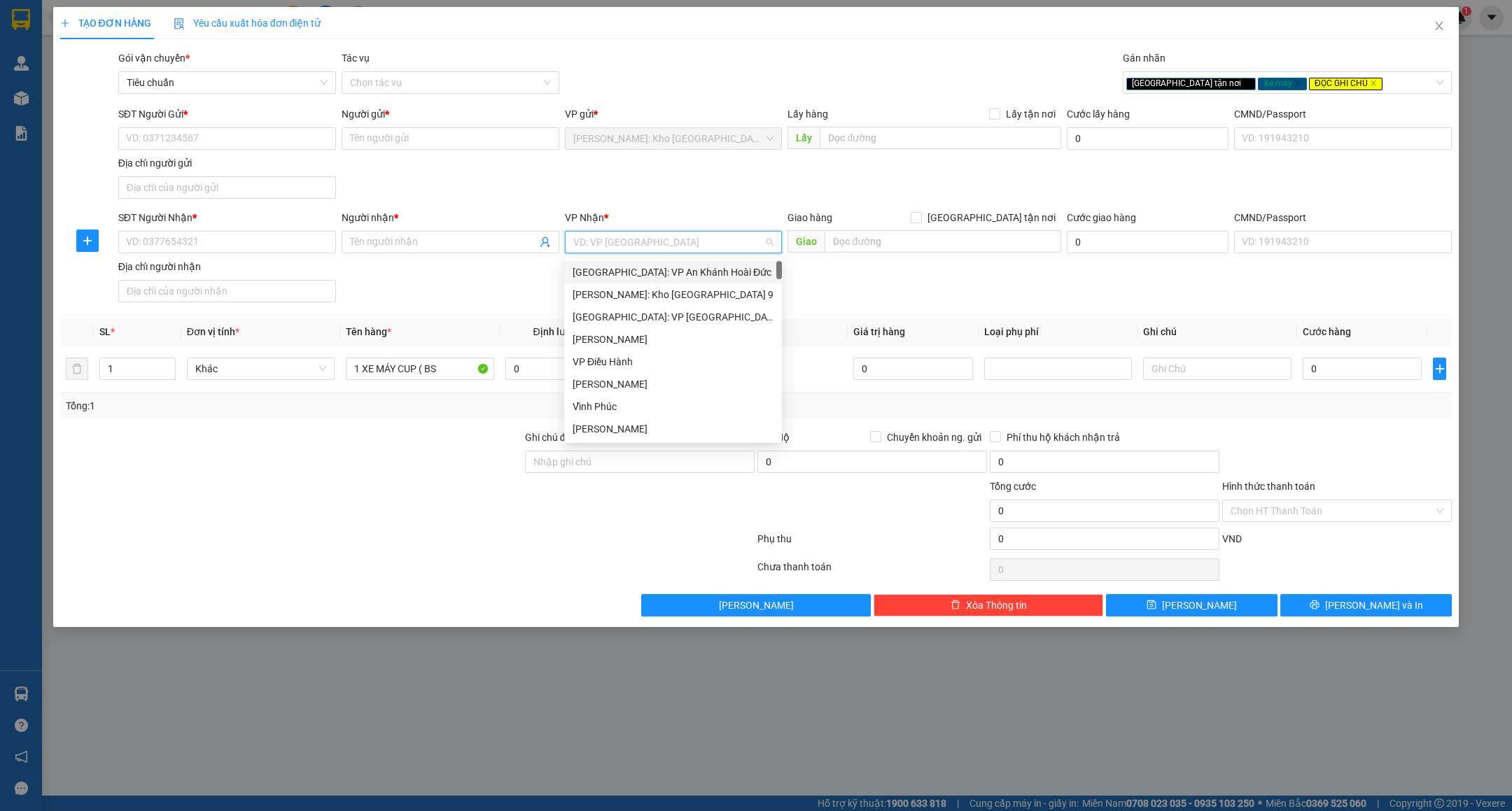
type input "D"
type input "ĐÀ"
drag, startPoint x: 695, startPoint y: 263, endPoint x: 714, endPoint y: 261, distance: 19.1
click at [693, 265] on div "[GEOGRAPHIC_DATA] : VP [PERSON_NAME]" at bounding box center [702, 272] width 258 height 15
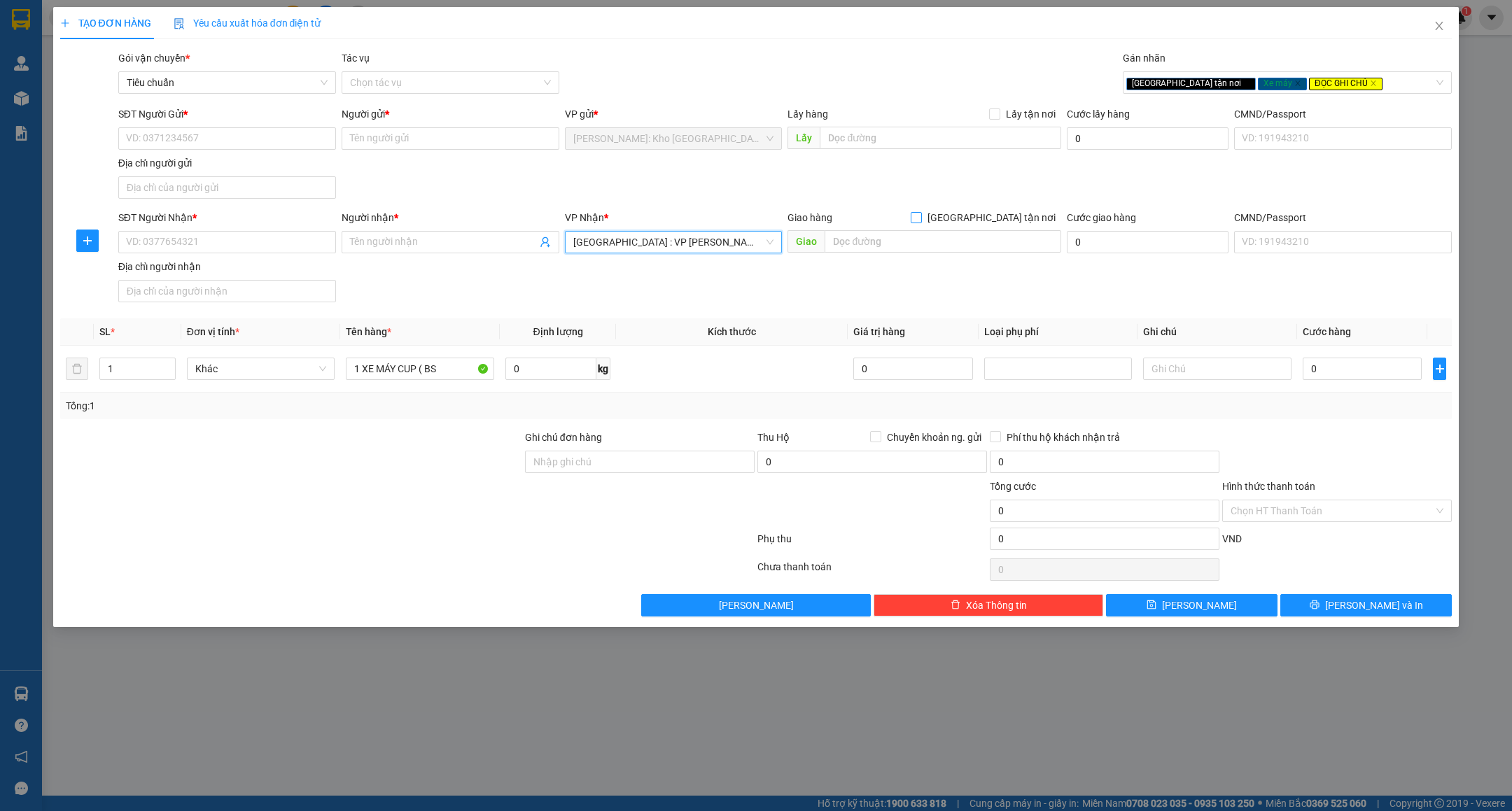
click at [1015, 210] on span "[GEOGRAPHIC_DATA] tận nơi" at bounding box center [992, 217] width 140 height 15
click at [920, 212] on input "[GEOGRAPHIC_DATA] tận nơi" at bounding box center [916, 217] width 10 height 10
checkbox input "true"
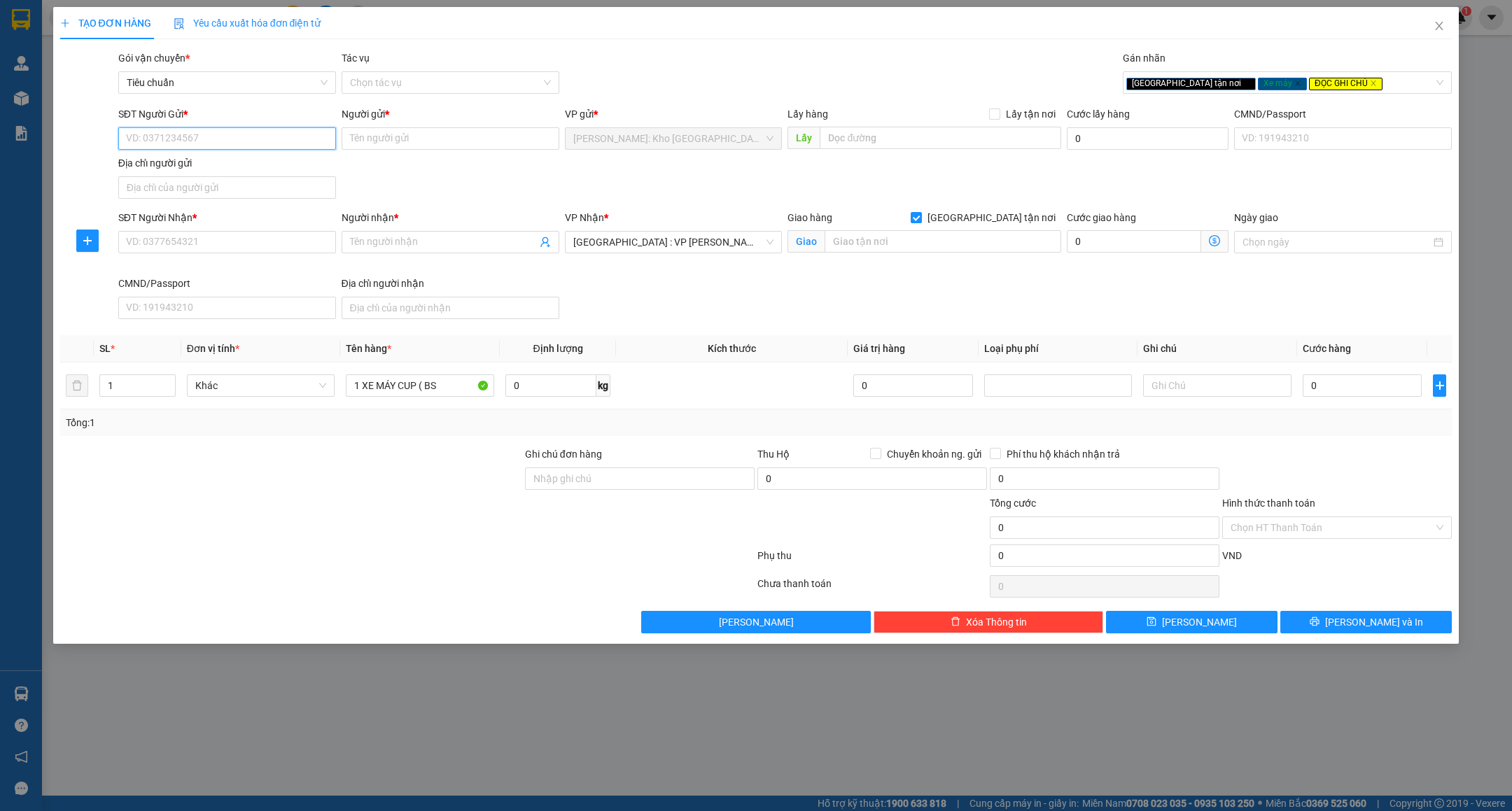
click at [244, 143] on input "SĐT Người Gửi *" at bounding box center [227, 138] width 218 height 23
click at [244, 145] on input "0986270708" at bounding box center [227, 138] width 218 height 23
type input "0986270708"
click at [394, 135] on input "Người gửi *" at bounding box center [450, 138] width 218 height 23
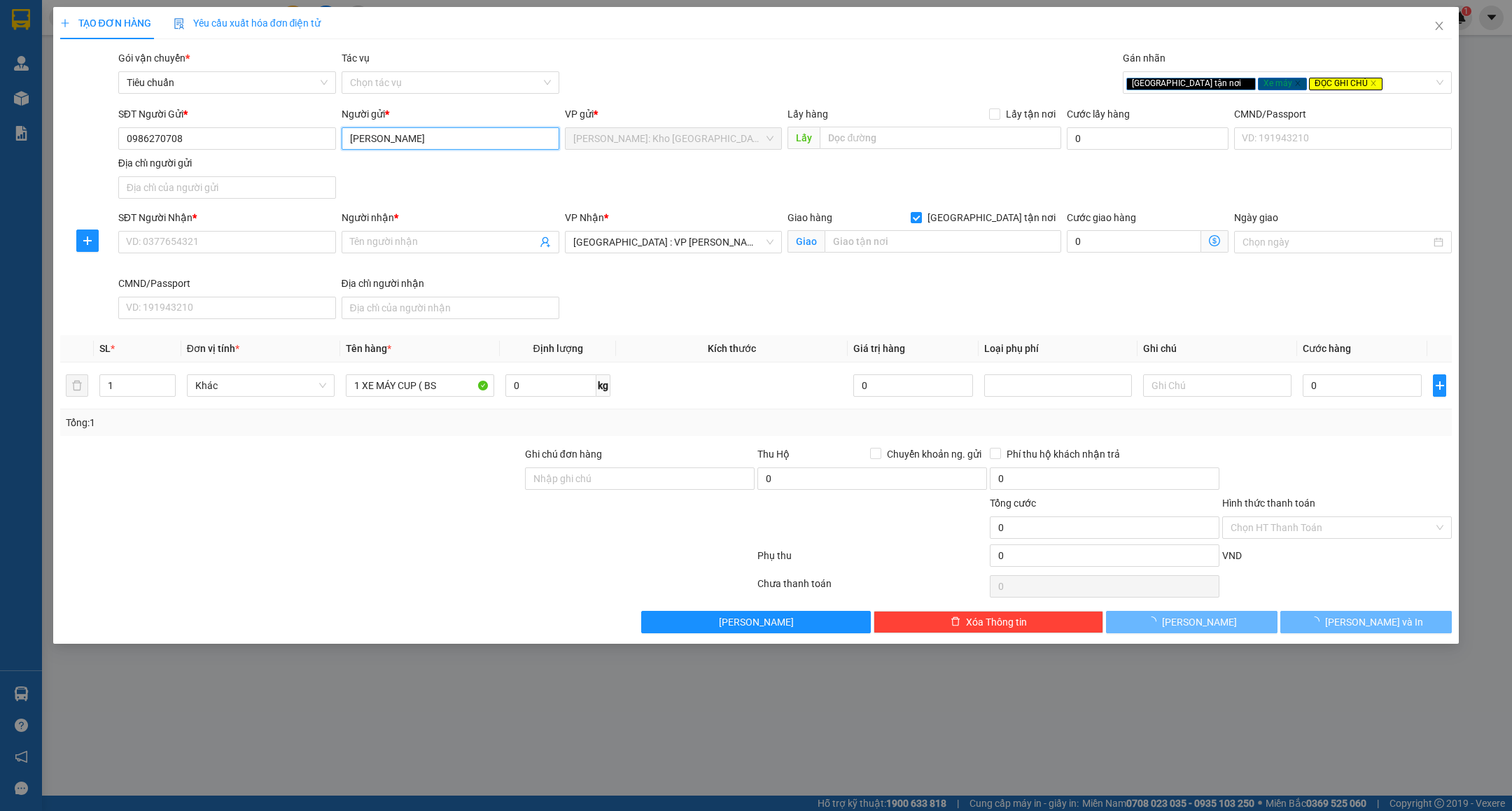
type input "[PERSON_NAME]"
click at [161, 259] on div "SĐT Người Nhận * VD: 0377654321" at bounding box center [227, 234] width 218 height 49
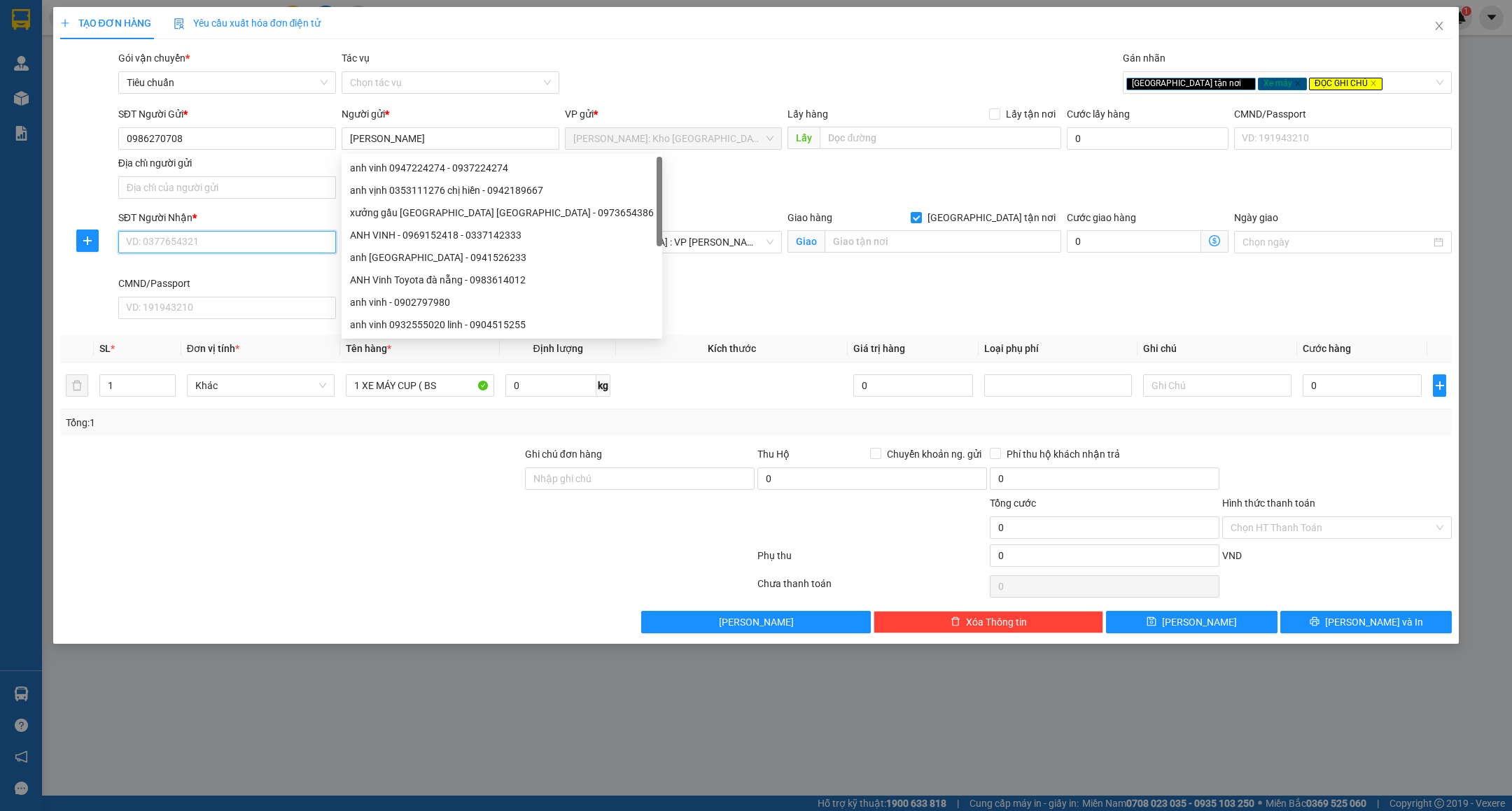
click at [168, 252] on input "SĐT Người Nhận *" at bounding box center [227, 242] width 218 height 23
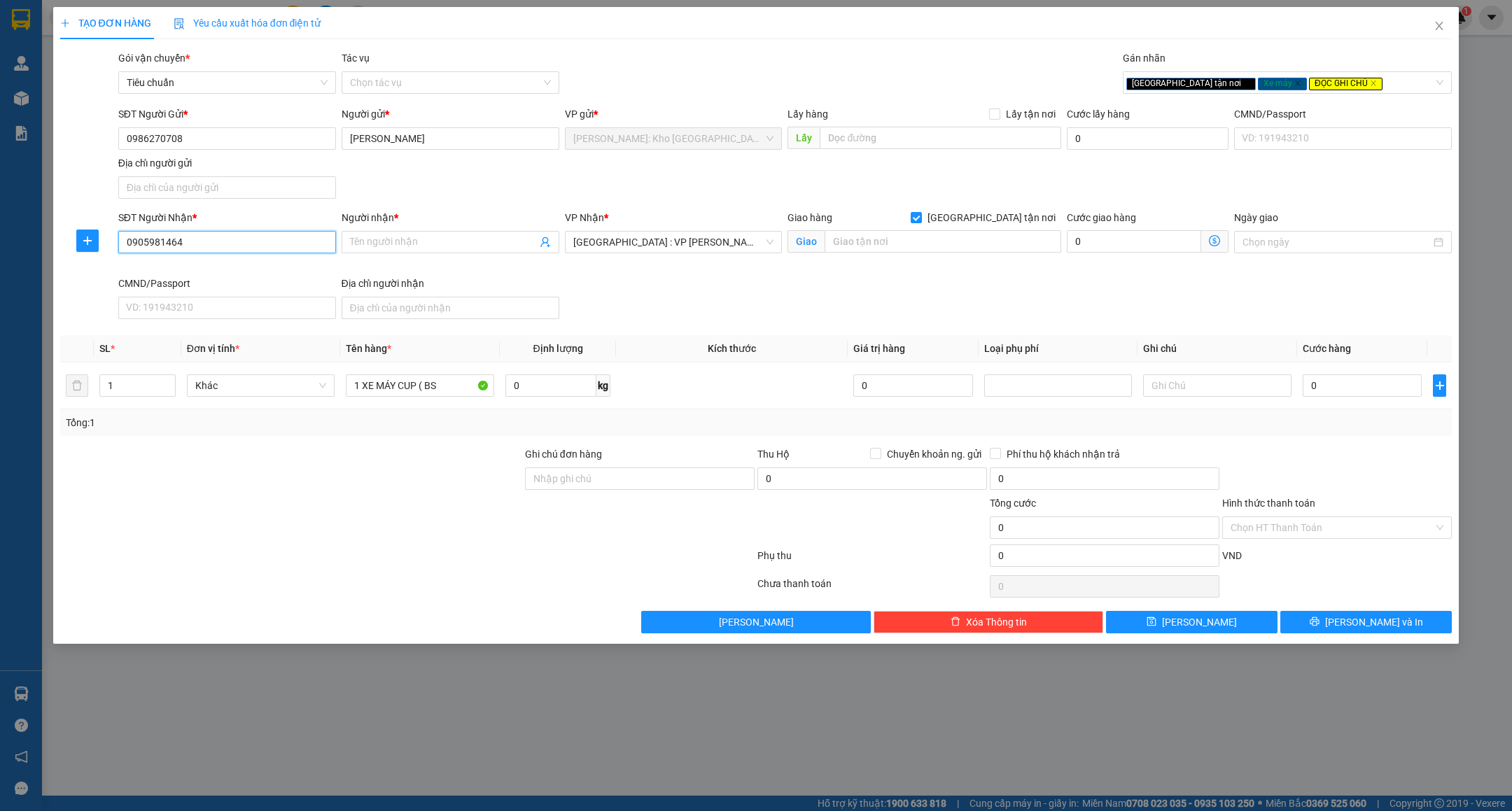
click at [168, 252] on input "0905981464" at bounding box center [227, 242] width 218 height 23
type input "0905981464"
click at [439, 252] on span at bounding box center [450, 242] width 218 height 23
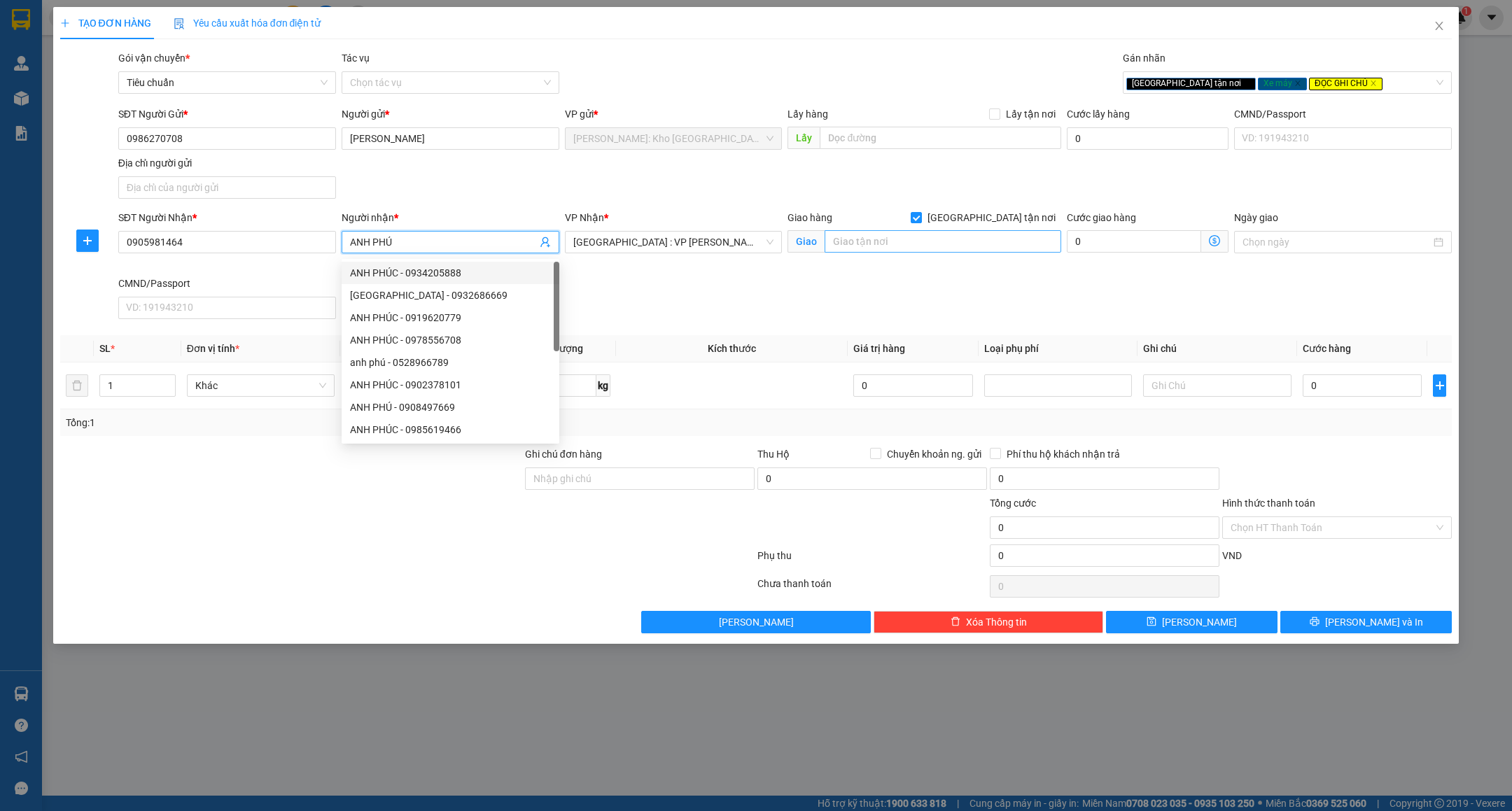
type input "ANH PHÚ"
click at [924, 250] on input "text" at bounding box center [943, 241] width 237 height 23
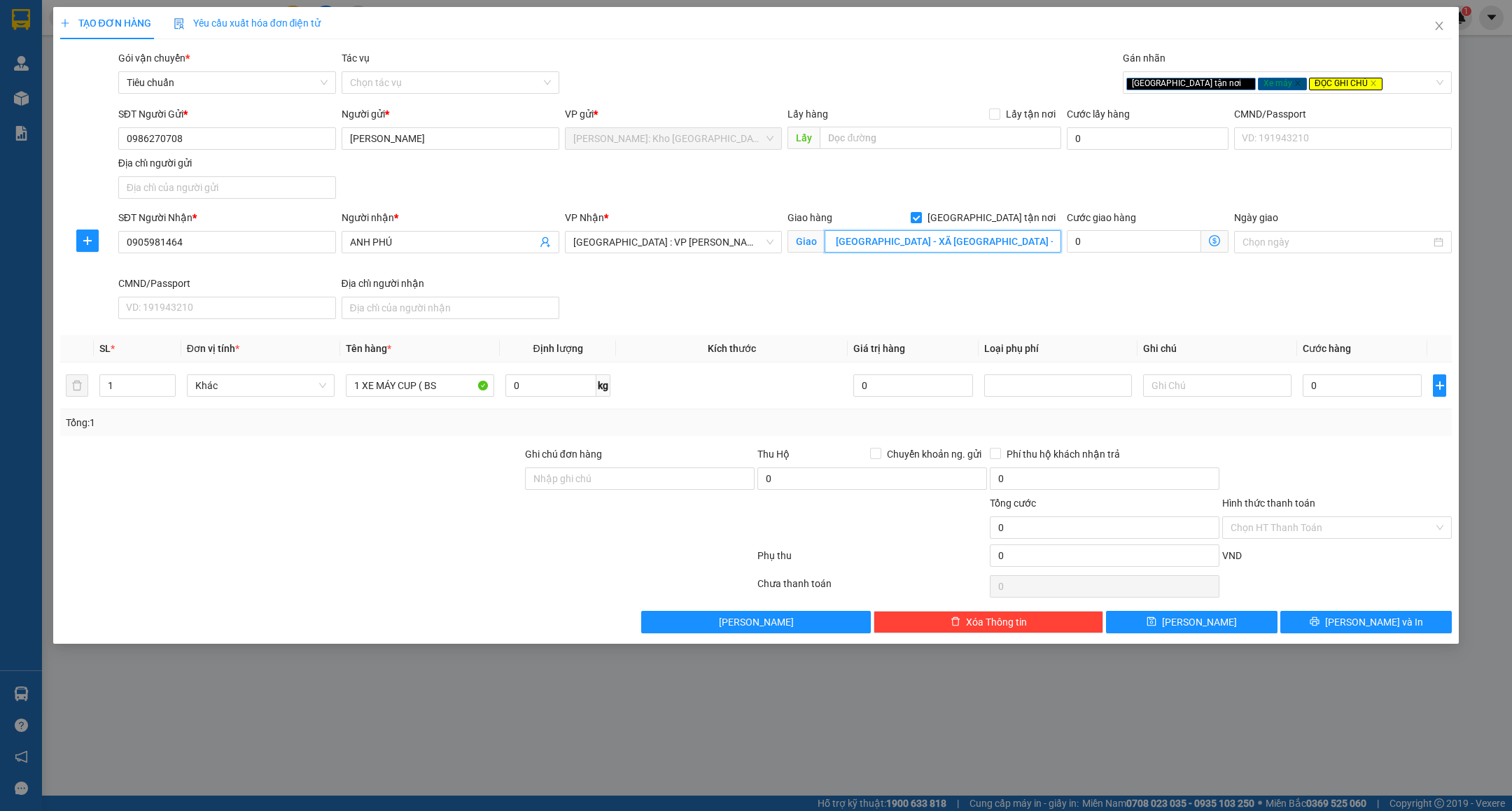
scroll to position [0, 72]
type input "TỔ 3 - THÔN TRÀ QUẾ - XÃ CẨM HÀ - TP.HỘI AN - QUẢNG NAM"
click at [444, 390] on input "1 XE MÁY CUP ( BS" at bounding box center [420, 386] width 149 height 23
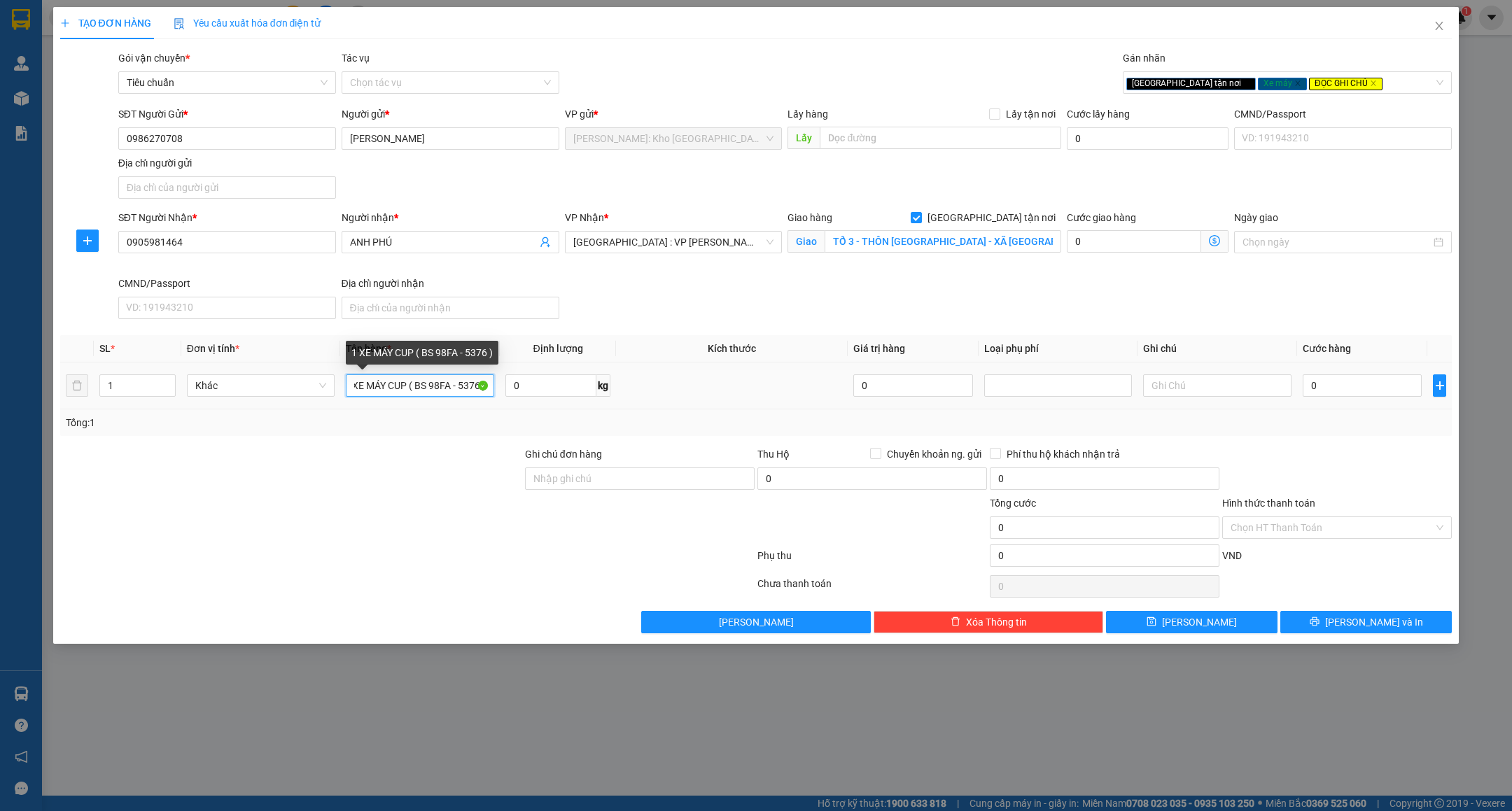
scroll to position [0, 14]
type input "1 XE MÁY CUP ( BS 98FA - 5376 )"
click at [1351, 396] on input "0" at bounding box center [1361, 386] width 119 height 23
type input "6"
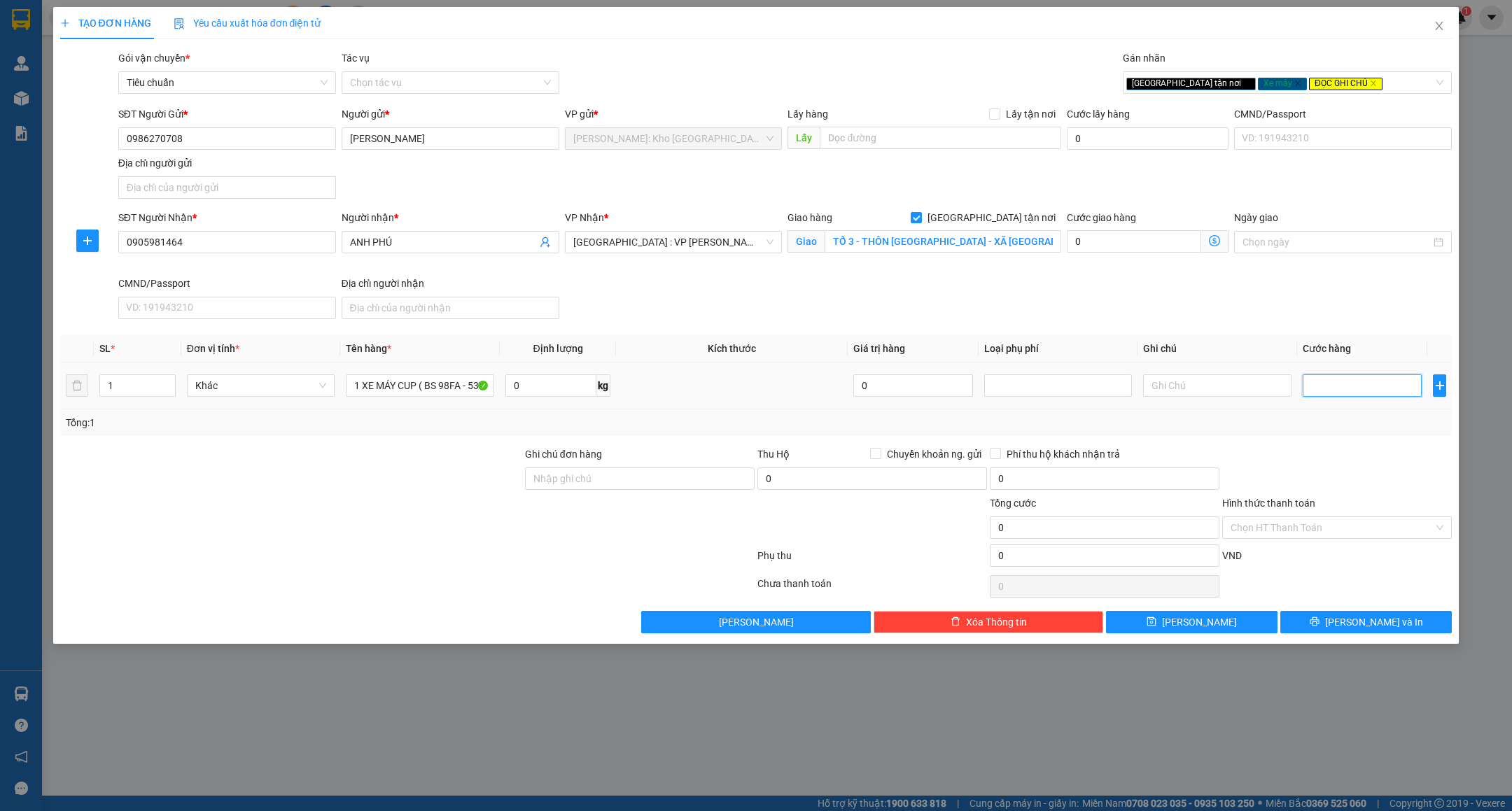
type input "6"
type input "67"
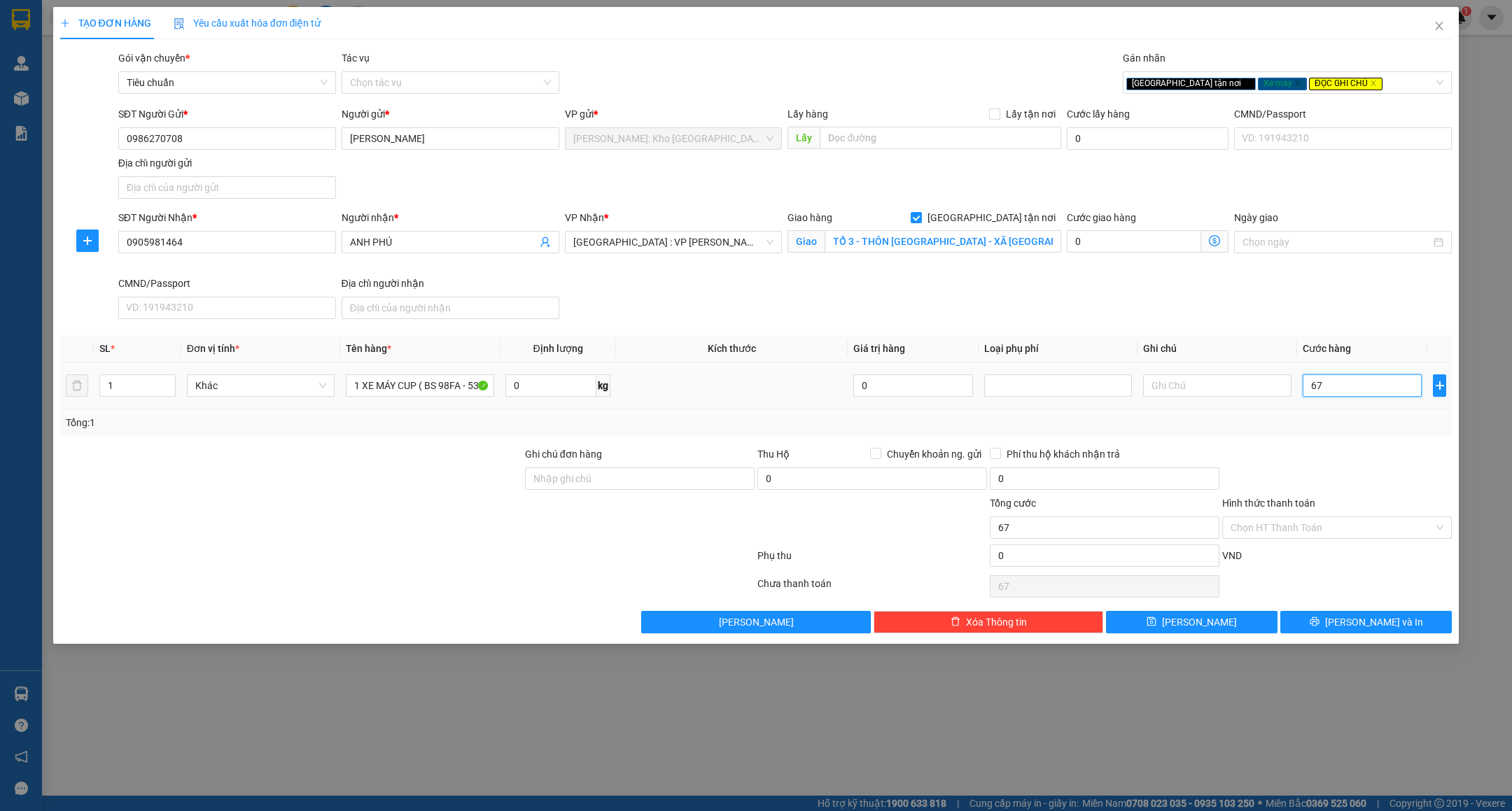
type input "670"
type input "670.000"
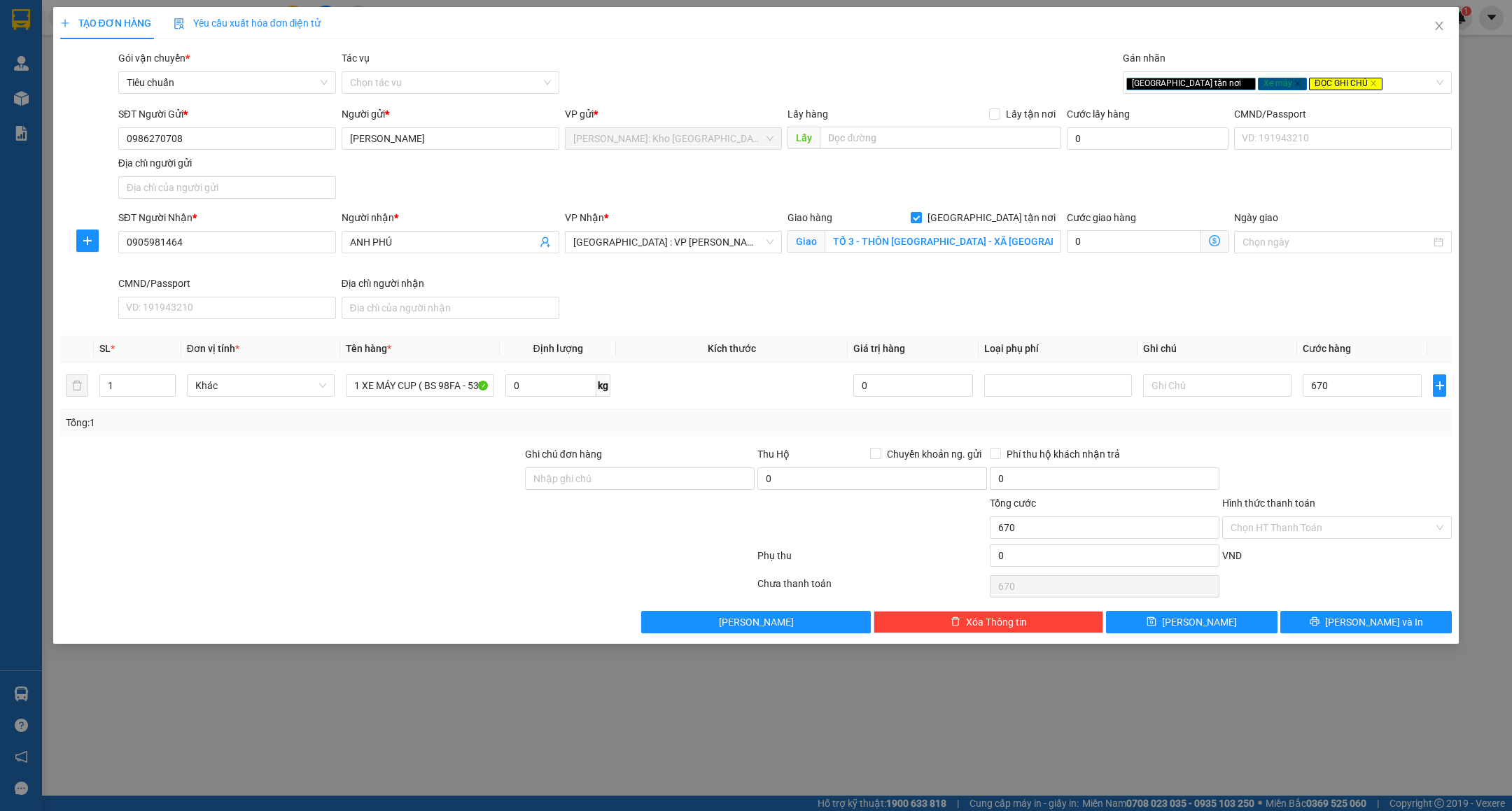
type input "670.000"
click at [1307, 430] on div "Tổng: 1" at bounding box center [757, 422] width 1381 height 15
click at [890, 456] on span "Chuyển khoản ng. gửi" at bounding box center [934, 454] width 105 height 15
click at [880, 456] on input "Chuyển khoản ng. gửi" at bounding box center [875, 453] width 10 height 10
checkbox input "true"
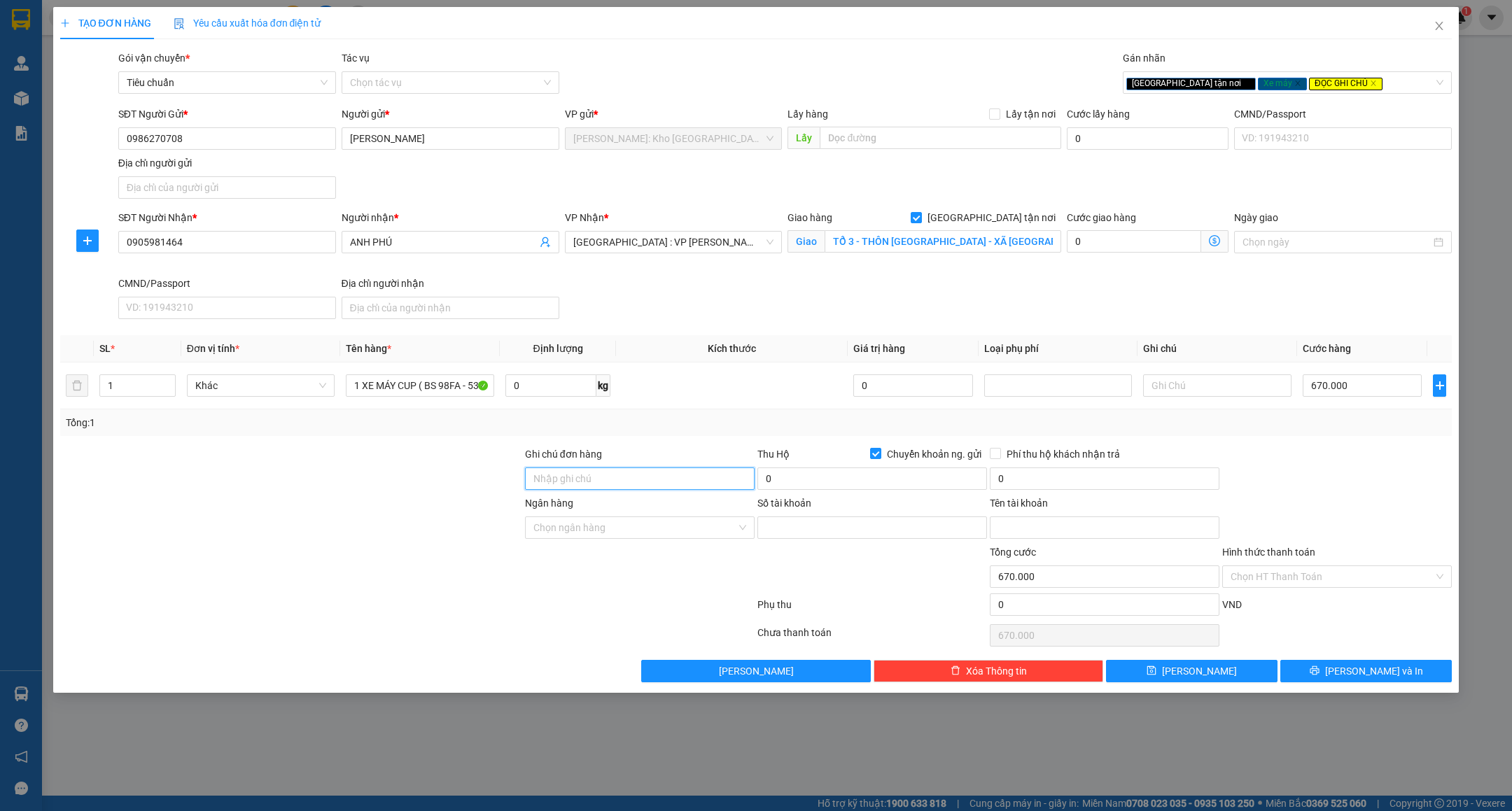
click at [660, 479] on input "Ghi chú đơn hàng" at bounding box center [640, 478] width 230 height 23
click at [1242, 452] on div at bounding box center [1337, 471] width 232 height 49
click at [1230, 319] on div "SĐT Người Nhận * 0905981464 Người nhận * ANH PHÚ VP Nhận * Đà Nẵng : VP Thanh K…" at bounding box center [785, 267] width 1340 height 115
click at [882, 485] on input "0" at bounding box center [872, 478] width 230 height 23
type input "4.710.000"
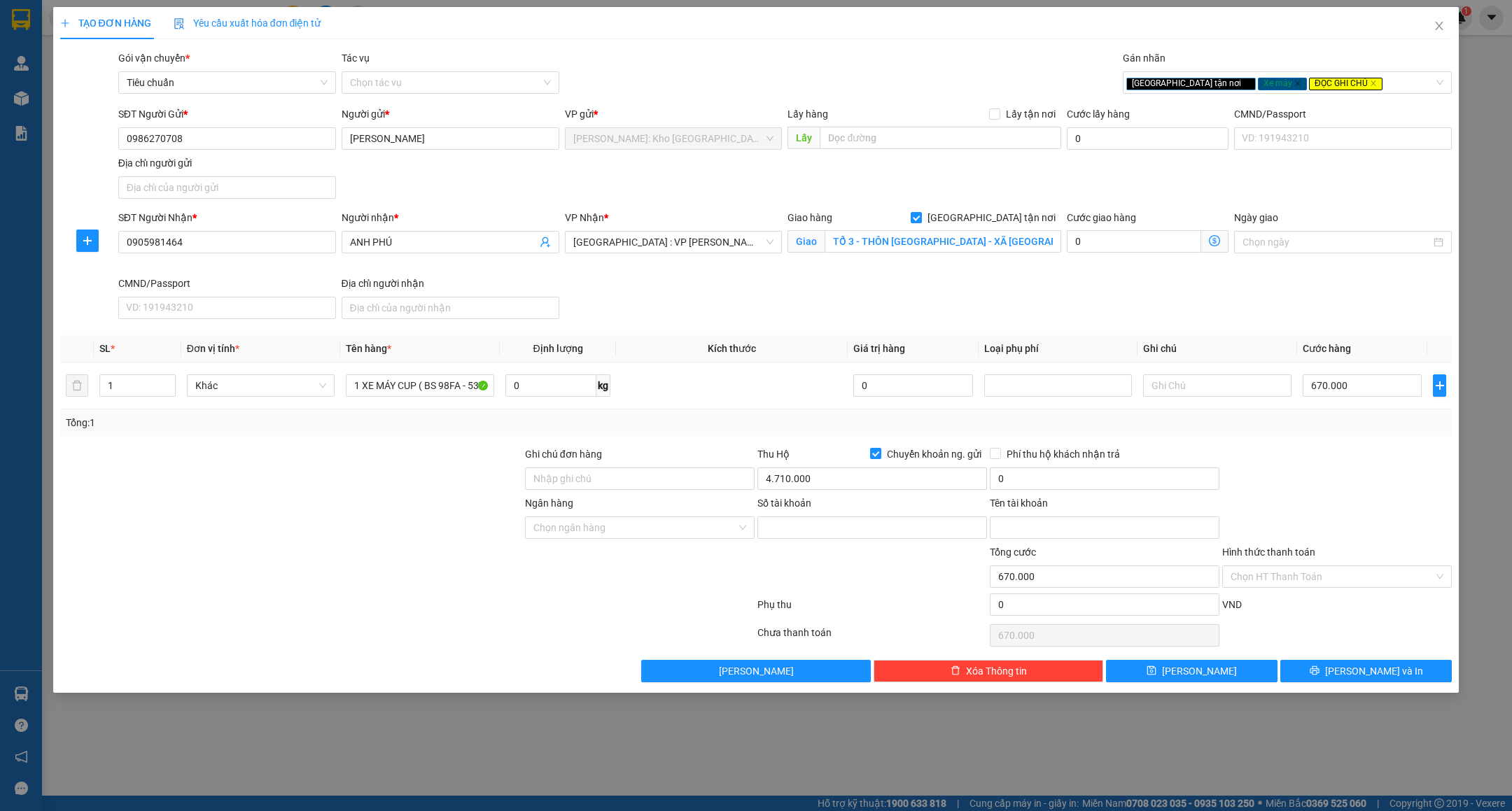
click at [1267, 435] on div "Tổng: 1" at bounding box center [756, 422] width 1392 height 26
click at [1055, 455] on span "Phí thu hộ khách nhận trả" at bounding box center [1063, 454] width 124 height 15
click at [999, 455] on input "Phí thu hộ khách nhận trả" at bounding box center [995, 453] width 10 height 10
click at [1055, 455] on span "Phí thu hộ khách nhận trả" at bounding box center [1063, 454] width 124 height 15
click at [999, 455] on input "Phí thu hộ khách nhận trả" at bounding box center [995, 453] width 10 height 10
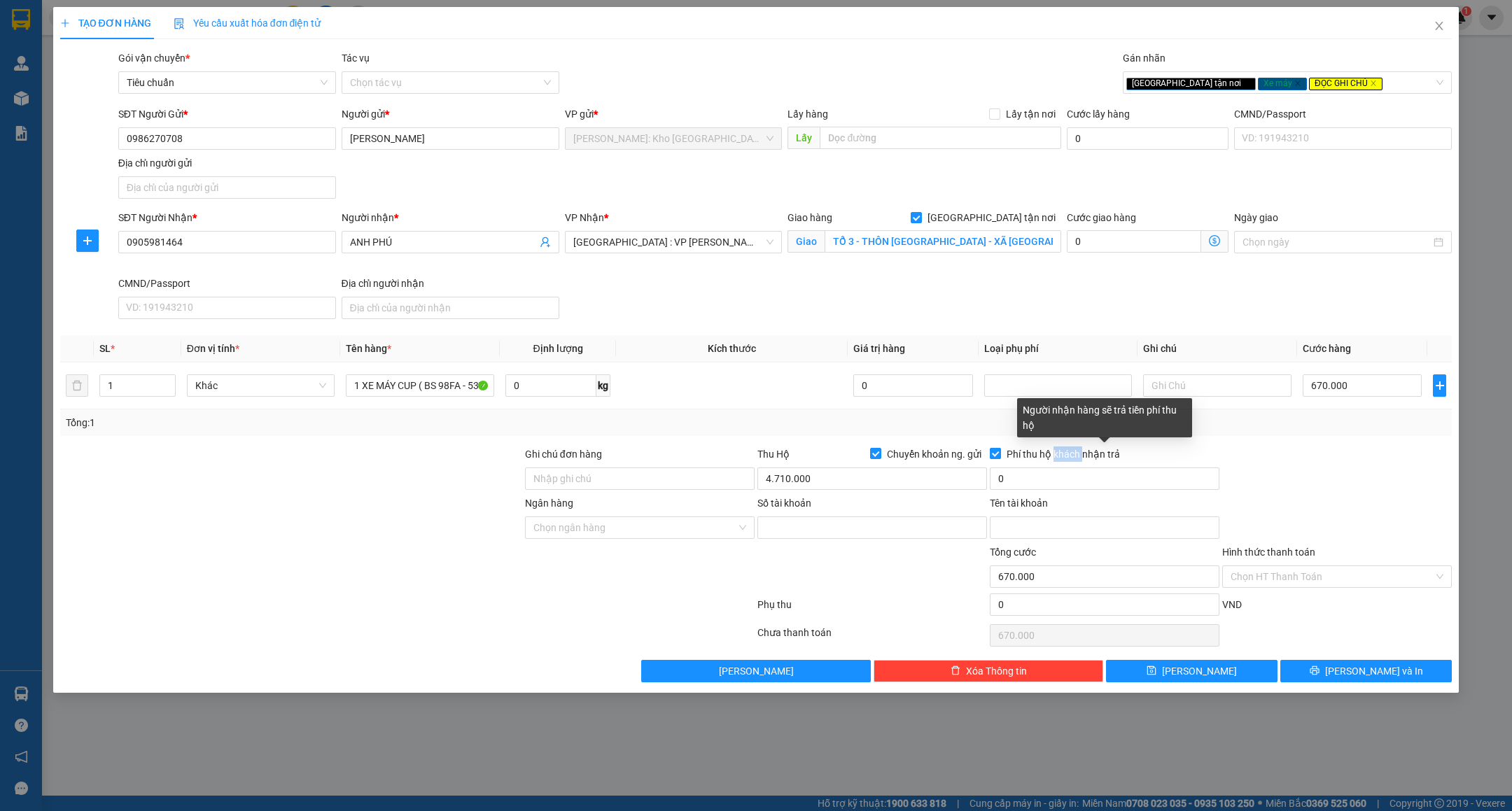
checkbox input "false"
click at [1029, 485] on input "0" at bounding box center [1105, 478] width 230 height 23
type input "20.000"
click at [1337, 464] on div at bounding box center [1337, 471] width 232 height 49
click at [546, 534] on input "Ngân hàng" at bounding box center [635, 527] width 203 height 21
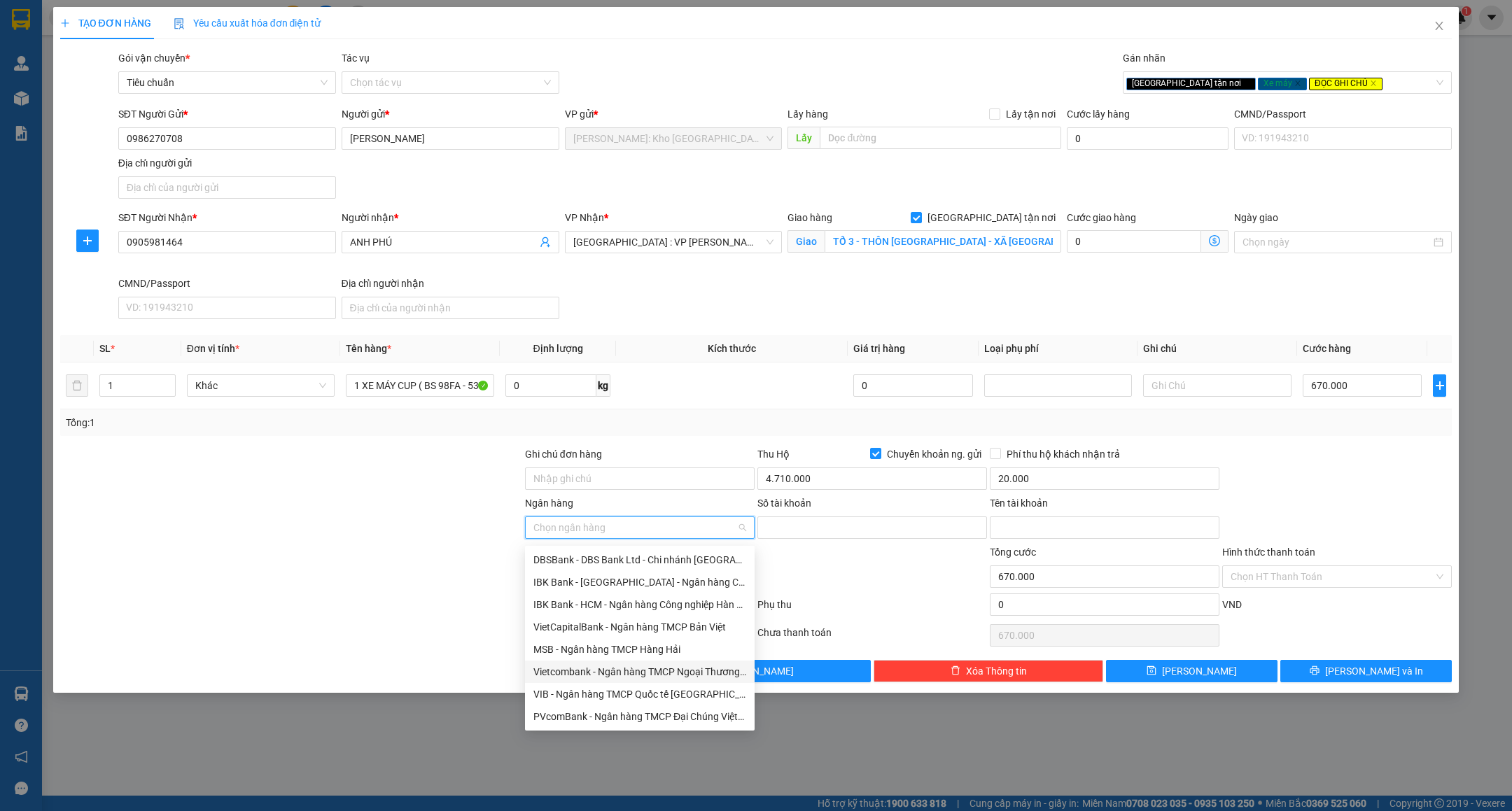
click at [576, 668] on div "Vietcombank - Ngân hàng TMCP Ngoại Thương Việt Nam" at bounding box center [640, 671] width 212 height 15
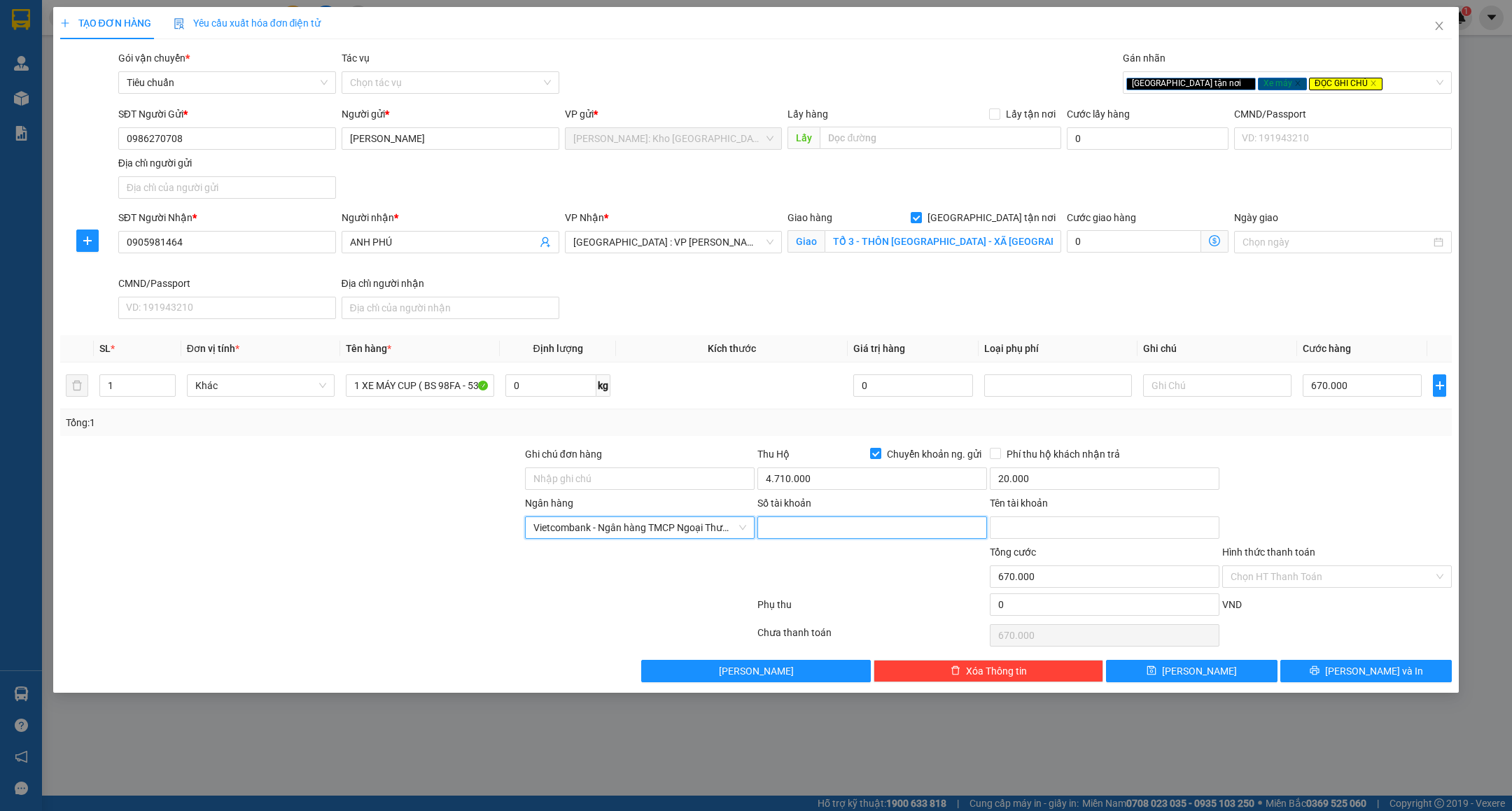
click at [877, 528] on input "Số tài khoản" at bounding box center [872, 527] width 230 height 23
click at [549, 490] on input "Ghi chú đơn hàng" at bounding box center [640, 478] width 230 height 23
type input "x"
click at [778, 531] on input "Số tài khoản" at bounding box center [872, 527] width 230 height 23
click at [920, 534] on input "3986270708" at bounding box center [872, 527] width 230 height 23
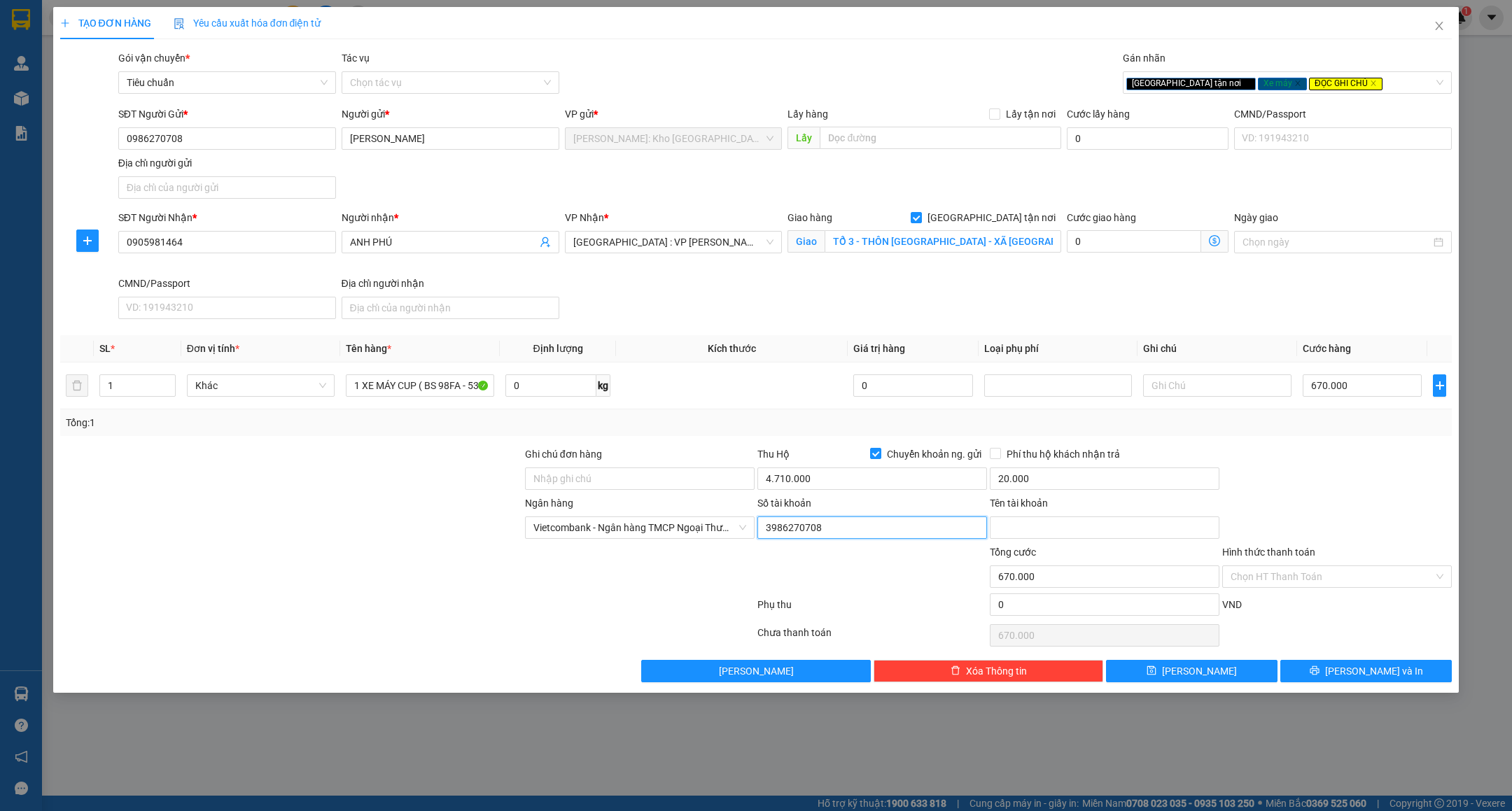
click at [920, 534] on input "3986270708" at bounding box center [872, 527] width 230 height 23
type input "3986270708"
click at [1076, 525] on input "Tên tài khoản" at bounding box center [1105, 527] width 230 height 23
click at [1024, 530] on input "HỨA ĐẶNG HIỀN VINH" at bounding box center [1105, 527] width 230 height 23
type input "HỨA ĐẶNG HIỀN VINH"
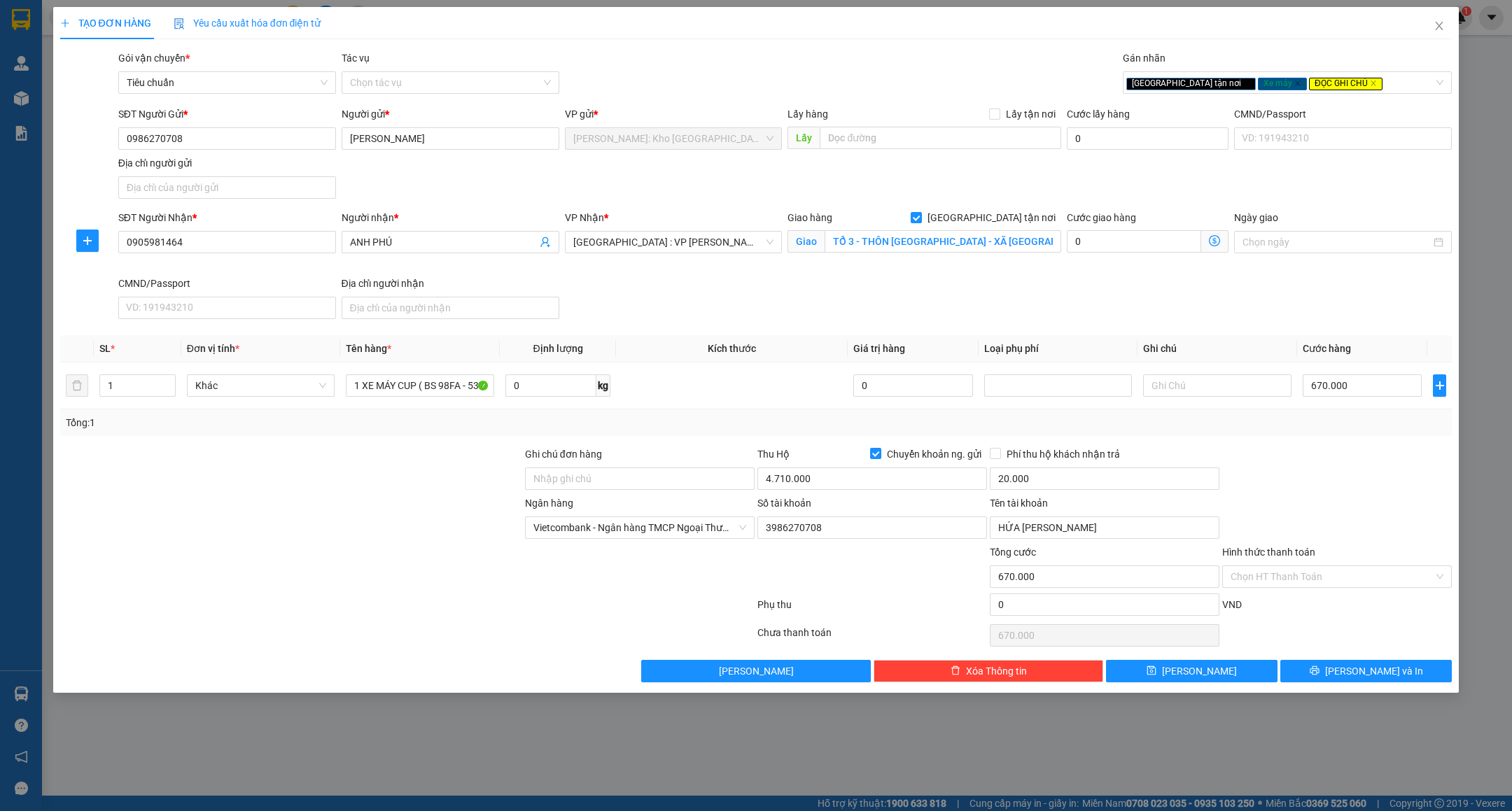
click at [1373, 473] on div at bounding box center [1337, 471] width 232 height 49
click at [1307, 493] on div at bounding box center [1337, 471] width 232 height 49
click at [565, 488] on input "Ghi chú đơn hàng" at bounding box center [640, 478] width 230 height 23
type input "CHÌA KHÓA + GIẤY TỜ XE QUẤN TAY LÁI ( KÈM 2 GƯƠNG XE )"
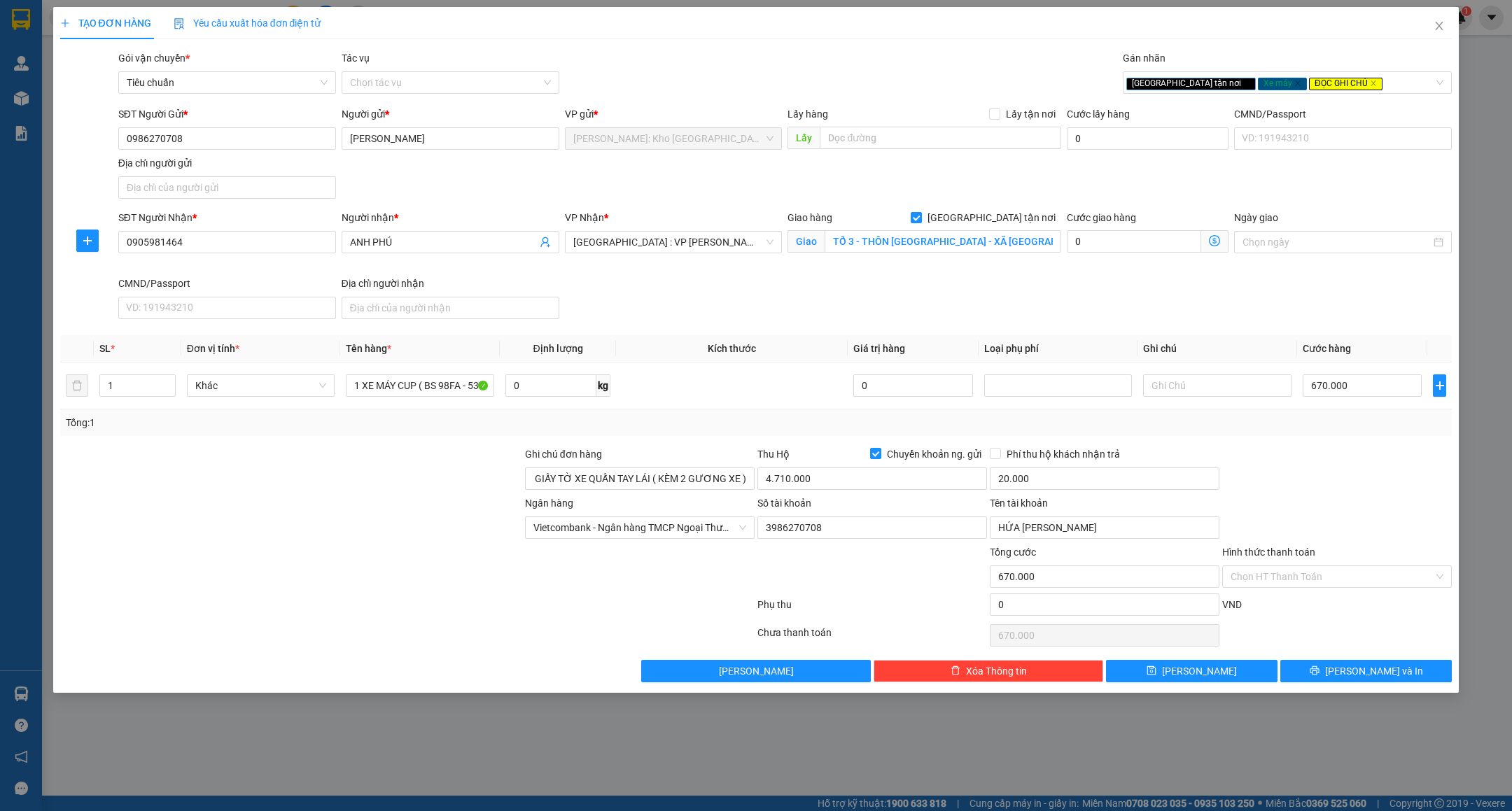
click at [1365, 473] on div at bounding box center [1337, 471] width 232 height 49
drag, startPoint x: 1355, startPoint y: 481, endPoint x: 1162, endPoint y: 502, distance: 194.1
click at [1355, 481] on div at bounding box center [1337, 471] width 232 height 49
click at [845, 479] on input "4.710.000" at bounding box center [872, 478] width 230 height 23
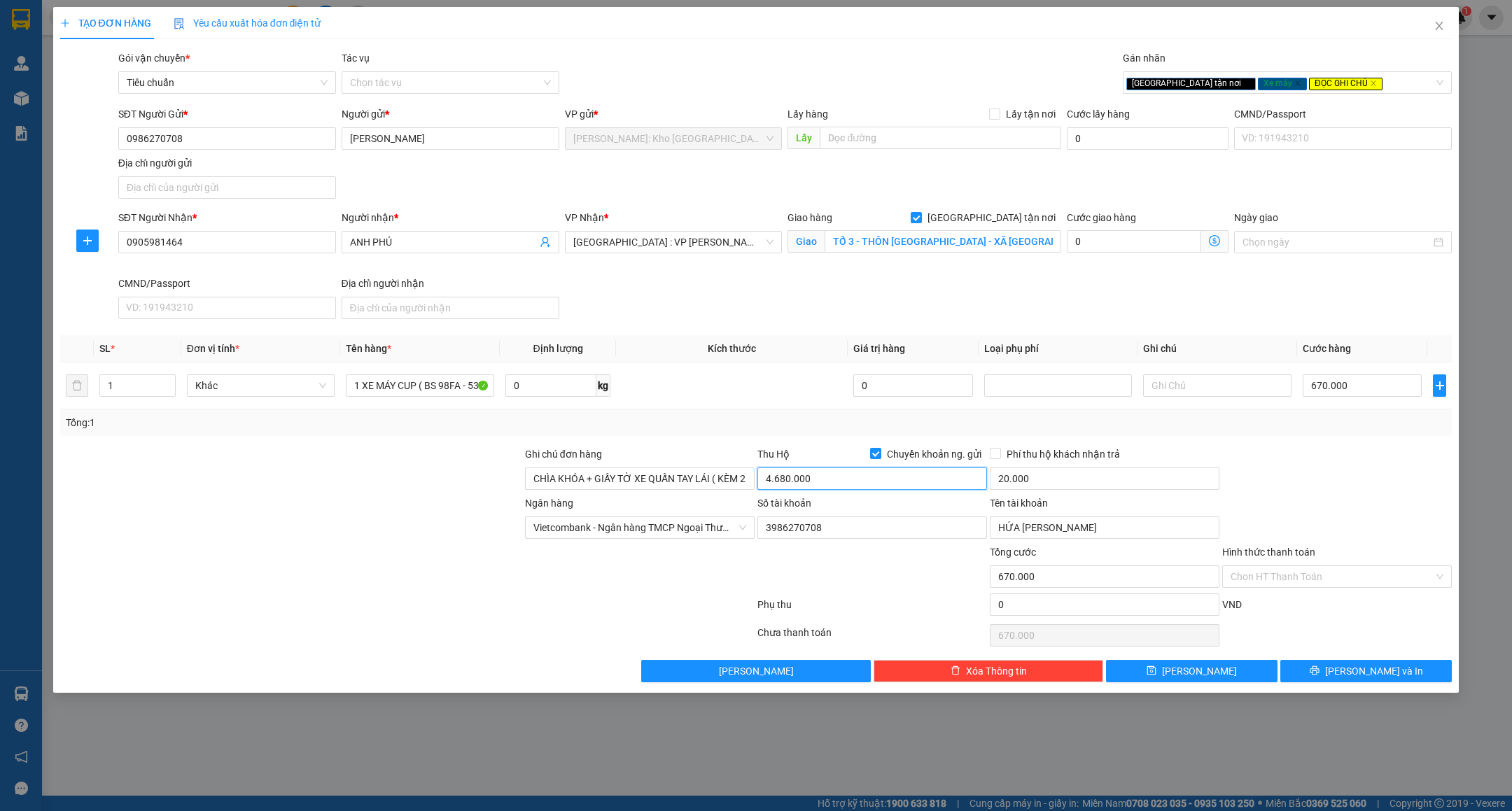
type input "4.680.000"
click at [825, 424] on div "Tổng: 1" at bounding box center [757, 422] width 1381 height 15
click at [1325, 679] on button "[PERSON_NAME] và In" at bounding box center [1366, 670] width 172 height 23
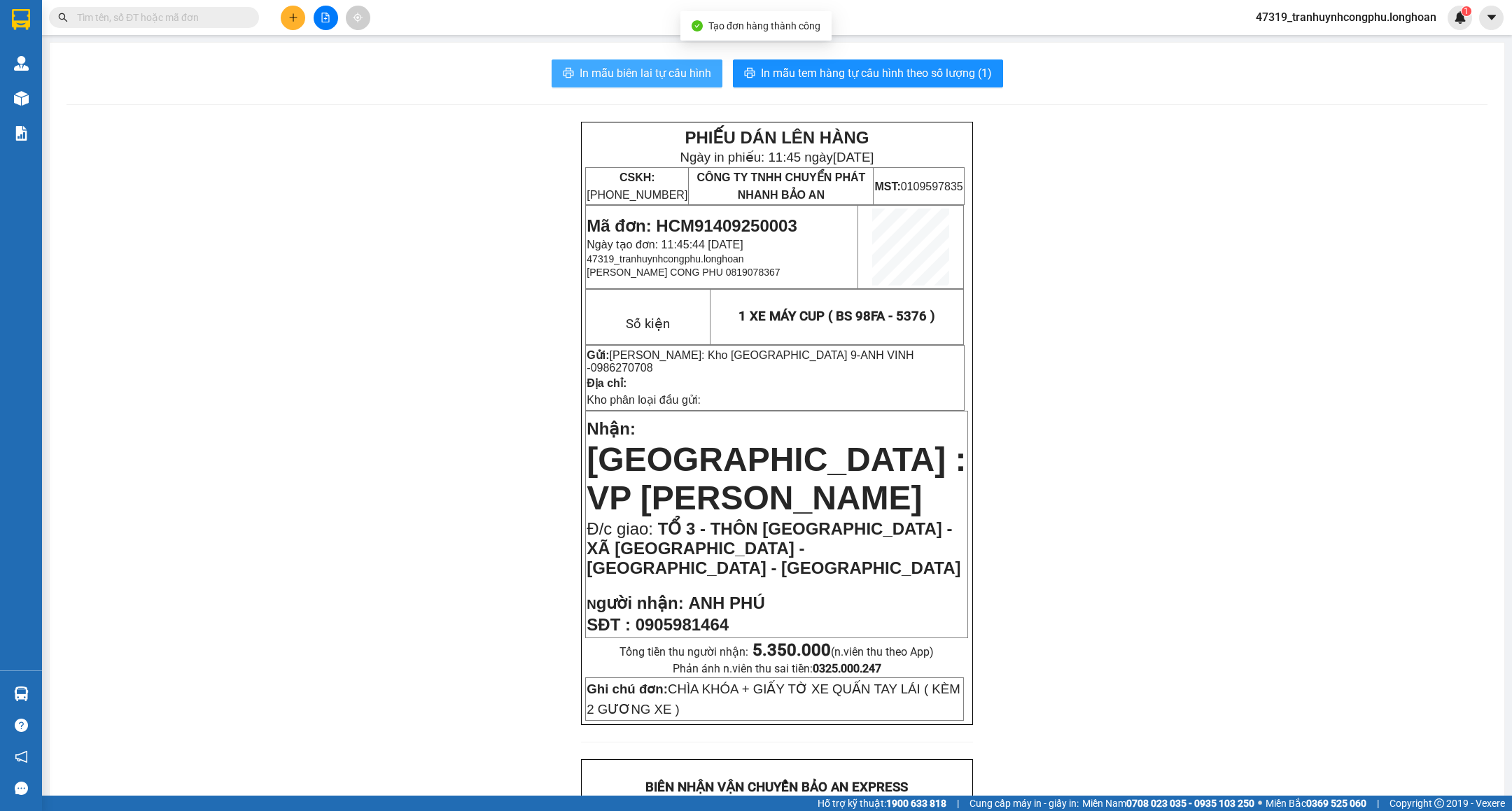
click at [615, 68] on span "In mẫu biên lai tự cấu hình" at bounding box center [645, 73] width 132 height 17
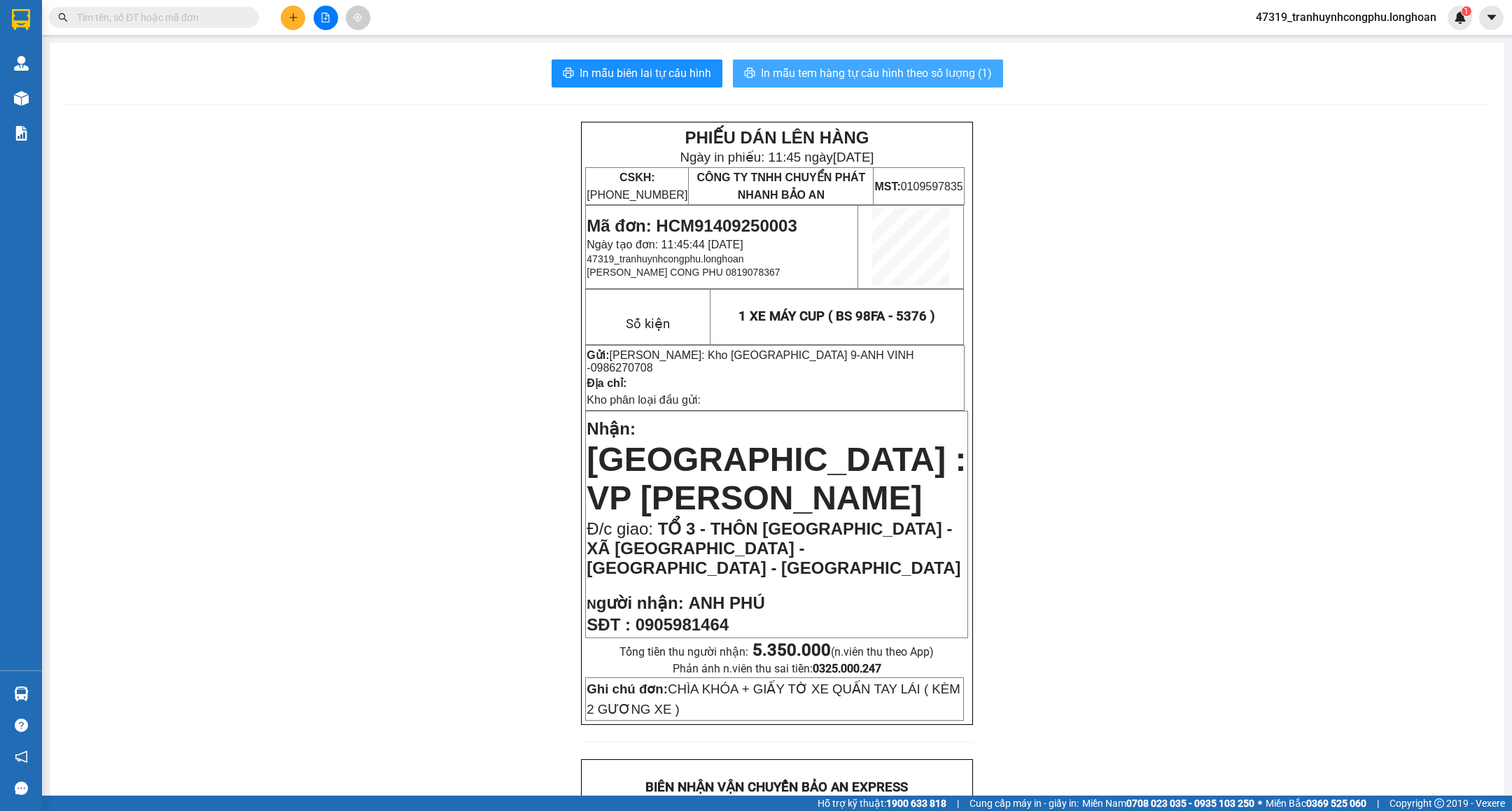
click at [879, 65] on span "In mẫu tem hàng tự cấu hình theo số lượng (1)" at bounding box center [876, 73] width 231 height 17
click at [763, 219] on span "Mã đơn: HCM91409250003" at bounding box center [691, 225] width 210 height 19
copy span "HCM91409250003"
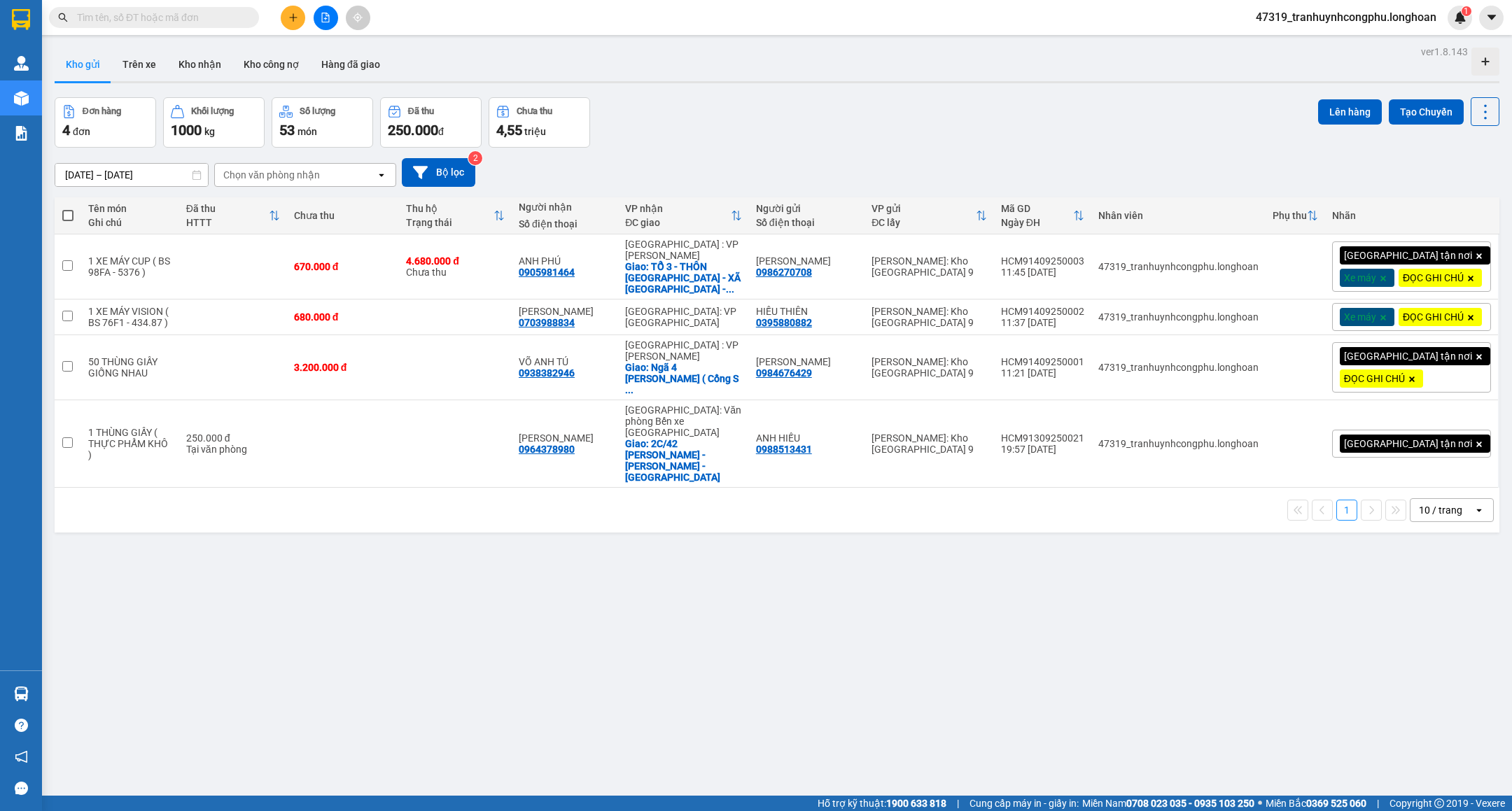
click at [920, 663] on div "ver 1.8.143 Kho gửi Trên xe Kho nhận Kho công nợ Hàng đã giao Đơn hàng 4 đơn Kh…" at bounding box center [777, 447] width 1456 height 811
click at [185, 11] on input "text" at bounding box center [160, 17] width 165 height 15
type input "0853966949"
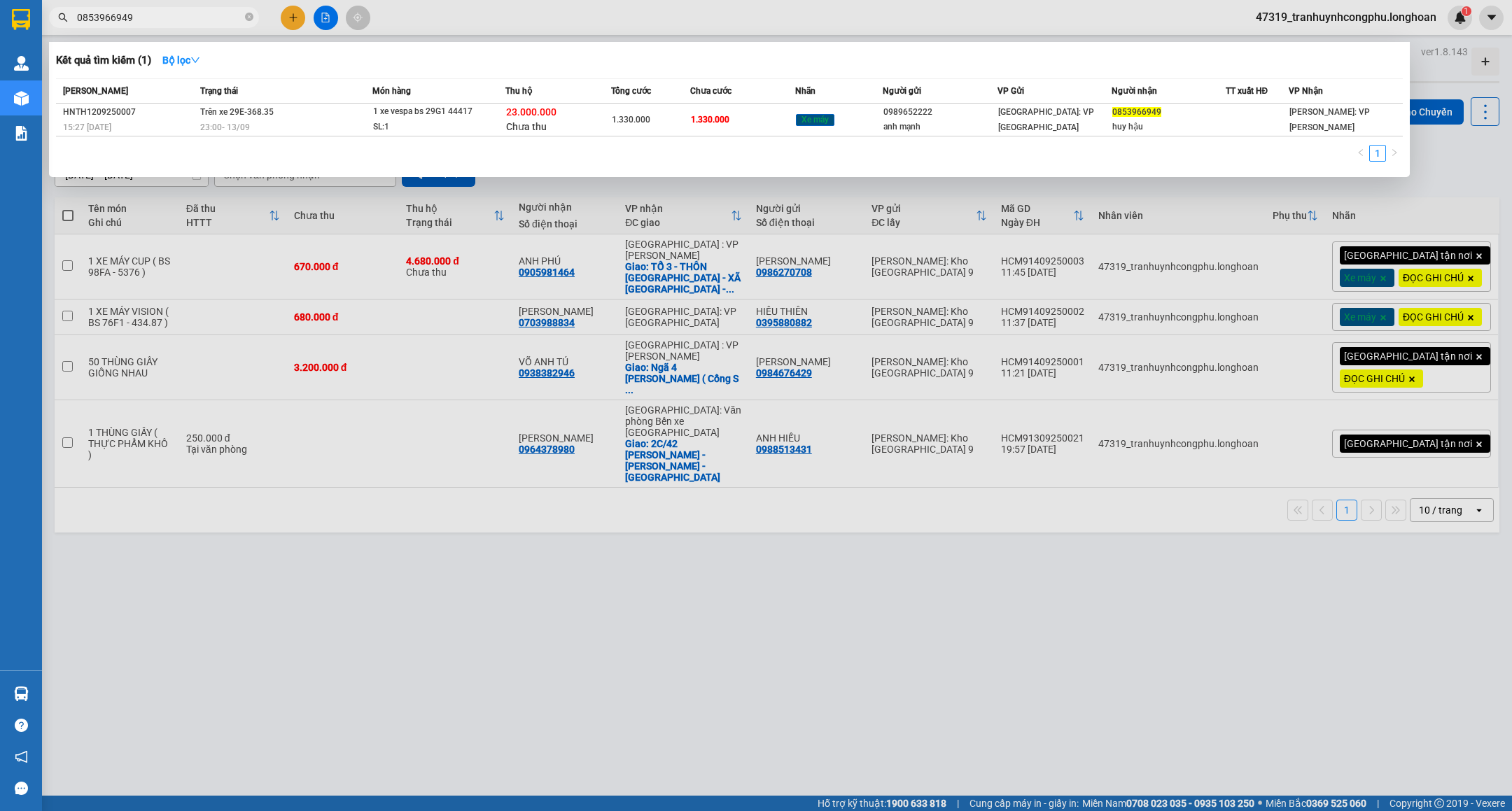
click at [284, 25] on div at bounding box center [756, 406] width 1512 height 811
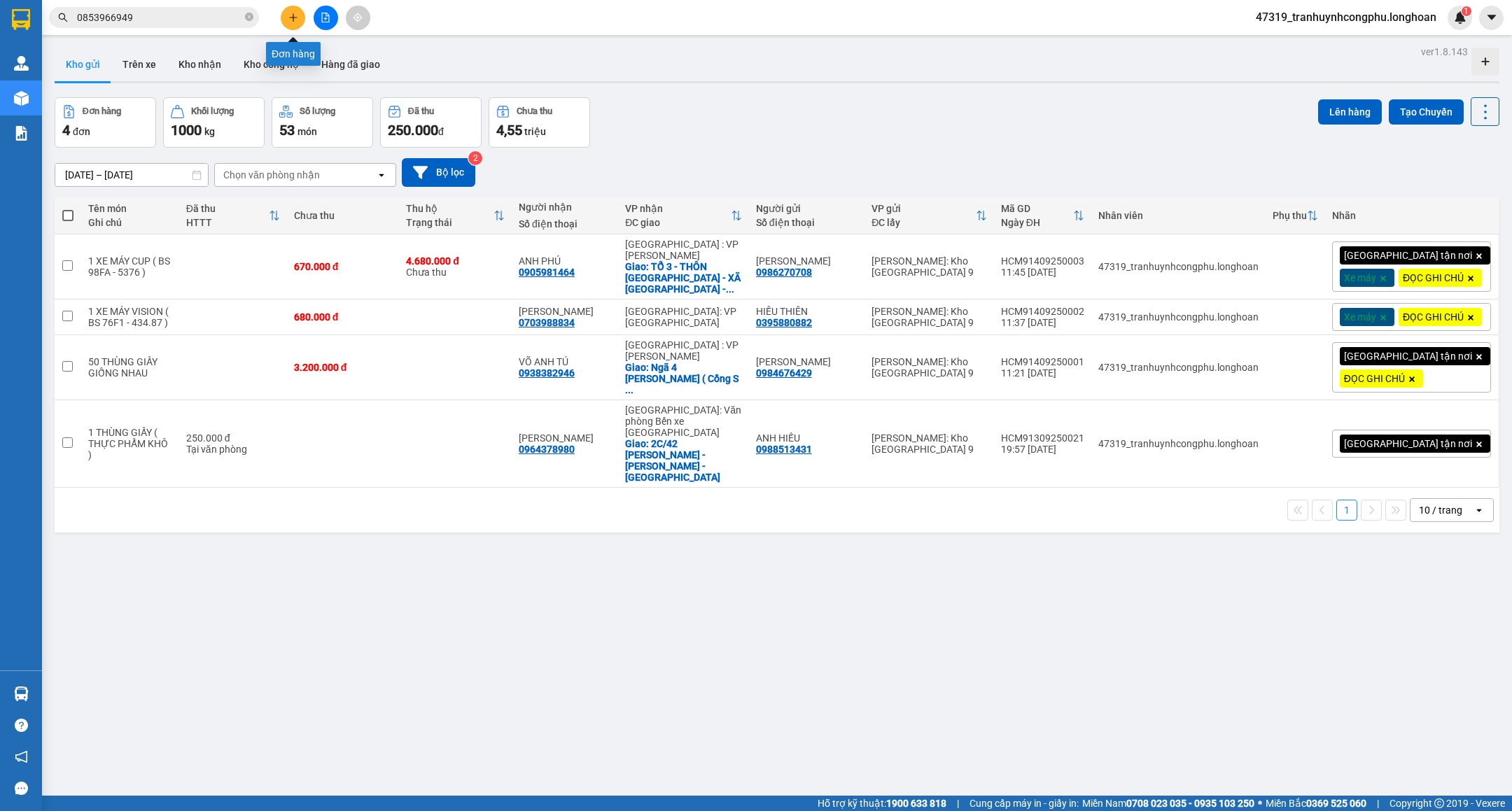
click at [290, 22] on icon "plus" at bounding box center [293, 17] width 10 height 10
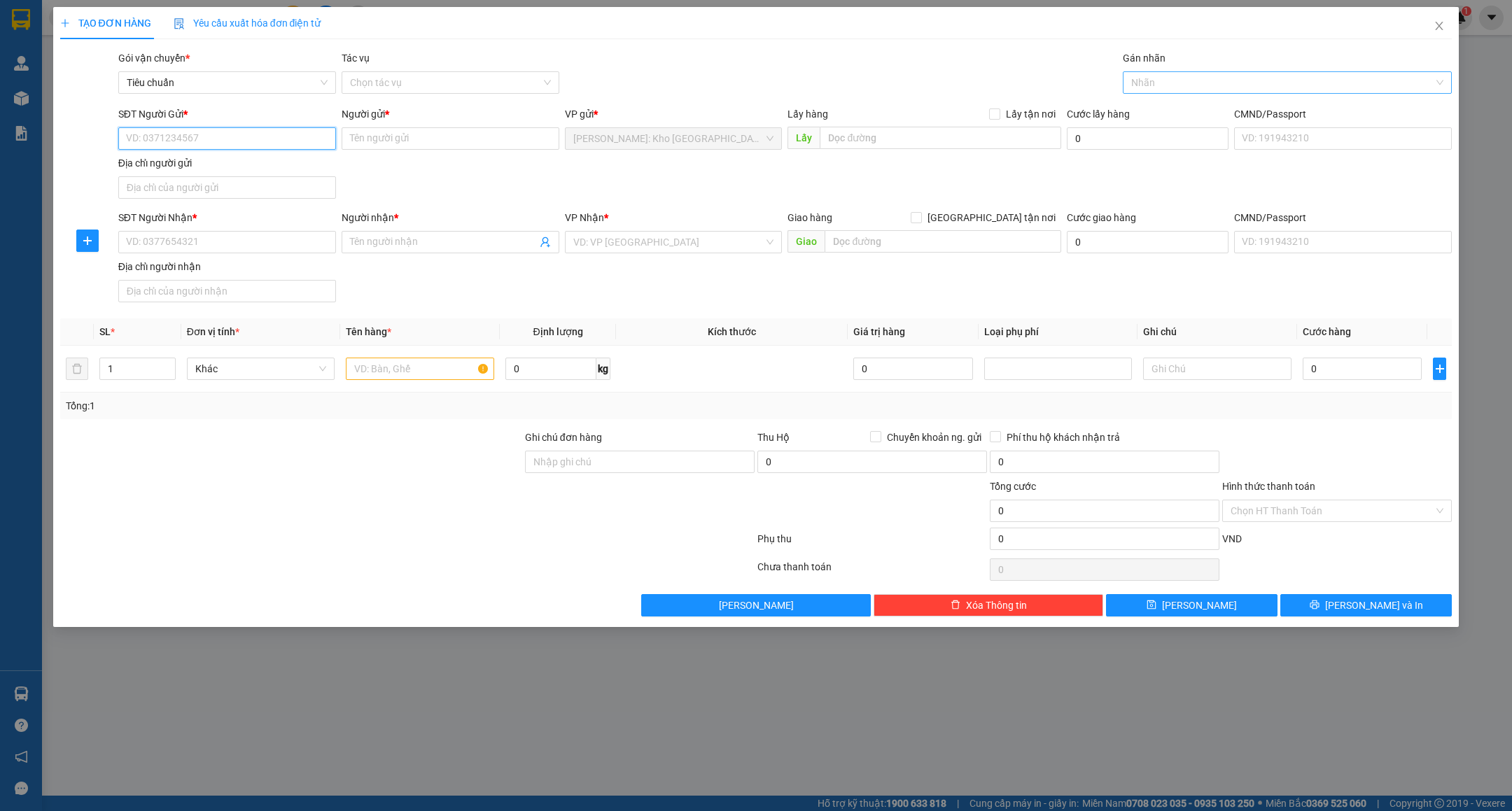
click at [1149, 78] on div at bounding box center [1280, 83] width 308 height 17
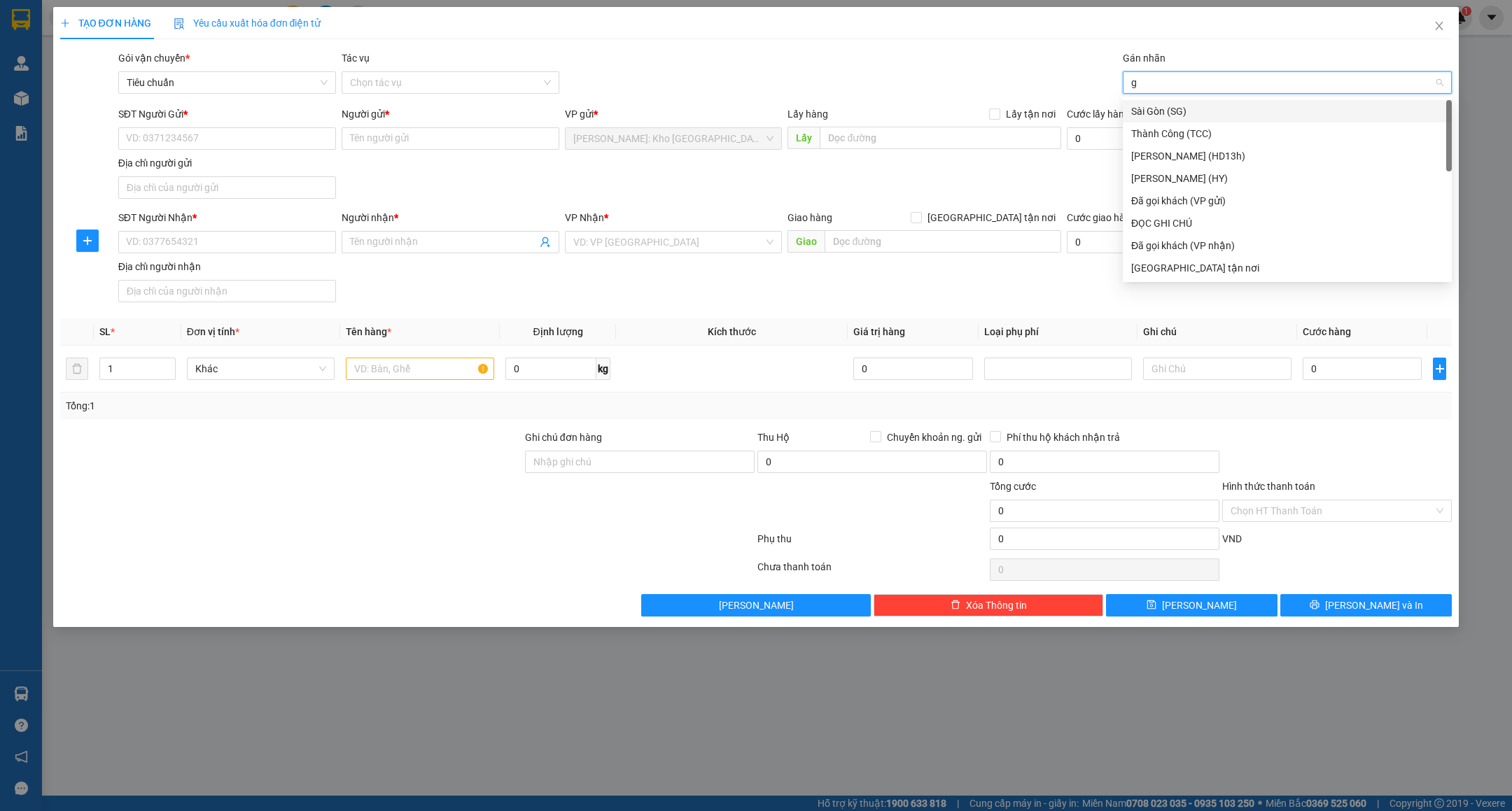
type input "gt"
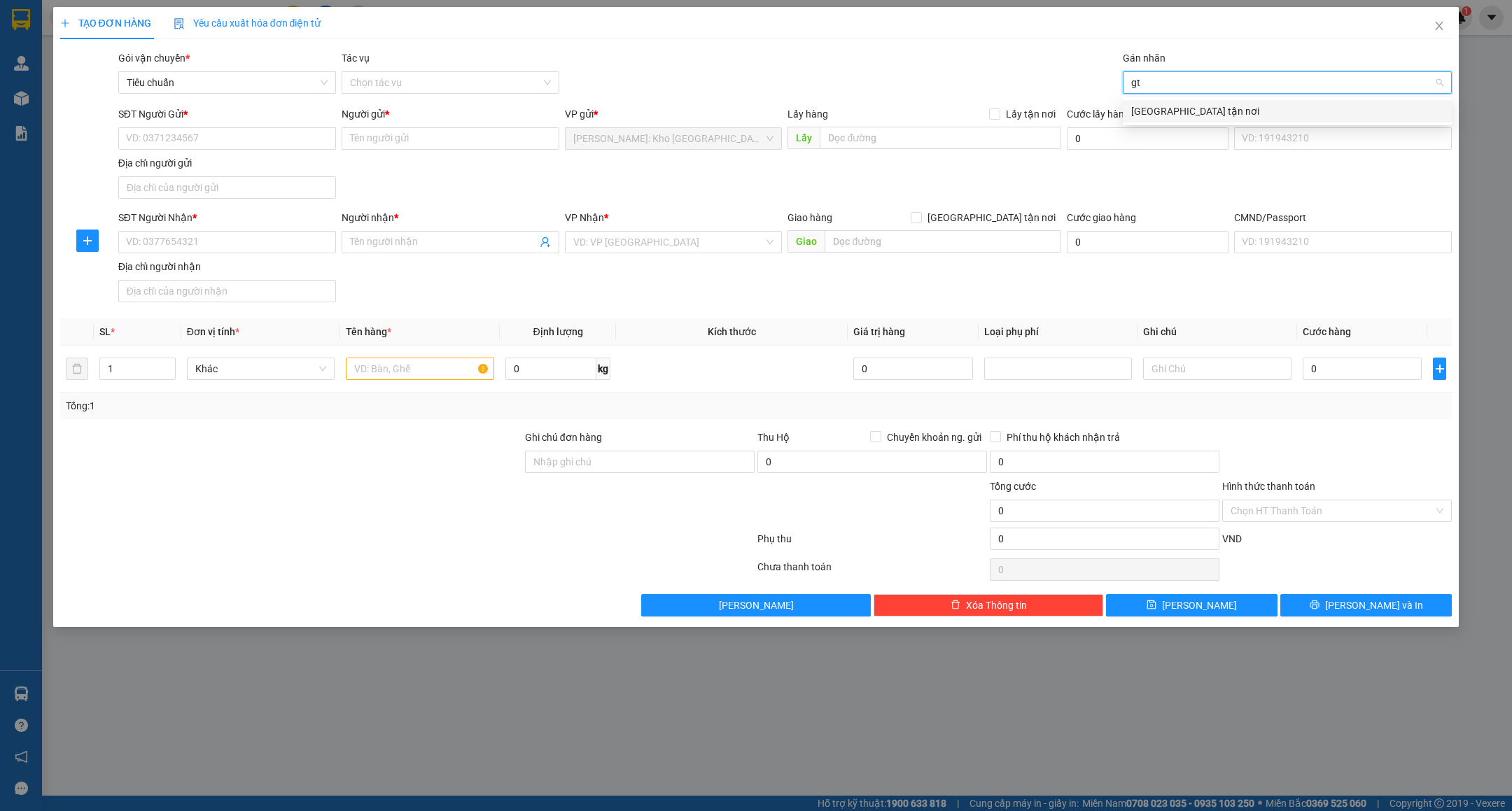
click at [1157, 105] on div "[GEOGRAPHIC_DATA] tận nơi" at bounding box center [1288, 111] width 312 height 15
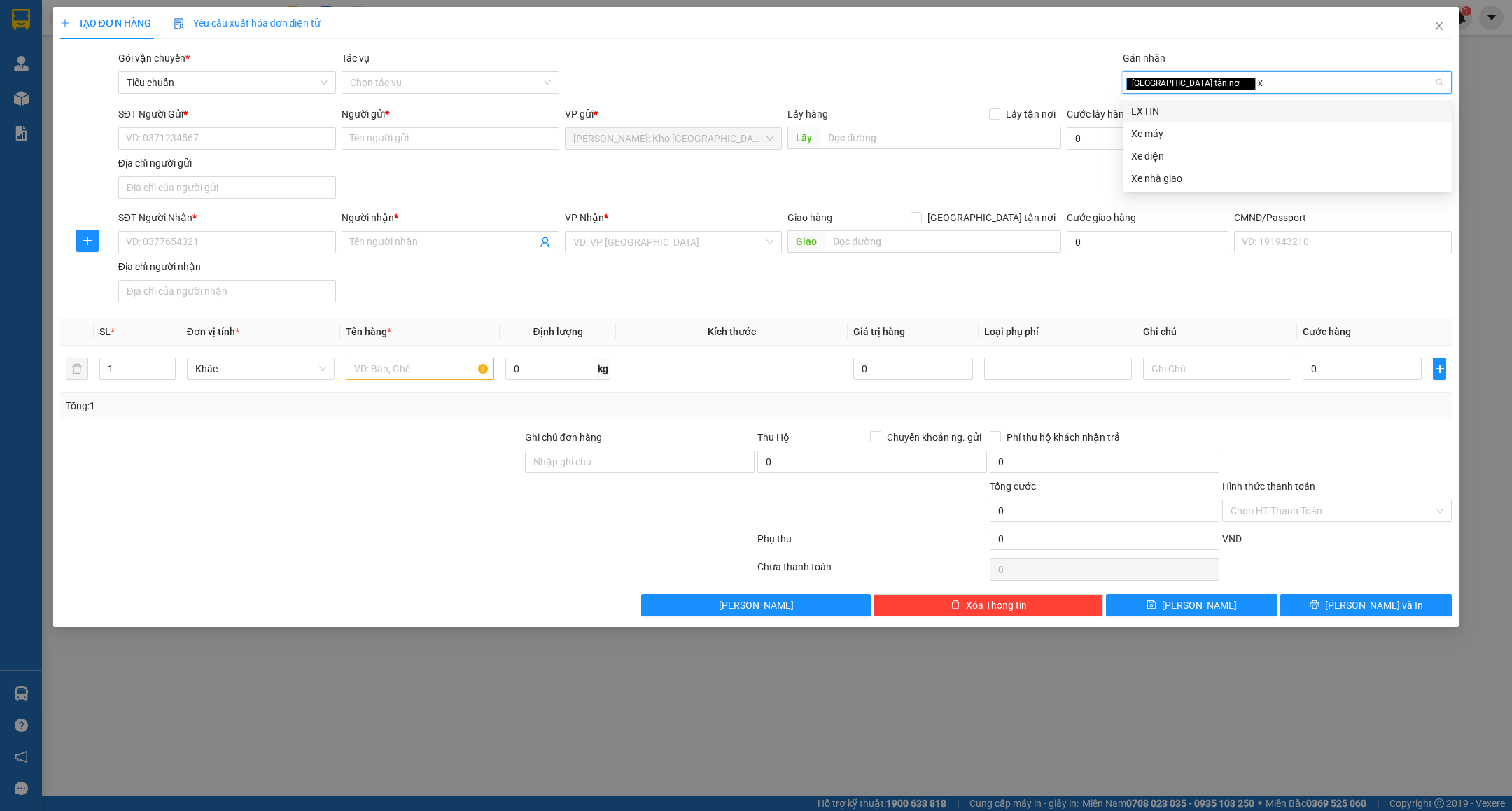
type input "xe"
click at [1177, 107] on div "Xe máy" at bounding box center [1288, 111] width 312 height 15
type input "d"
type input "đọc"
click at [1183, 108] on div "ĐỌC GHI CHÚ" at bounding box center [1288, 111] width 312 height 15
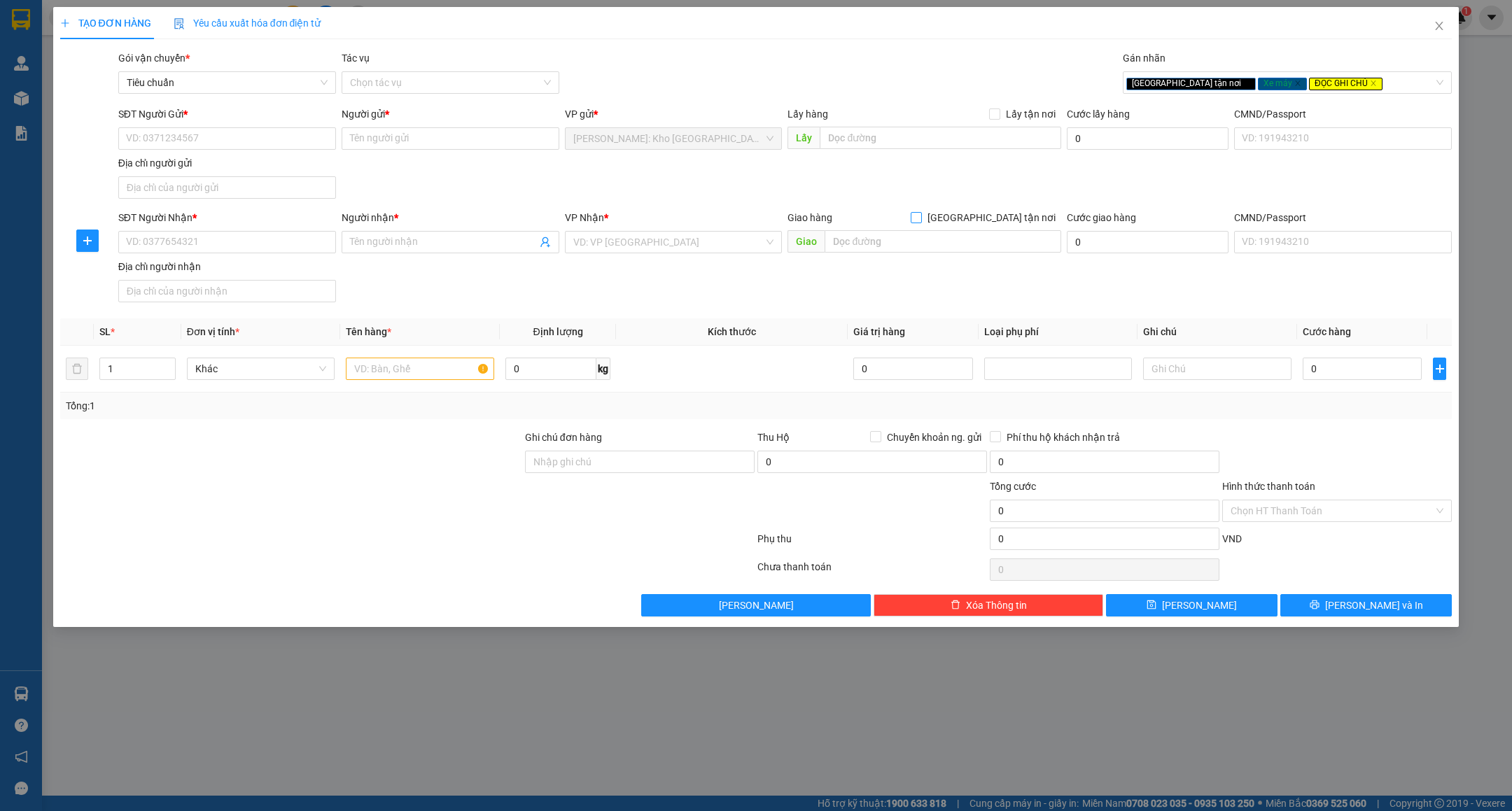
click at [1025, 222] on span "[GEOGRAPHIC_DATA] tận nơi" at bounding box center [992, 217] width 140 height 15
click at [920, 222] on input "[GEOGRAPHIC_DATA] tận nơi" at bounding box center [916, 217] width 10 height 10
checkbox input "true"
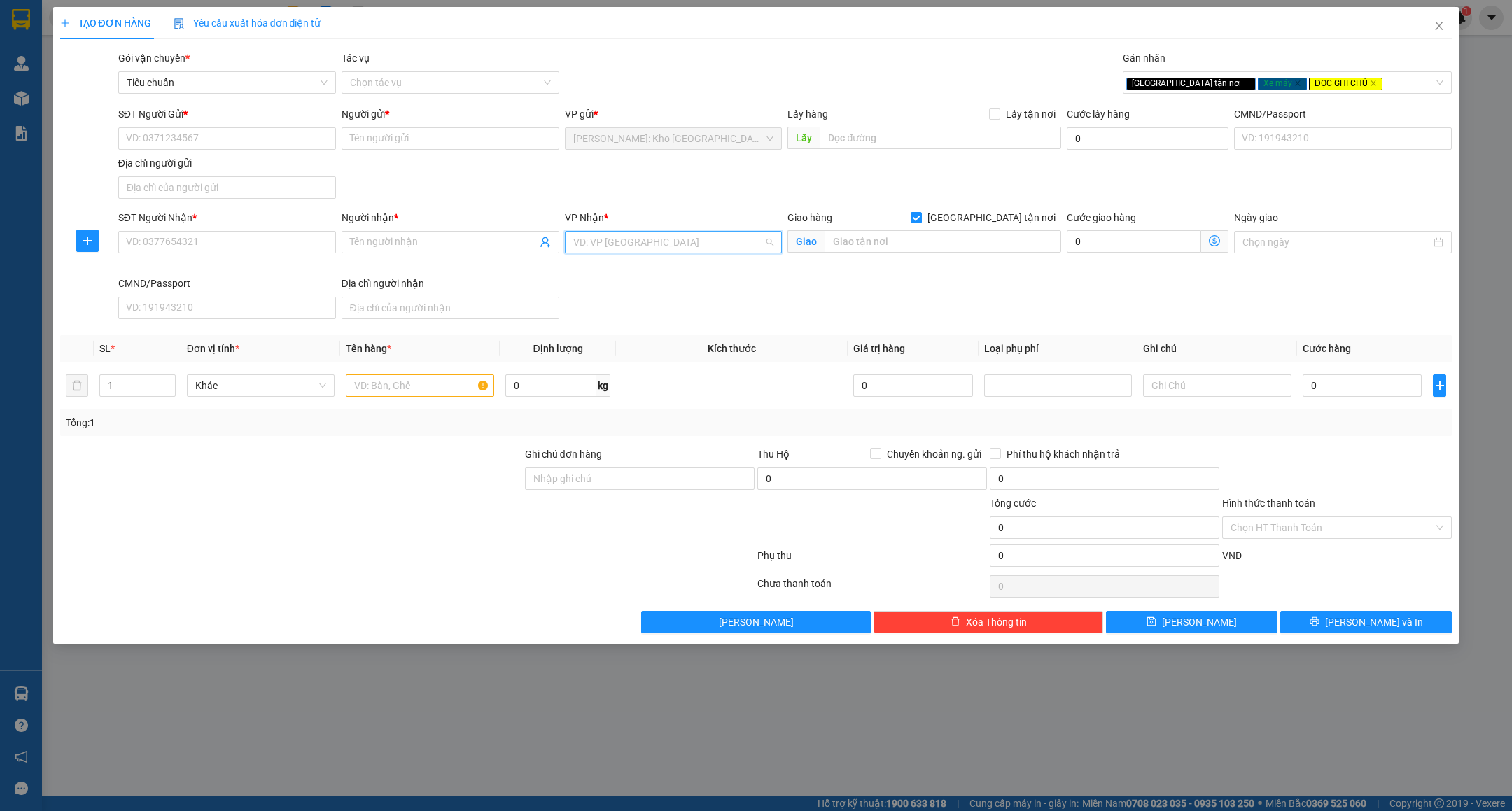
click at [692, 249] on input "search" at bounding box center [669, 241] width 191 height 21
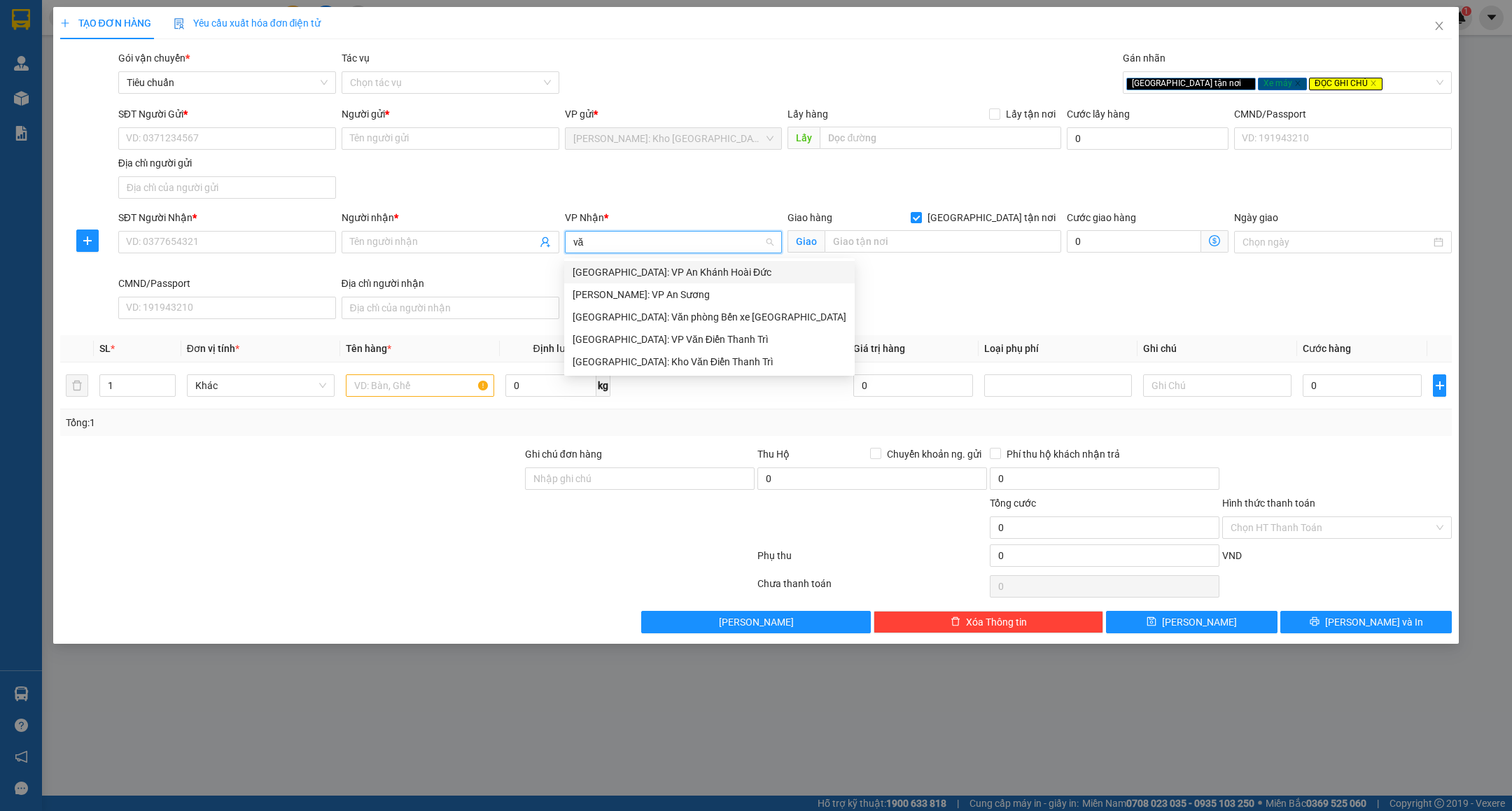
type input "văn"
click at [608, 314] on div "[GEOGRAPHIC_DATA]: Kho Văn Điển Thanh Trì" at bounding box center [710, 317] width 274 height 15
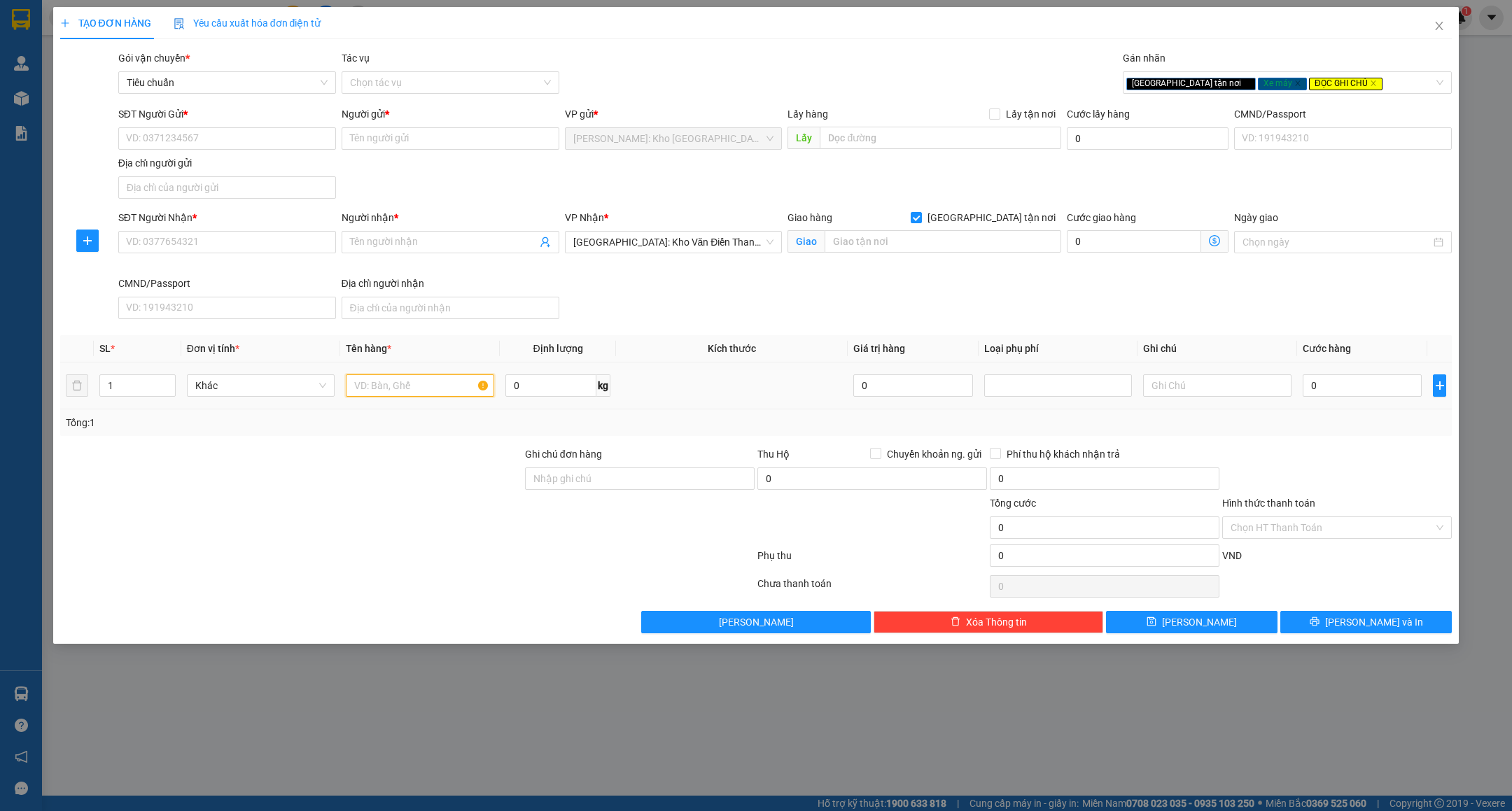
click at [403, 378] on input "text" at bounding box center [420, 386] width 149 height 23
type input "1 XE MÁY AB ( BS 59X3 - 818.30 )"
click at [553, 490] on input "Ghi chú đơn hàng" at bounding box center [640, 478] width 230 height 23
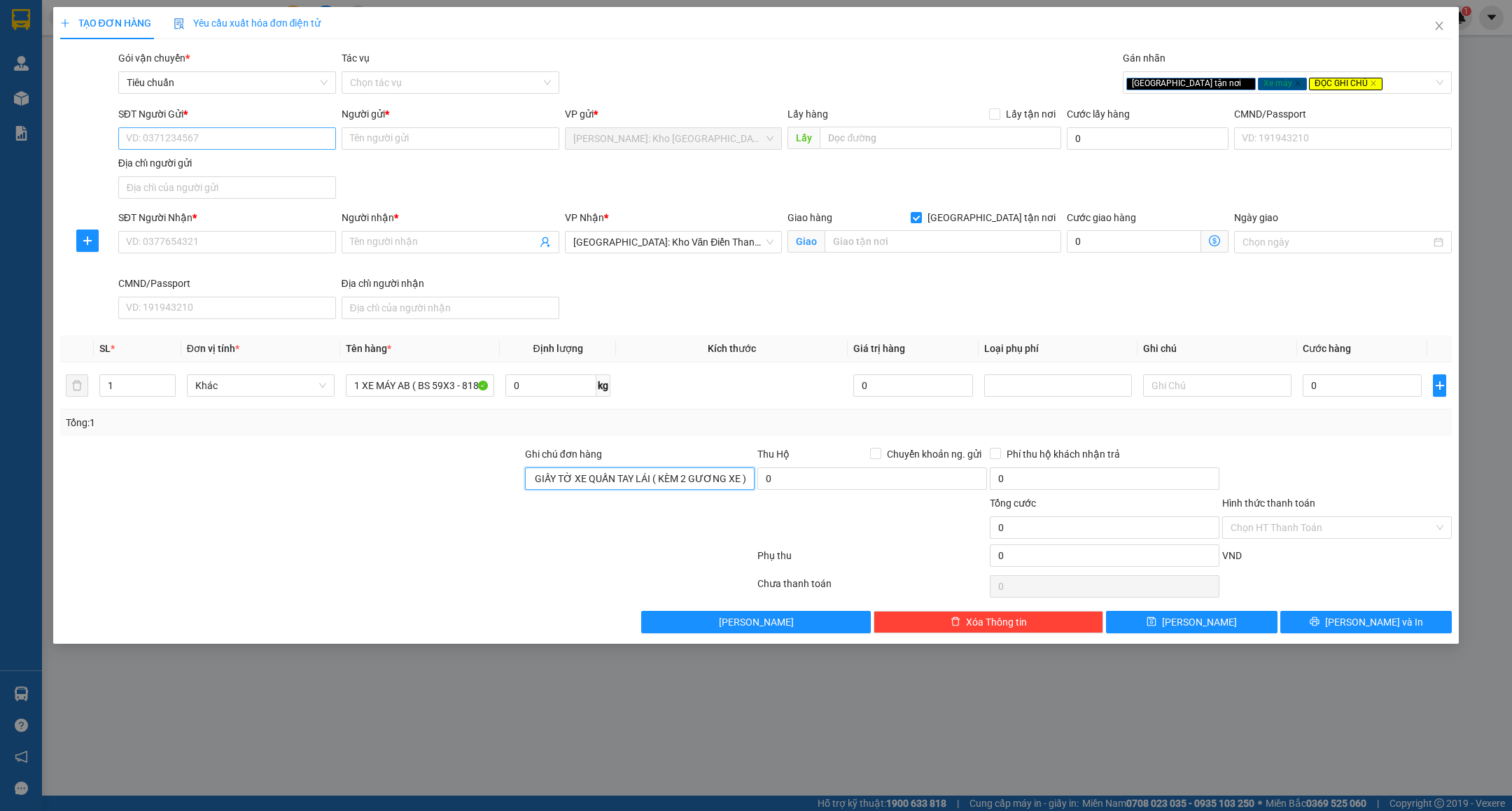
type input "CHÌA KHÓA + GIẤY TỜ XE QUẤN TAY LÁI ( KÈM 2 GƯƠNG XE )"
click at [263, 150] on input "SĐT Người Gửi *" at bounding box center [227, 138] width 218 height 23
click at [263, 149] on input "0978631425" at bounding box center [227, 138] width 218 height 23
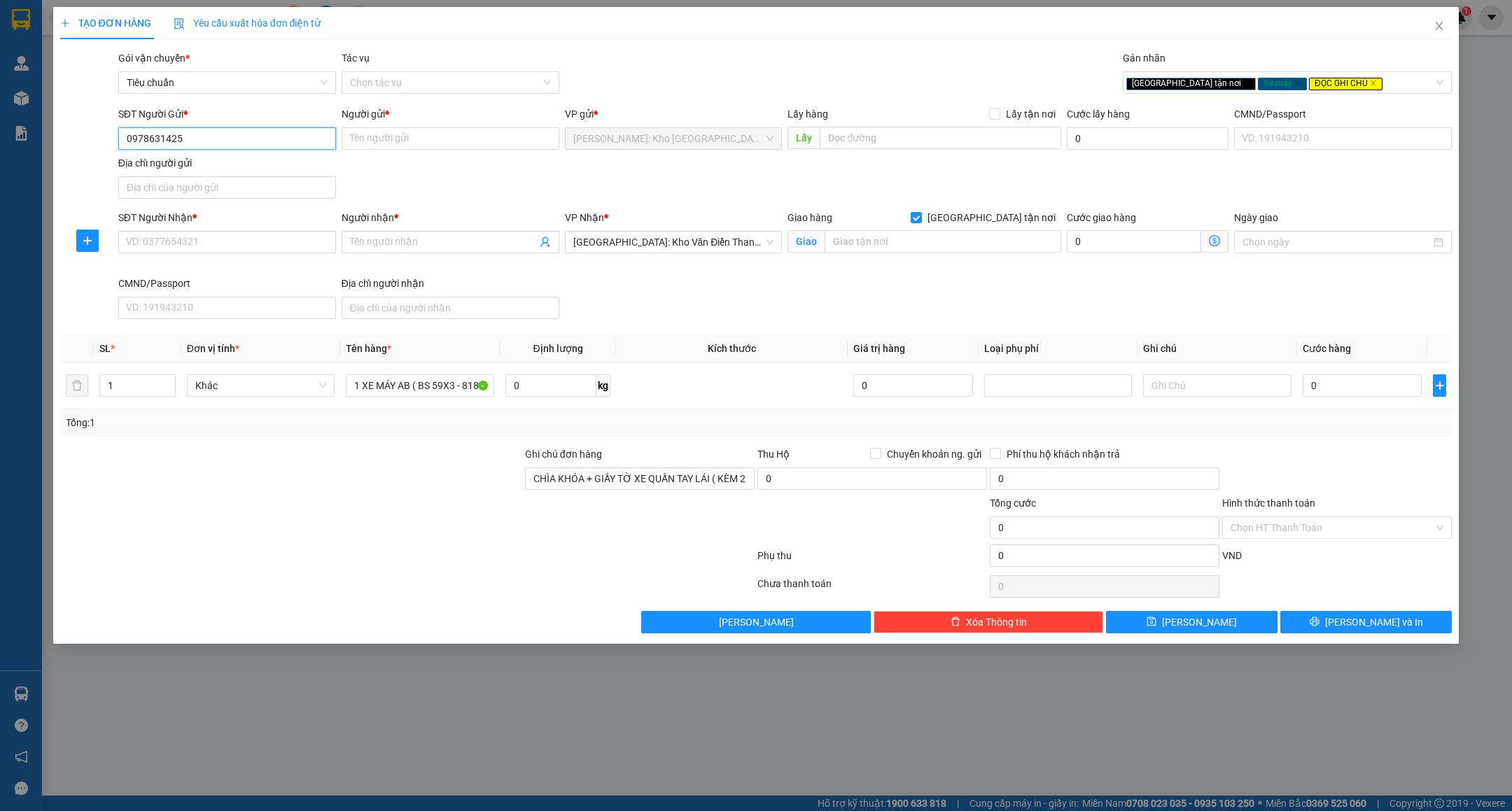
type input "0978631425"
click at [181, 240] on input "SĐT Người Nhận *" at bounding box center [227, 242] width 218 height 23
click at [198, 242] on input "SĐT Người Nhận *" at bounding box center [227, 242] width 218 height 23
paste input "0978631425"
type input "0978631425"
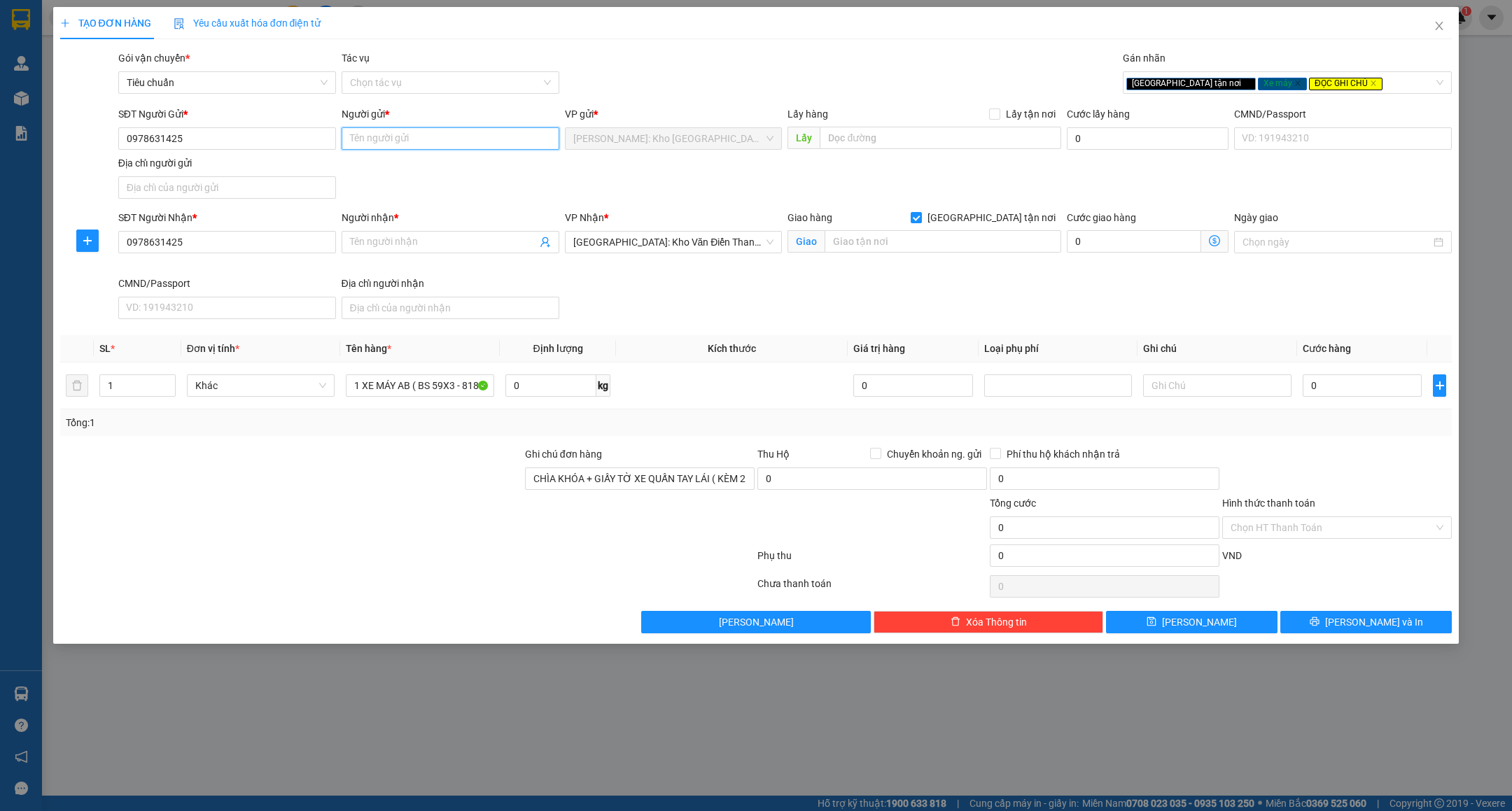
click at [442, 135] on input "Người gửi *" at bounding box center [450, 138] width 218 height 23
type input "T"
type input "TRẦN ANH TÀI"
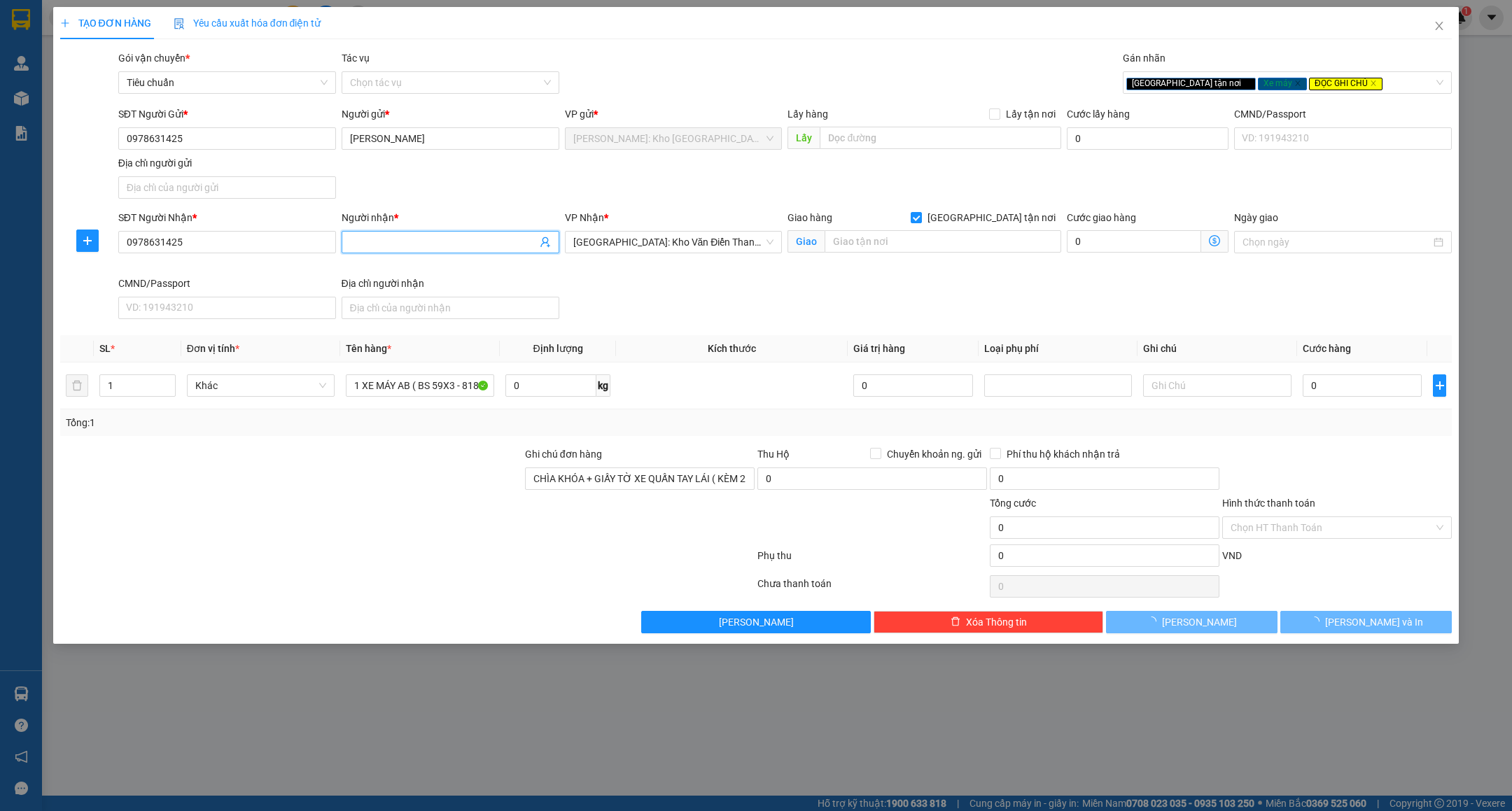
click at [375, 236] on input "Người nhận *" at bounding box center [444, 241] width 187 height 15
type input "TRẦN ANH TÀI"
click at [455, 200] on div "SĐT Người Gửi * 0978631425 Người gửi * TRẦN ANH TÀI VP gửi * Hồ Chí Minh: Kho T…" at bounding box center [785, 155] width 1340 height 98
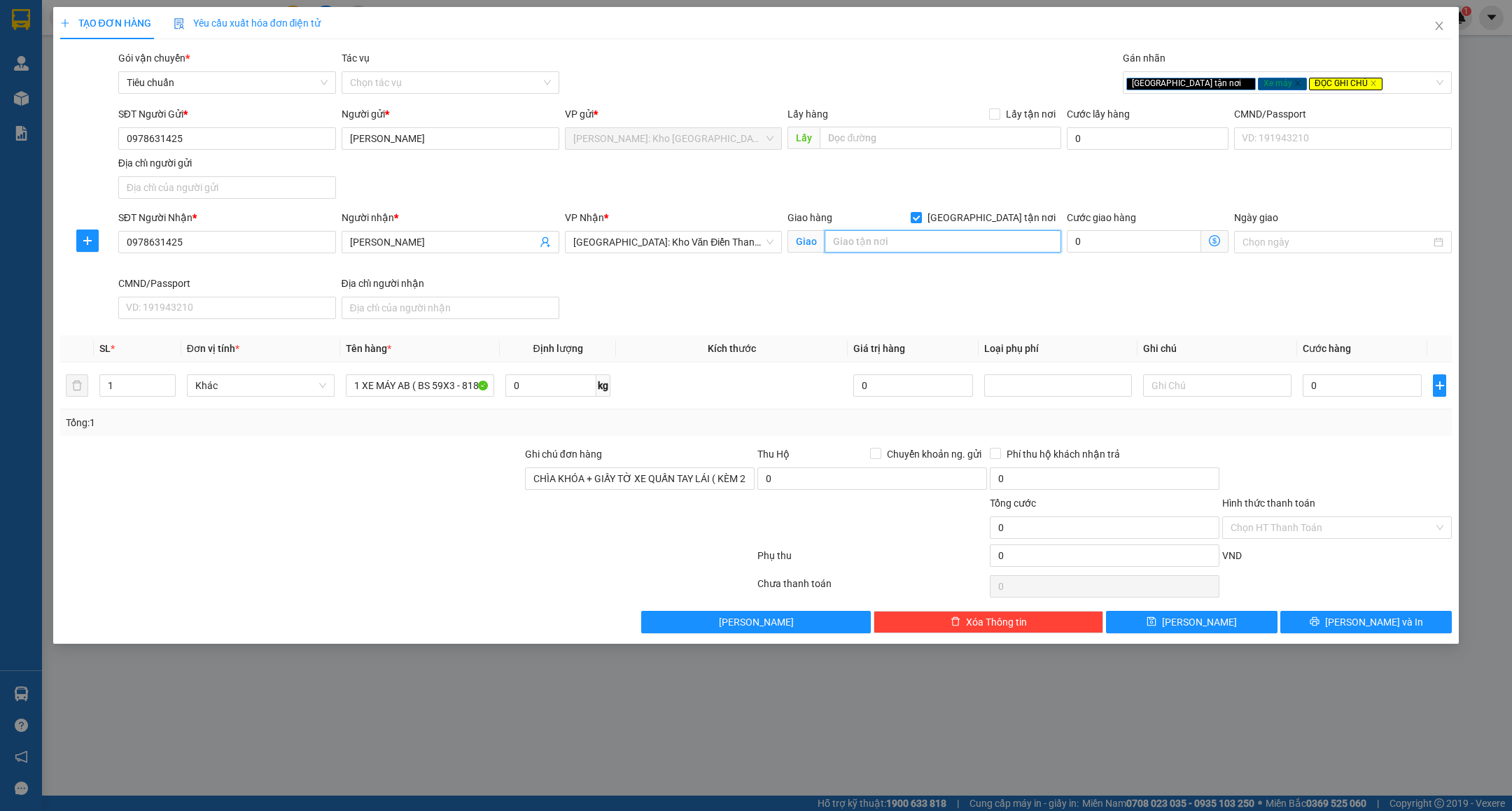
click at [954, 247] on input "text" at bounding box center [943, 241] width 237 height 23
type input "S"
click at [956, 244] on input "SỐ 1 NGÕ 69 PHỐ ĐỒNG ME - NAM TỪ LIÊM - HÀ NỘI" at bounding box center [943, 241] width 237 height 23
type input "SỐ 1 NGÕ 69 PHỐ ĐỒNG ME - NAM TỪ LIÊM - HÀ NỘI"
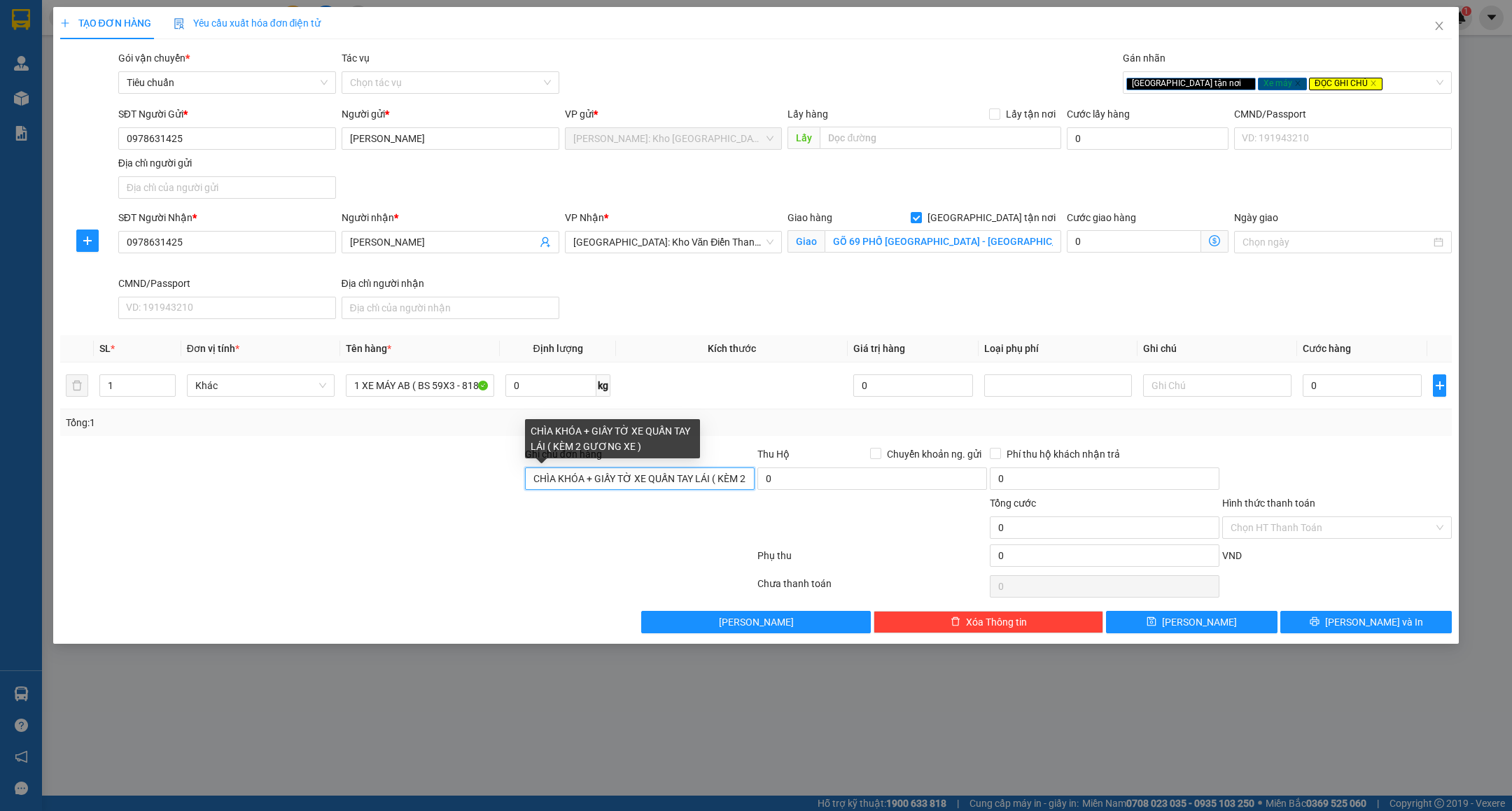
click at [530, 473] on input "CHÌA KHÓA + GIẤY TỜ XE QUẤN TAY LÁI ( KÈM 2 GƯƠNG XE )" at bounding box center [640, 478] width 230 height 23
type input "( KHÁCH NHẬN SAU 18H ) CHÌA KHÓA + GIẤY TỜ XE QUẤN TAY LÁI ( KÈM 2 GƯƠNG XE )"
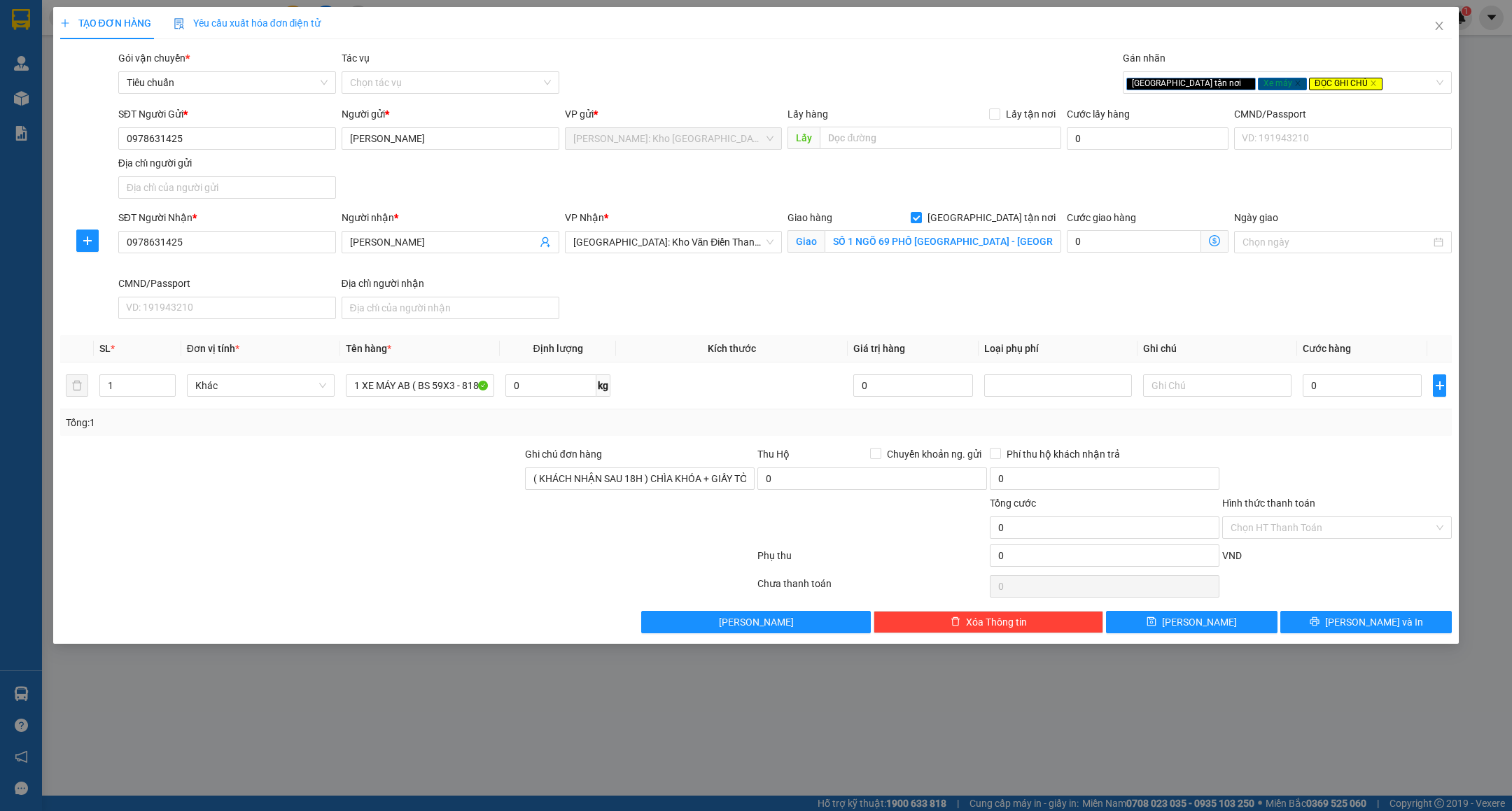
click at [689, 581] on div at bounding box center [407, 586] width 697 height 28
click at [1360, 383] on input "0" at bounding box center [1361, 386] width 119 height 23
type input "1"
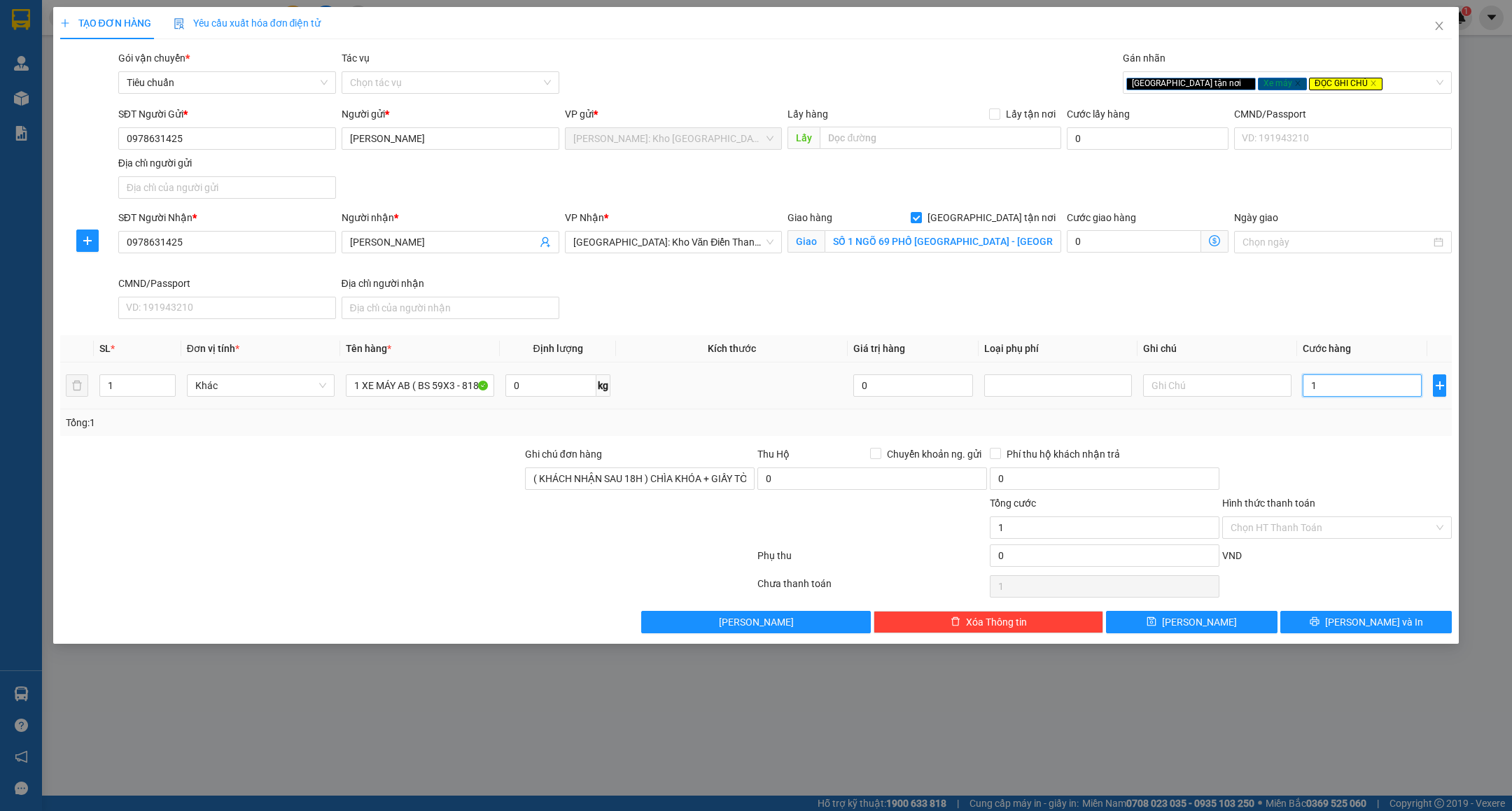
type input "13"
type input "138"
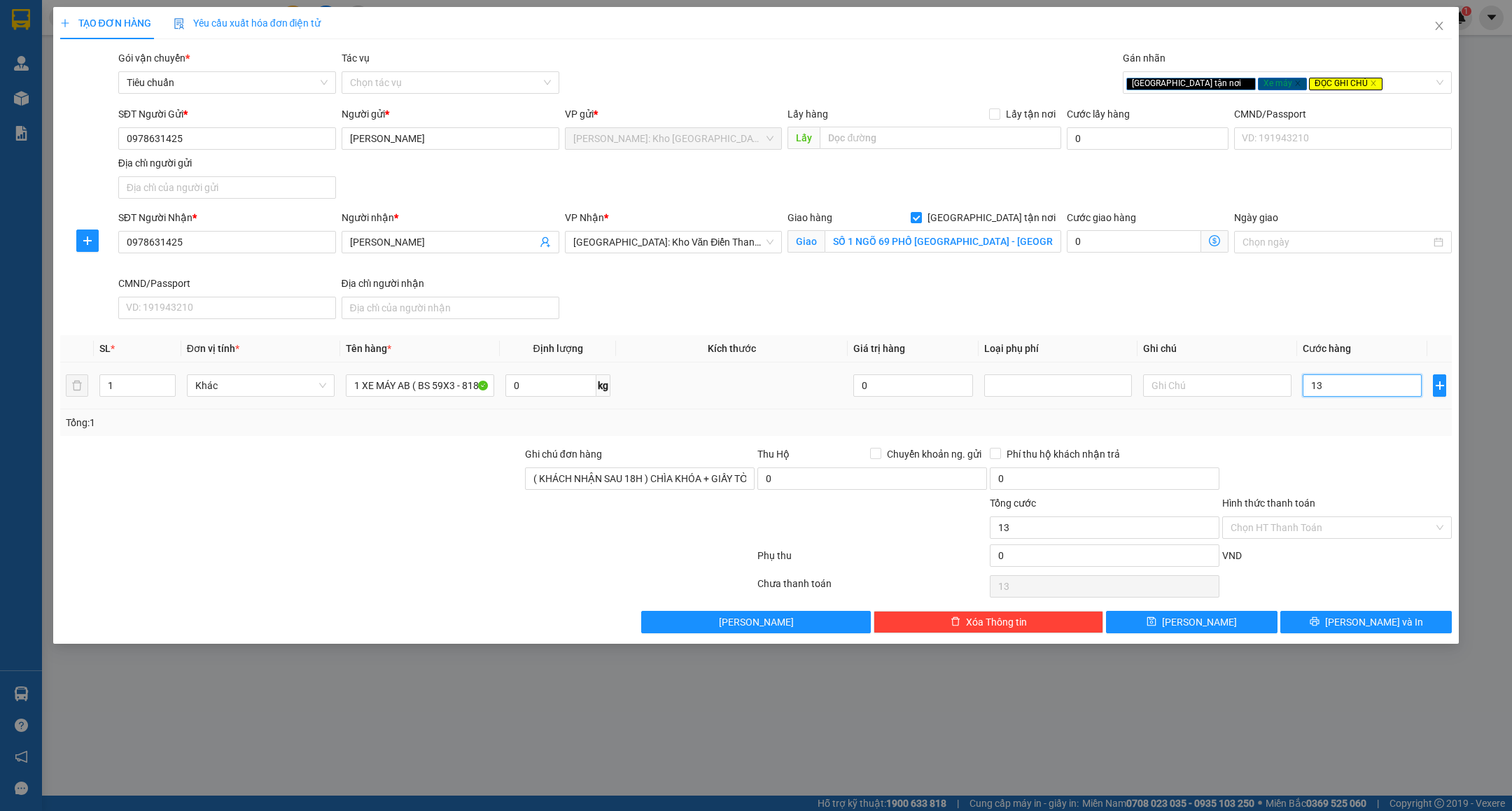
type input "138"
type input "1.380"
type input "1.380.000"
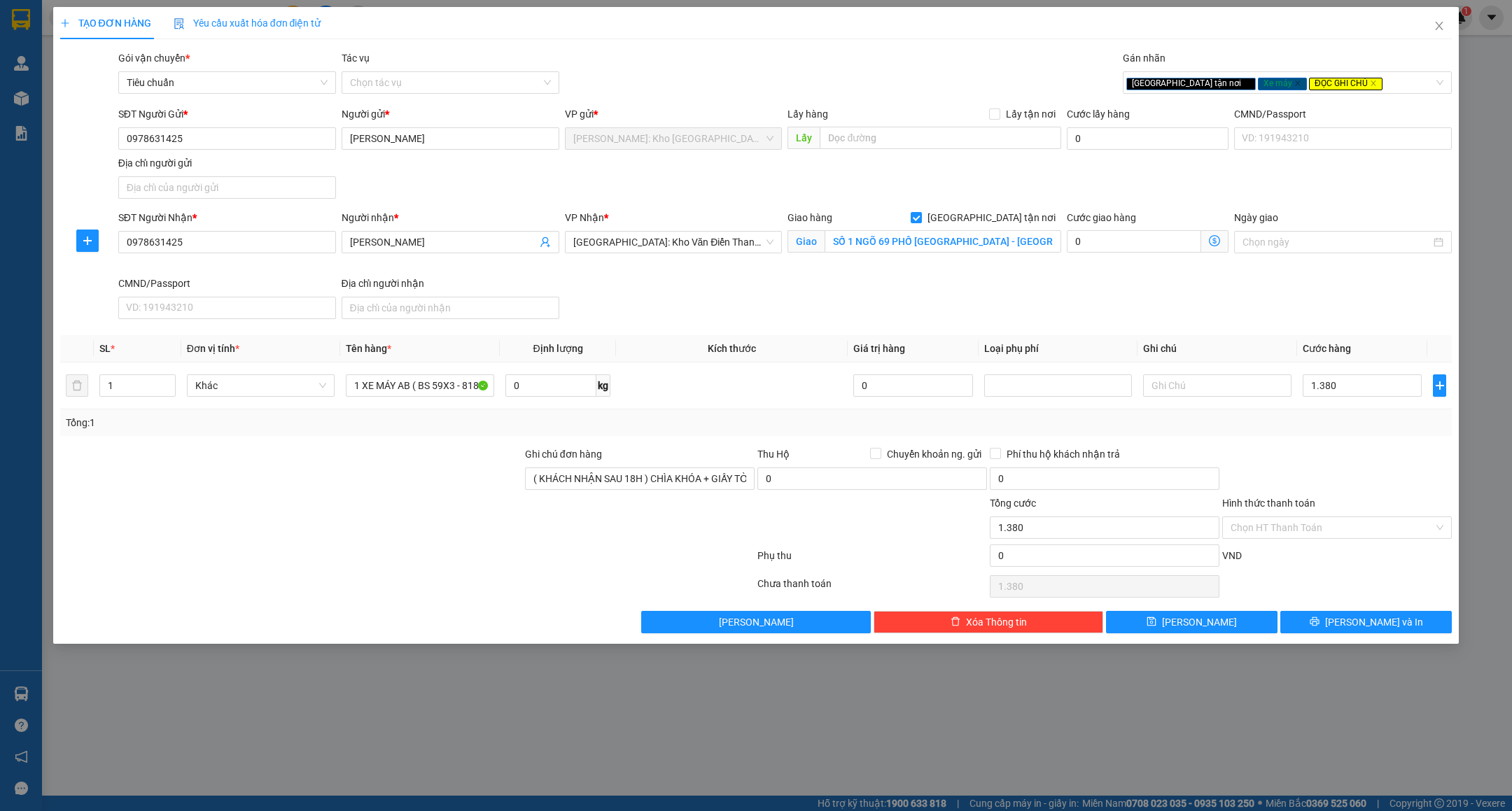
type input "1.380.000"
click at [1334, 444] on div "Transit Pickup Surcharge Ids Transit Deliver Surcharge Ids Transit Deliver Surc…" at bounding box center [756, 342] width 1392 height 583
click at [914, 236] on input "SỐ 1 NGÕ 69 PHỐ ĐỒNG ME - NAM TỪ LIÊM - HÀ NỘI" at bounding box center [943, 241] width 237 height 23
click at [1288, 458] on div at bounding box center [1337, 471] width 232 height 49
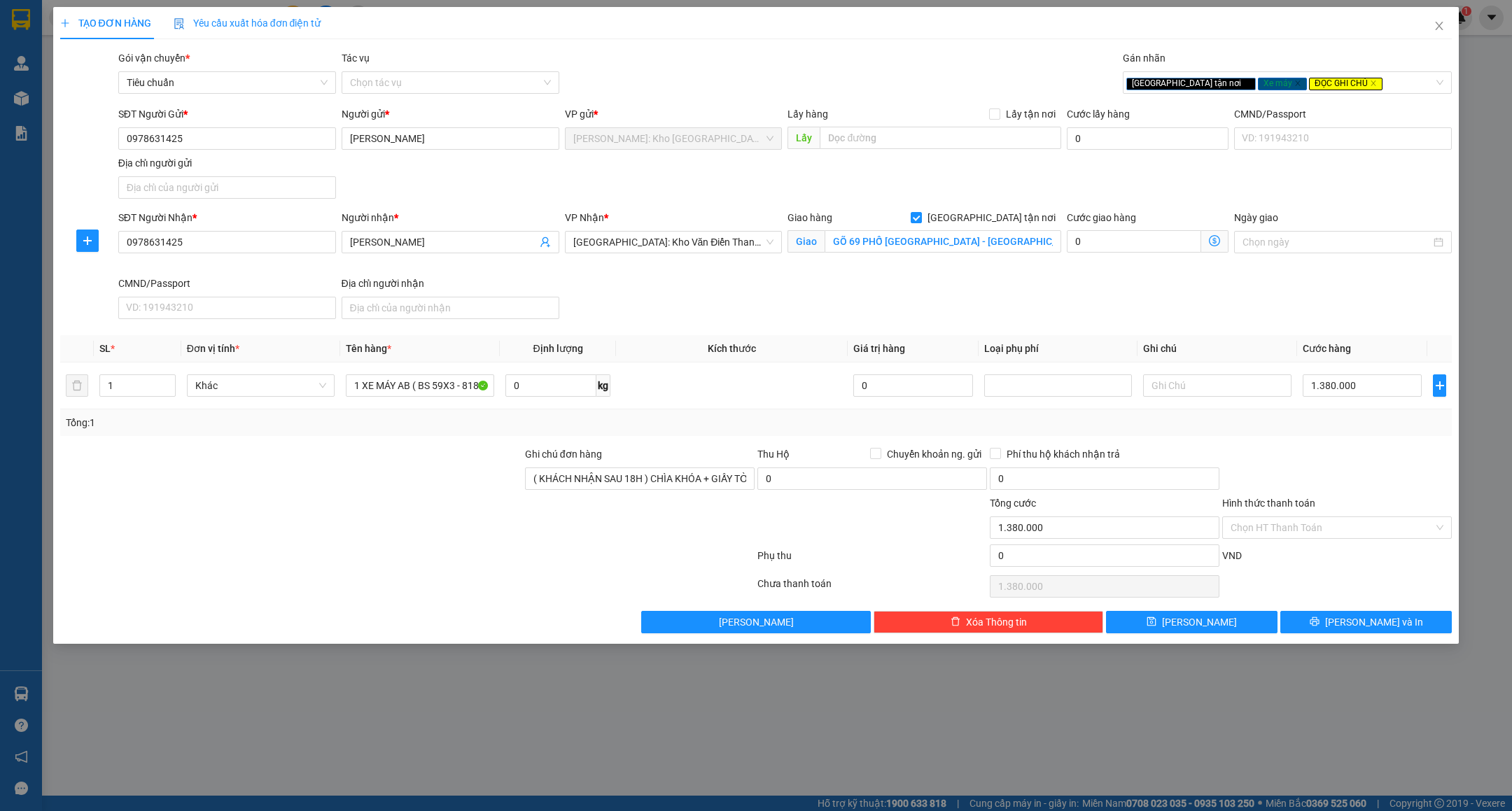
scroll to position [0, 0]
click at [1141, 489] on input "0" at bounding box center [1105, 478] width 230 height 23
click at [1373, 464] on div at bounding box center [1337, 471] width 232 height 49
click at [1305, 479] on div at bounding box center [1337, 471] width 232 height 49
click at [216, 129] on input "0978631425" at bounding box center [227, 138] width 218 height 23
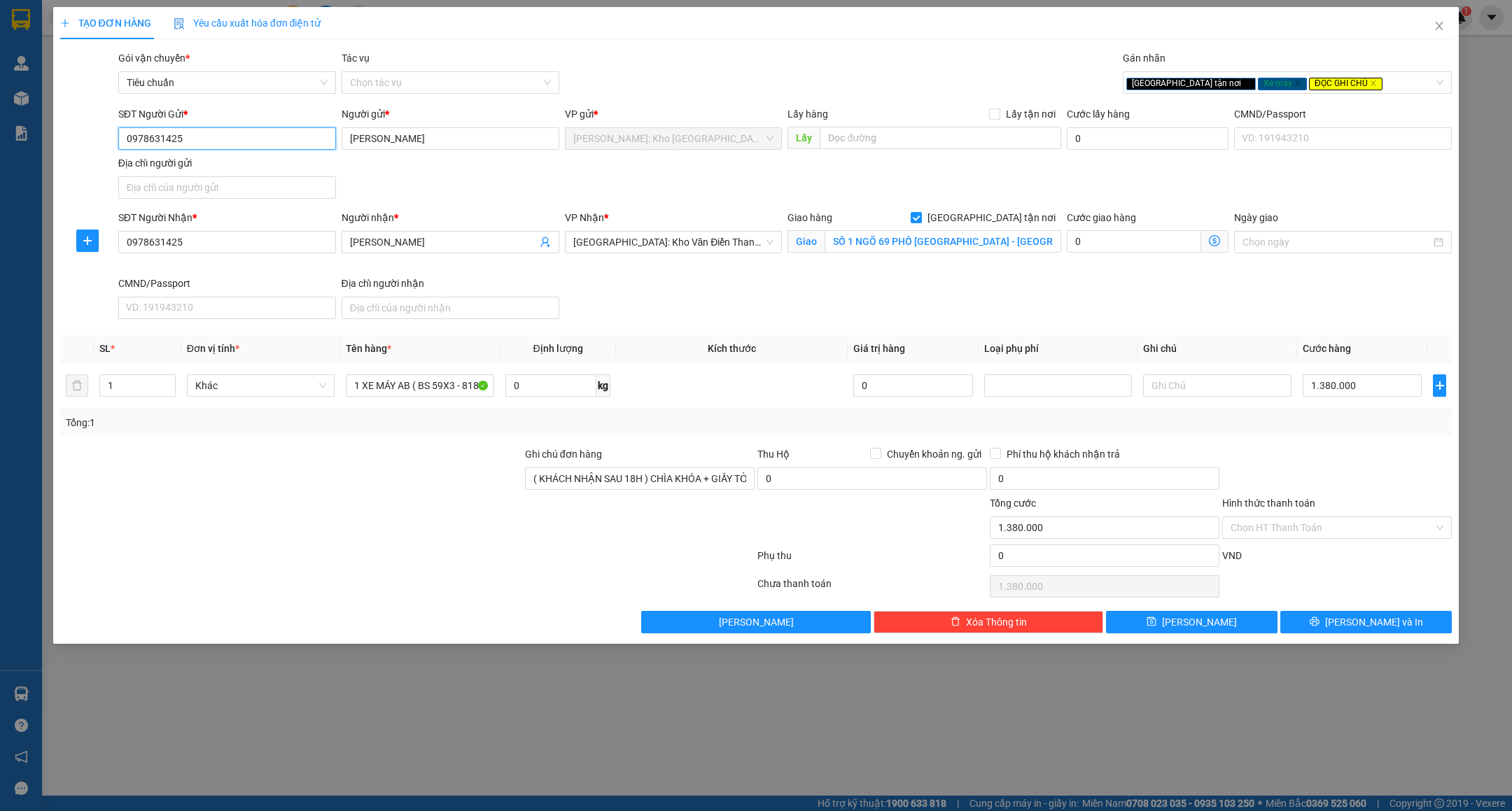
click at [216, 129] on input "0978631425" at bounding box center [227, 138] width 218 height 23
click at [638, 803] on div "TẠO ĐƠN HÀNG Yêu cầu xuất hóa đơn điện tử Transit Pickup Surcharge Ids Transit …" at bounding box center [756, 406] width 1512 height 811
click at [1248, 531] on input "Hình thức thanh toán" at bounding box center [1332, 527] width 203 height 21
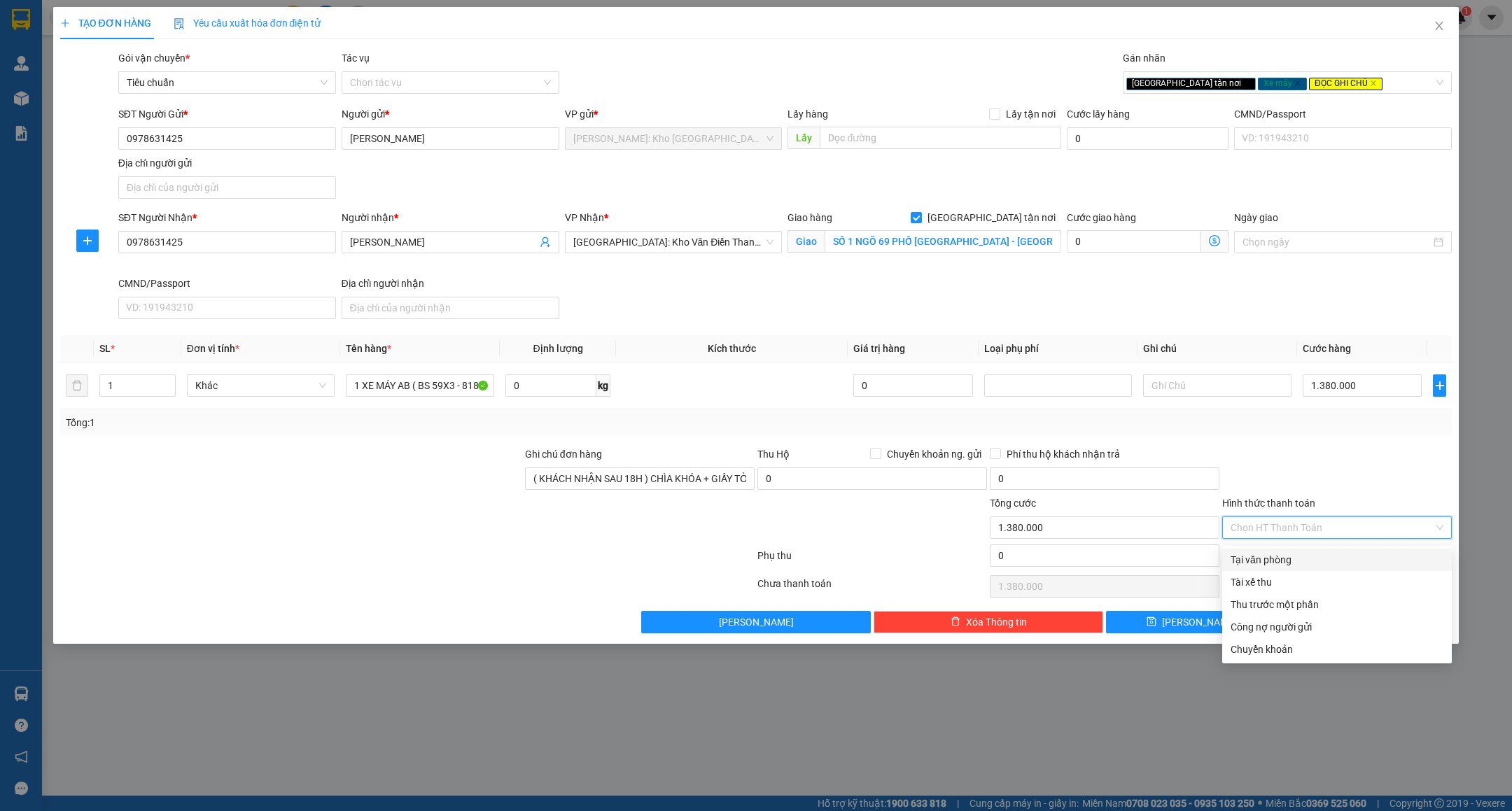
click at [1265, 562] on div "Tại văn phòng" at bounding box center [1337, 560] width 212 height 15
type input "0"
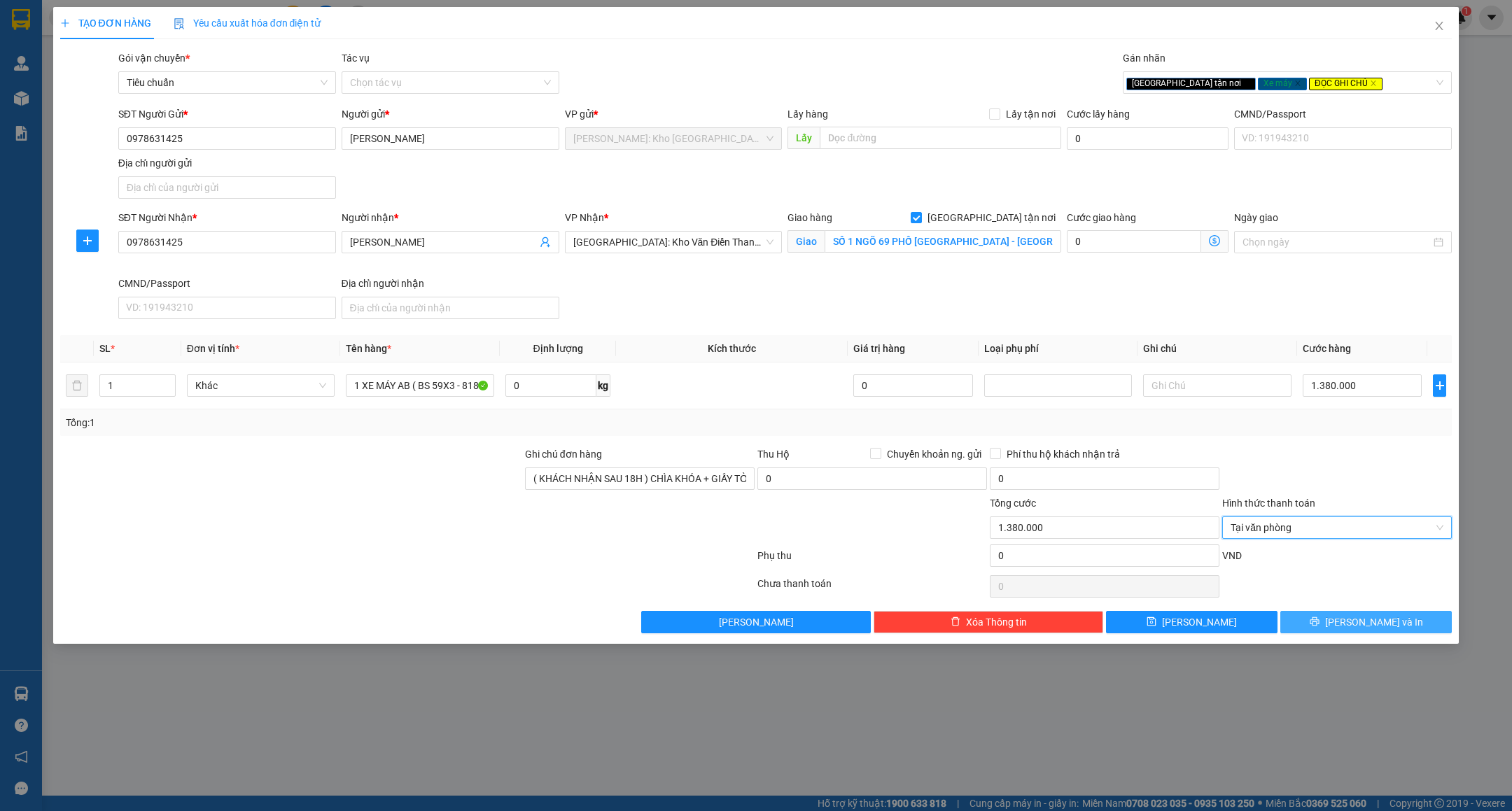
click at [1382, 626] on span "[PERSON_NAME] và In" at bounding box center [1374, 621] width 98 height 15
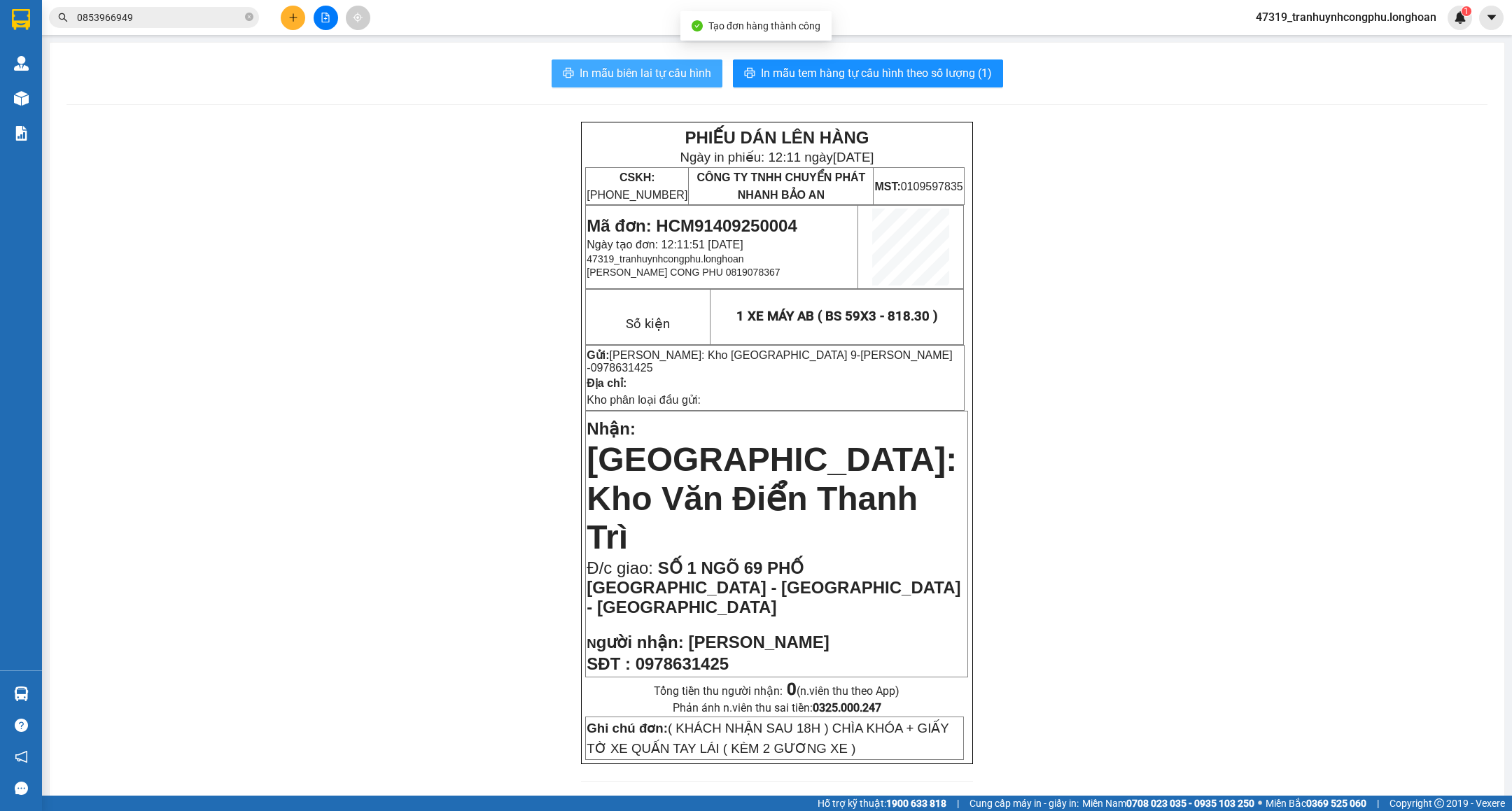
click at [623, 66] on span "In mẫu biên lai tự cấu hình" at bounding box center [645, 73] width 132 height 17
click at [651, 81] on span "In mẫu biên lai tự cấu hình" at bounding box center [645, 73] width 132 height 17
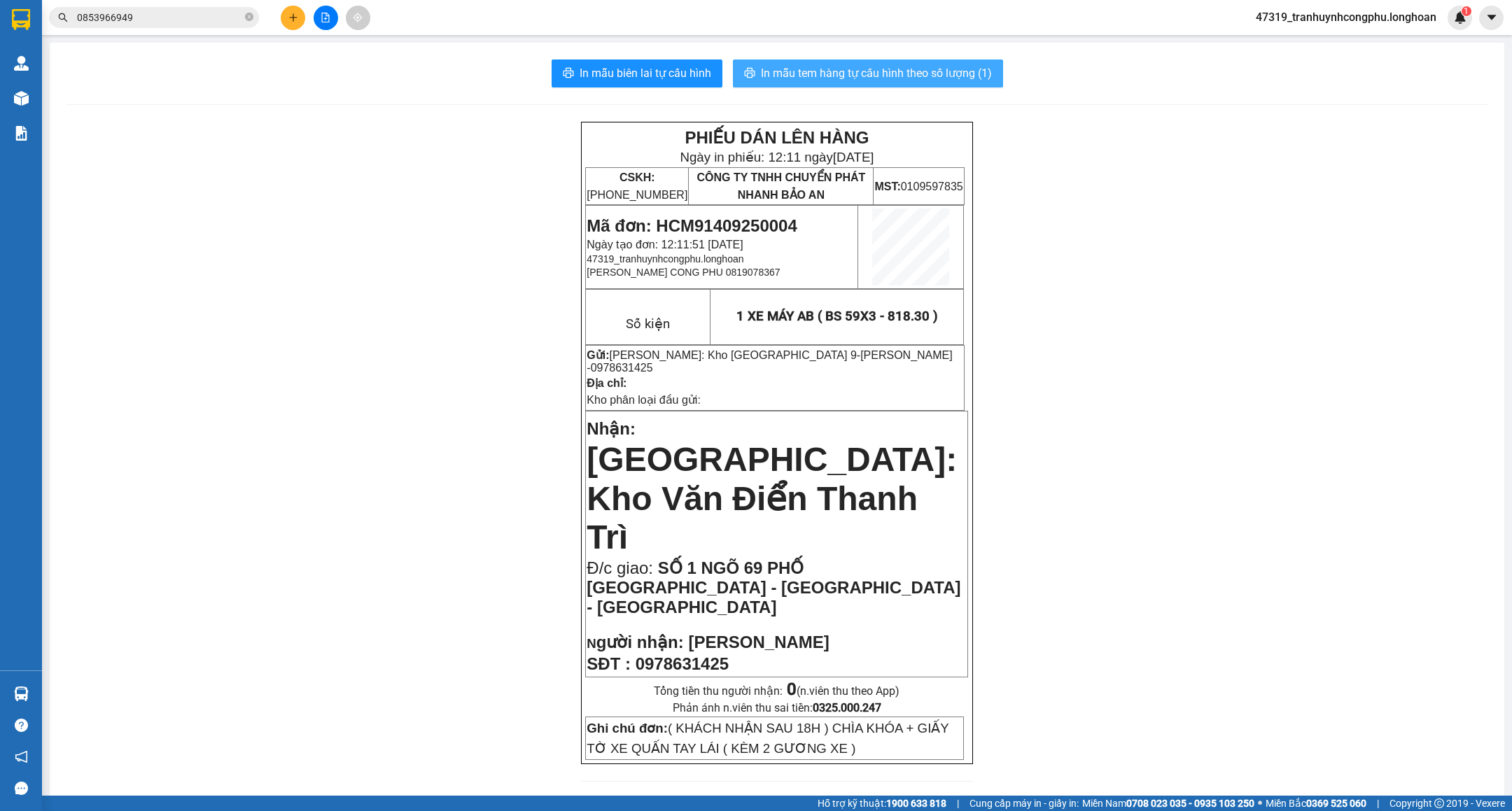
click at [908, 67] on span "In mẫu tem hàng tự cấu hình theo số lượng (1)" at bounding box center [876, 73] width 231 height 17
click at [761, 227] on span "Mã đơn: HCM91409250004" at bounding box center [691, 225] width 210 height 19
copy span "HCM91409250004"
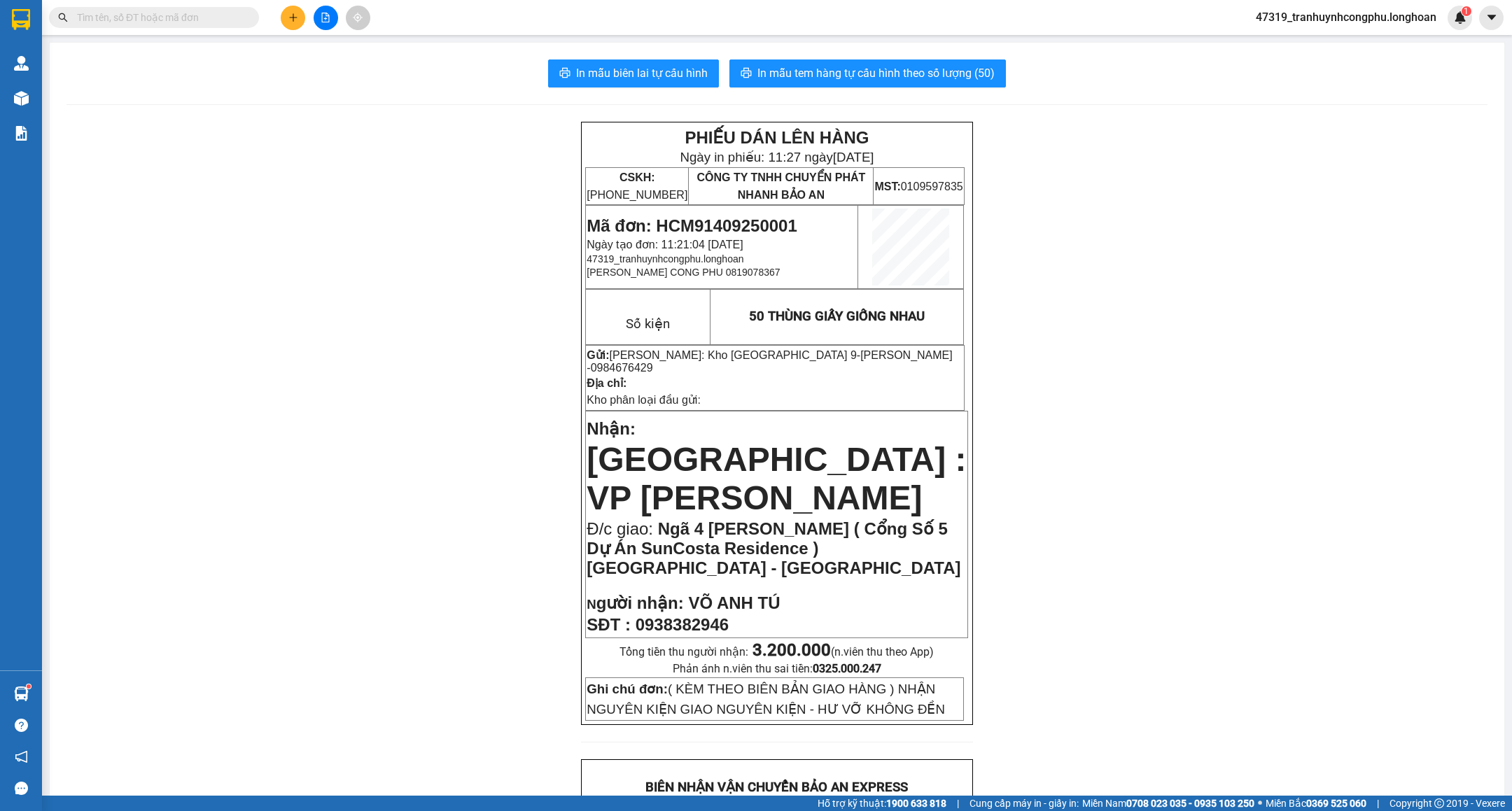
click at [268, 268] on div "PHIẾU DÁN LÊN HÀNG Ngày in phiếu: 11:27 [DATE] CSKH: [PHONE_NUMBER] CÔNG TY TNH…" at bounding box center [777, 820] width 1421 height 1397
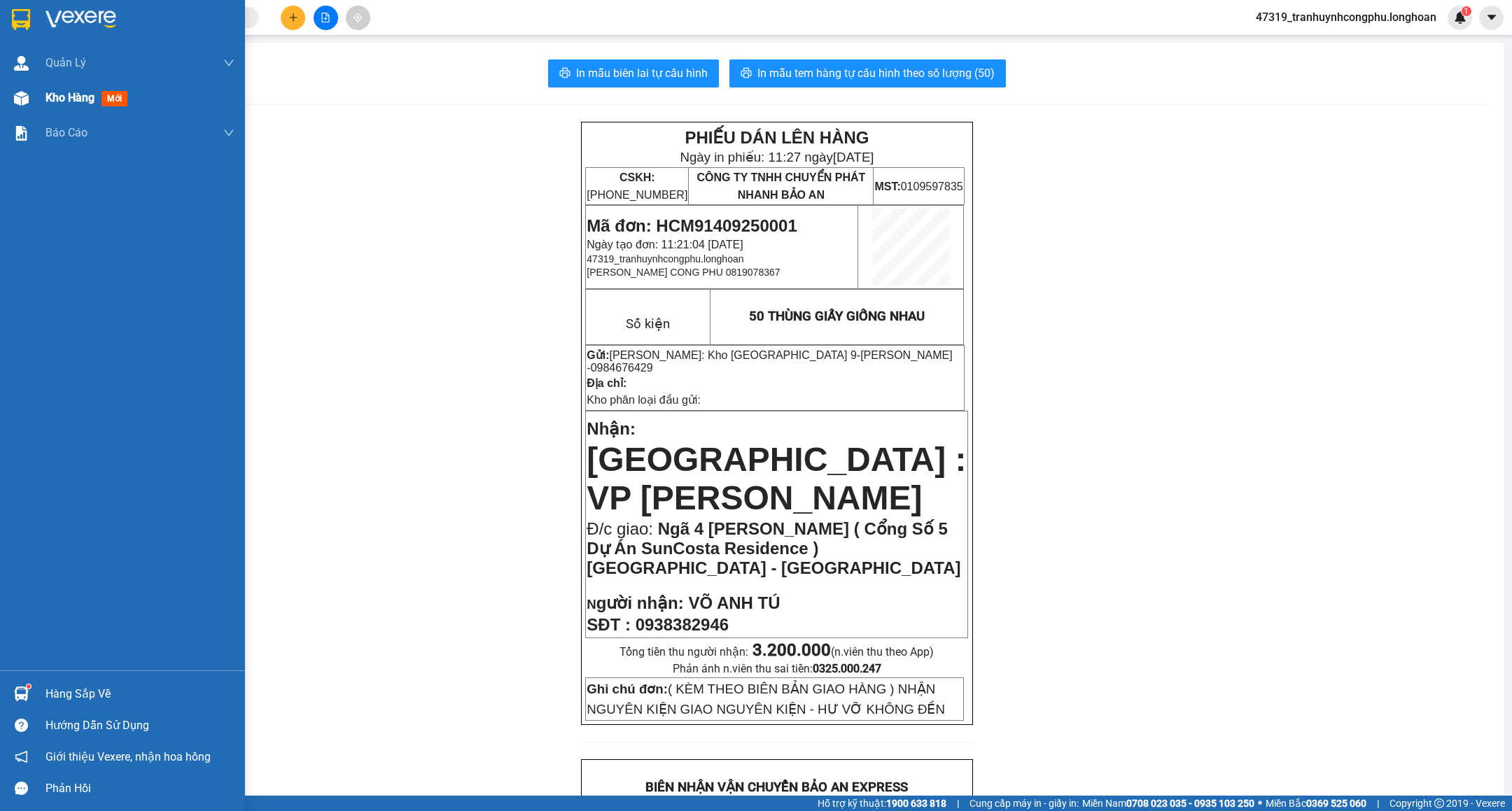
click at [36, 103] on div "Kho hàng mới" at bounding box center [123, 98] width 245 height 35
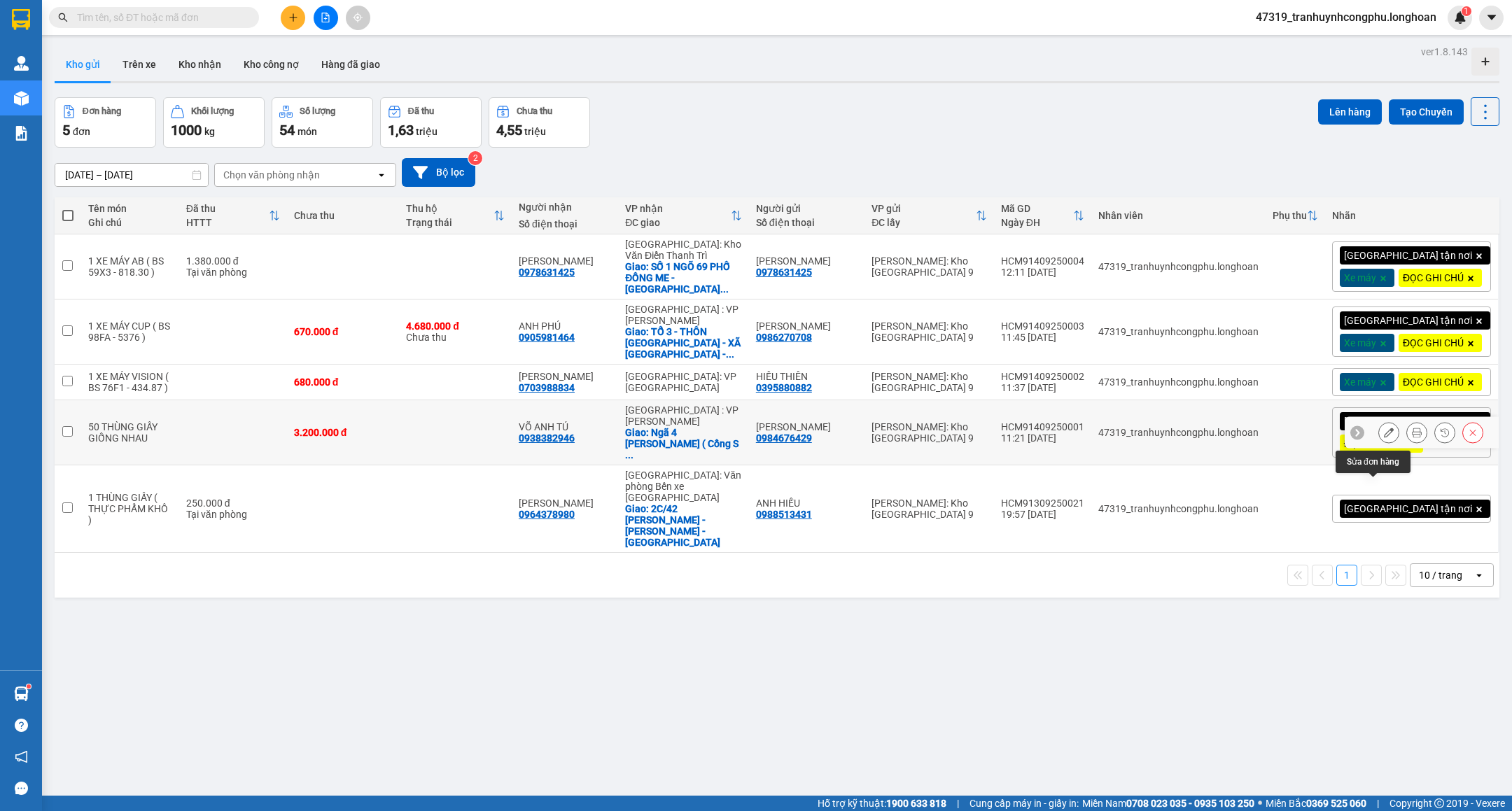
click at [1384, 437] on icon at bounding box center [1389, 432] width 10 height 10
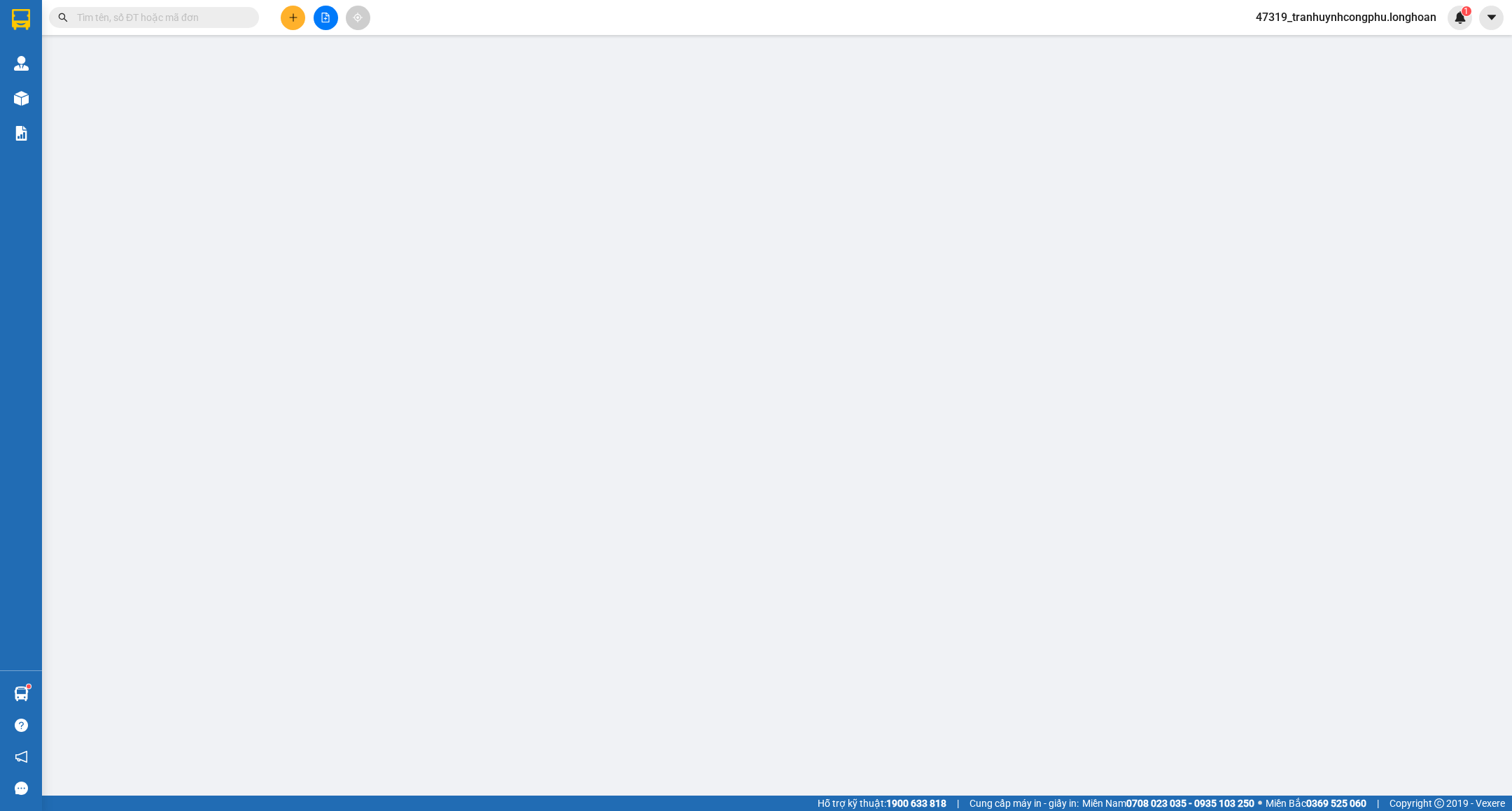
type input "0984676429"
type input "[PERSON_NAME]"
type input "0938382946"
type input "VÕ ANH TÚ"
checkbox input "true"
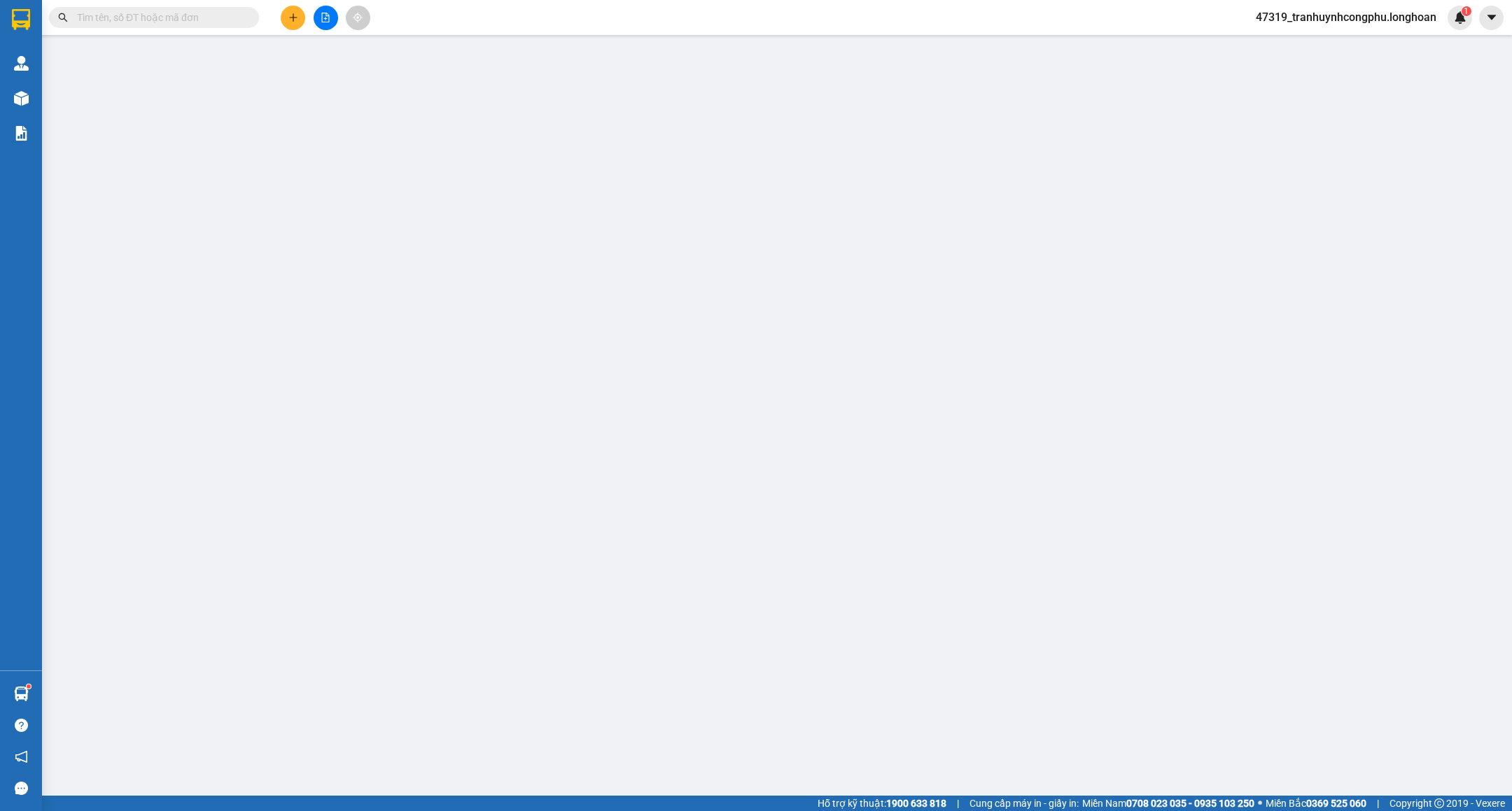
type input "Ngã 4 [PERSON_NAME] ( Cổng Số 5 Dự Án SunCosta Residence ) [GEOGRAPHIC_DATA] - …"
type input "( KÈM THEO BIÊN BẢN GIAO HÀNG ) NHẬN NGUYÊN KIỆN GIAO NGUYÊN KIỆN - HƯ VỠ KHÔNG…"
type input "3.200.000"
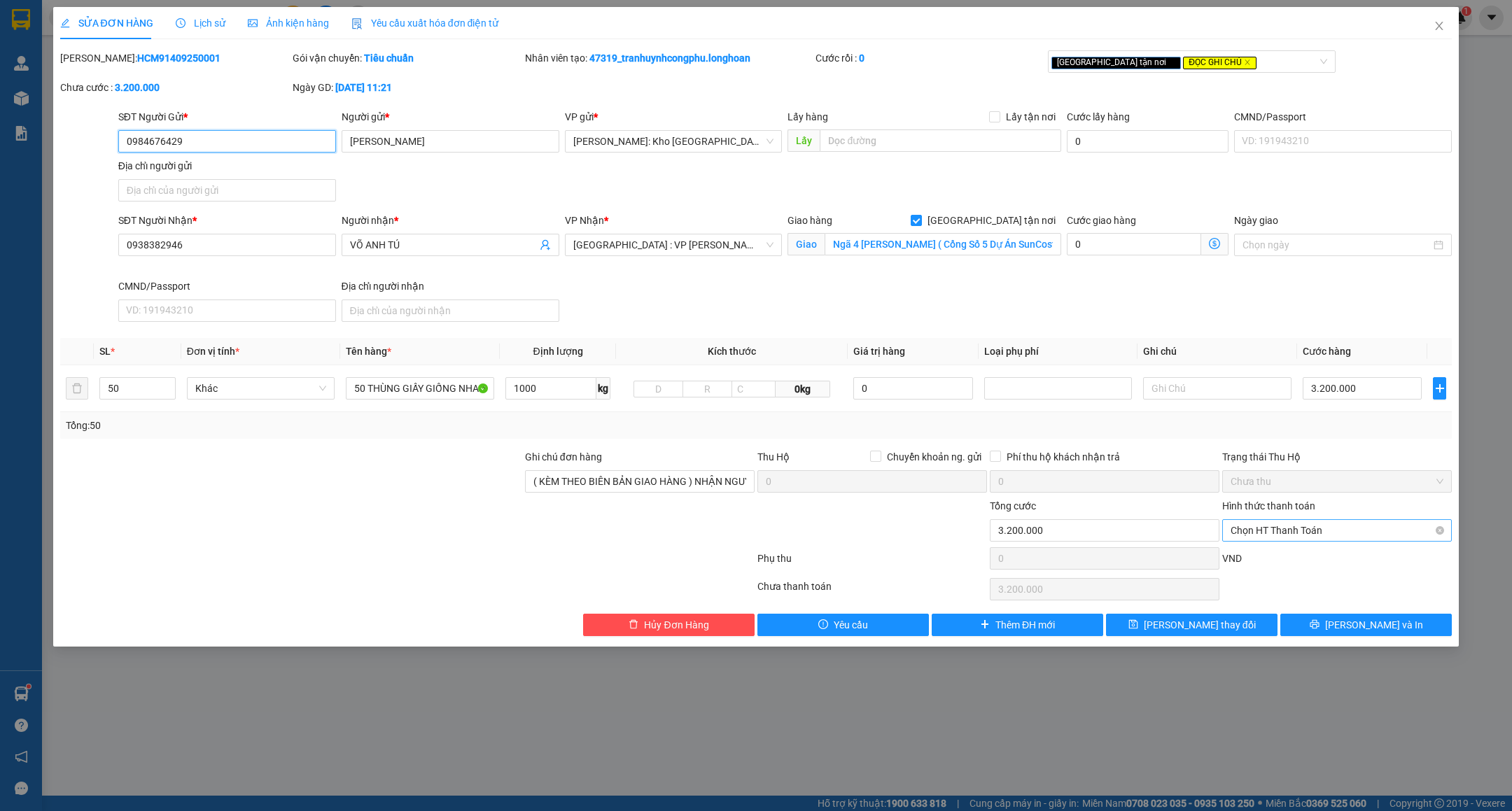
click at [1280, 540] on span "Chọn HT Thanh Toán" at bounding box center [1337, 530] width 212 height 21
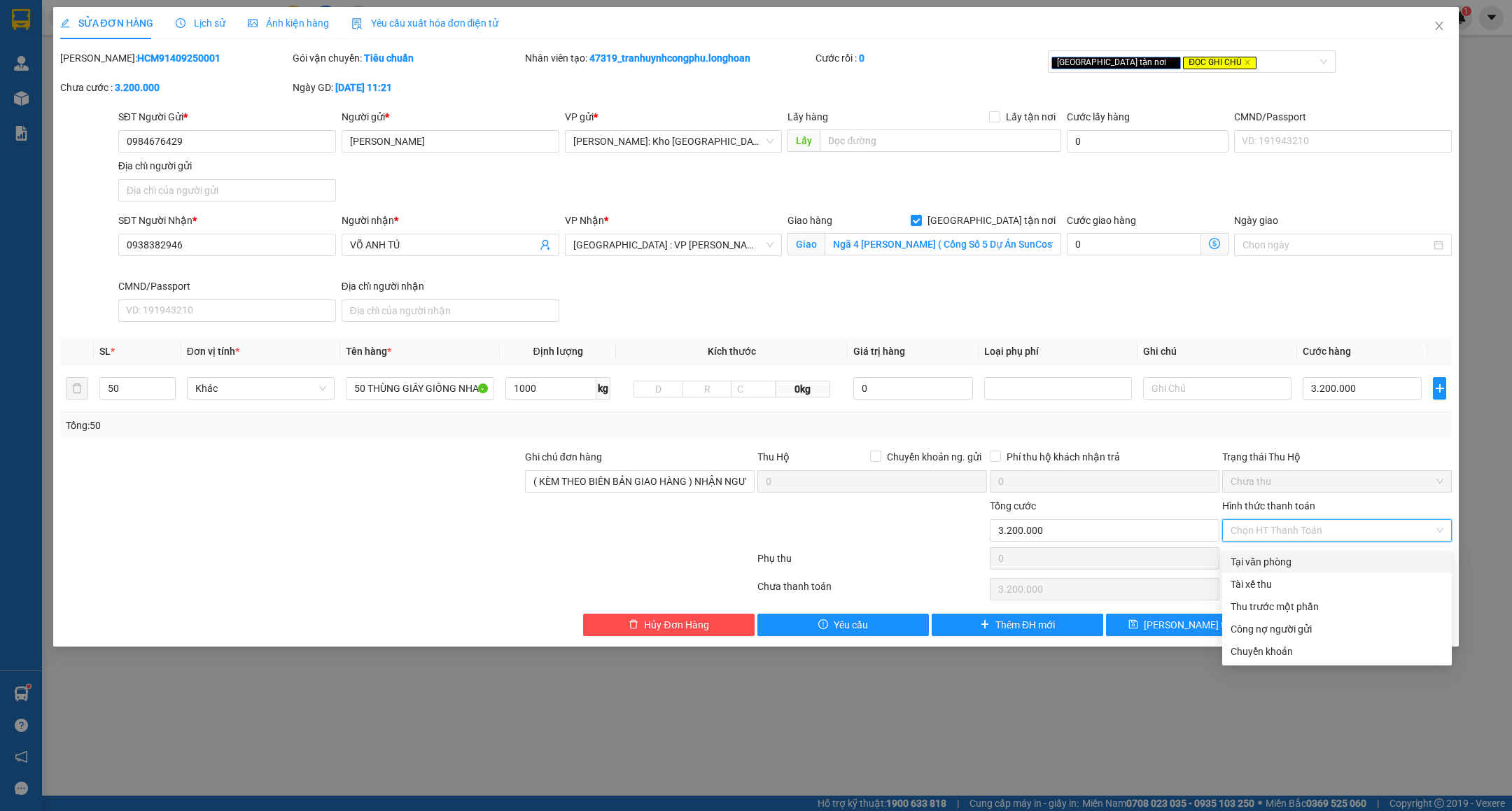
click at [1269, 556] on div "Tại văn phòng" at bounding box center [1337, 562] width 212 height 15
type input "0"
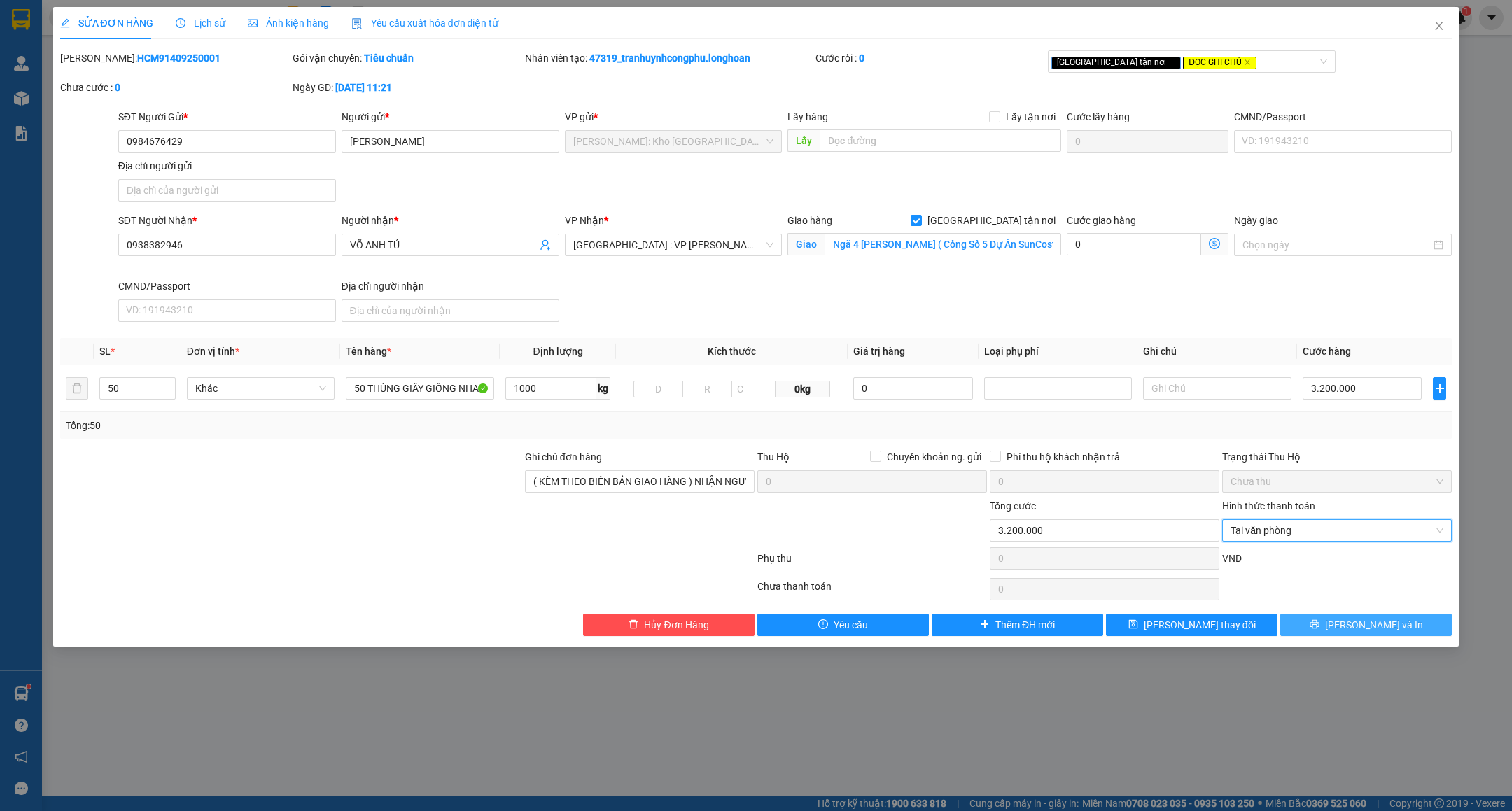
click at [1368, 628] on span "[PERSON_NAME] và In" at bounding box center [1374, 624] width 98 height 15
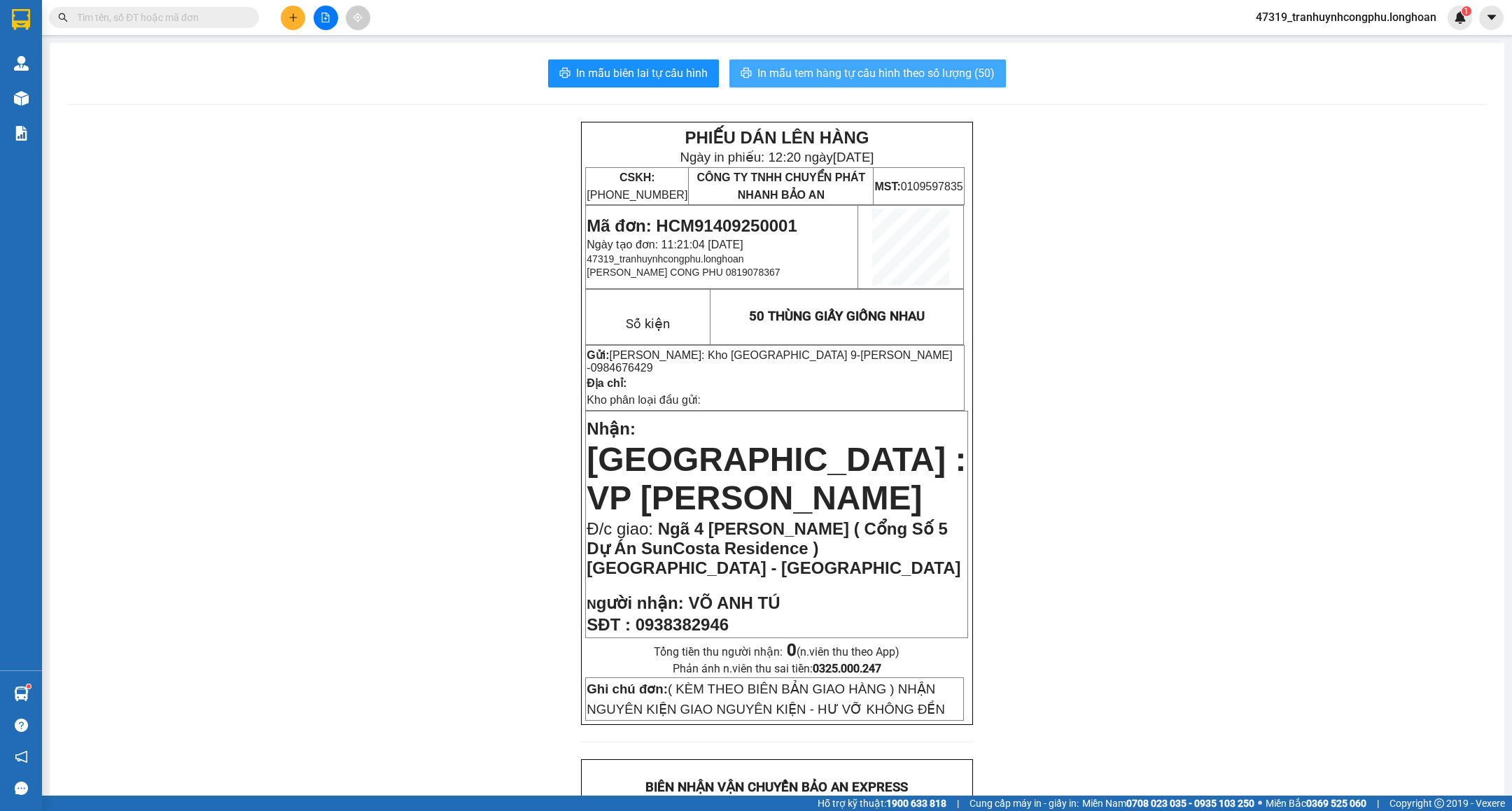
click at [773, 64] on button "In mẫu tem hàng tự cấu hình theo số lượng (50)" at bounding box center [868, 73] width 277 height 28
